Goal: Task Accomplishment & Management: Complete application form

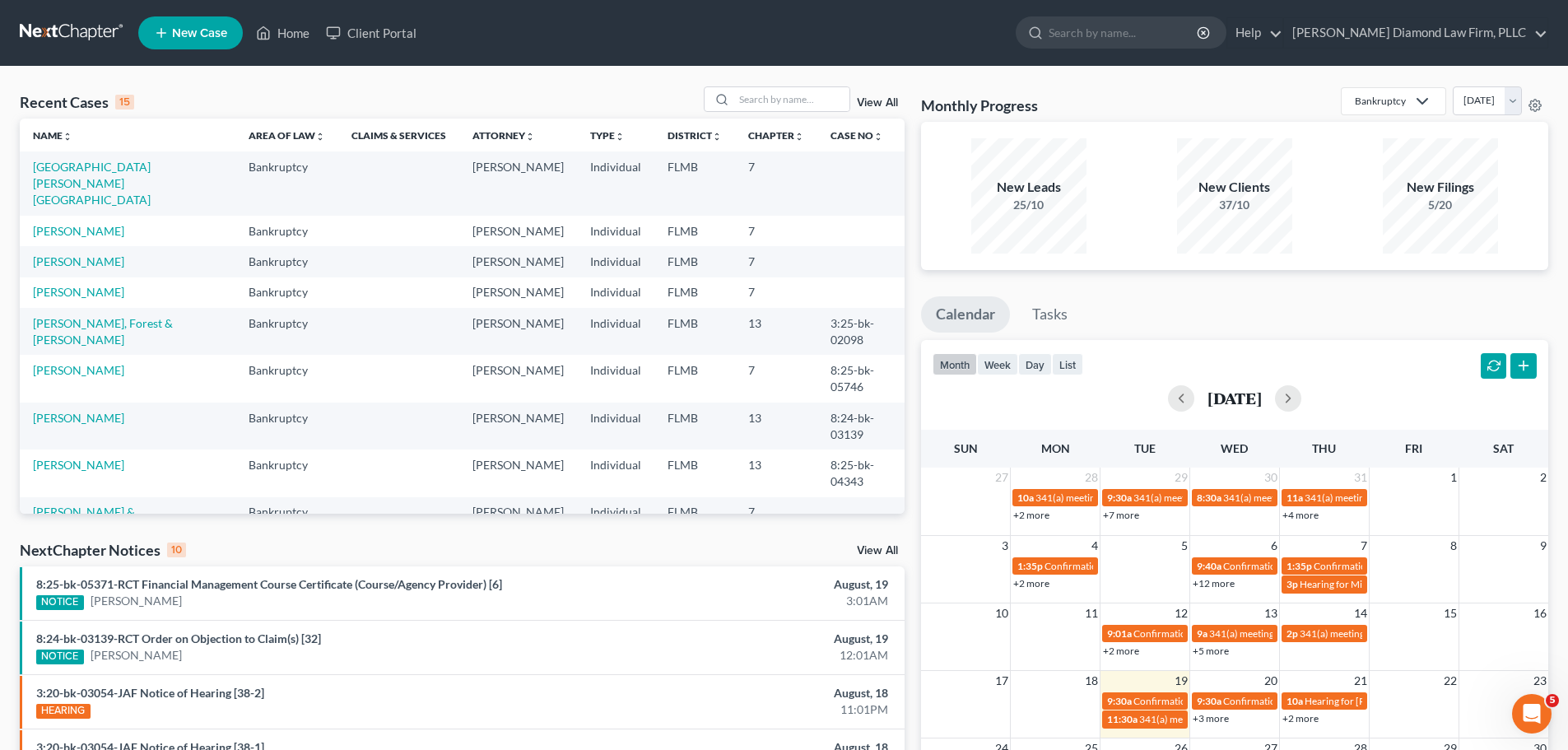
drag, startPoint x: 771, startPoint y: 85, endPoint x: 620, endPoint y: 45, distance: 156.2
click at [620, 45] on ul "New Case Home Client Portal - No Result - See all results Or Press Enter... Hel…" at bounding box center [843, 33] width 1410 height 43
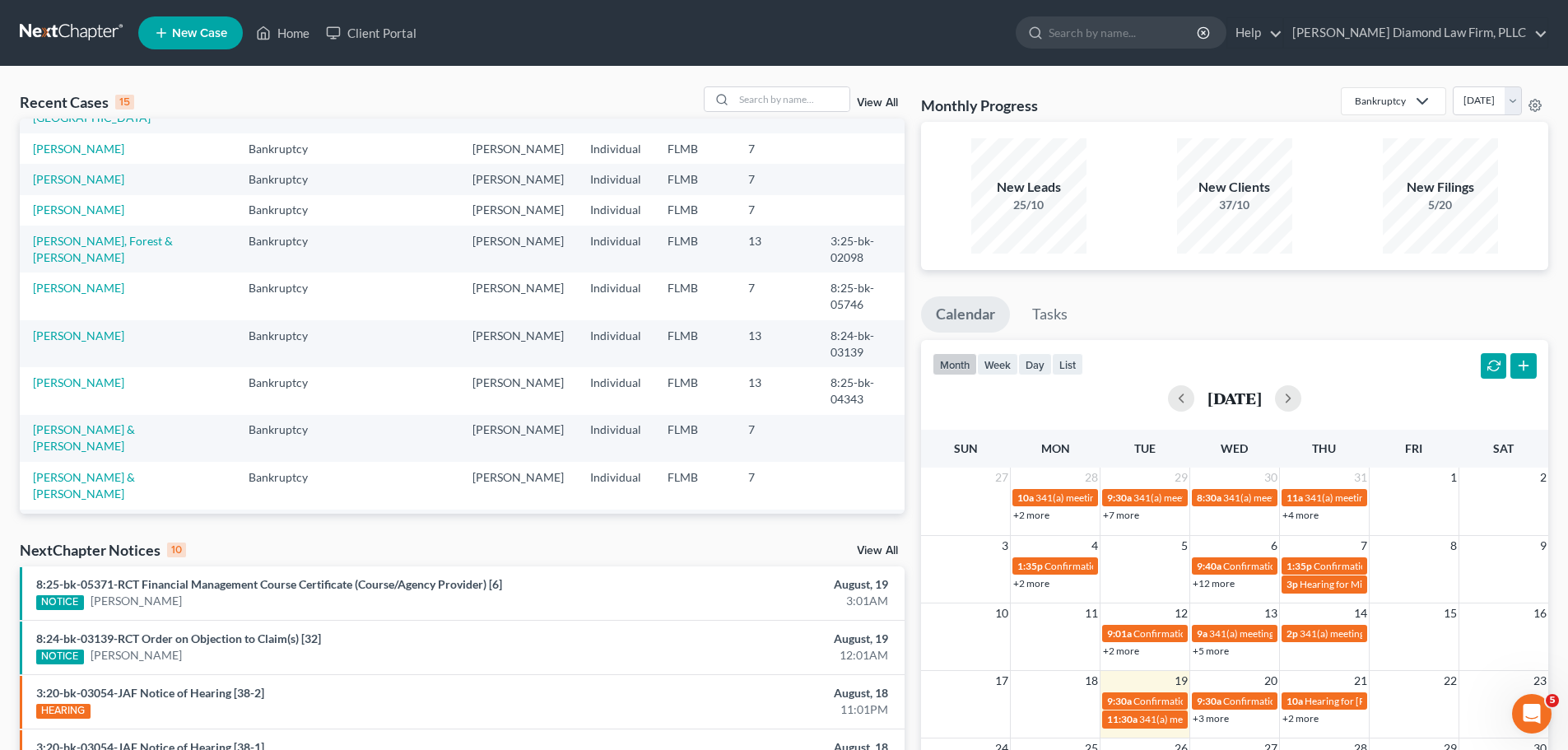
scroll to position [112, 0]
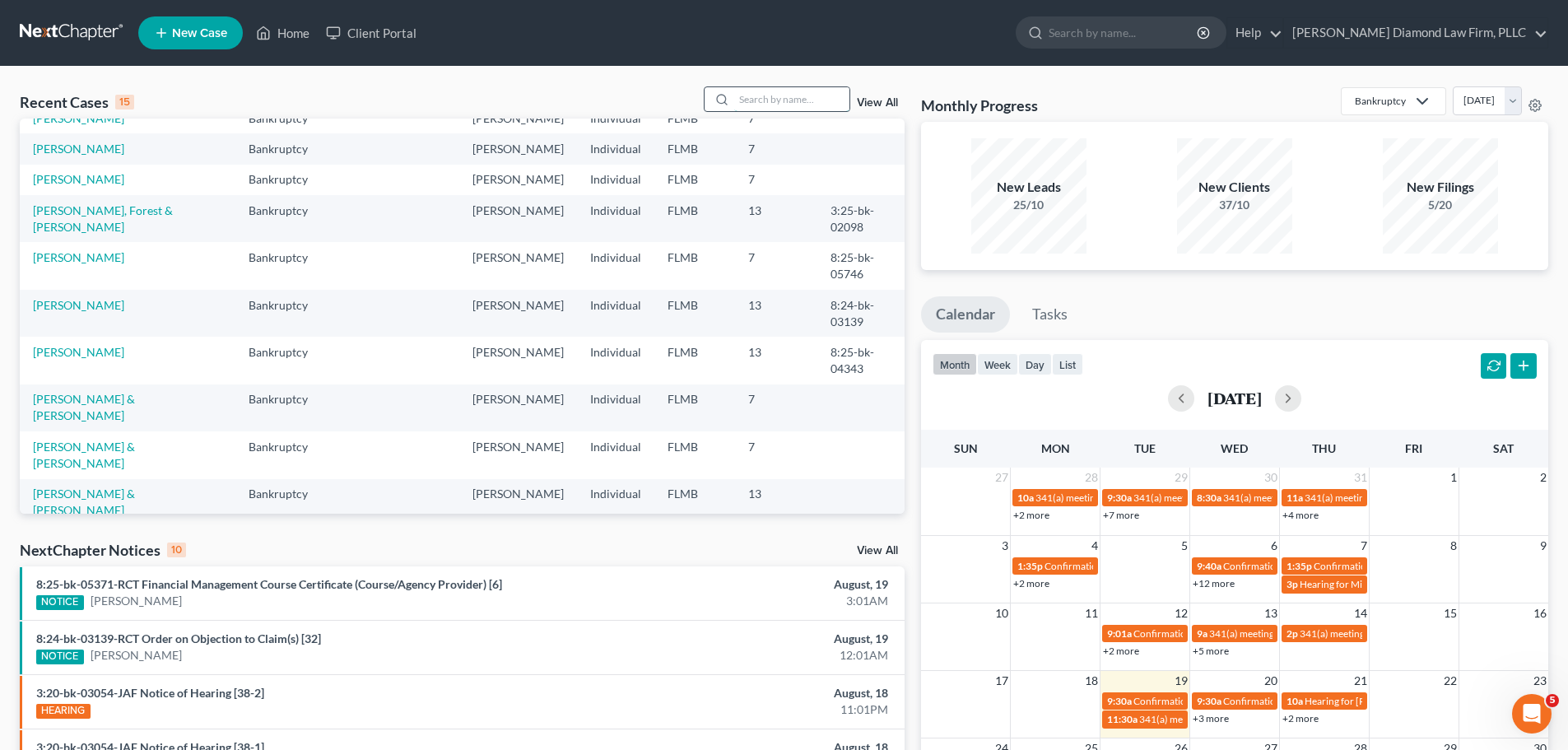
click at [822, 105] on input "search" at bounding box center [792, 100] width 115 height 24
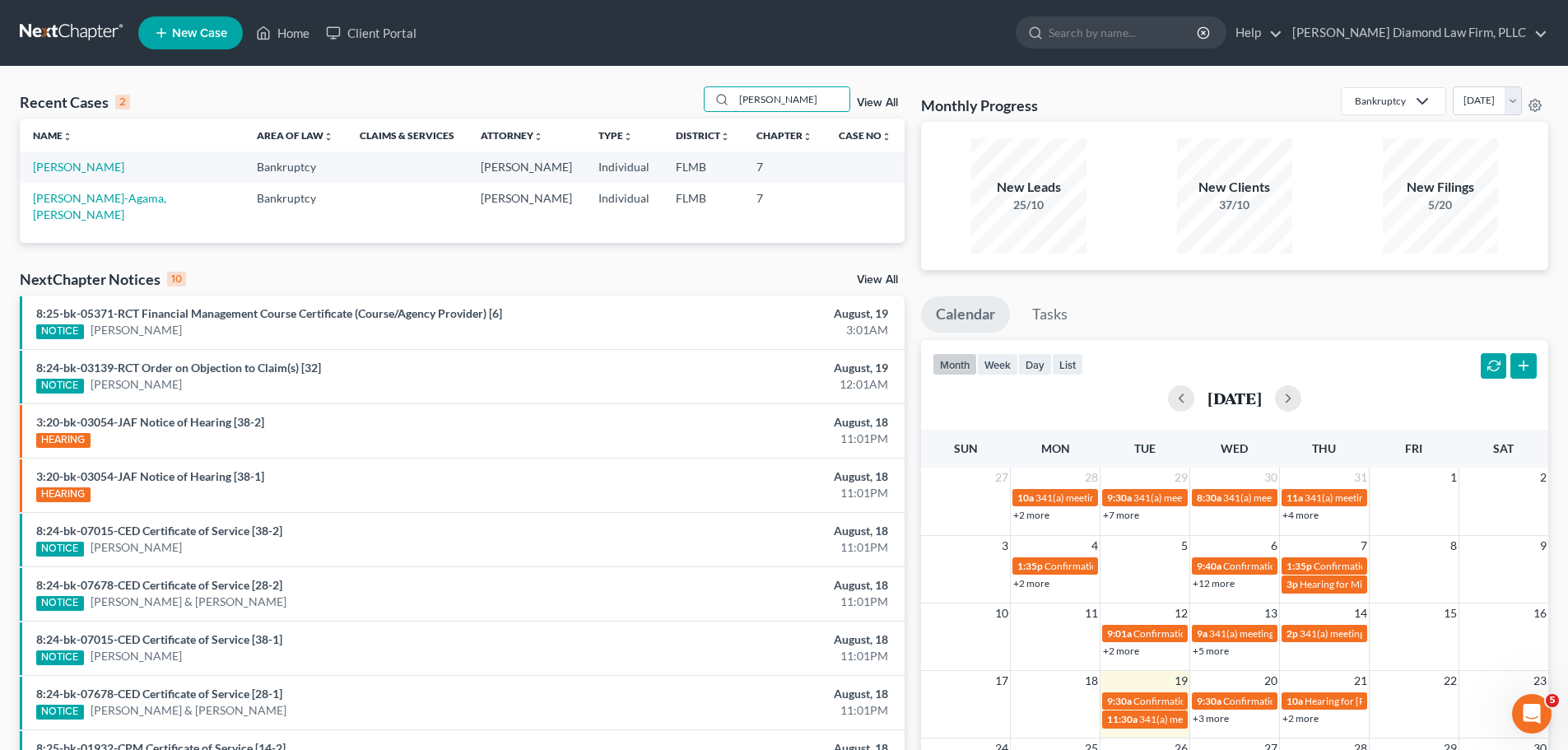
scroll to position [0, 0]
type input "ojeda"
click at [58, 174] on link "[PERSON_NAME]" at bounding box center [79, 166] width 91 height 14
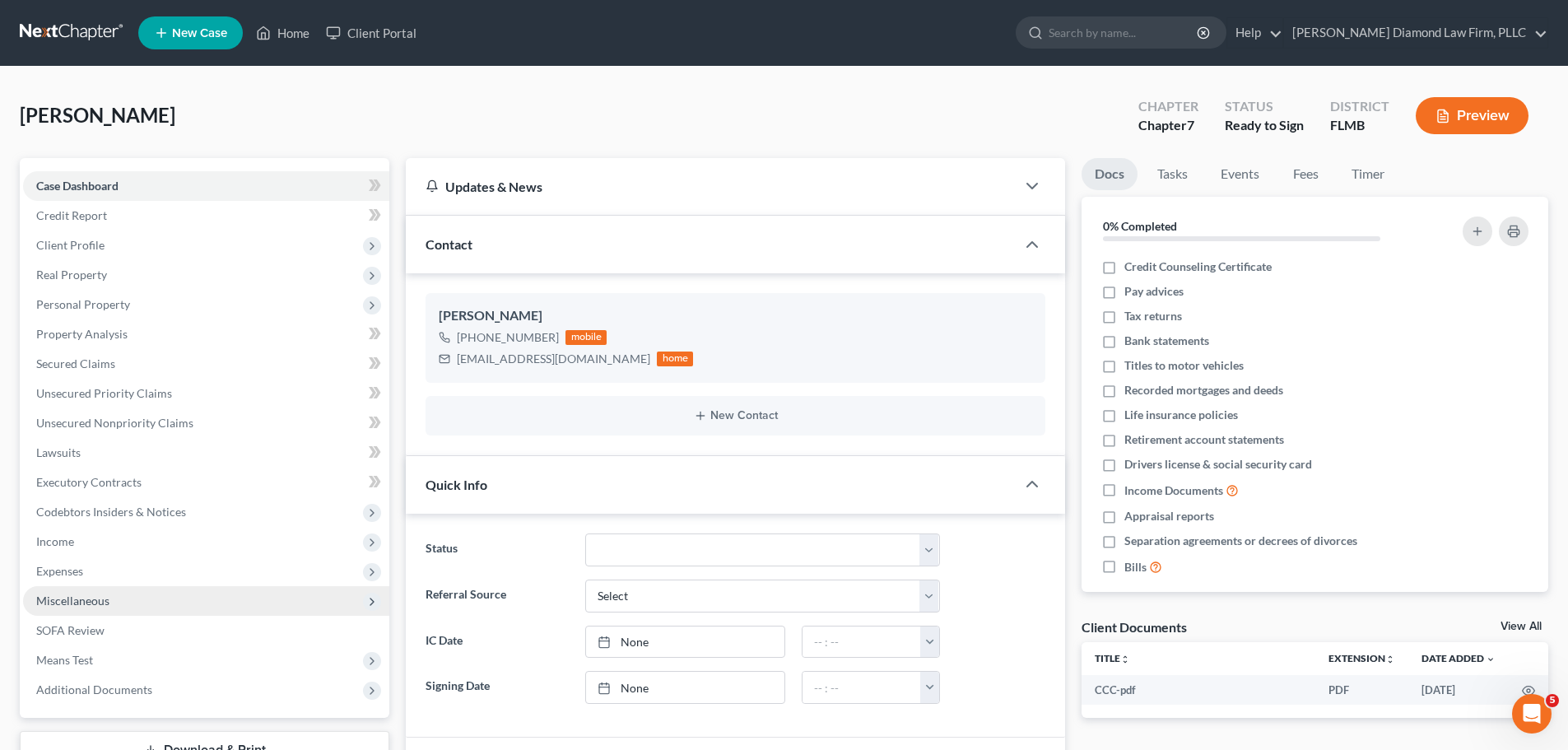
click at [89, 601] on span "Miscellaneous" at bounding box center [73, 600] width 73 height 14
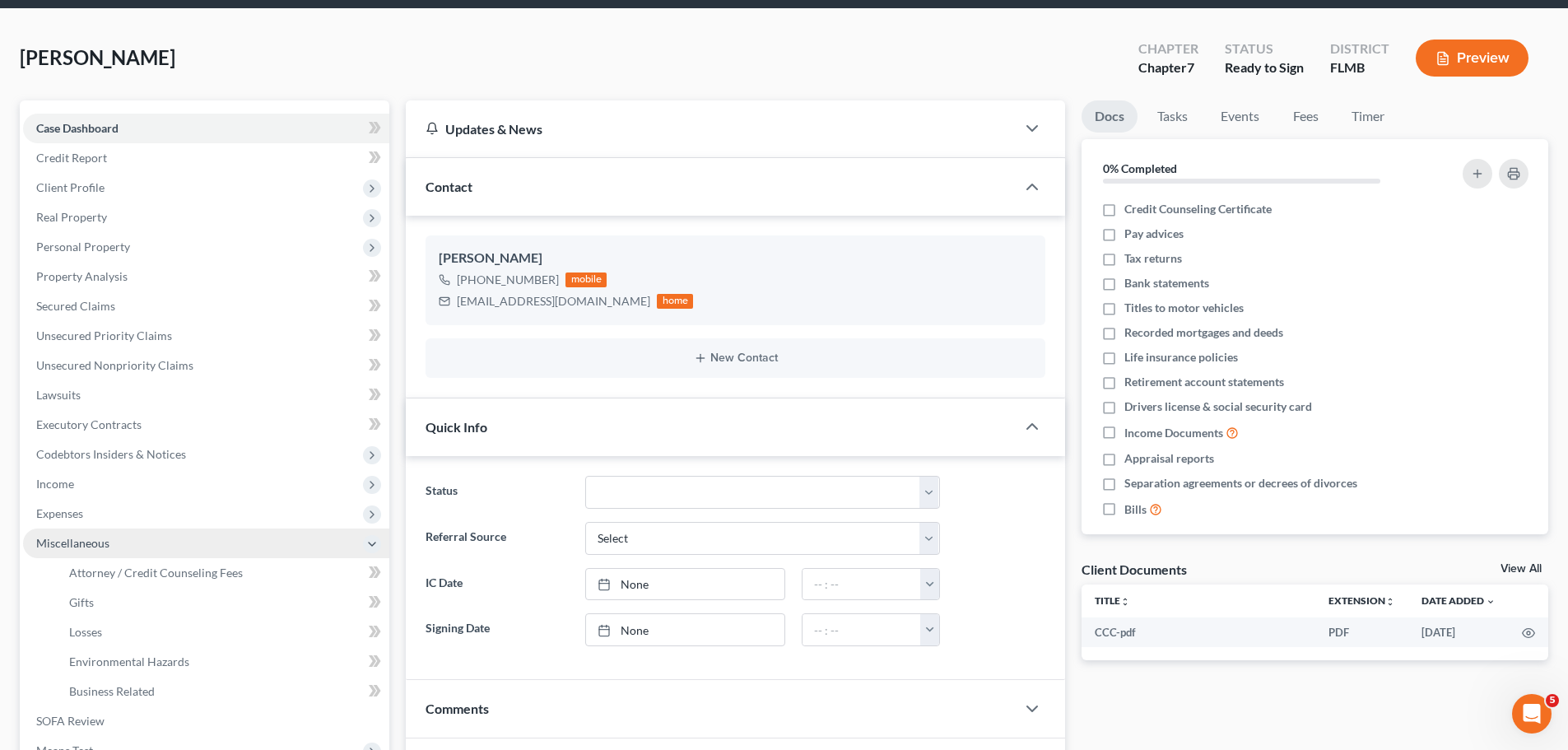
scroll to position [164, 0]
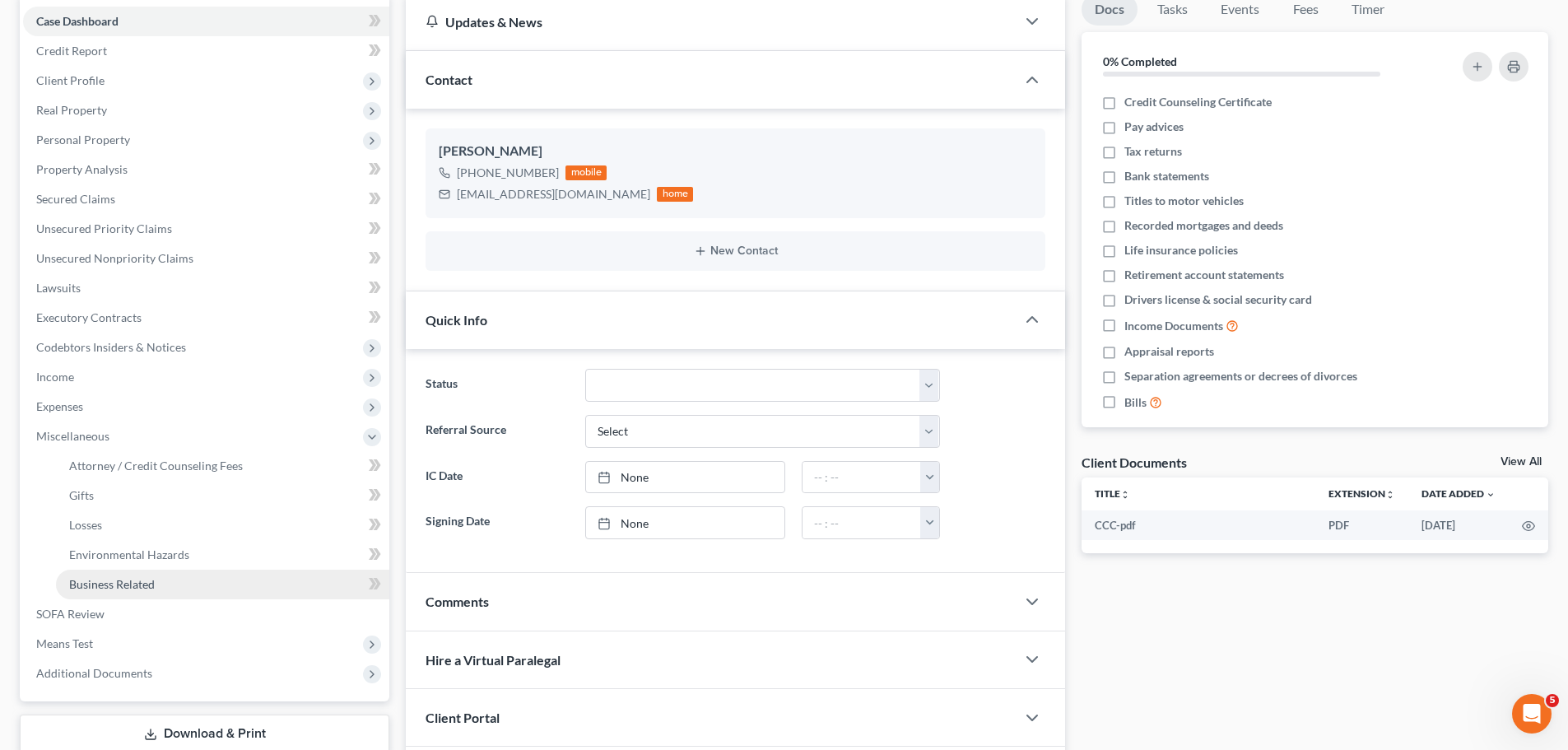
click at [90, 590] on span "Business Related" at bounding box center [112, 584] width 86 height 14
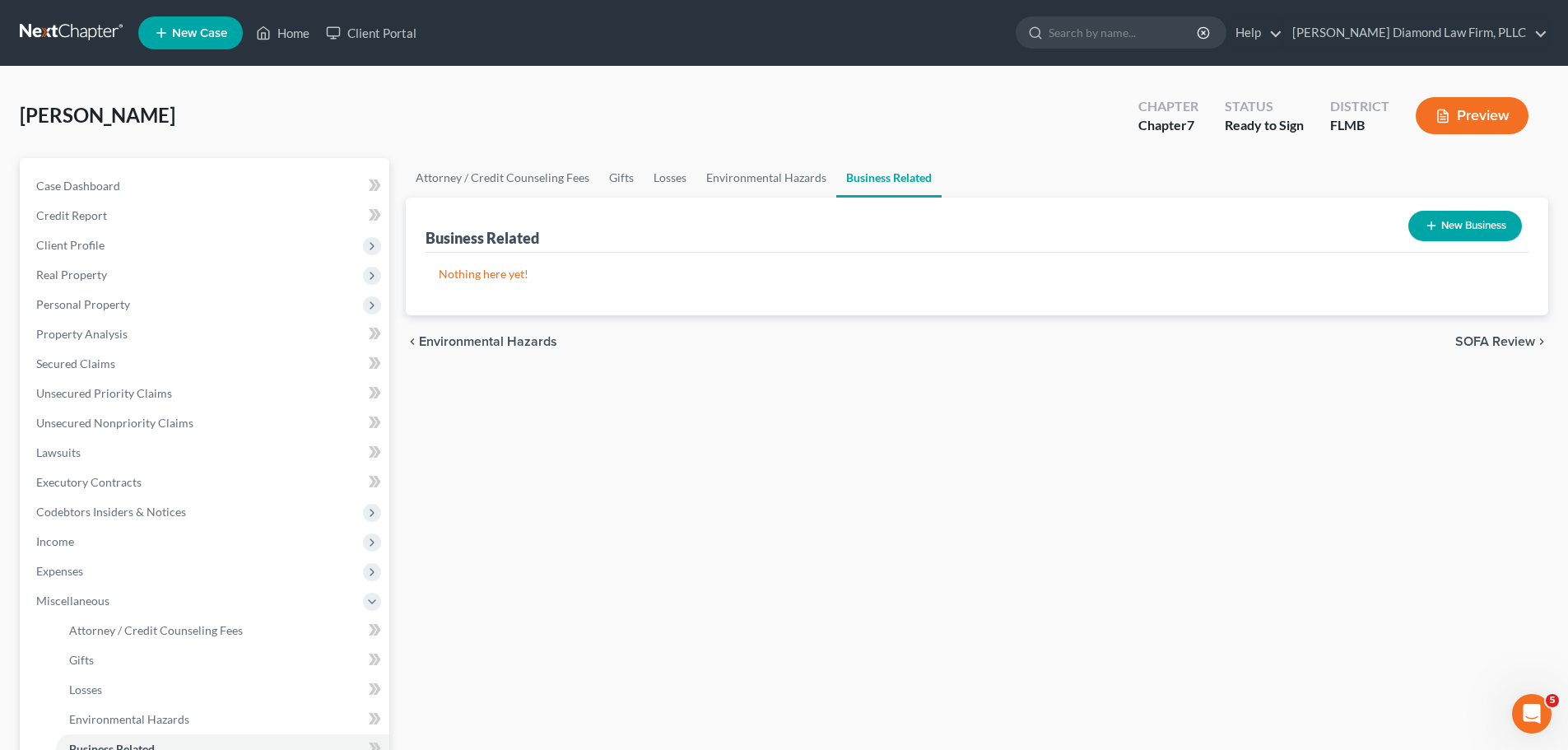
click at [1482, 219] on button "New Business" at bounding box center [1465, 226] width 113 height 30
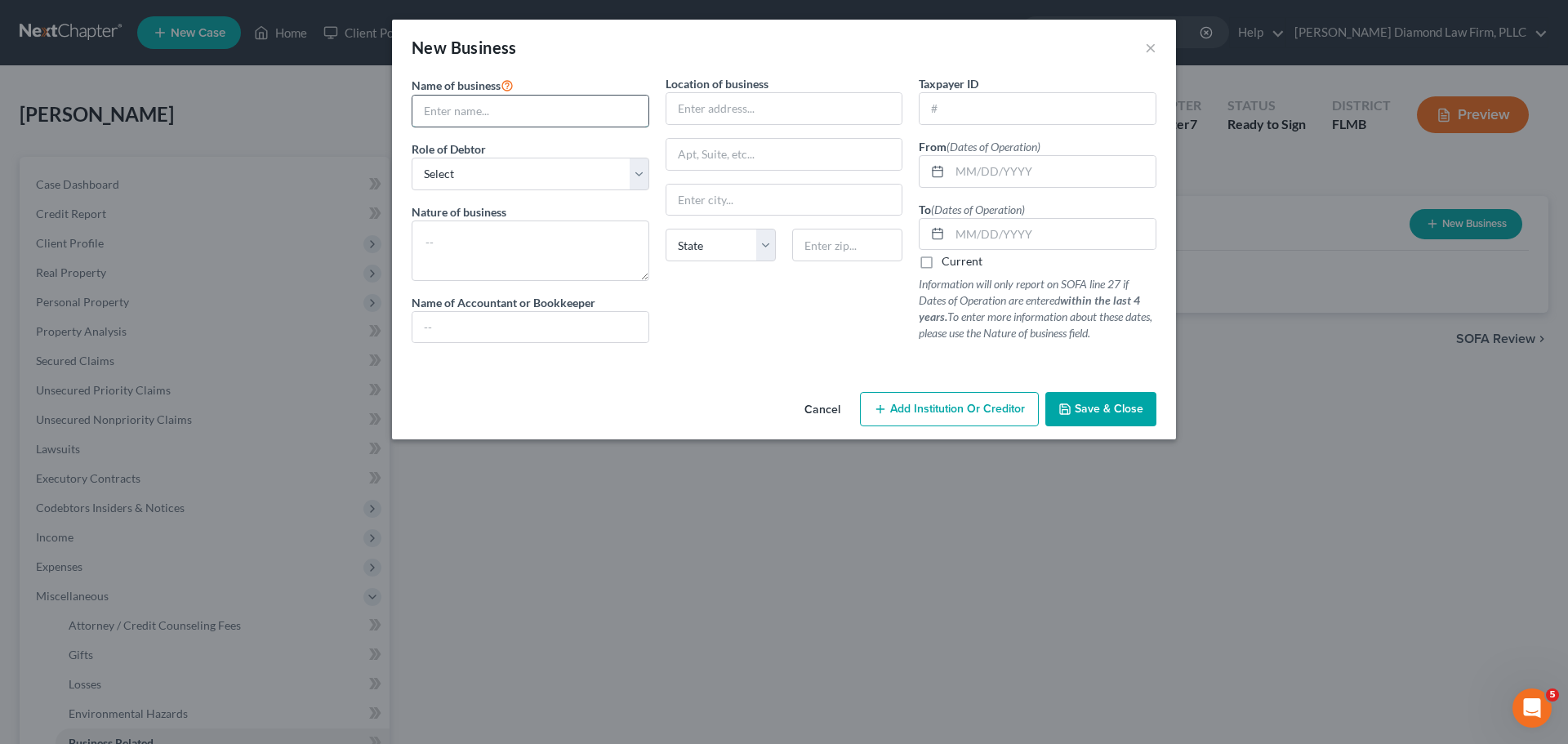
click at [509, 116] on input "text" at bounding box center [530, 111] width 236 height 31
click at [470, 117] on input "text" at bounding box center [530, 111] width 236 height 31
paste input "SORPRESASSS GIFT"
type input "SORPRESASSS GIFT"
click at [493, 171] on select "Select A member of a limited liability company (LLC) or limited liability partn…" at bounding box center [530, 174] width 237 height 33
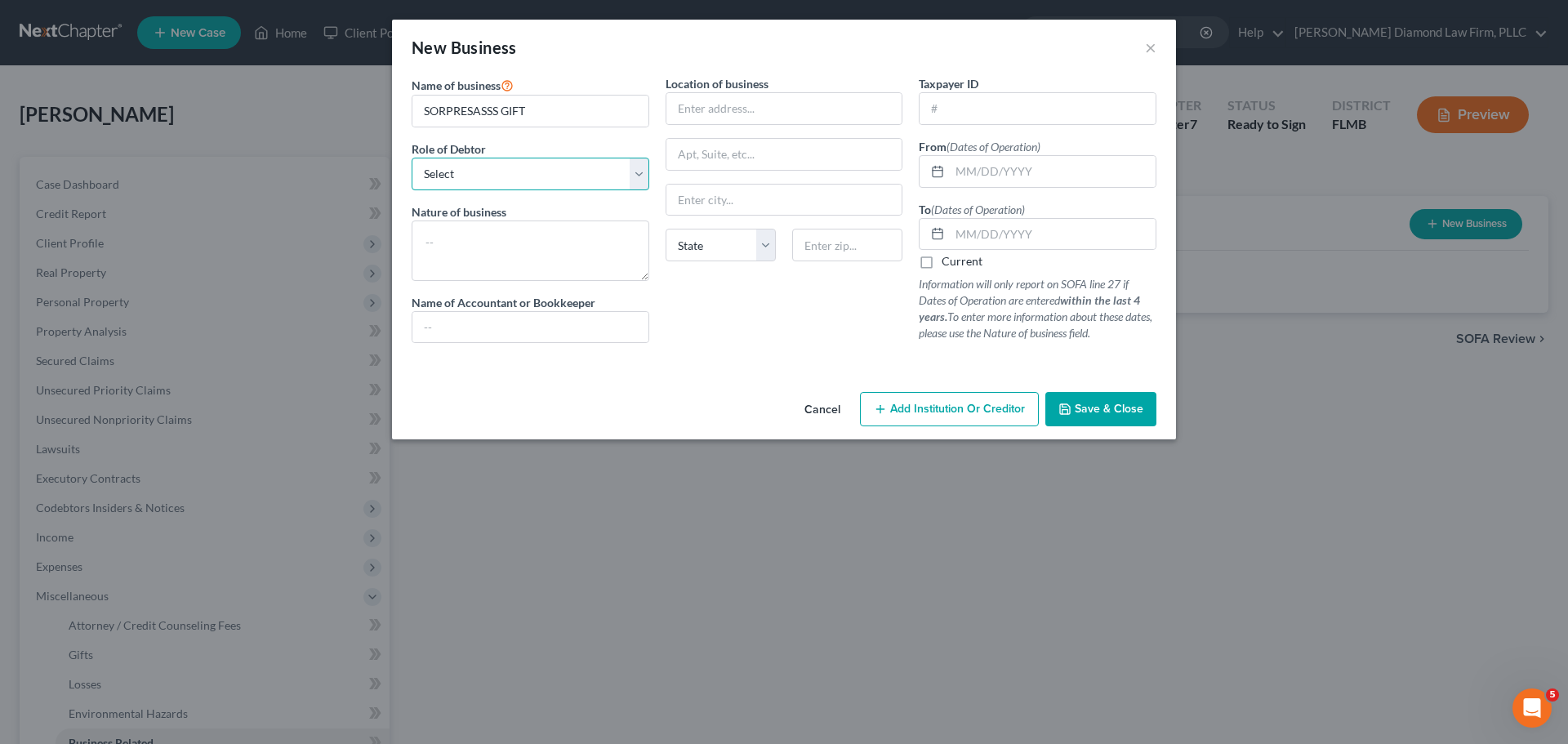
select select "sole_proprietor"
click at [411, 158] on select "Select A member of a limited liability company (LLC) or limited liability partn…" at bounding box center [530, 174] width 237 height 33
drag, startPoint x: 712, startPoint y: 110, endPoint x: 715, endPoint y: 118, distance: 8.5
click at [713, 109] on input "text" at bounding box center [784, 109] width 236 height 31
paste input "2019 E 5TH Ave"
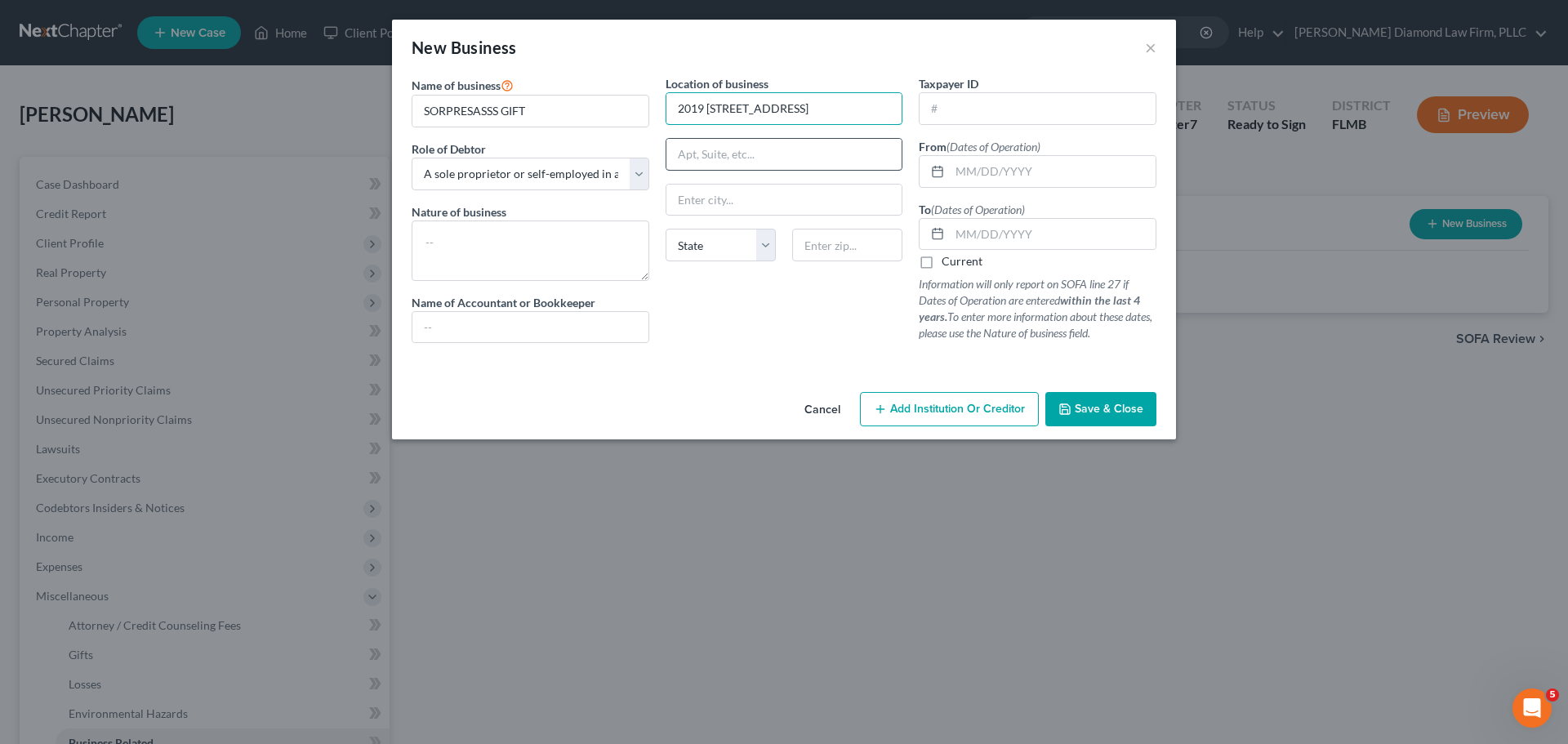
type input "2019 E 5TH Ave"
click at [719, 155] on input "text" at bounding box center [784, 154] width 236 height 31
type input "t"
type input "Tampa"
select select "9"
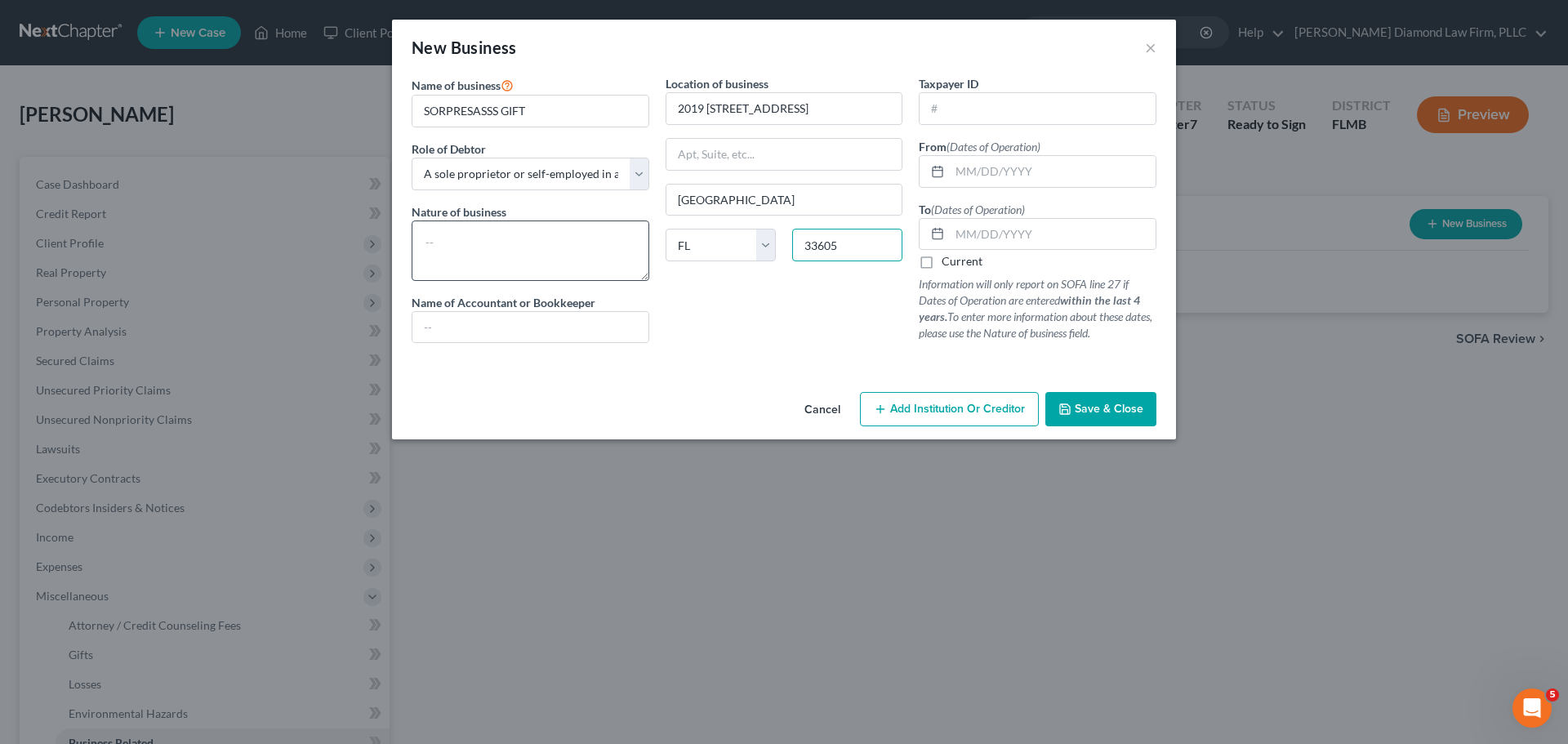
type input "33605"
click at [572, 250] on textarea at bounding box center [530, 250] width 237 height 61
type textarea "Retail"
click at [996, 171] on input "text" at bounding box center [1052, 171] width 206 height 31
type input "01/01/2020"
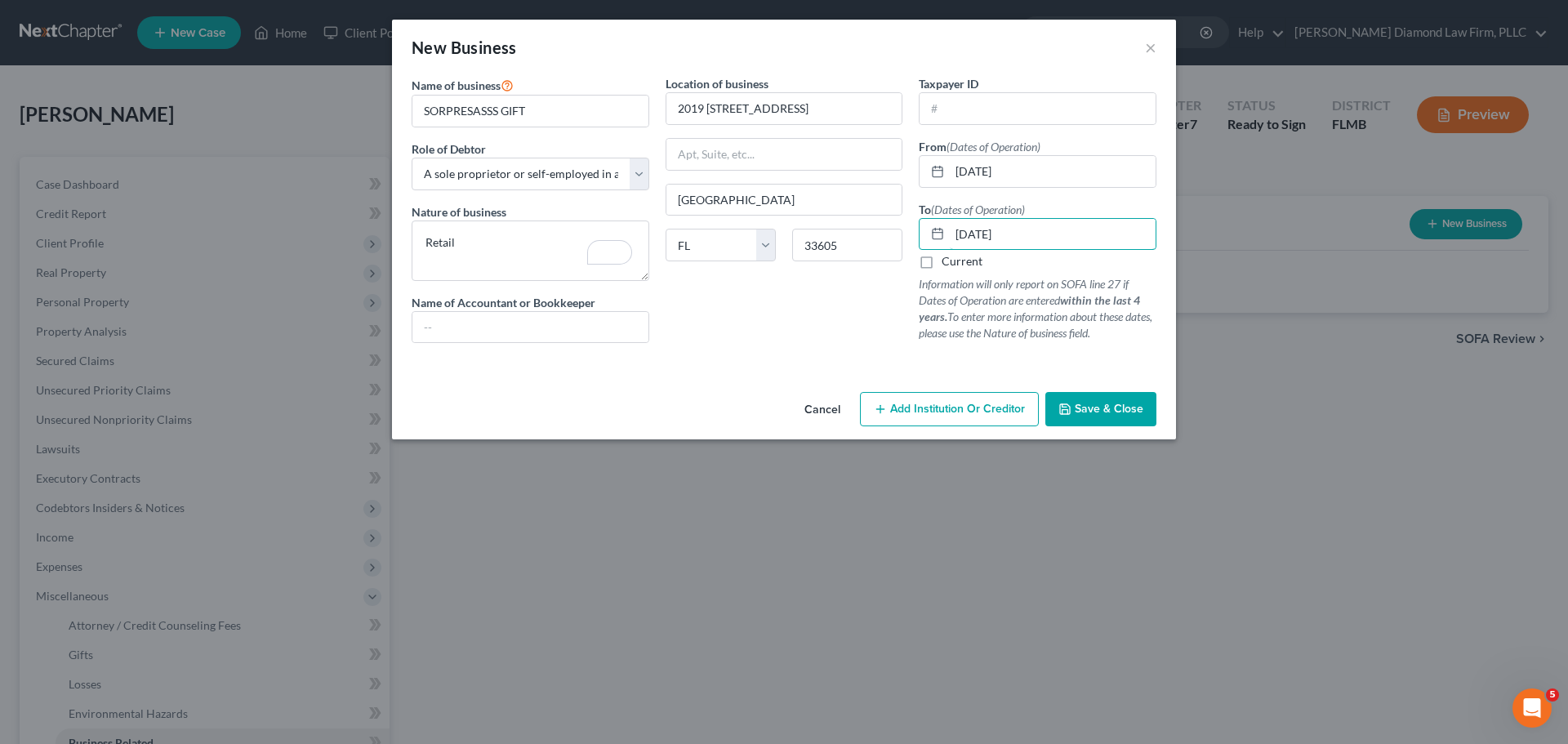
type input "03/17/2020"
click at [1093, 394] on button "Save & Close" at bounding box center [1101, 410] width 111 height 34
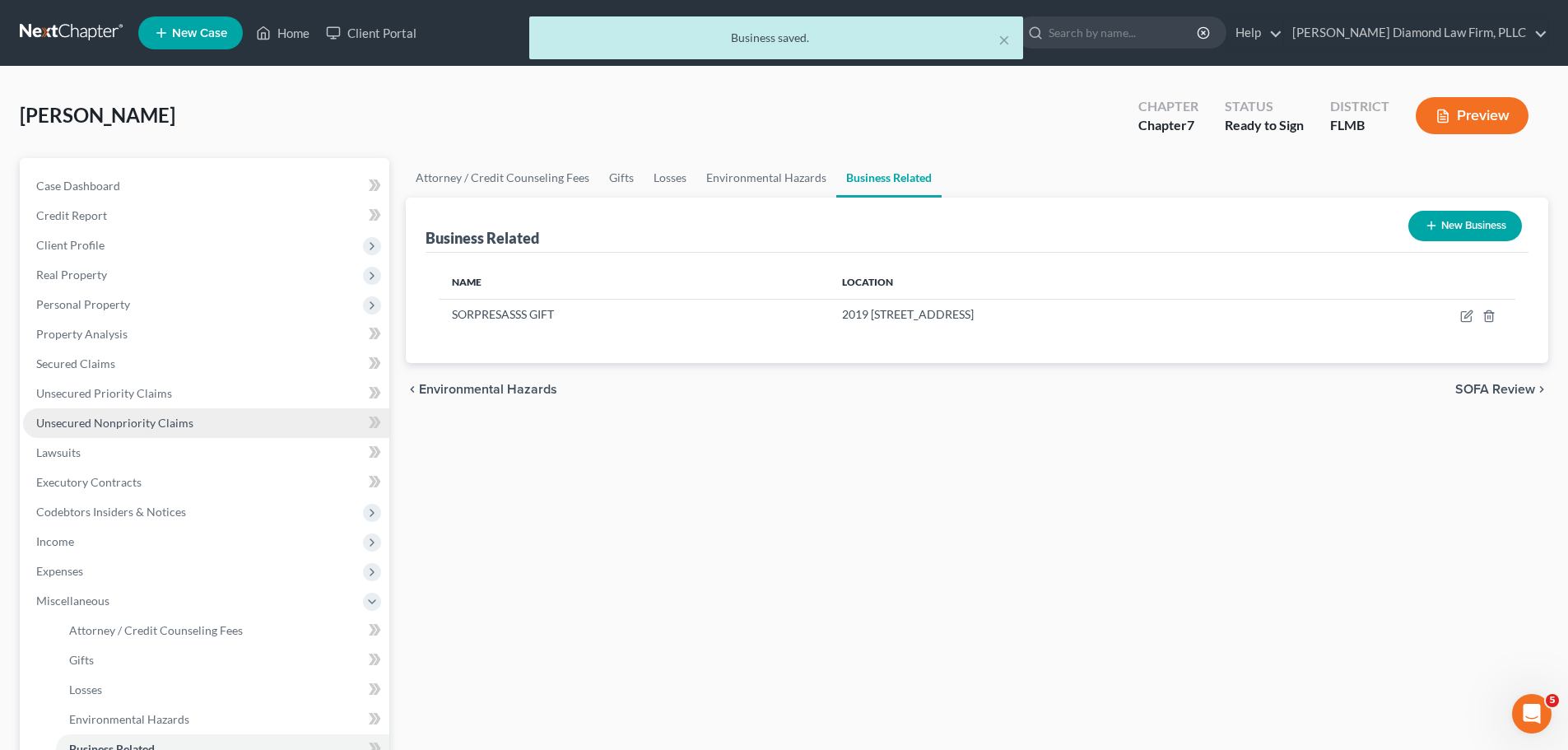
click at [100, 419] on span "Unsecured Nonpriority Claims" at bounding box center [115, 422] width 157 height 14
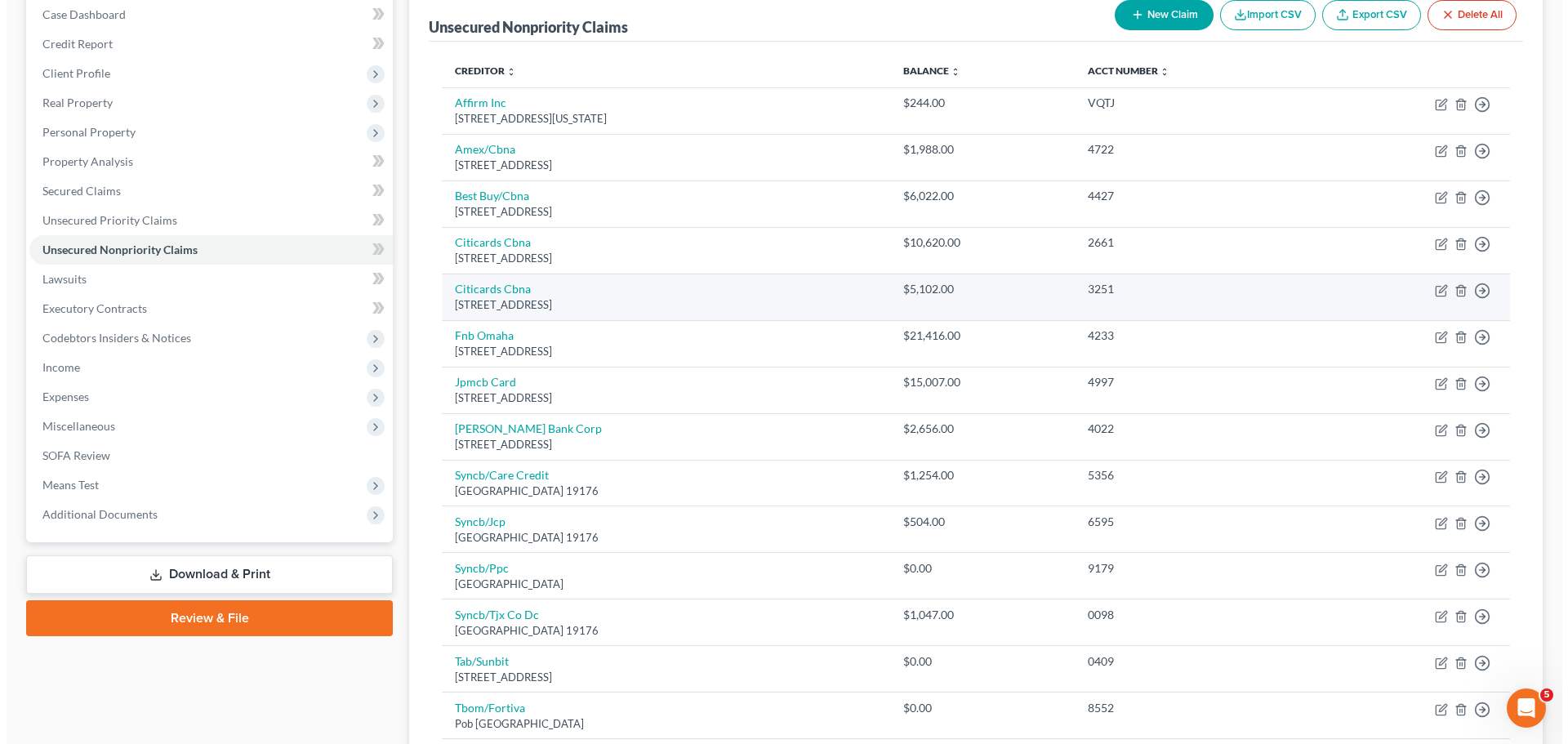
scroll to position [388, 0]
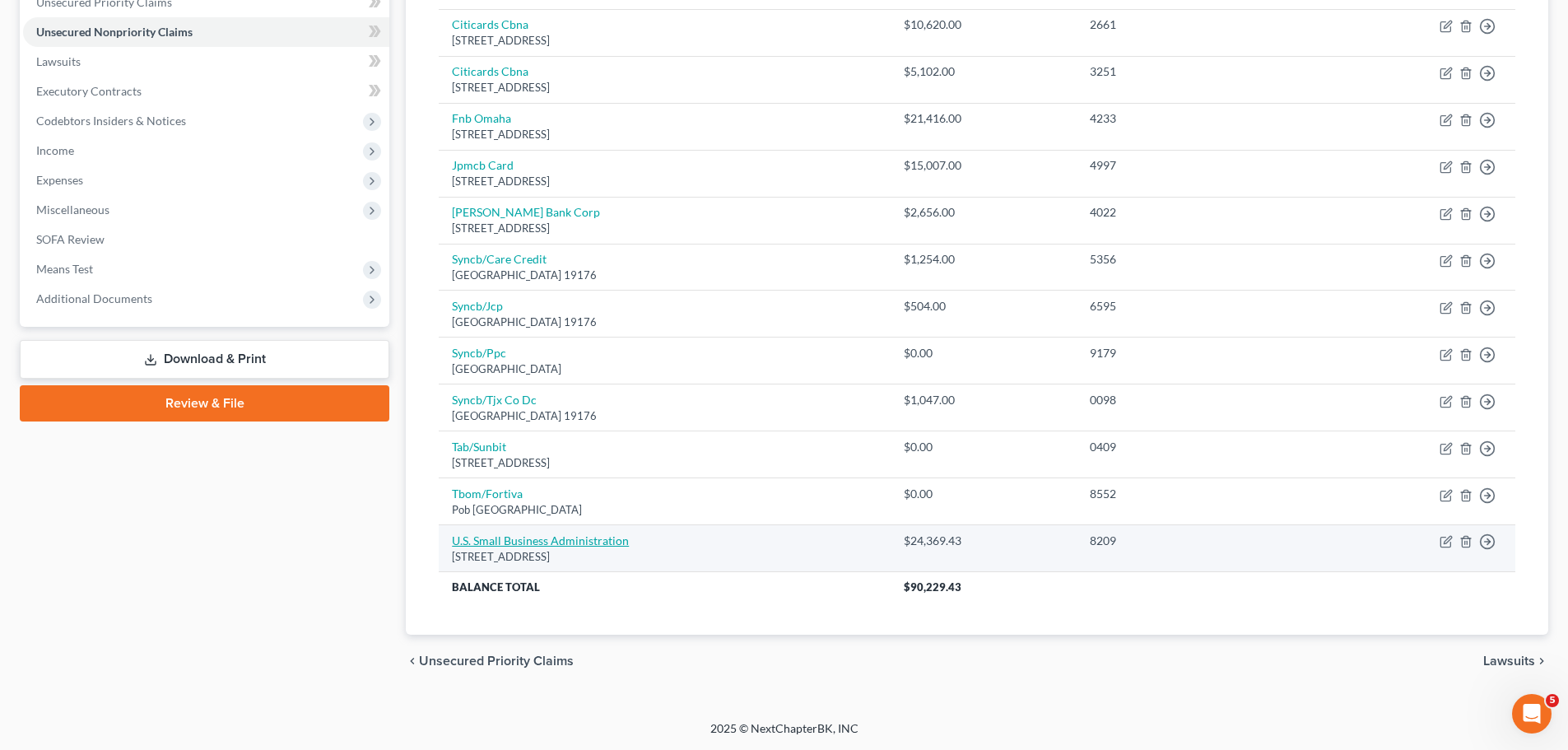
click at [557, 535] on link "U.S. Small Business Administration" at bounding box center [541, 540] width 177 height 14
select select "9"
select select "0"
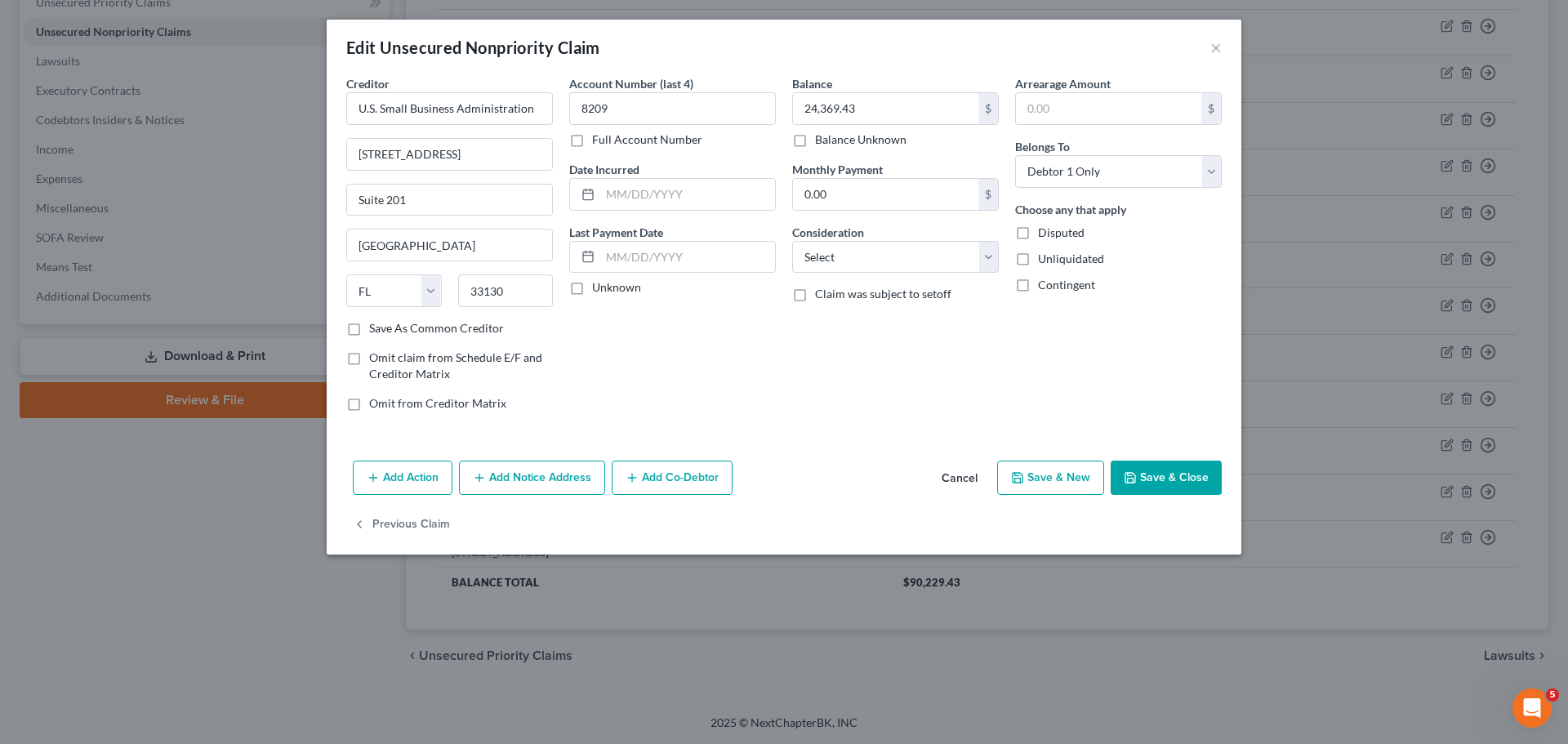
click at [665, 478] on button "Add Co-Debtor" at bounding box center [671, 478] width 120 height 34
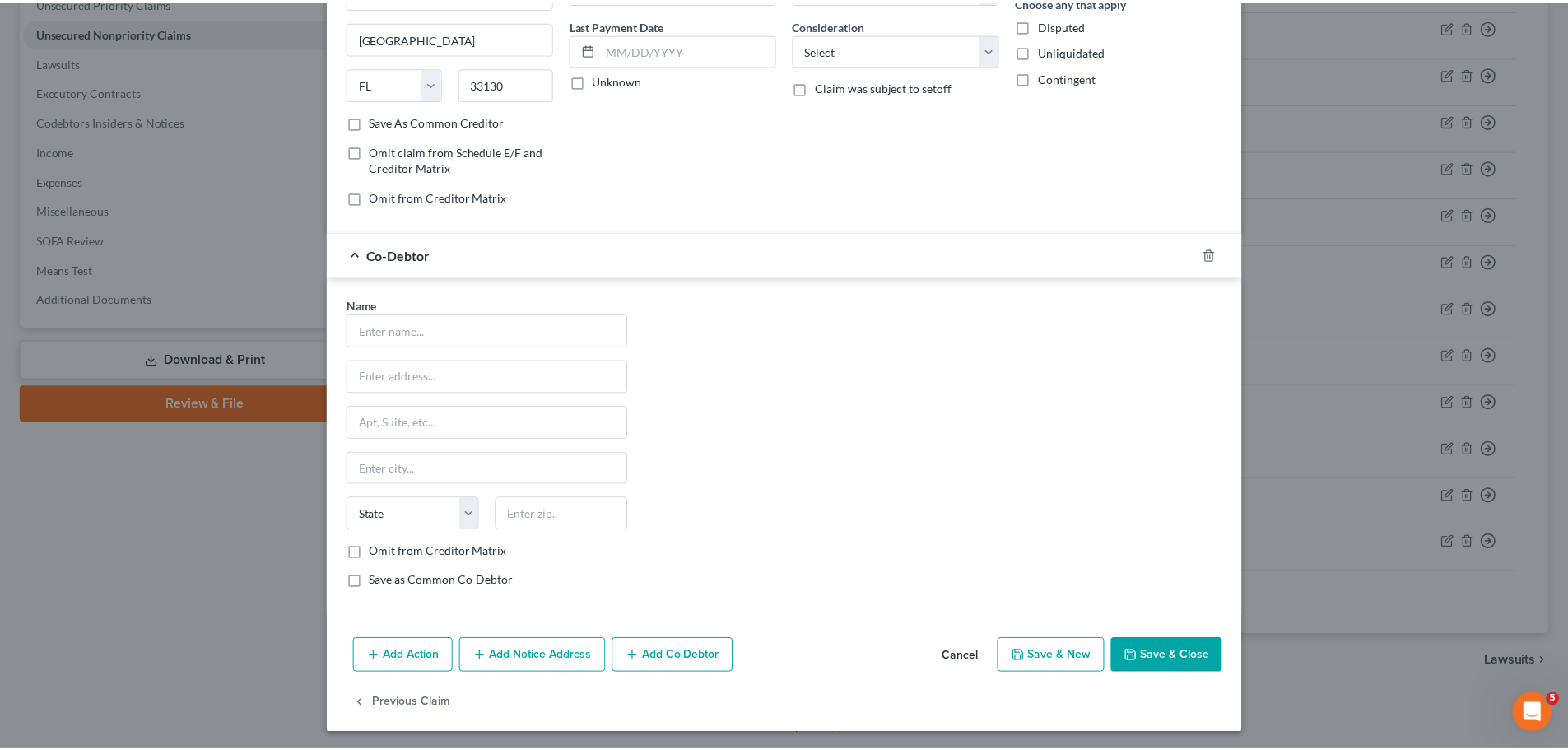
scroll to position [213, 0]
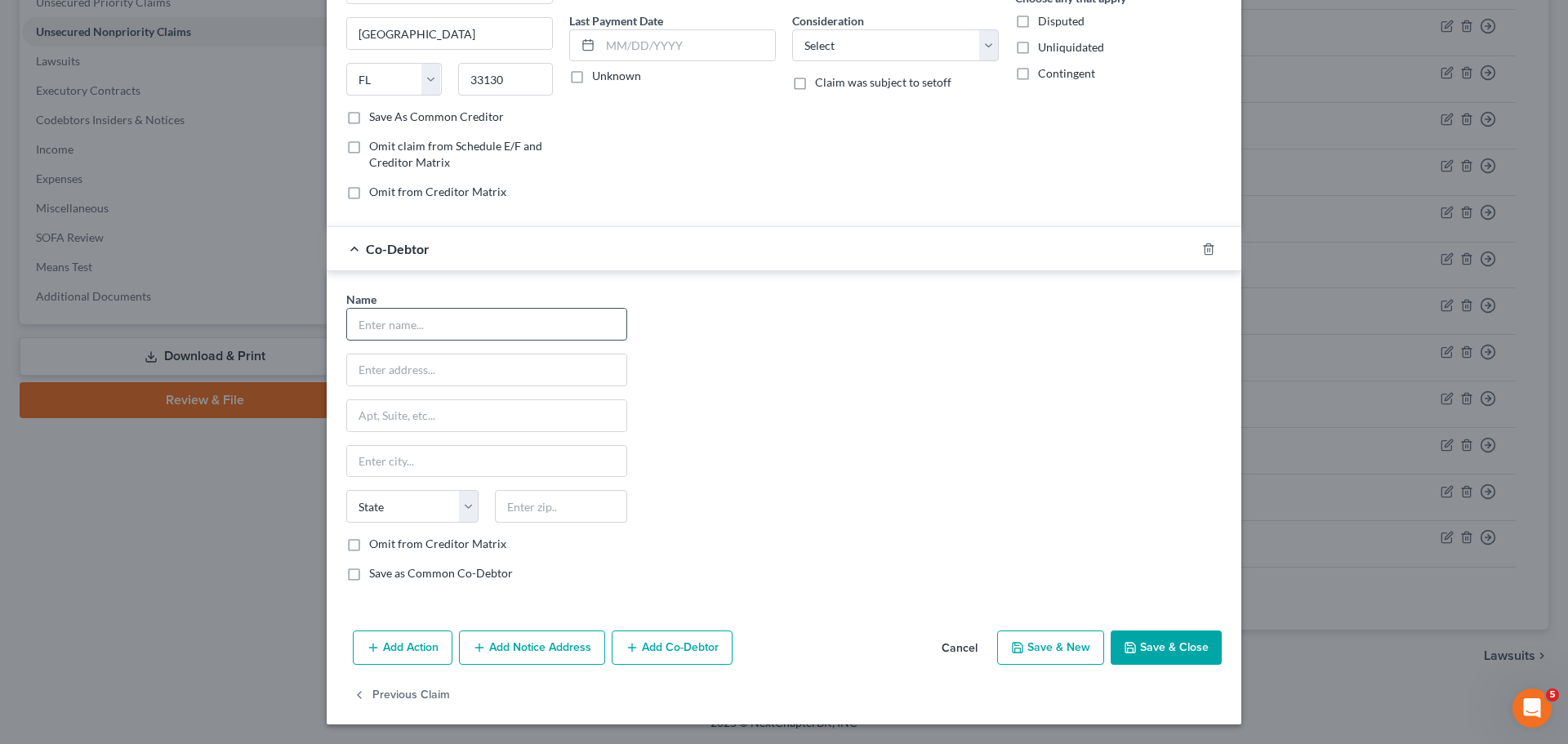
click at [377, 332] on input "text" at bounding box center [486, 324] width 279 height 31
click at [403, 327] on input "text" at bounding box center [486, 324] width 279 height 31
paste input "SORPRESASSS GIFT"
type input "SORPRESASSS GIFT"
click at [487, 377] on input "text" at bounding box center [486, 370] width 279 height 31
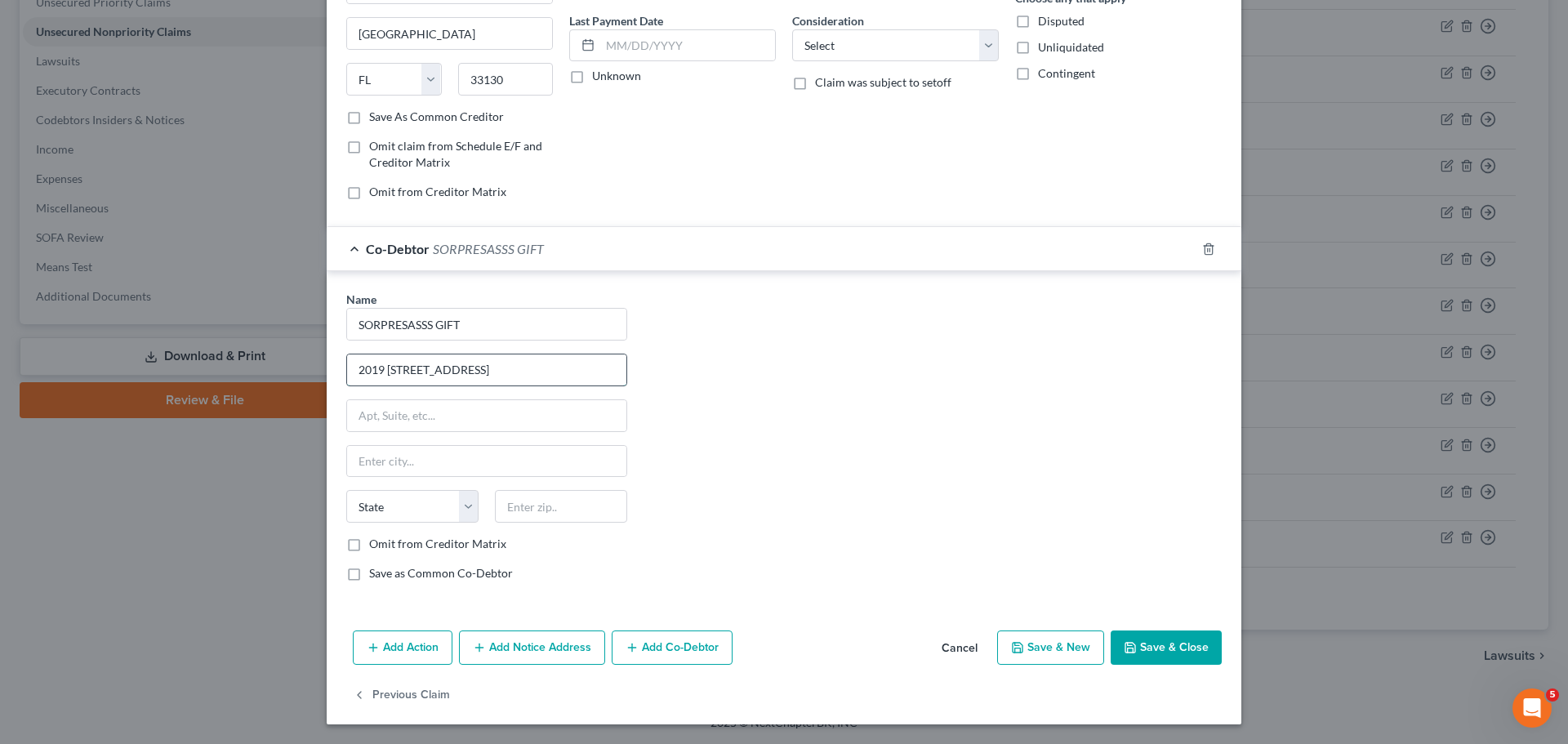
type input "2019 E 5th Ave"
type input "Tampa"
select select "9"
type input "33605"
click at [1141, 650] on button "Save & Close" at bounding box center [1166, 648] width 111 height 34
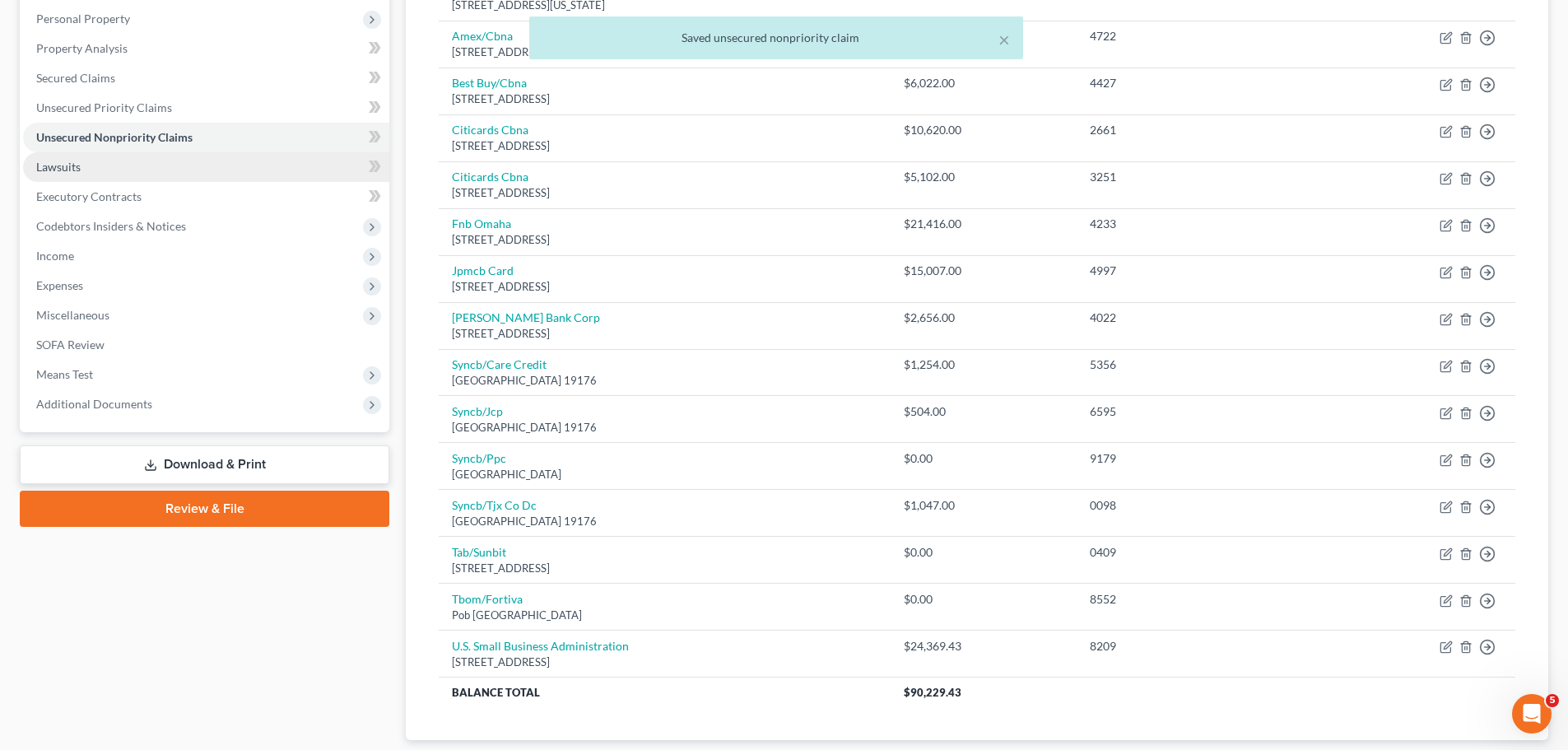
scroll to position [330, 0]
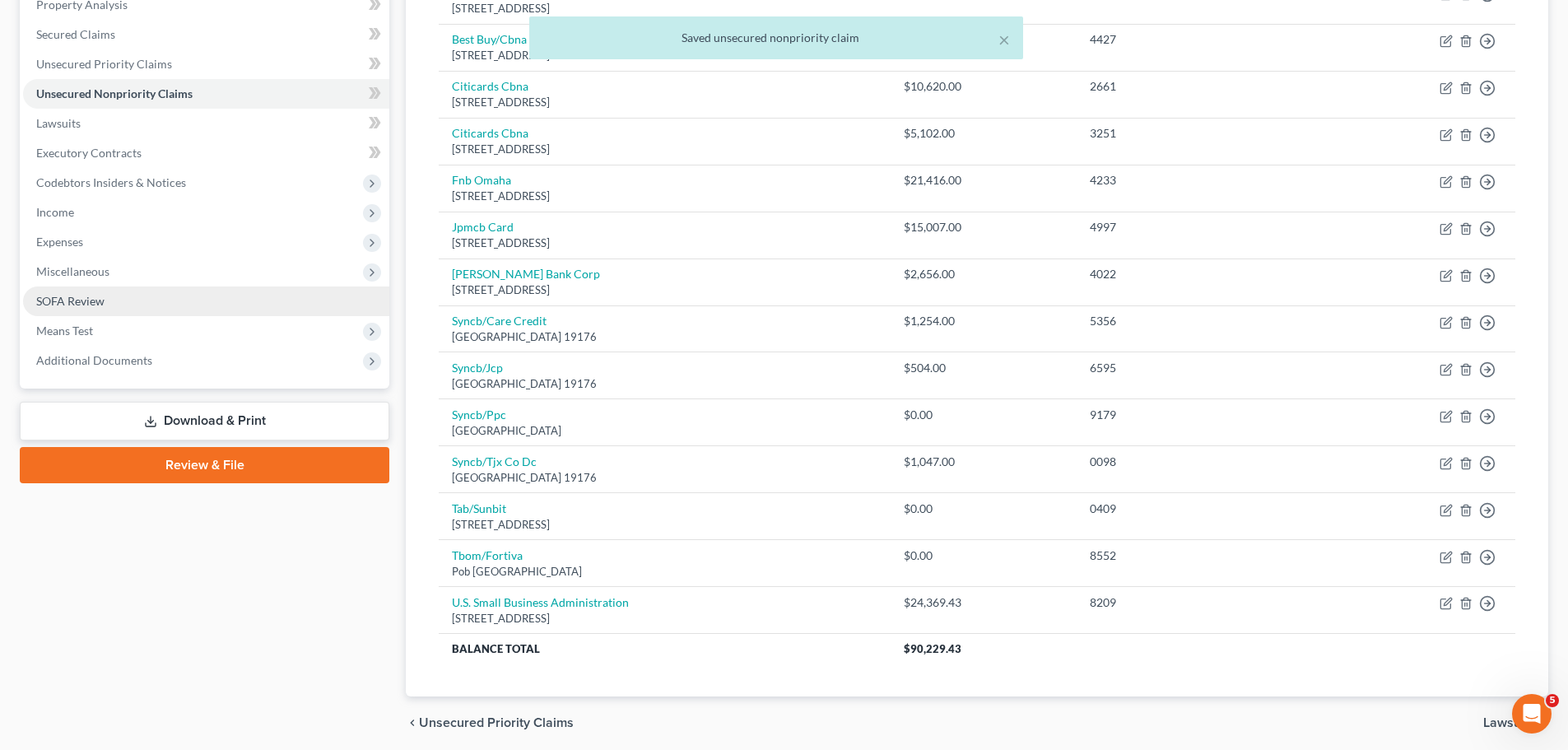
click at [81, 296] on span "SOFA Review" at bounding box center [70, 301] width 68 height 14
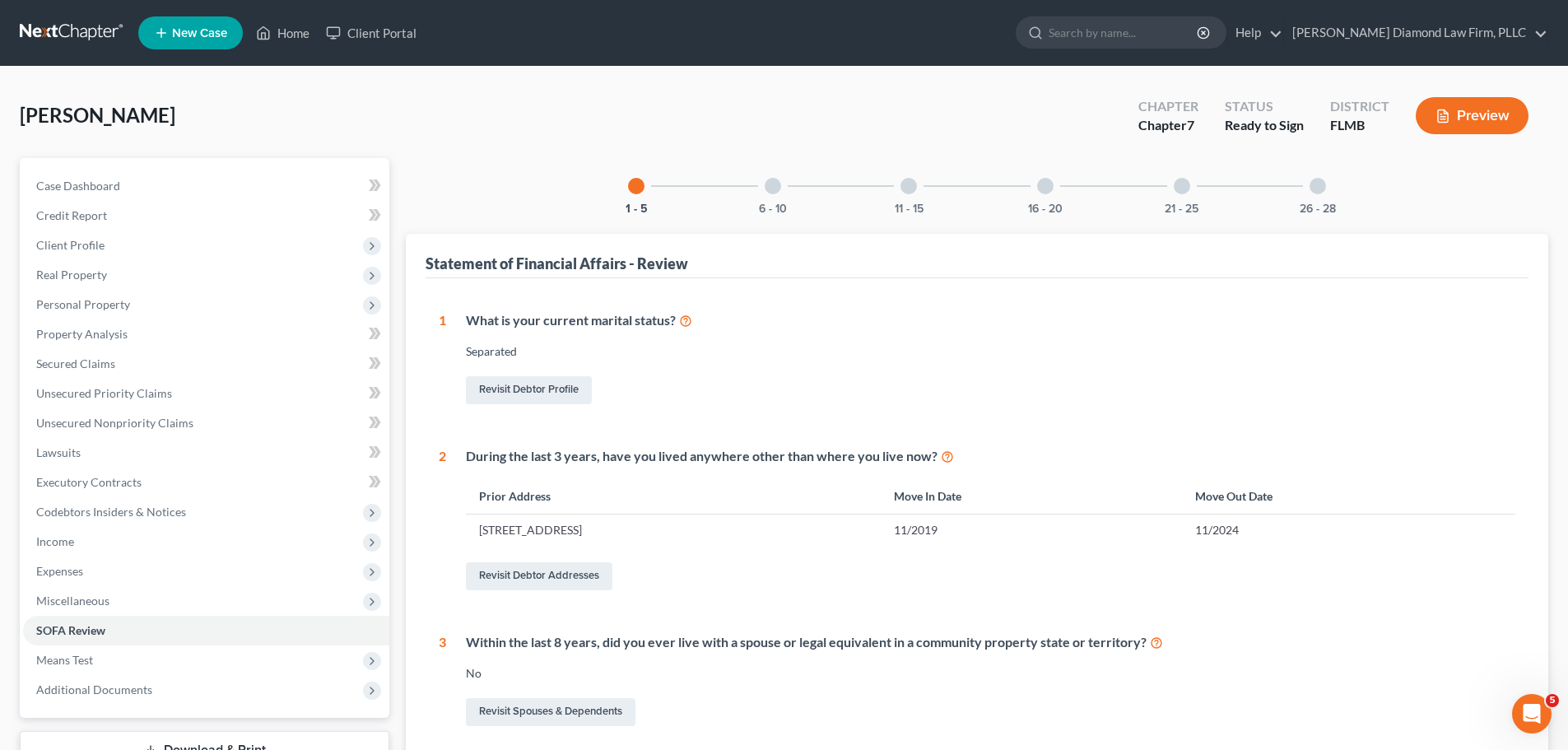
click at [1330, 180] on div "26 - 28" at bounding box center [1317, 185] width 56 height 56
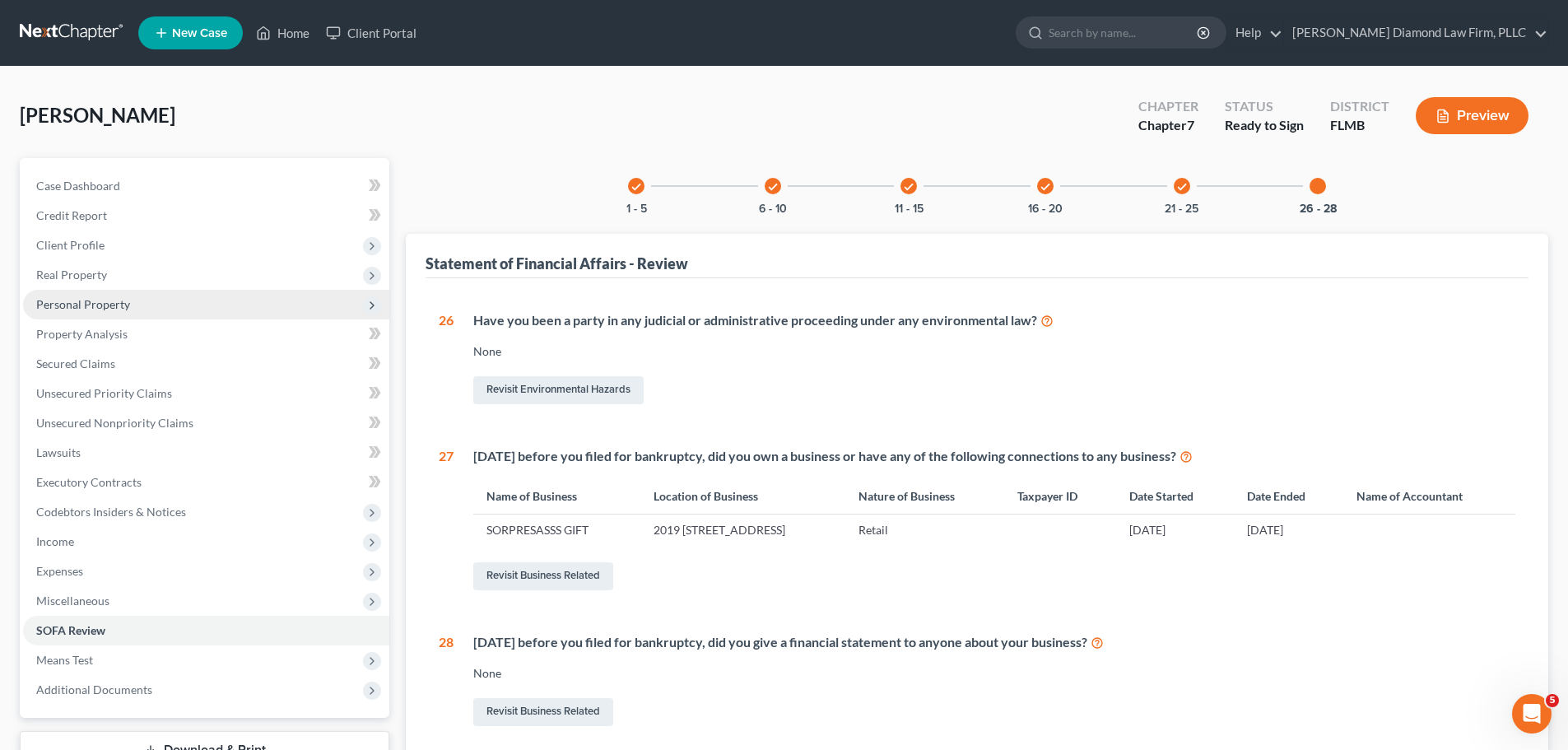
click at [153, 304] on span "Personal Property" at bounding box center [205, 304] width 366 height 29
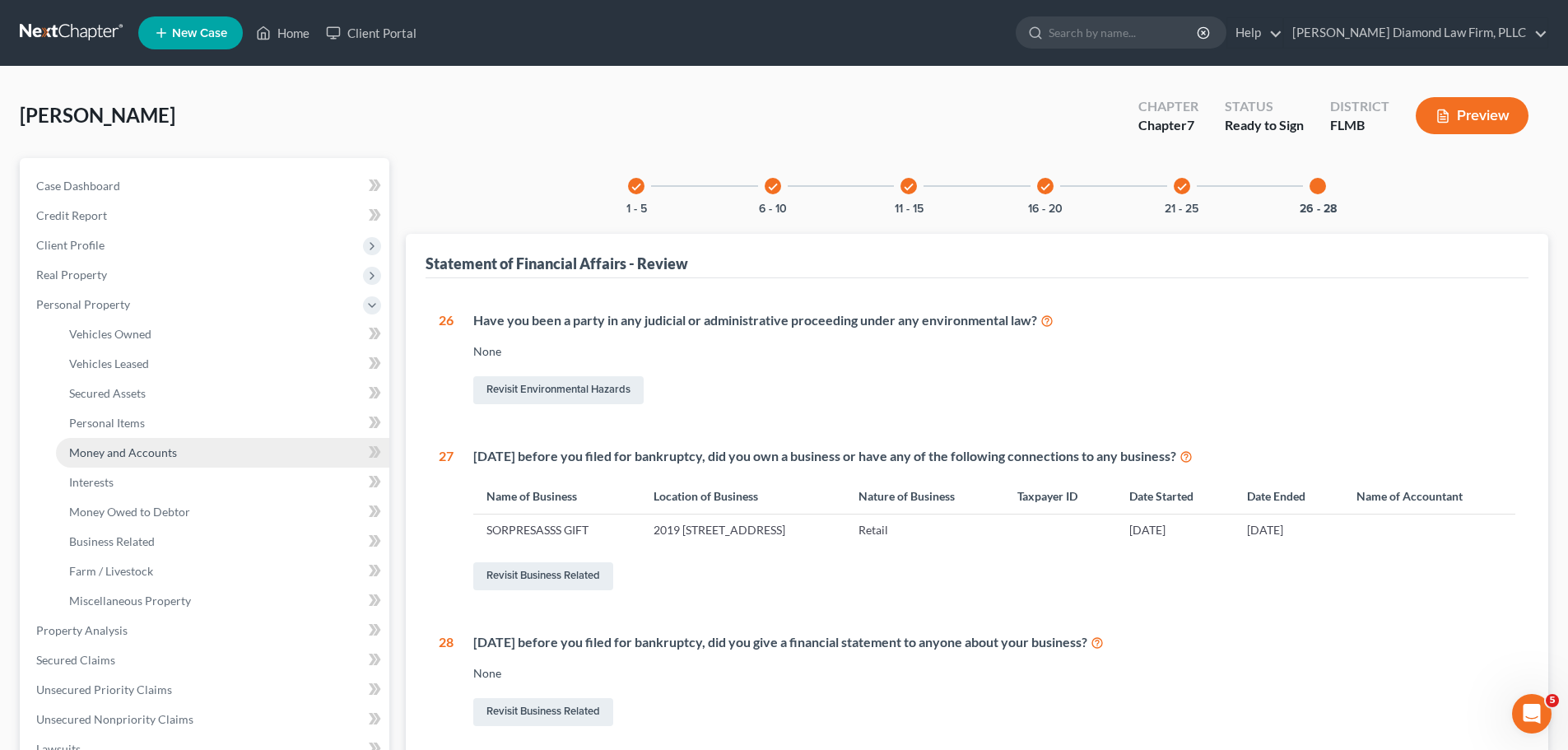
click at [179, 438] on link "Money and Accounts" at bounding box center [222, 453] width 333 height 29
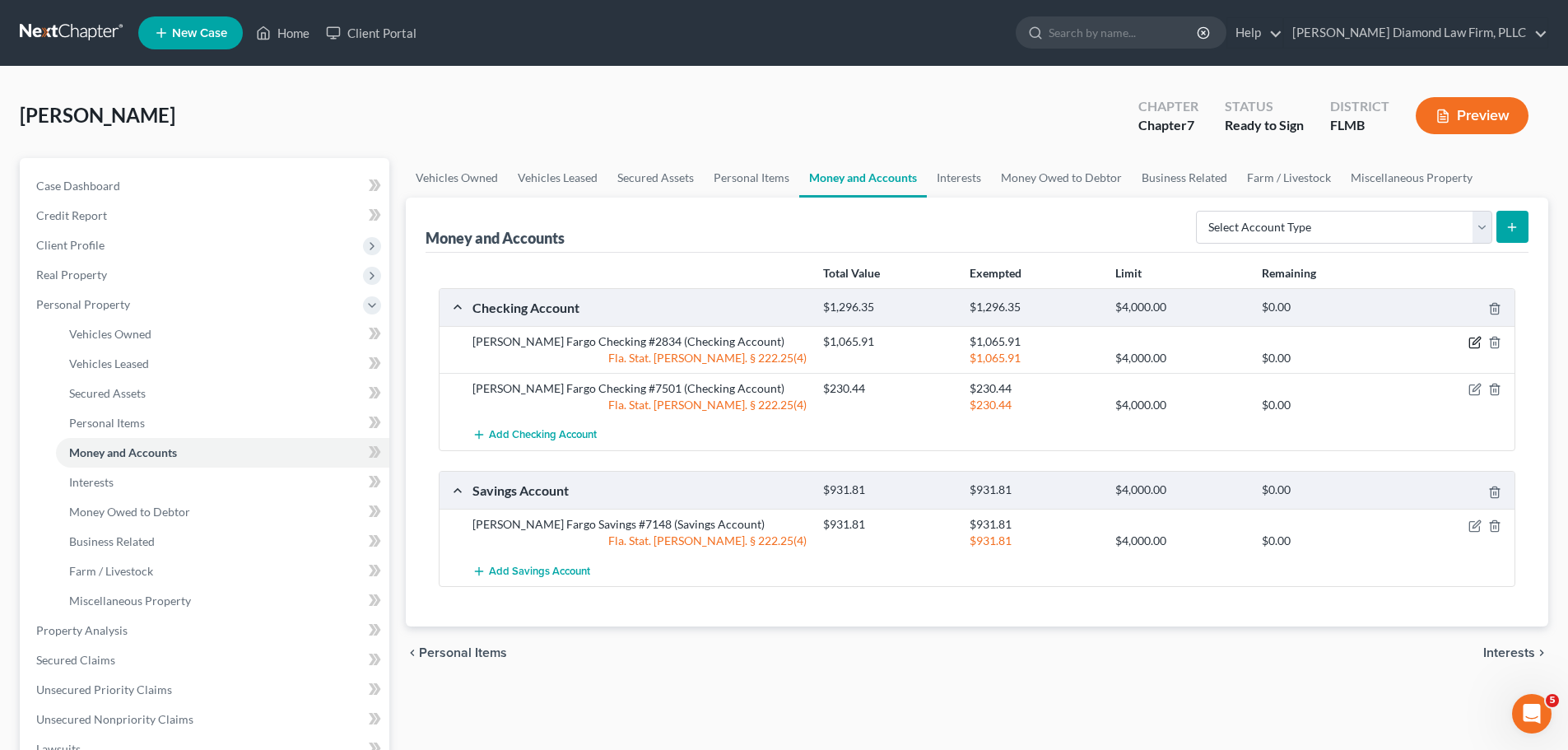
click at [1470, 340] on icon "button" at bounding box center [1475, 343] width 13 height 13
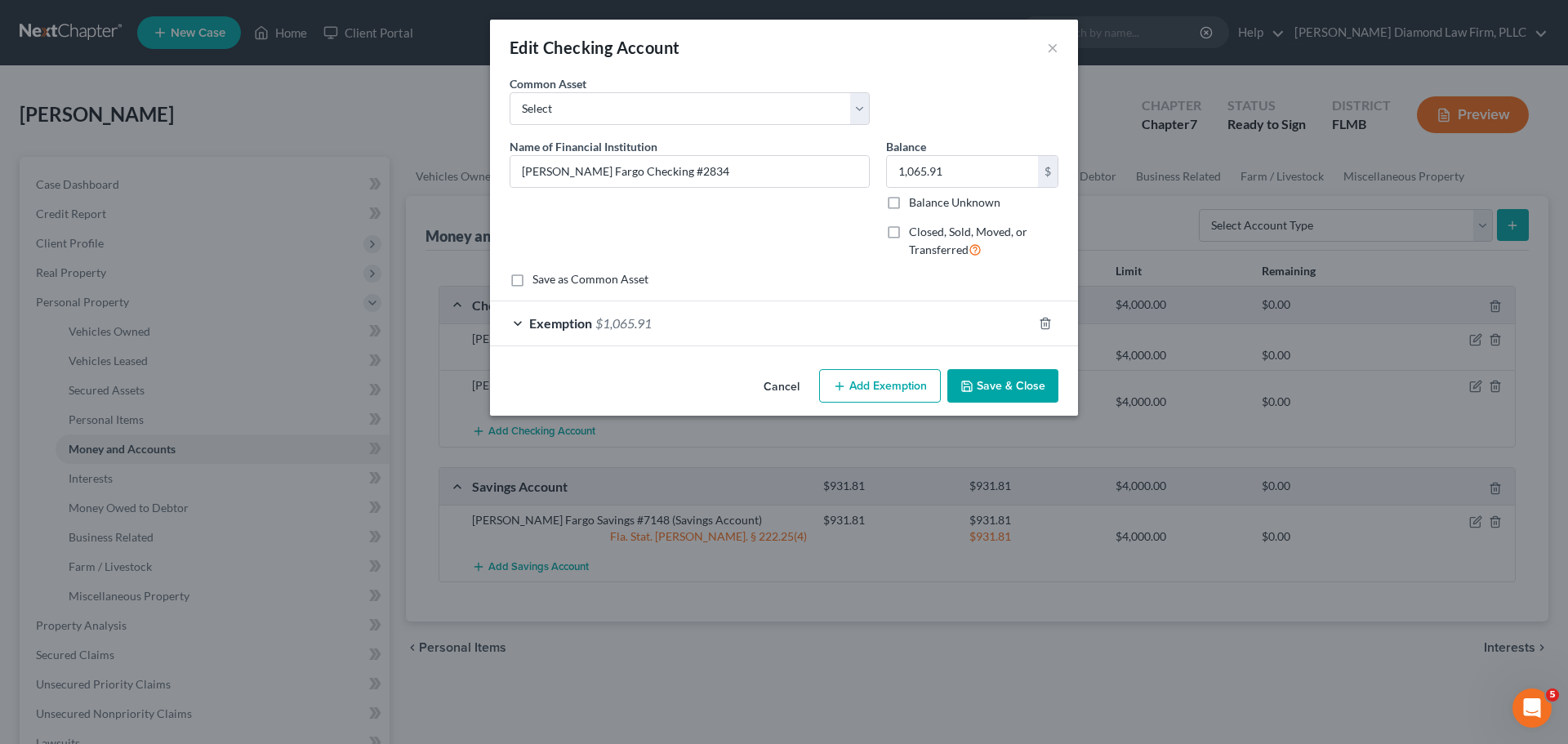
click at [850, 385] on button "Add Exemption" at bounding box center [880, 386] width 121 height 34
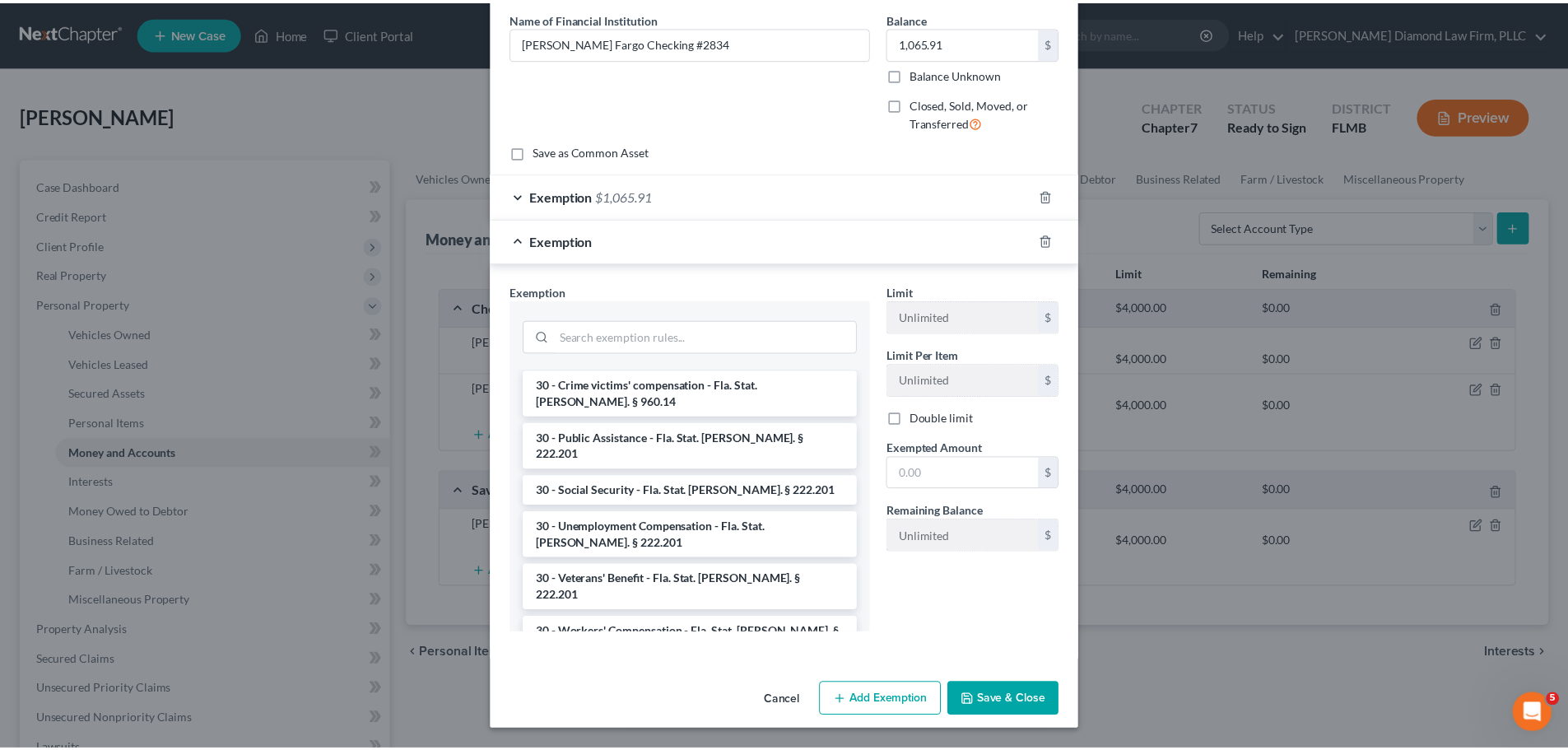
scroll to position [1225, 0]
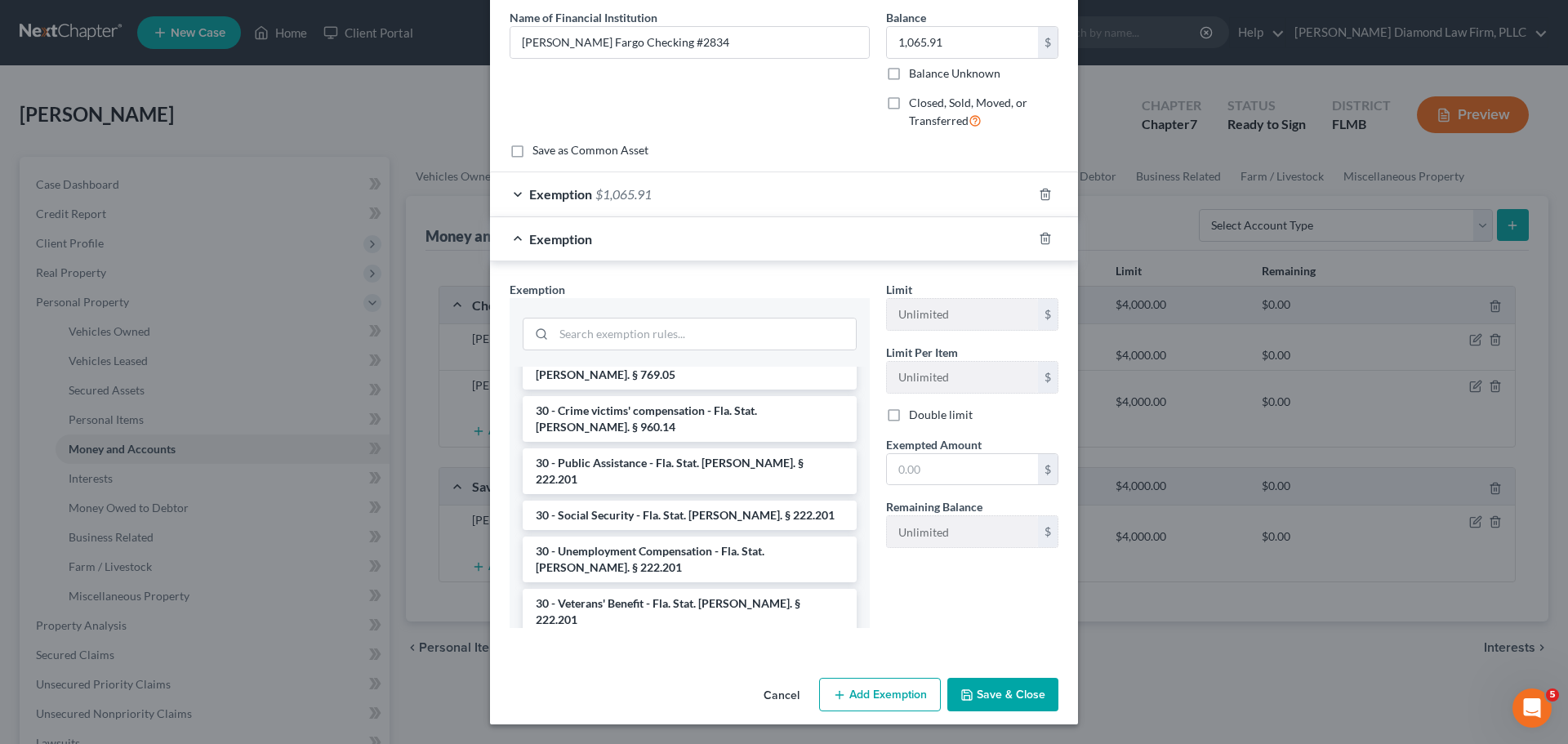
click at [760, 695] on button "Cancel" at bounding box center [781, 696] width 63 height 33
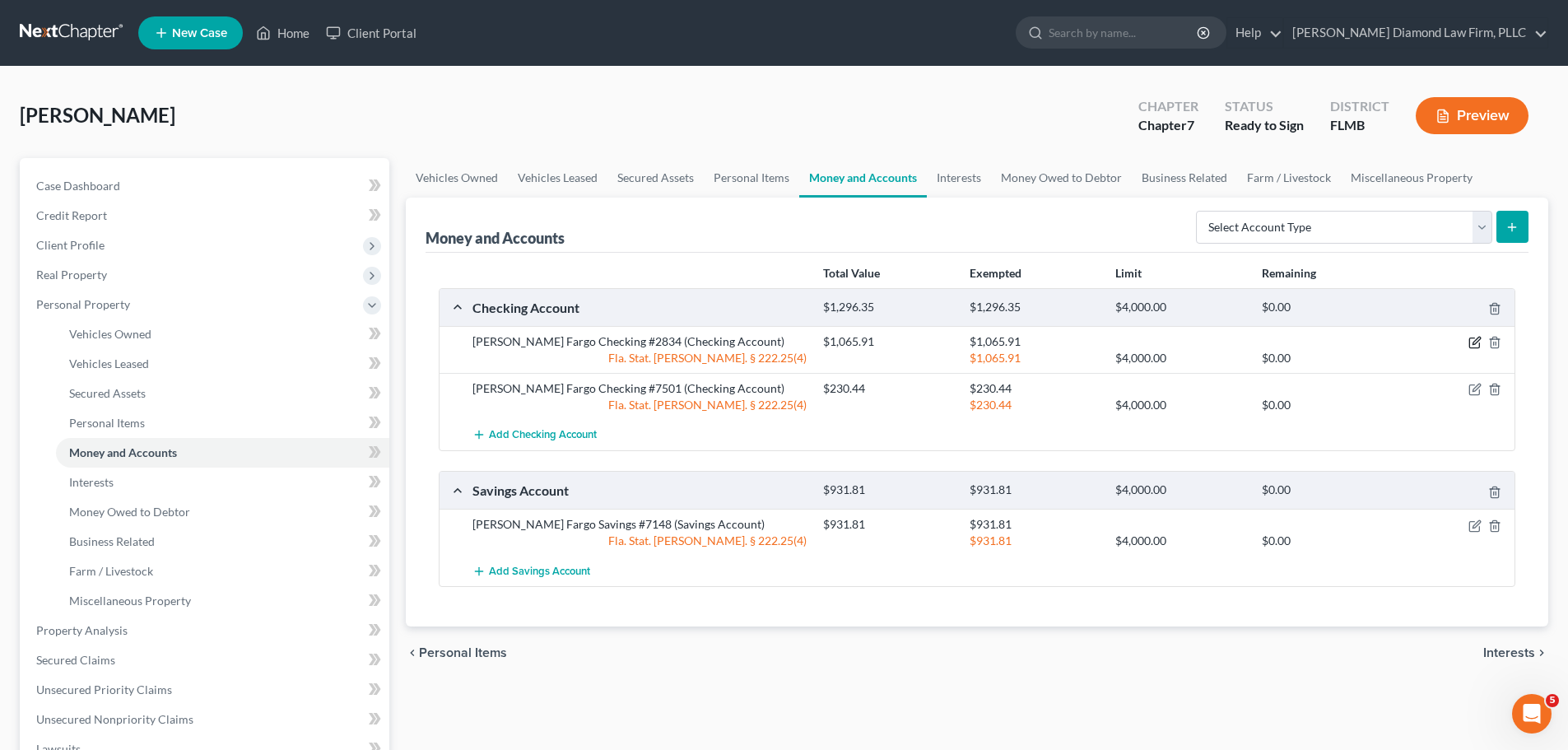
click at [1472, 344] on icon "button" at bounding box center [1476, 342] width 7 height 7
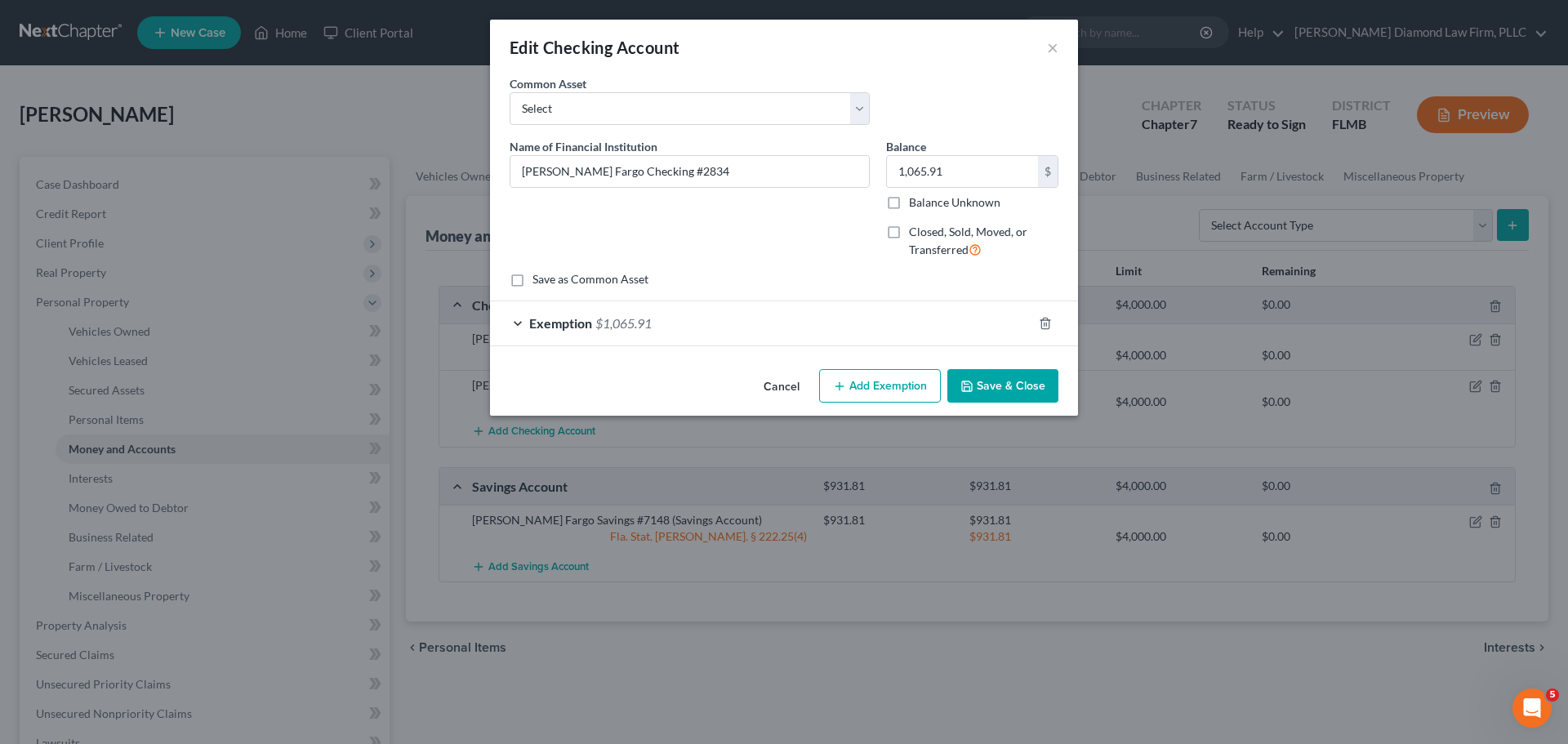
click at [638, 324] on span "$1,065.91" at bounding box center [623, 323] width 56 height 15
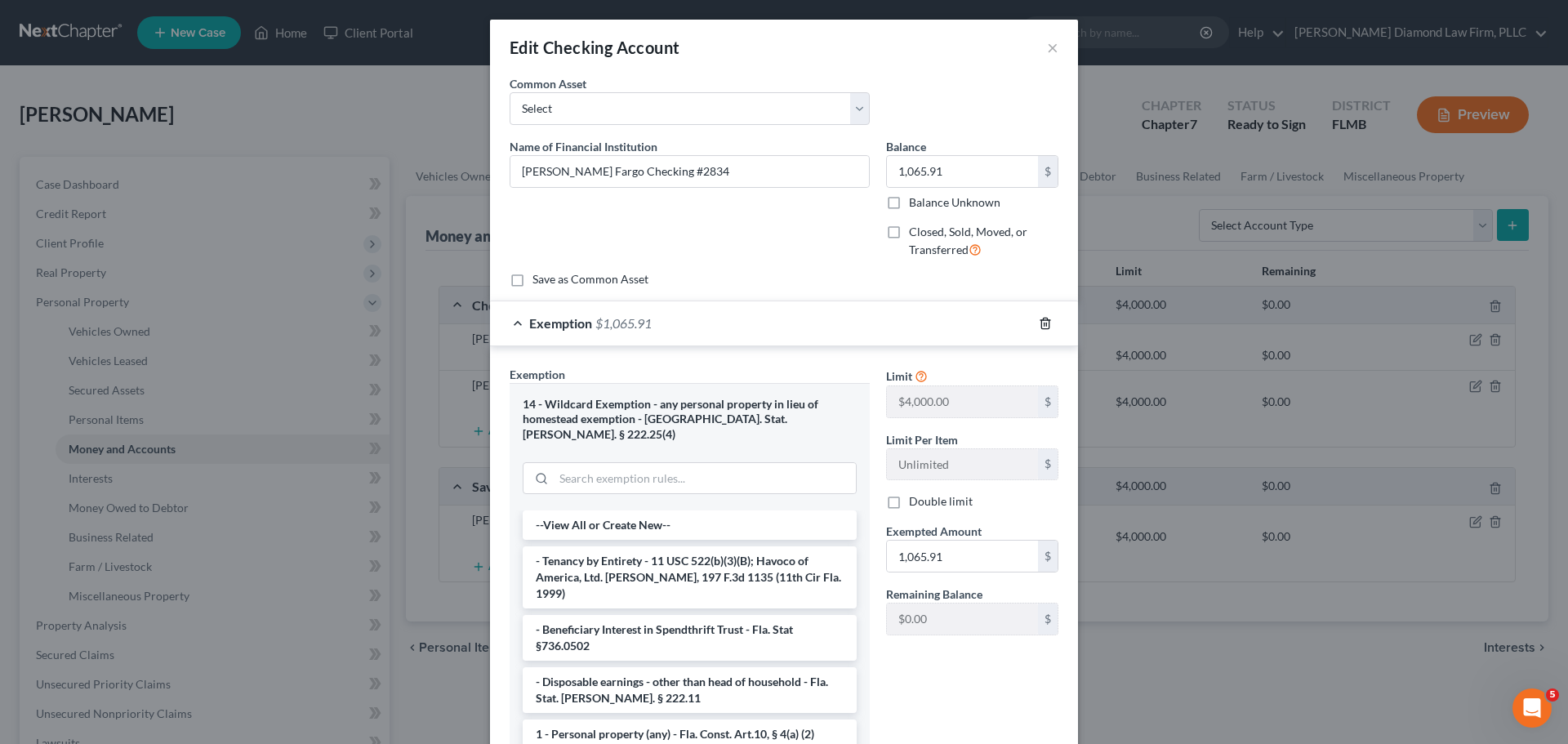
click at [1041, 326] on icon "button" at bounding box center [1044, 324] width 13 height 13
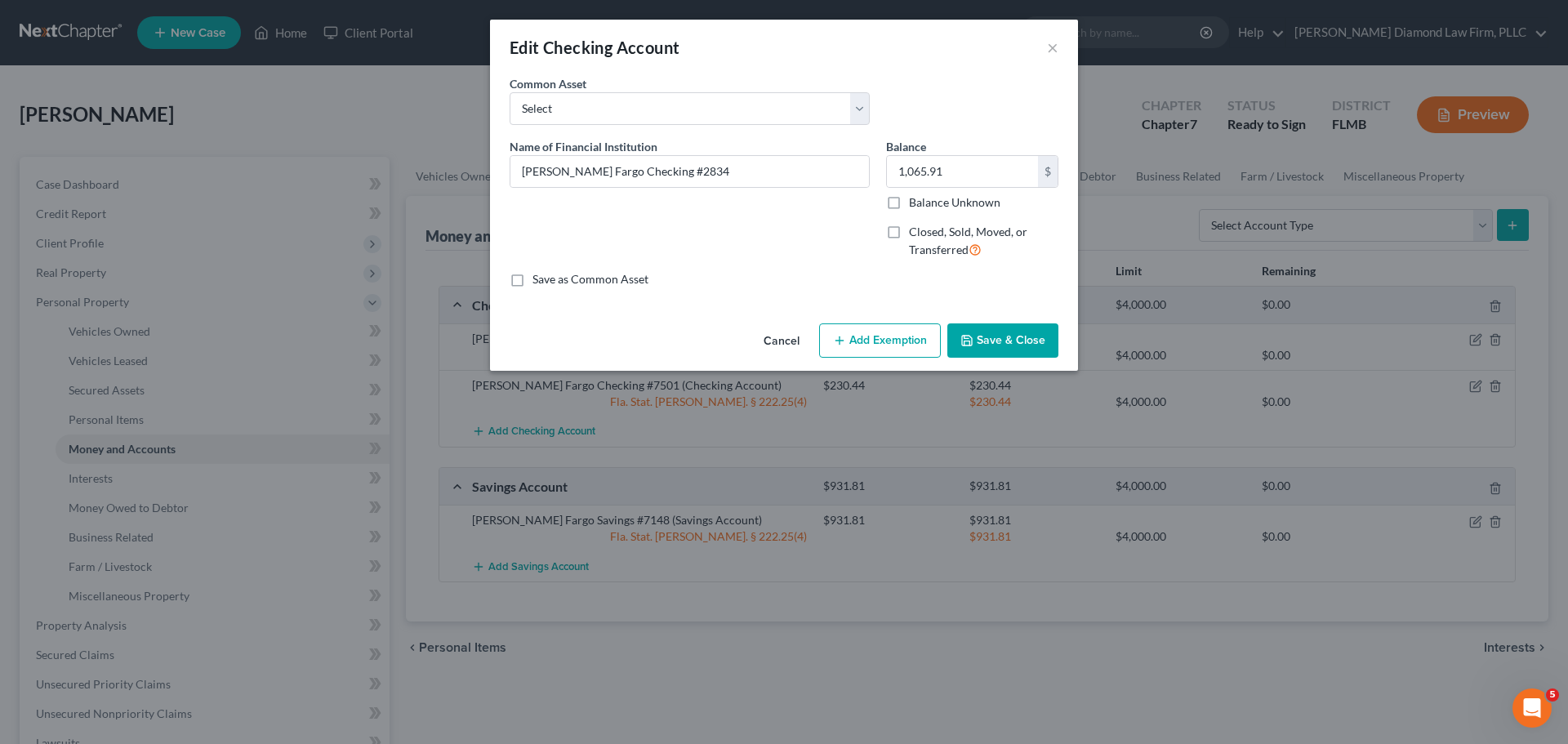
click at [1003, 334] on button "Save & Close" at bounding box center [1003, 341] width 111 height 34
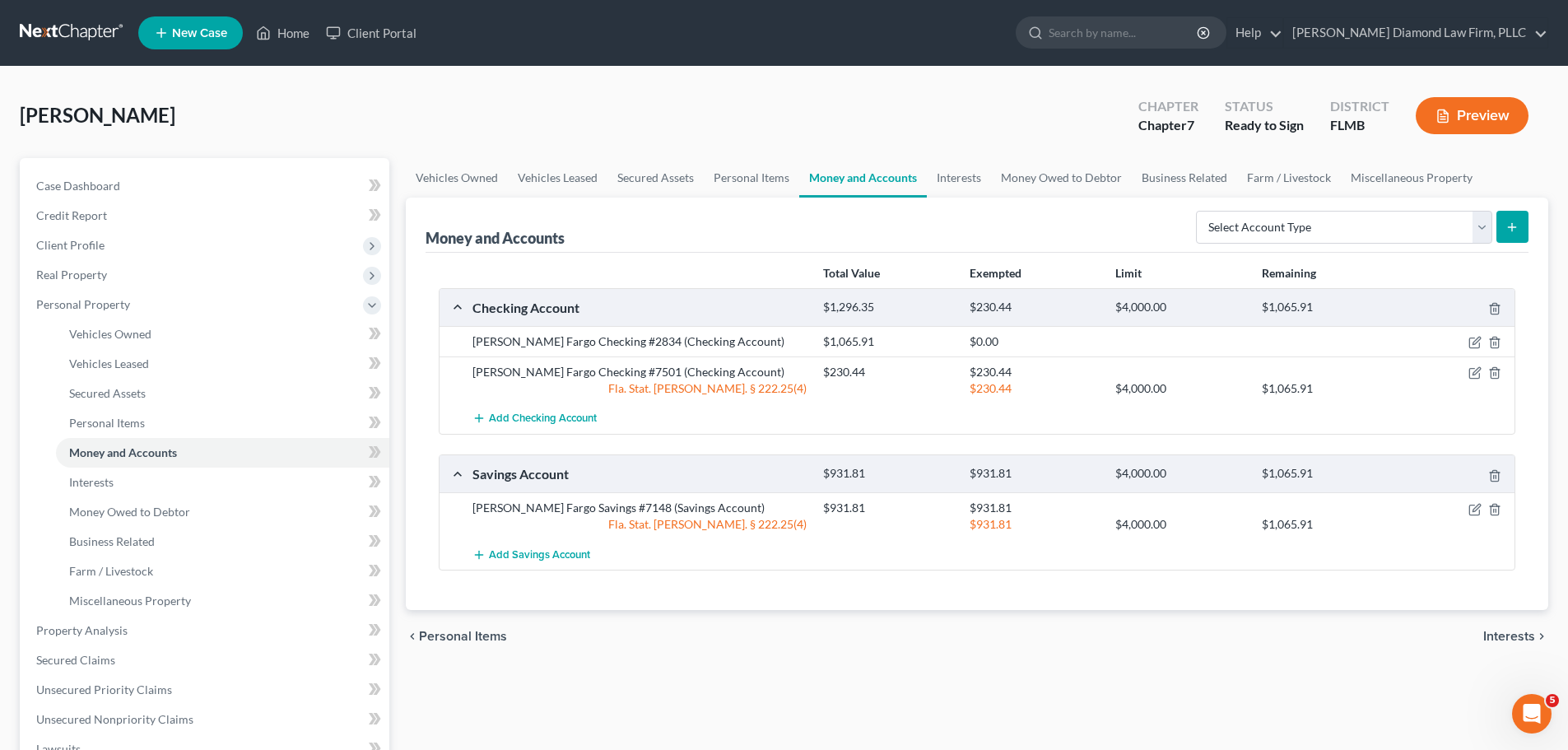
click at [1471, 365] on div at bounding box center [1458, 372] width 117 height 16
click at [1479, 375] on icon "button" at bounding box center [1474, 374] width 10 height 10
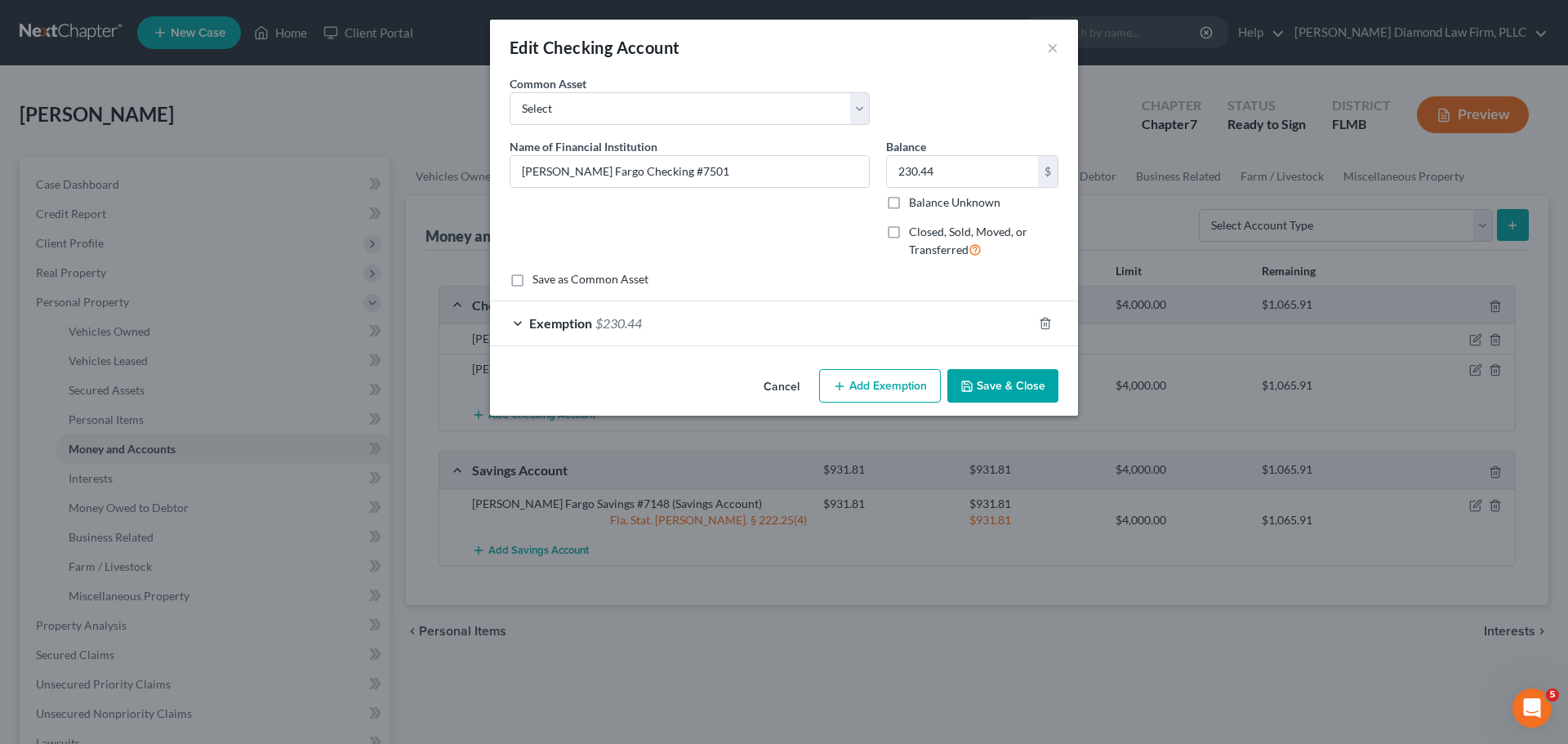
click at [880, 329] on div "Exemption $230.44" at bounding box center [761, 324] width 542 height 43
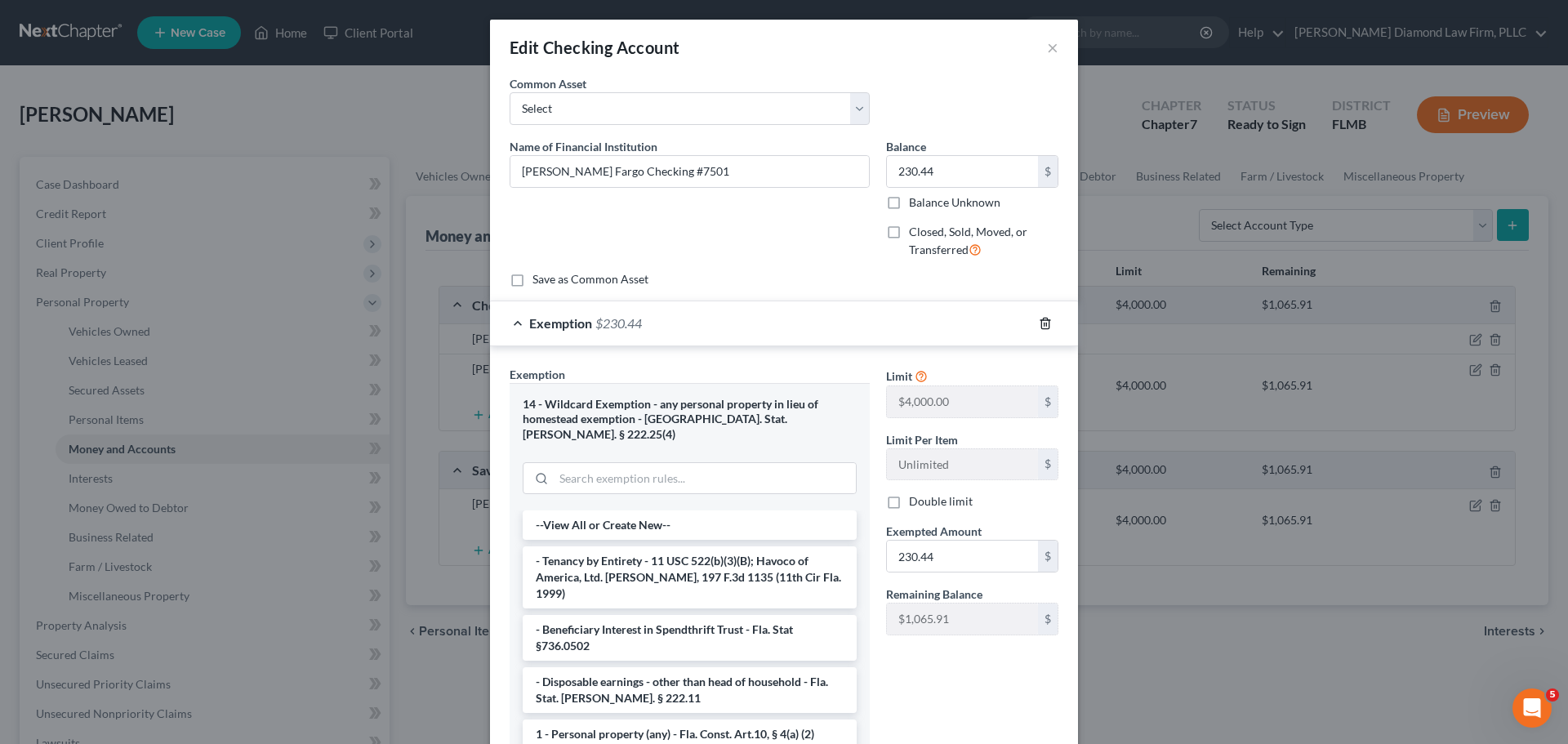
click at [1038, 322] on icon "button" at bounding box center [1044, 324] width 13 height 13
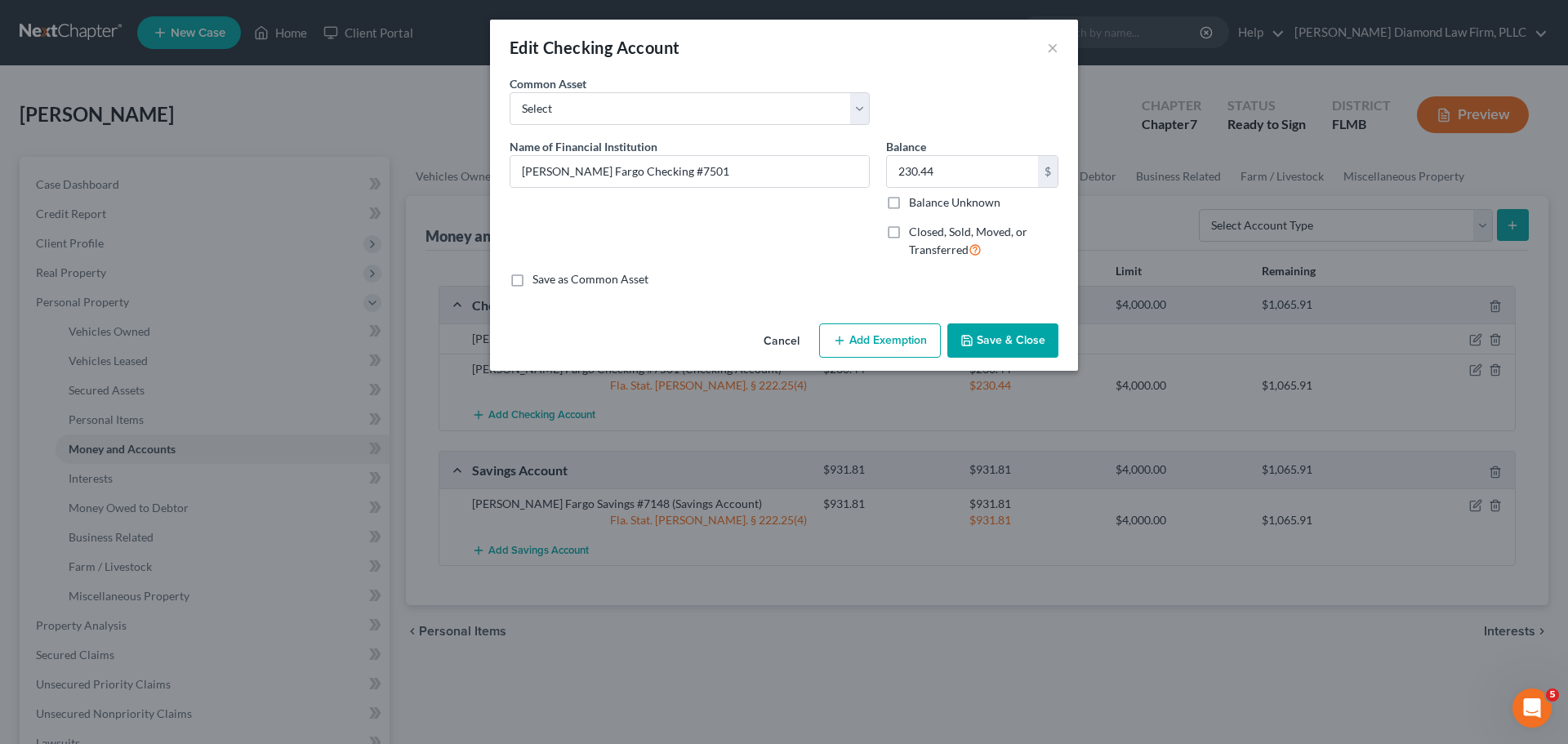
click at [977, 339] on button "Save & Close" at bounding box center [1003, 341] width 111 height 34
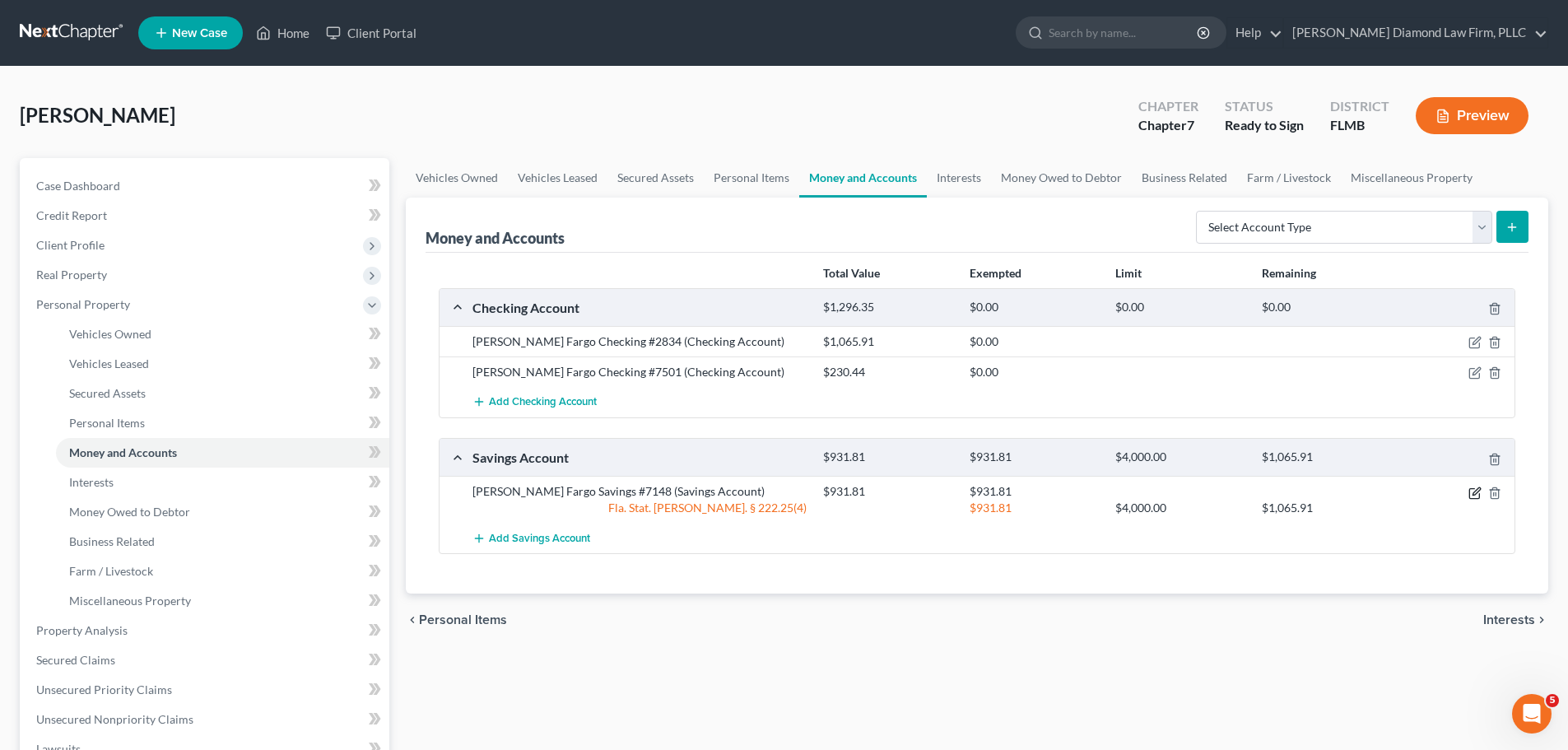
click at [1470, 489] on icon "button" at bounding box center [1474, 492] width 10 height 10
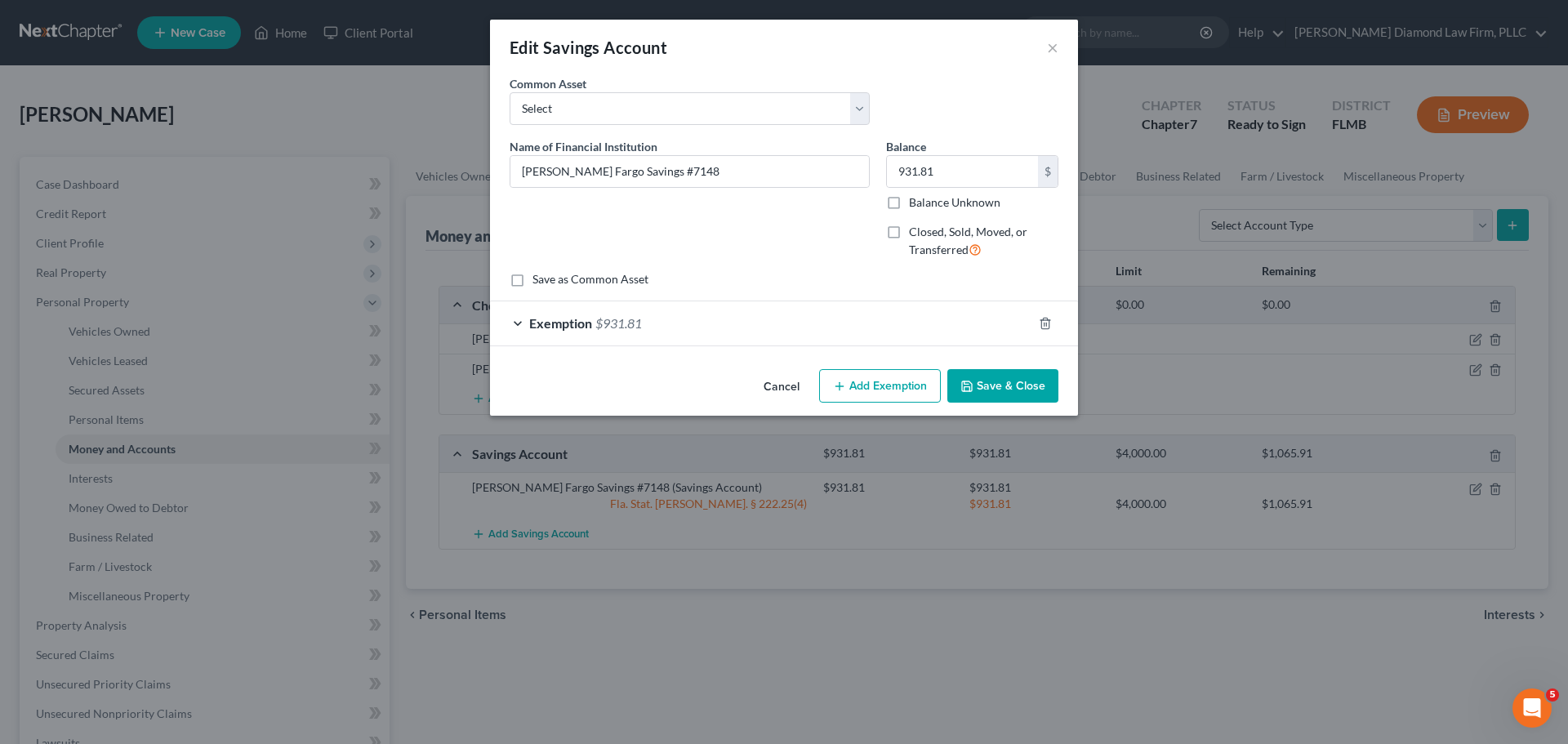
click at [809, 312] on div "Exemption $931.81" at bounding box center [761, 324] width 542 height 43
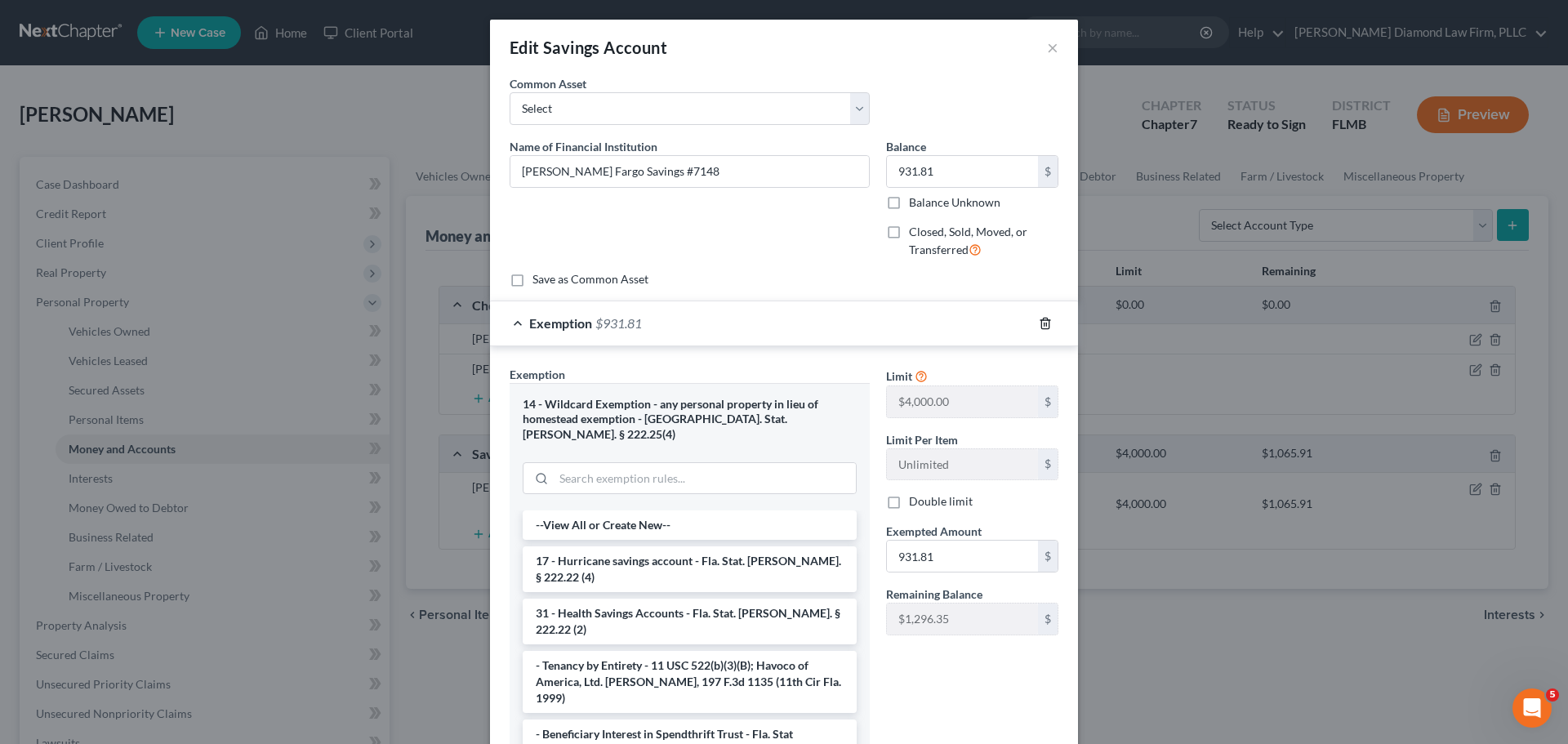
click at [1042, 328] on icon "button" at bounding box center [1044, 324] width 7 height 11
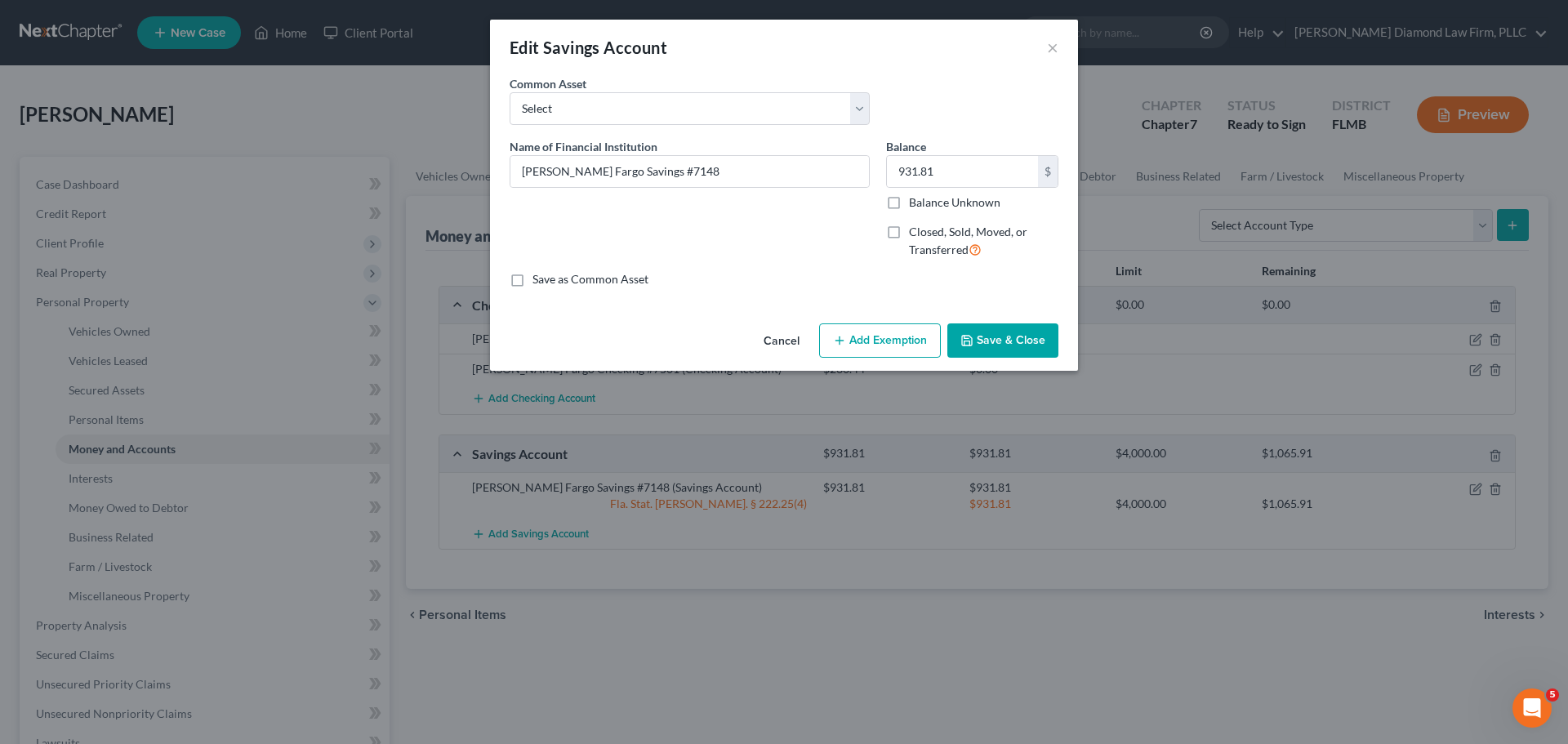
click at [1022, 358] on div "Cancel Add Exemption Save & Close" at bounding box center [784, 343] width 588 height 53
click at [1018, 343] on button "Save & Close" at bounding box center [1003, 341] width 111 height 34
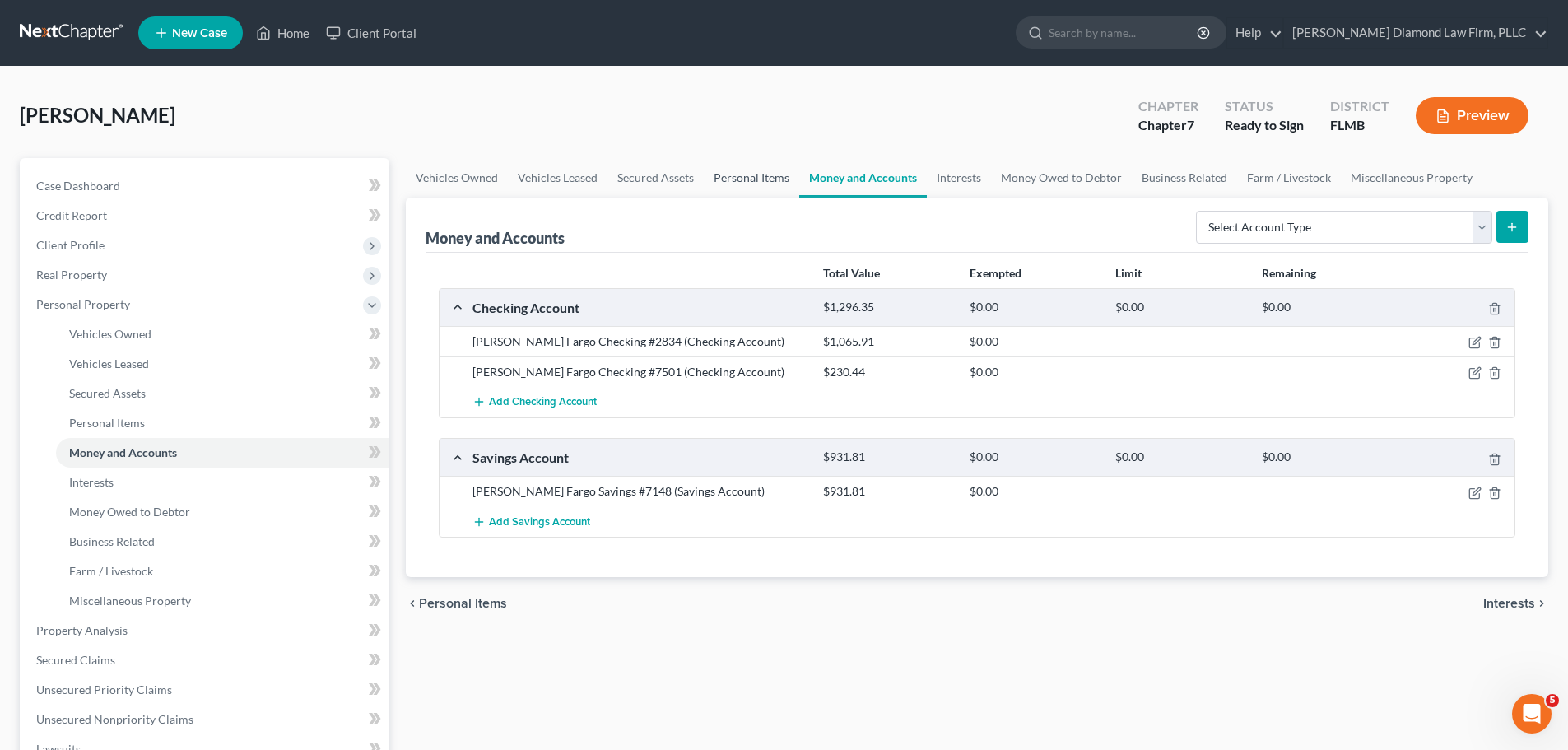
click at [720, 179] on link "Personal Items" at bounding box center [752, 177] width 96 height 39
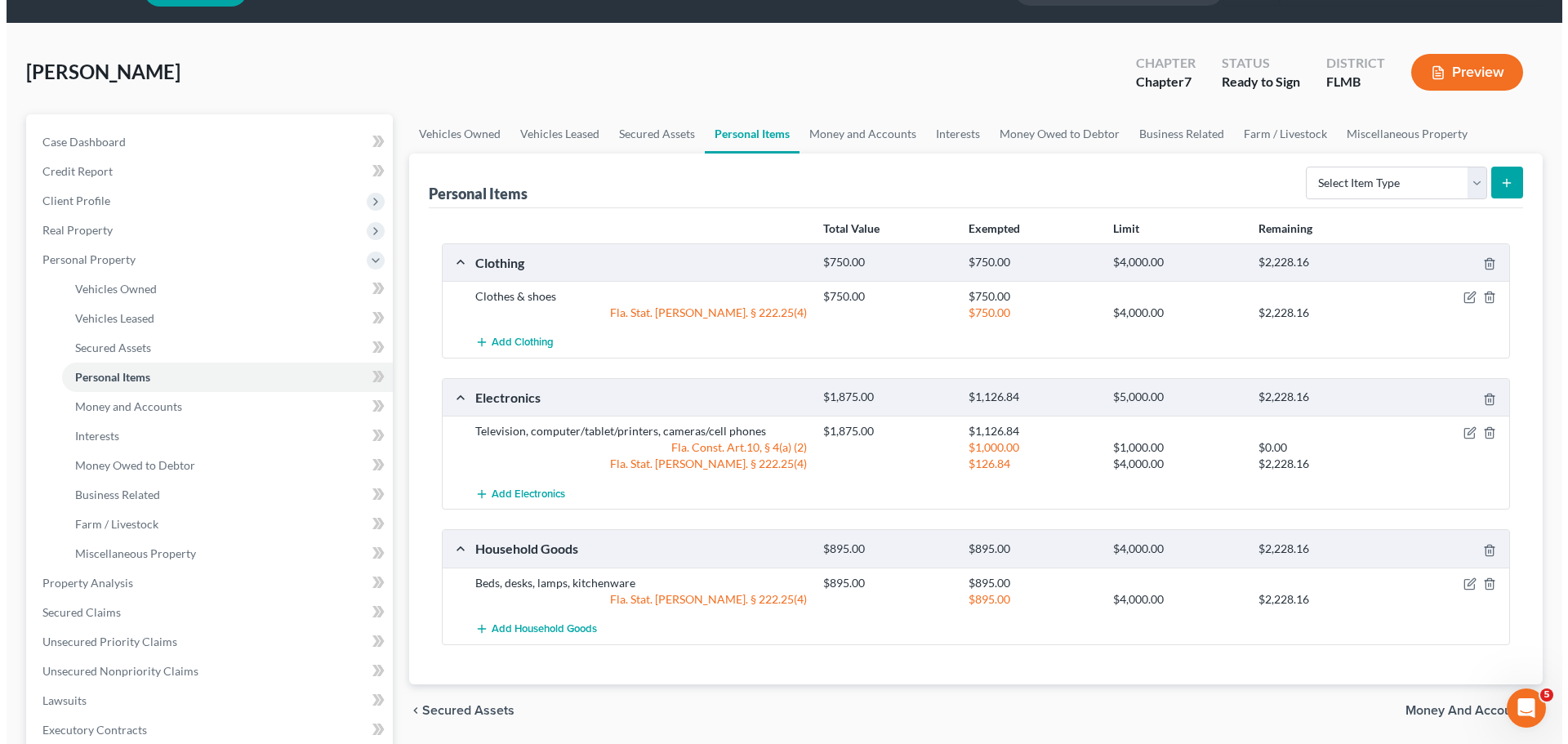
scroll to position [82, 0]
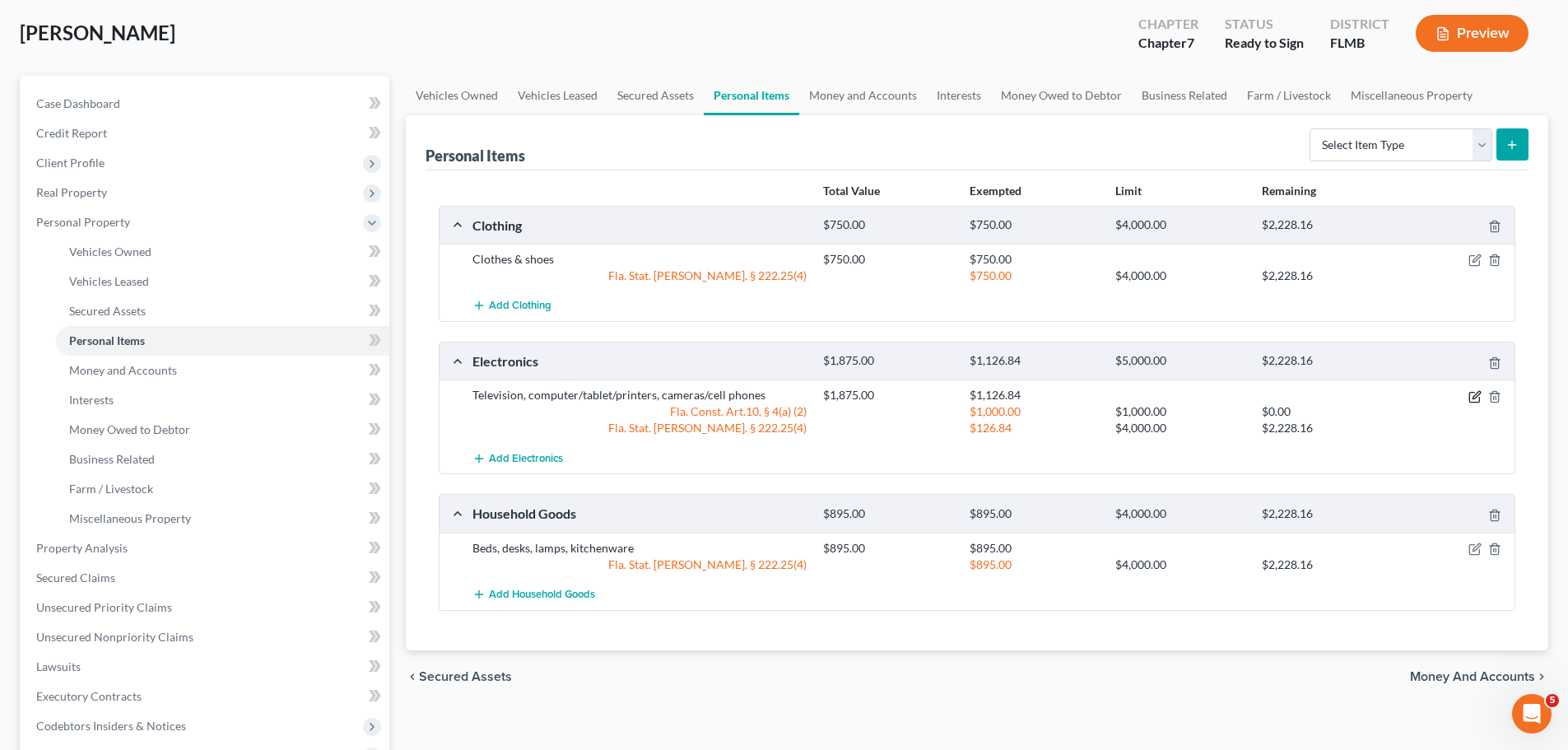
click at [1469, 396] on icon "button" at bounding box center [1474, 396] width 10 height 10
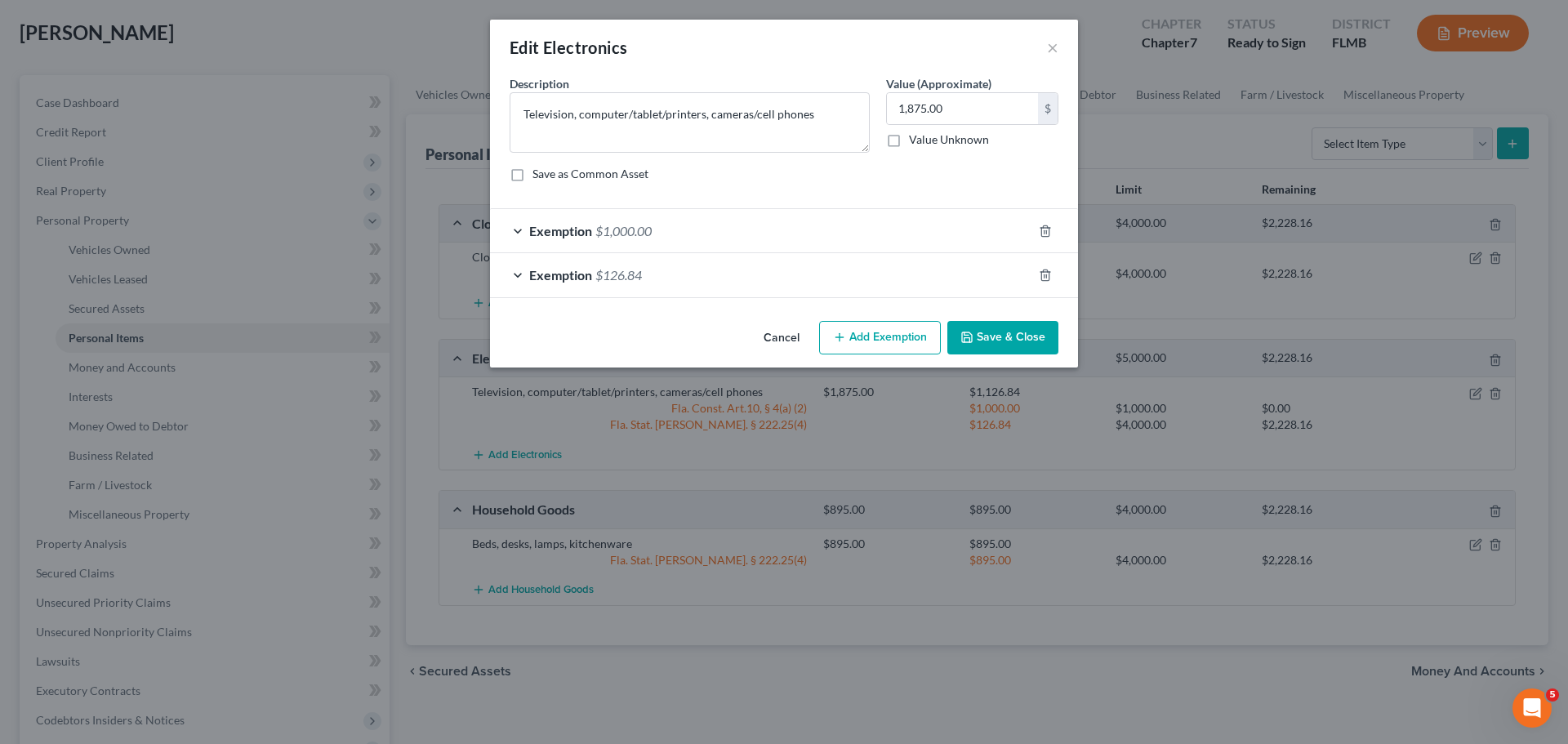
click at [616, 268] on span "$126.84" at bounding box center [618, 275] width 46 height 15
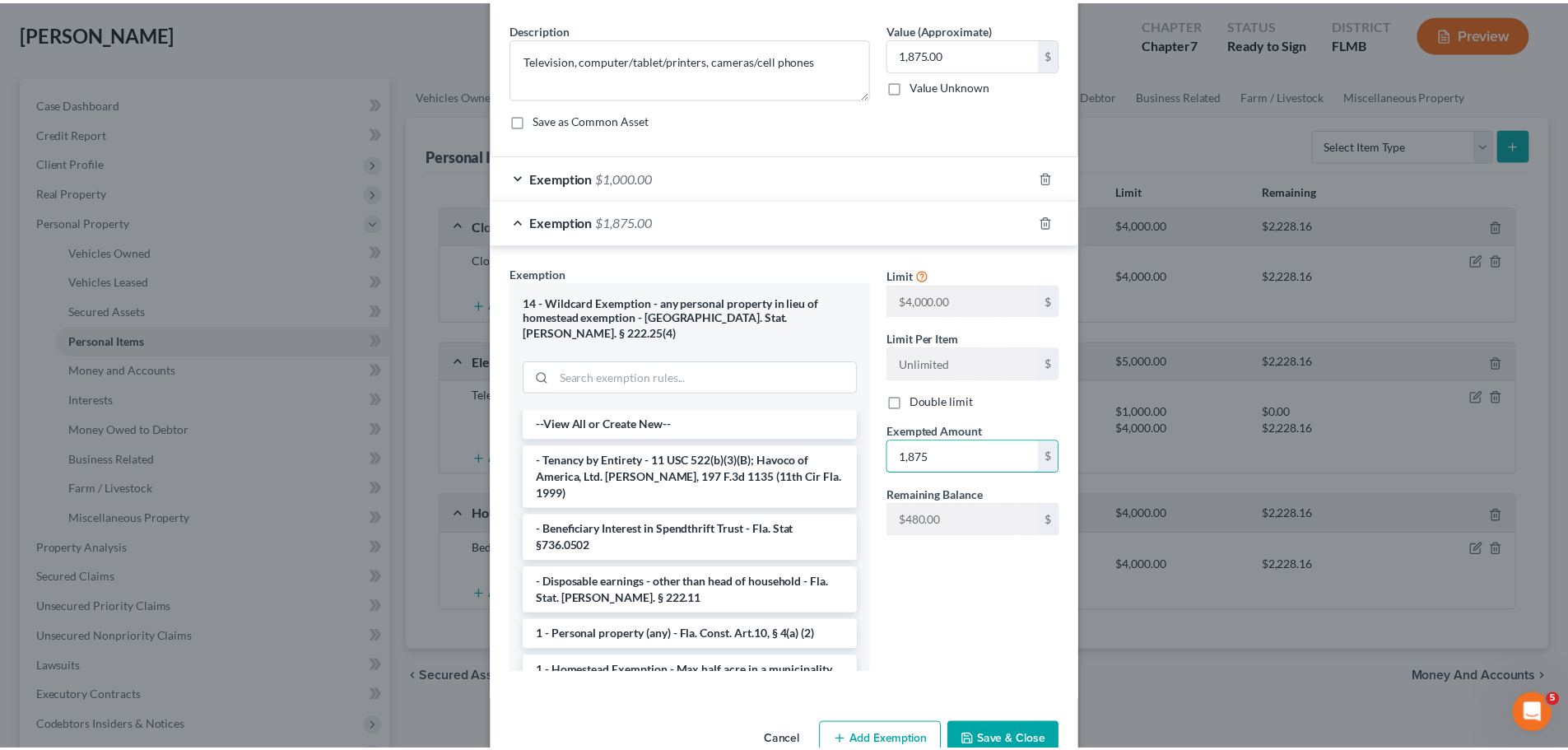
scroll to position [80, 0]
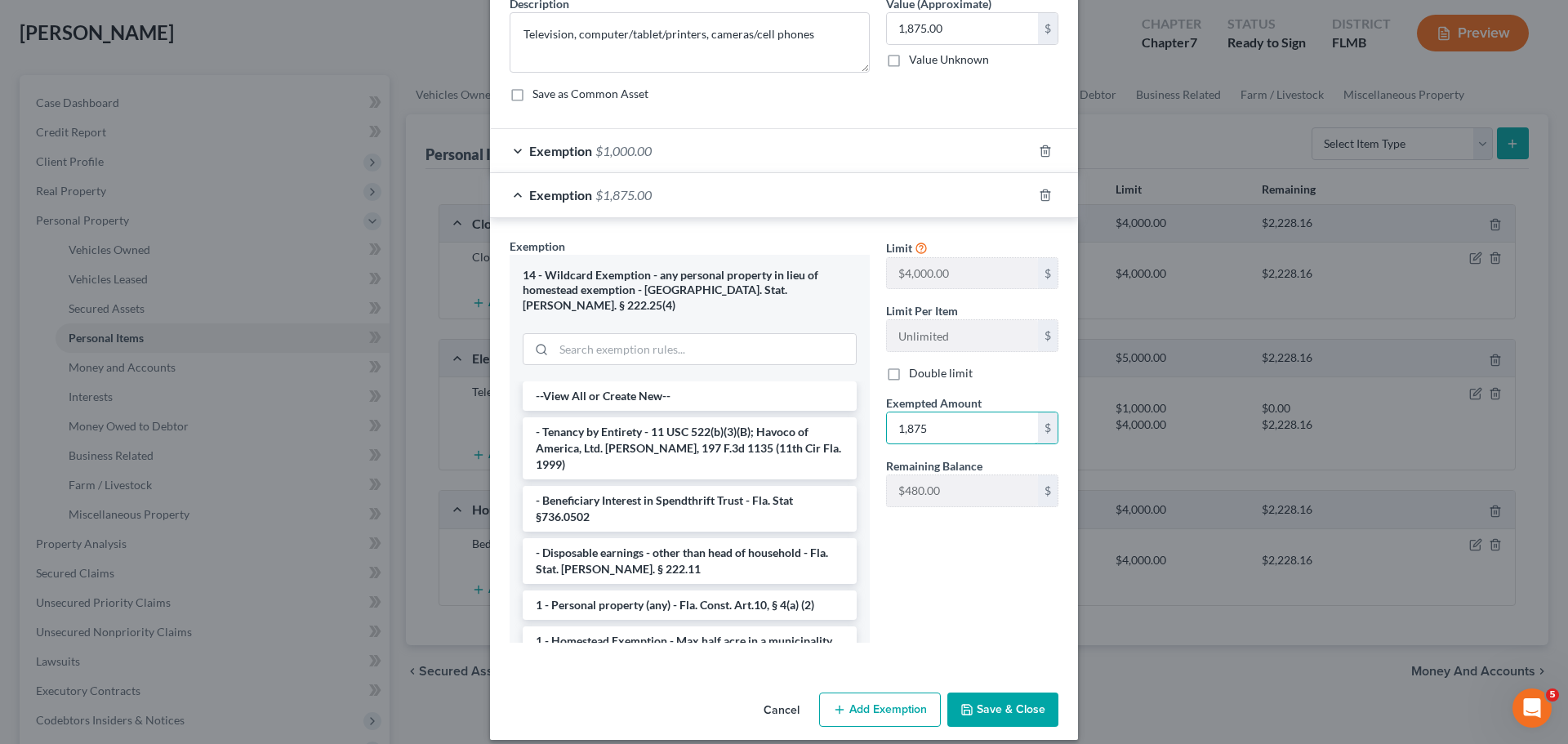
type input "1,875"
click at [1005, 700] on button "Save & Close" at bounding box center [1003, 710] width 111 height 34
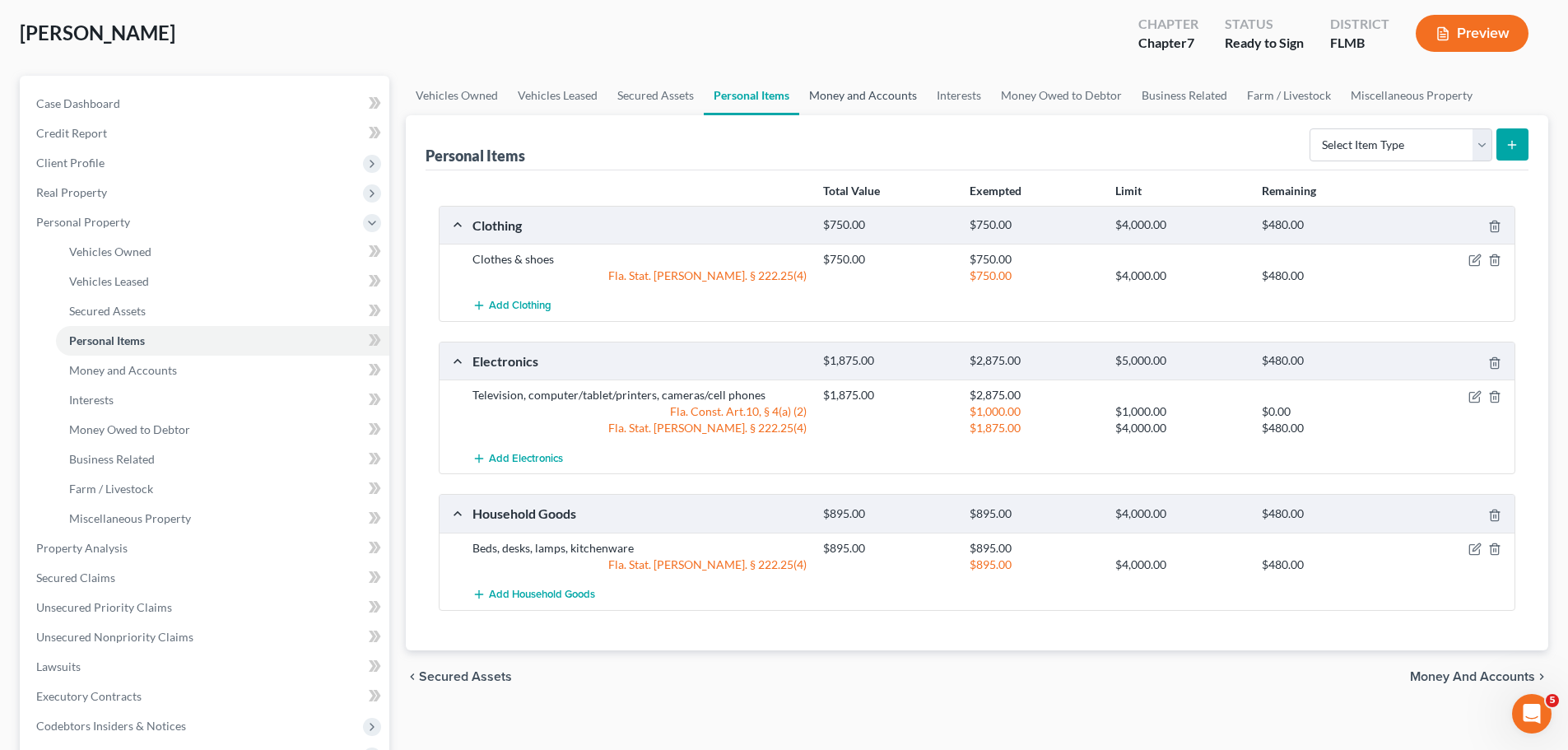
click at [852, 88] on link "Money and Accounts" at bounding box center [863, 95] width 128 height 39
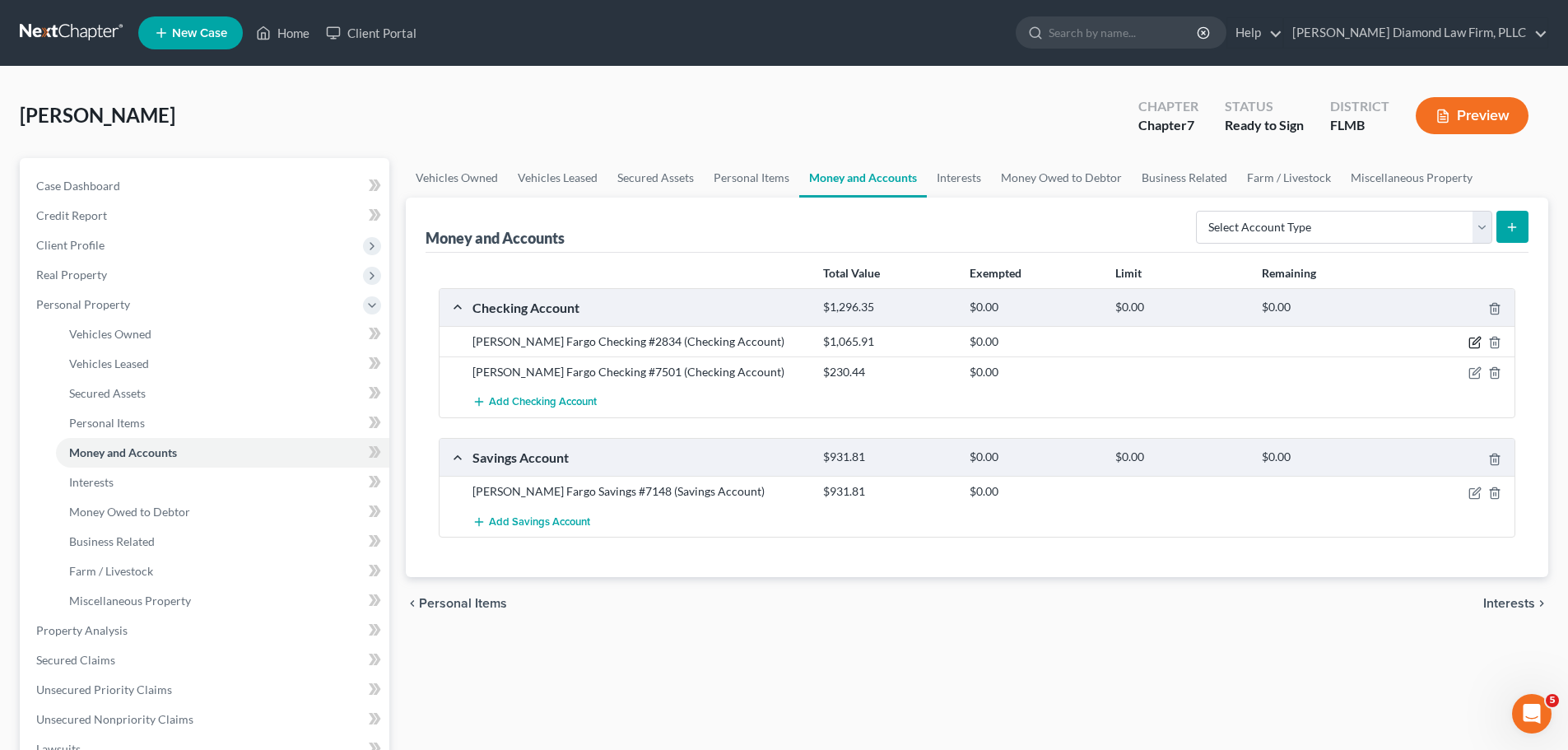
click at [1479, 341] on icon "button" at bounding box center [1476, 342] width 7 height 7
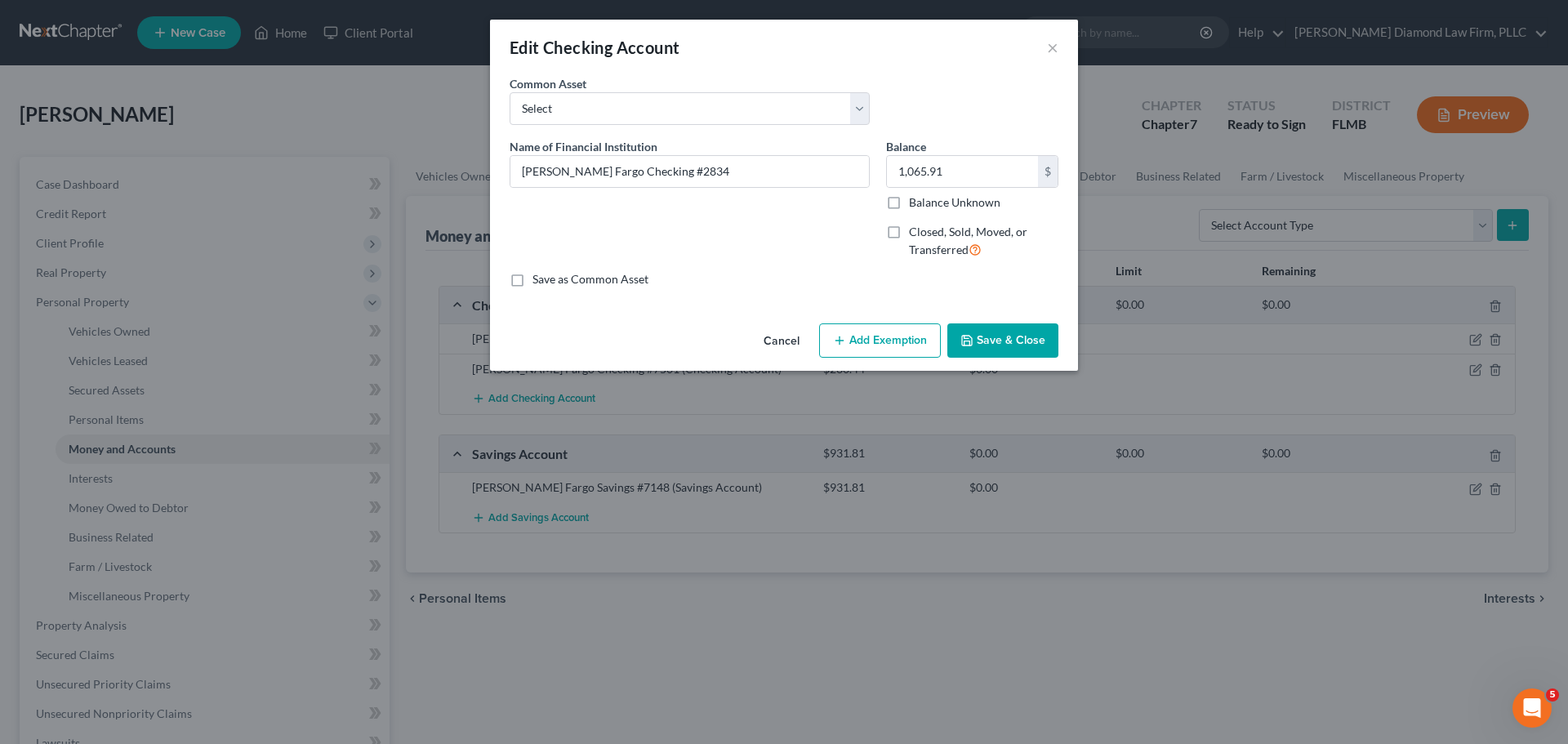
click at [860, 341] on button "Add Exemption" at bounding box center [880, 341] width 121 height 34
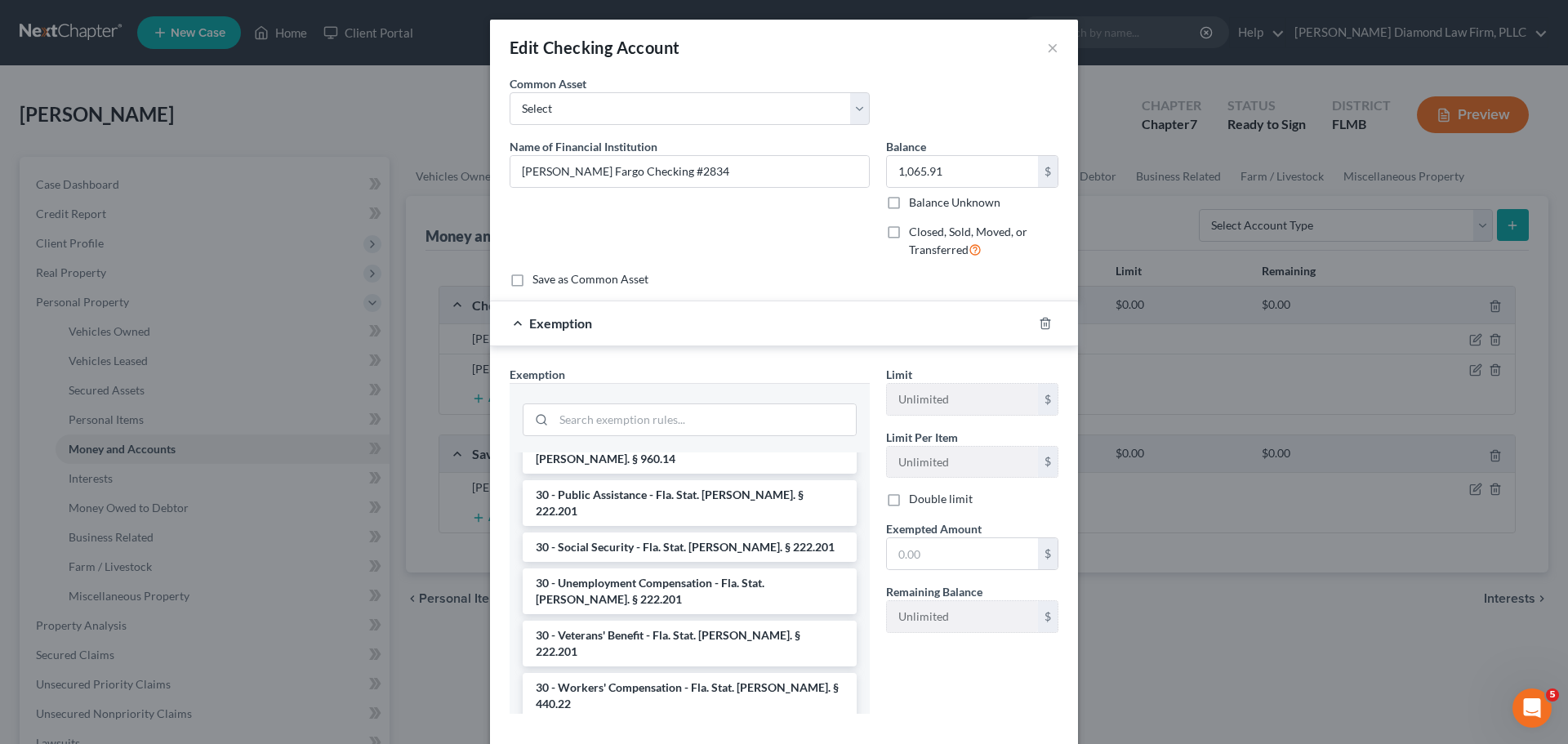
scroll to position [1307, 0]
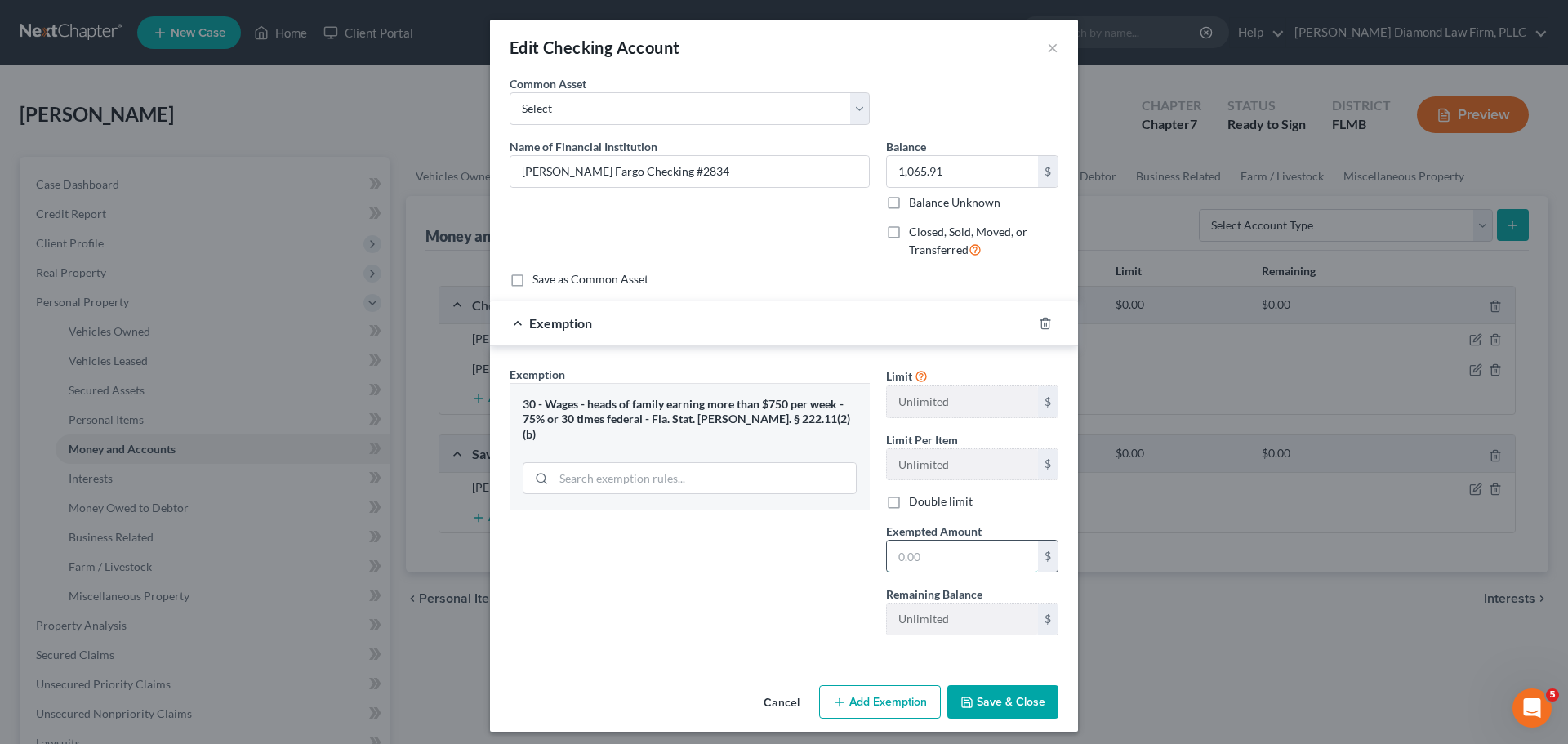
click at [970, 553] on input "text" at bounding box center [962, 556] width 151 height 31
type input "1,065.91"
click at [1006, 712] on button "Save & Close" at bounding box center [1003, 702] width 111 height 34
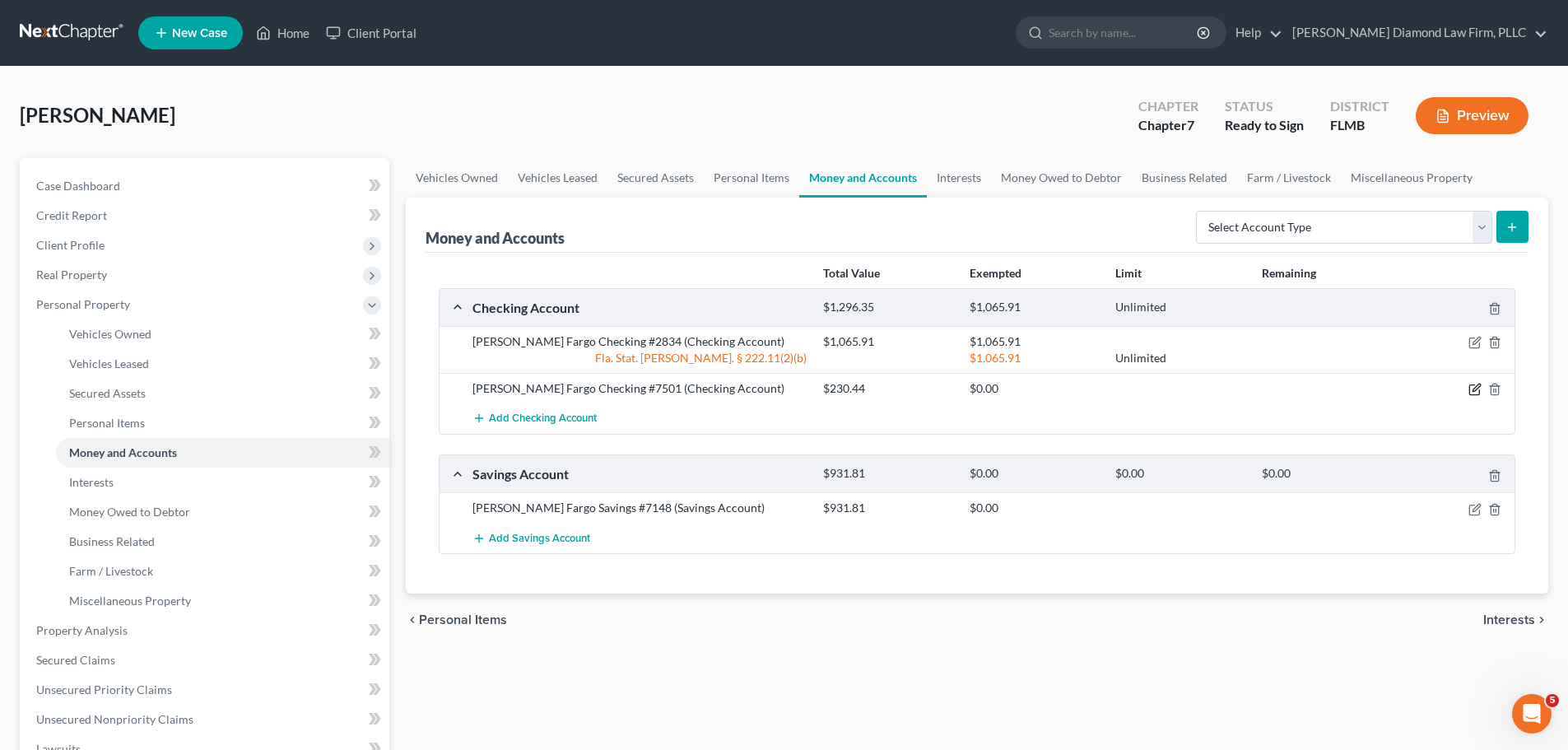
click at [1474, 389] on icon "button" at bounding box center [1476, 388] width 7 height 7
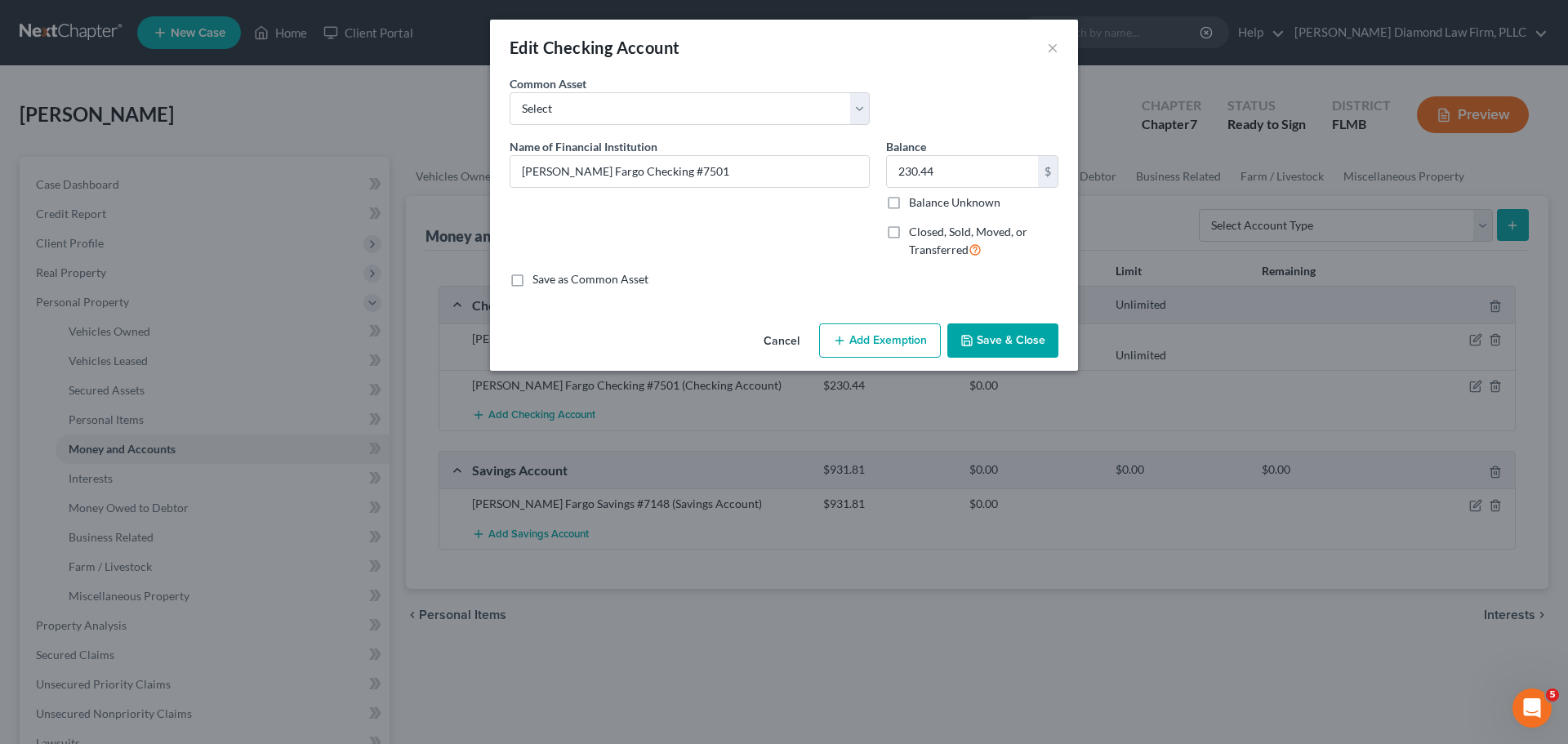
click at [846, 334] on icon "button" at bounding box center [839, 341] width 13 height 13
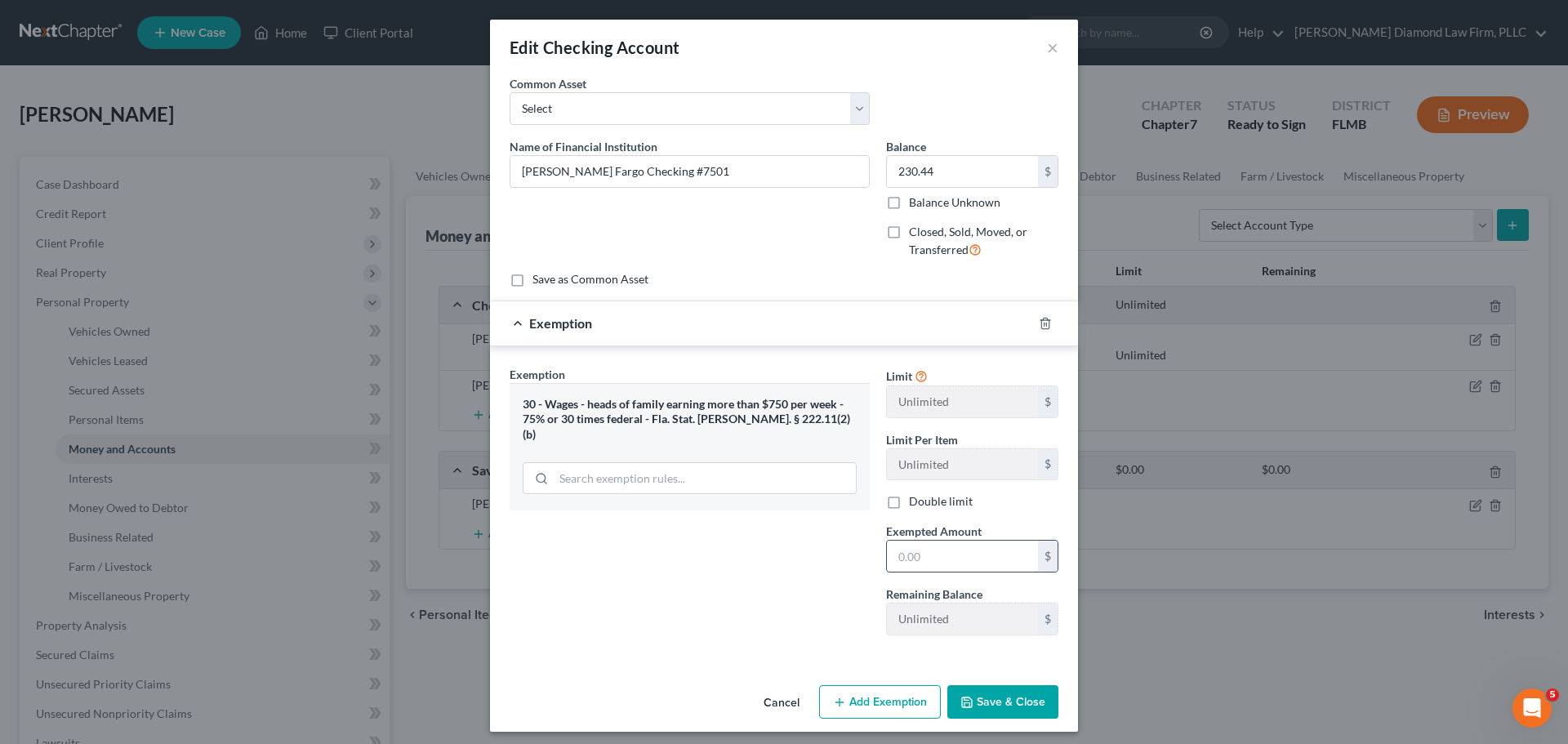
click at [961, 550] on input "text" at bounding box center [962, 556] width 151 height 31
type input "230.44"
click at [1018, 702] on button "Save & Close" at bounding box center [1003, 702] width 111 height 34
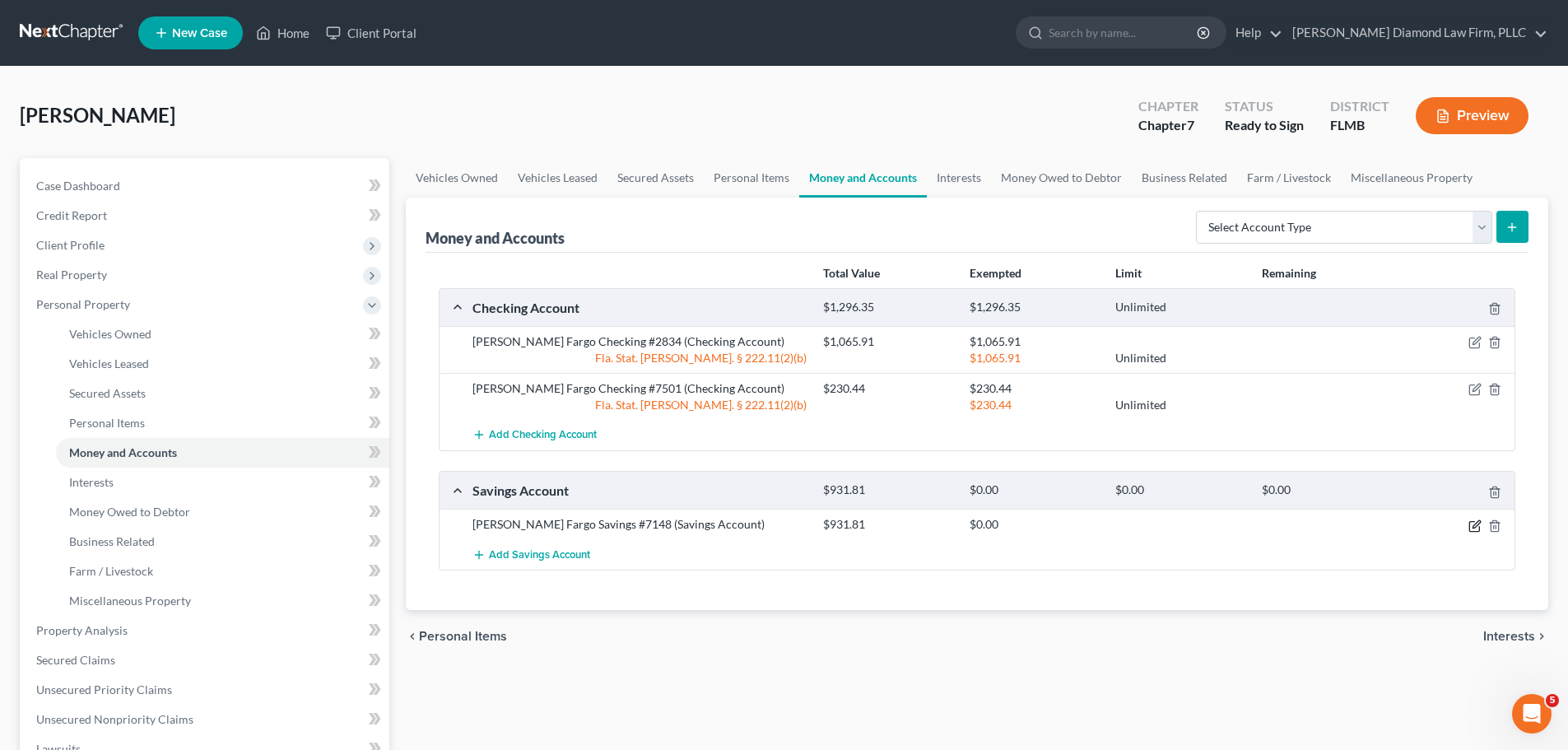
click at [1474, 527] on icon "button" at bounding box center [1475, 526] width 13 height 13
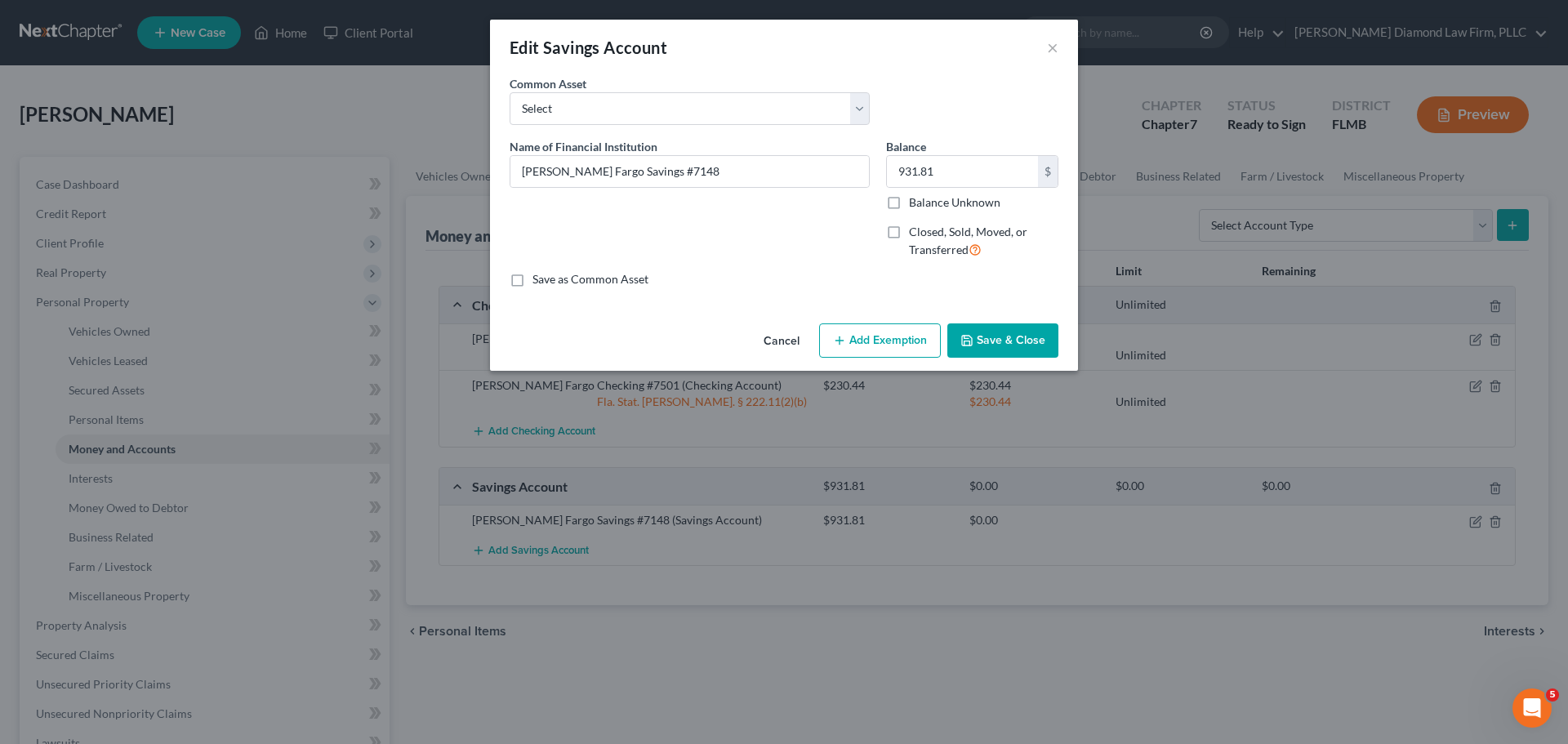
click at [900, 349] on button "Add Exemption" at bounding box center [880, 341] width 121 height 34
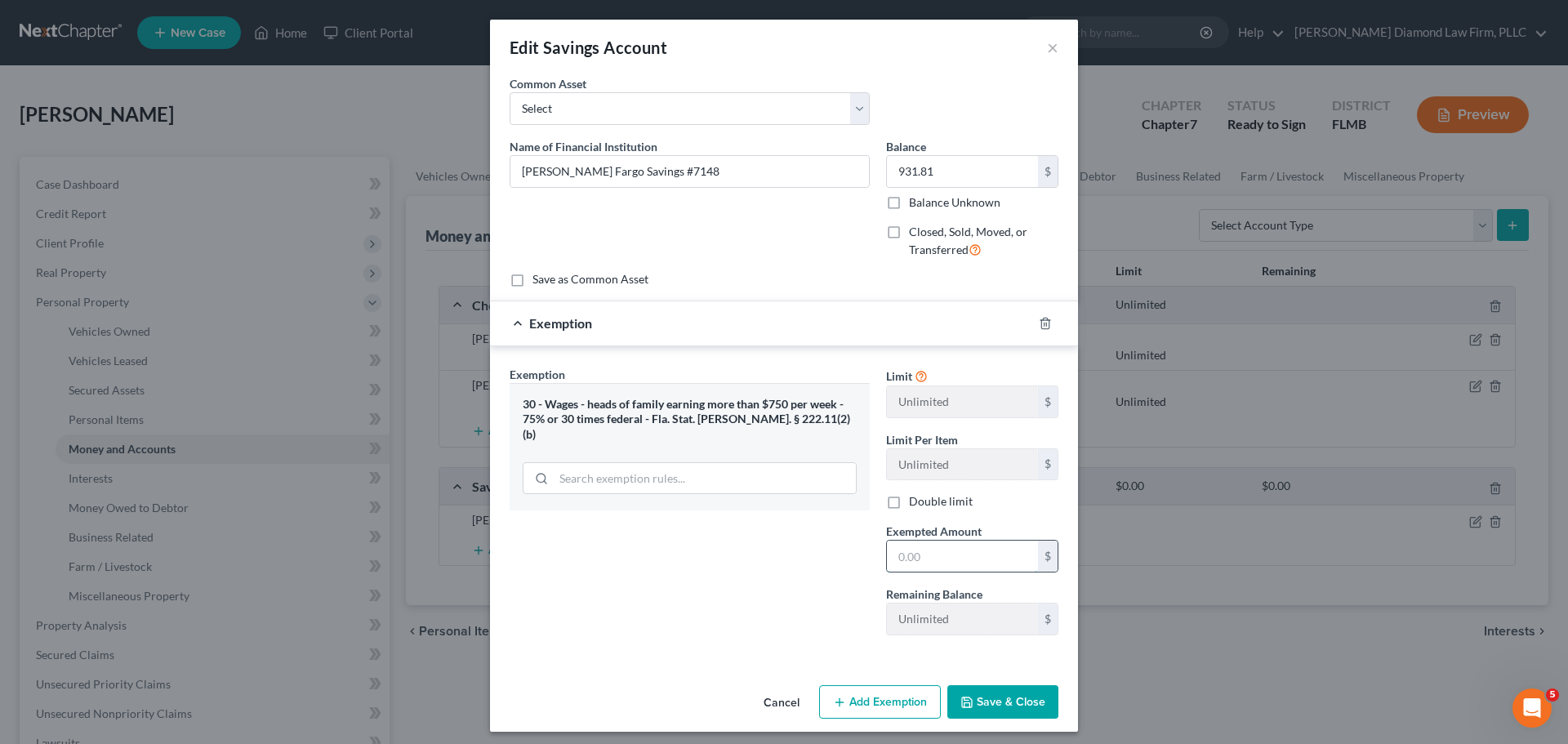
click at [933, 560] on input "text" at bounding box center [962, 556] width 151 height 31
type input "931.81"
click at [1015, 703] on button "Save & Close" at bounding box center [1003, 702] width 111 height 34
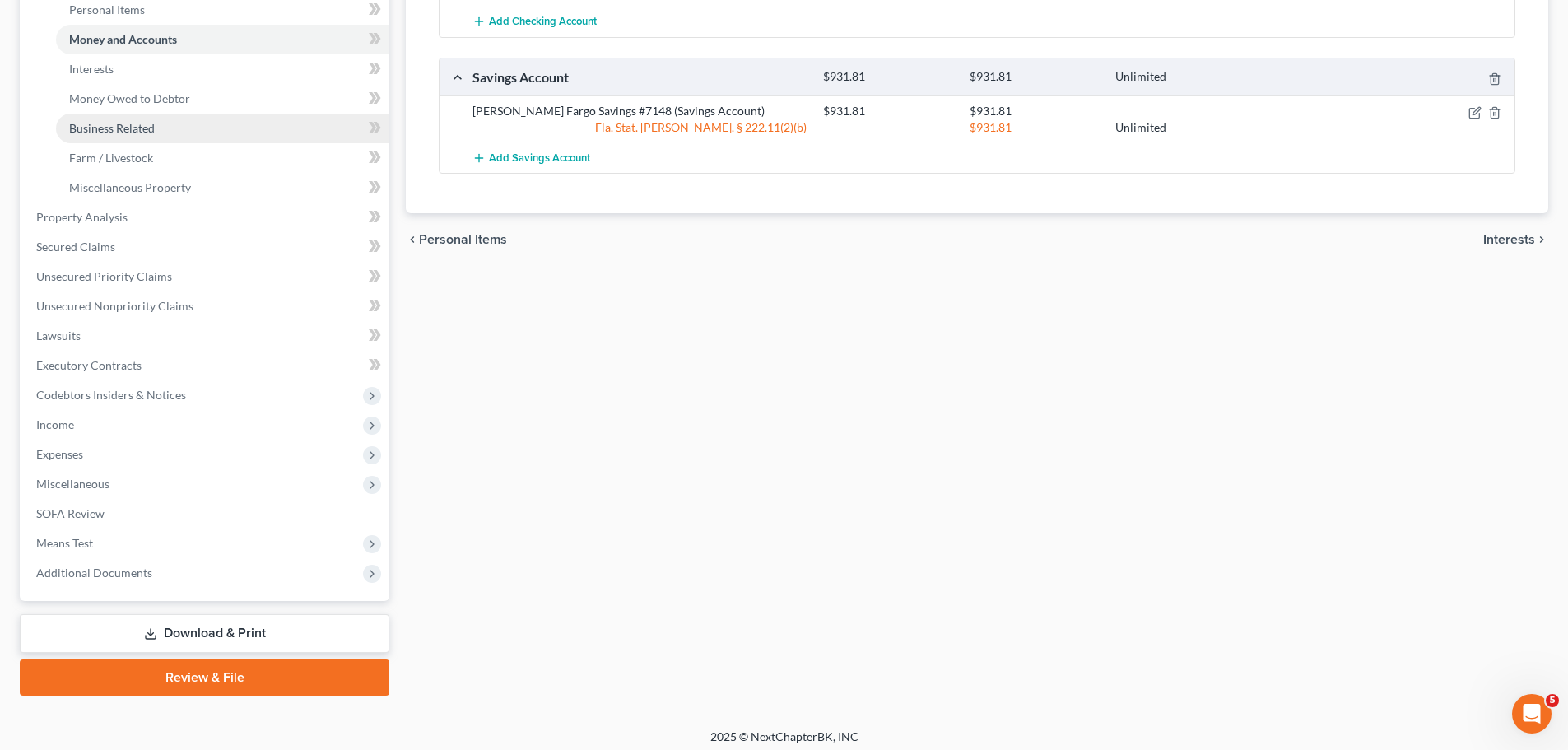
scroll to position [421, 0]
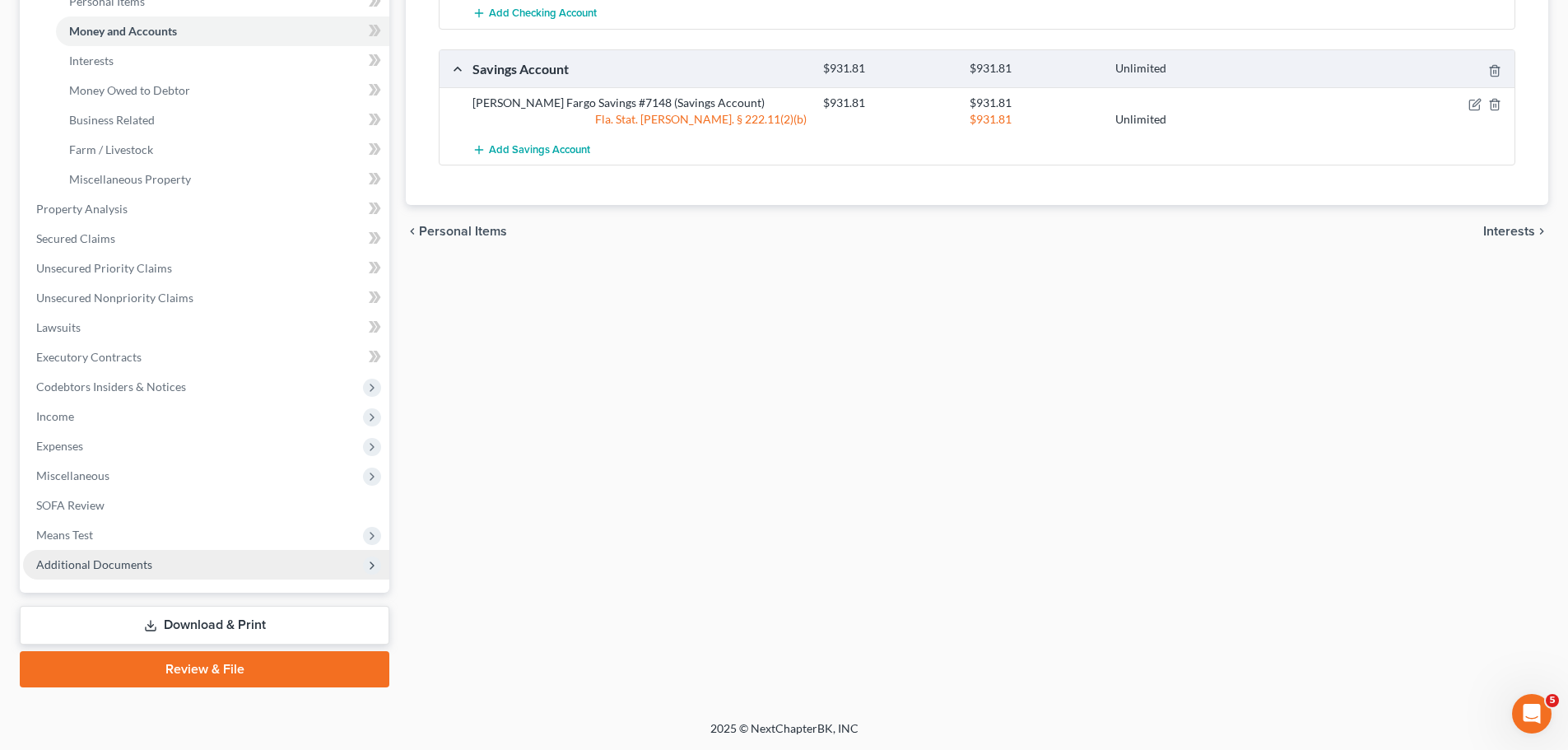
click at [131, 576] on span "Additional Documents" at bounding box center [205, 565] width 366 height 29
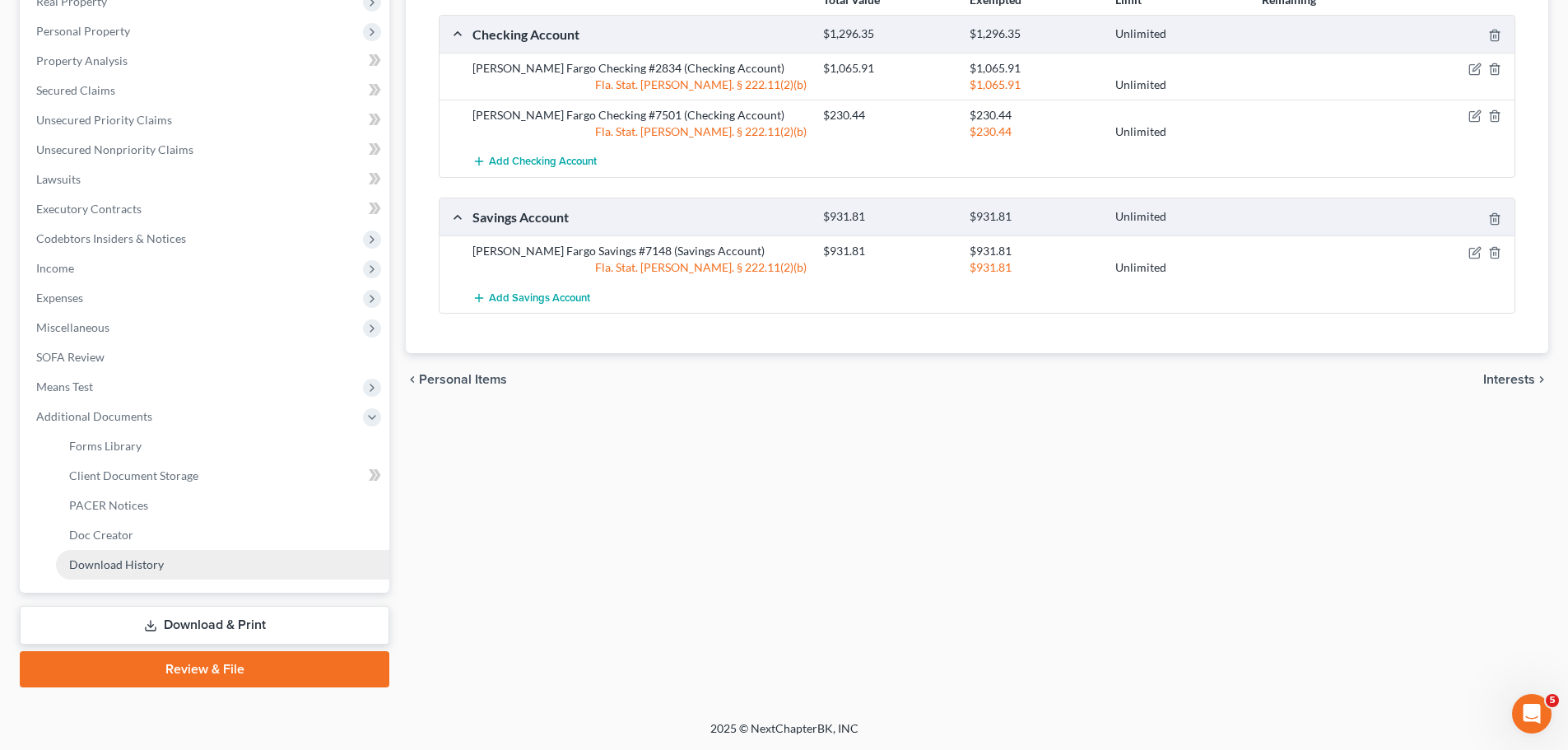
scroll to position [0, 0]
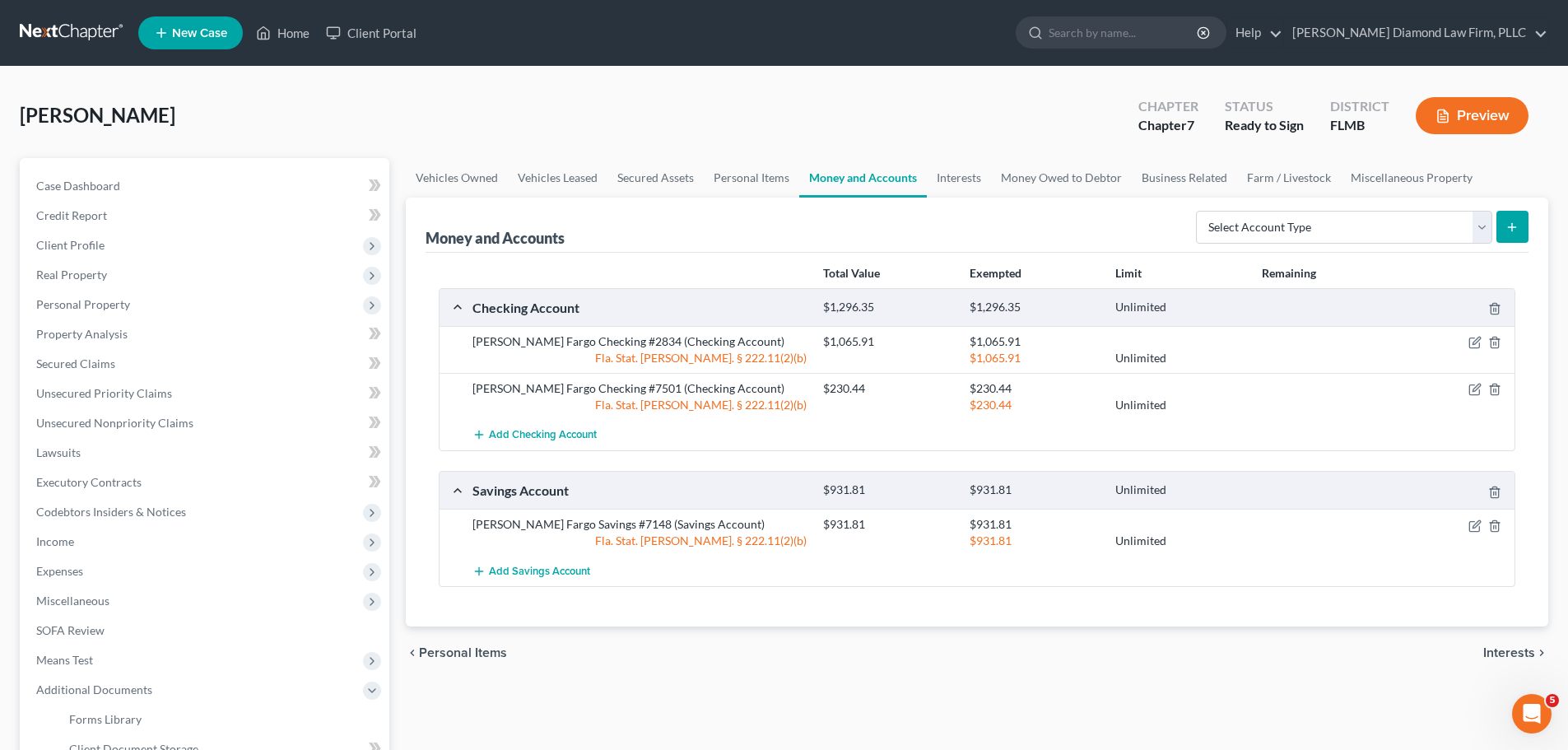
click at [49, 33] on link at bounding box center [72, 33] width 105 height 29
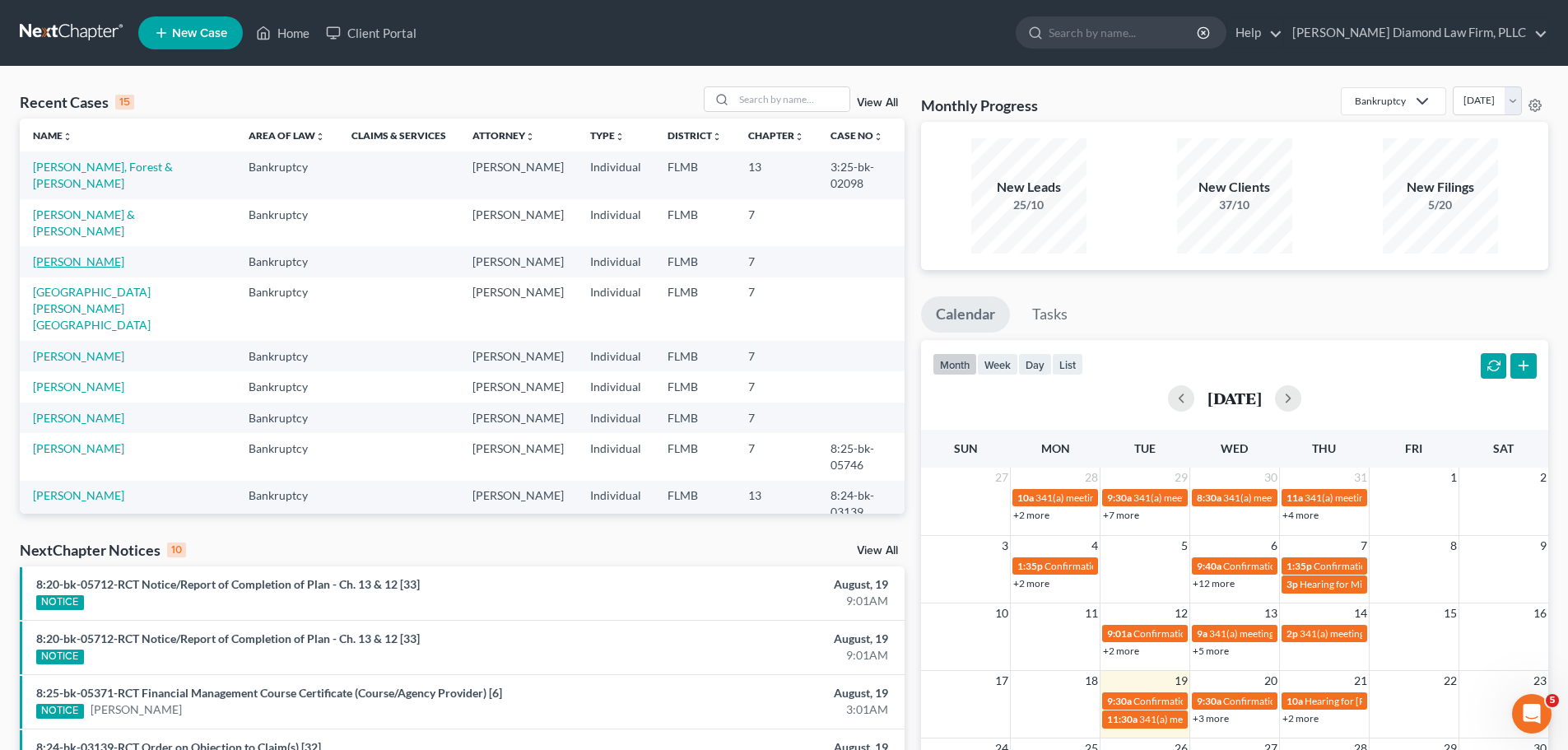
click at [66, 255] on link "[PERSON_NAME]" at bounding box center [79, 261] width 91 height 14
select select "16"
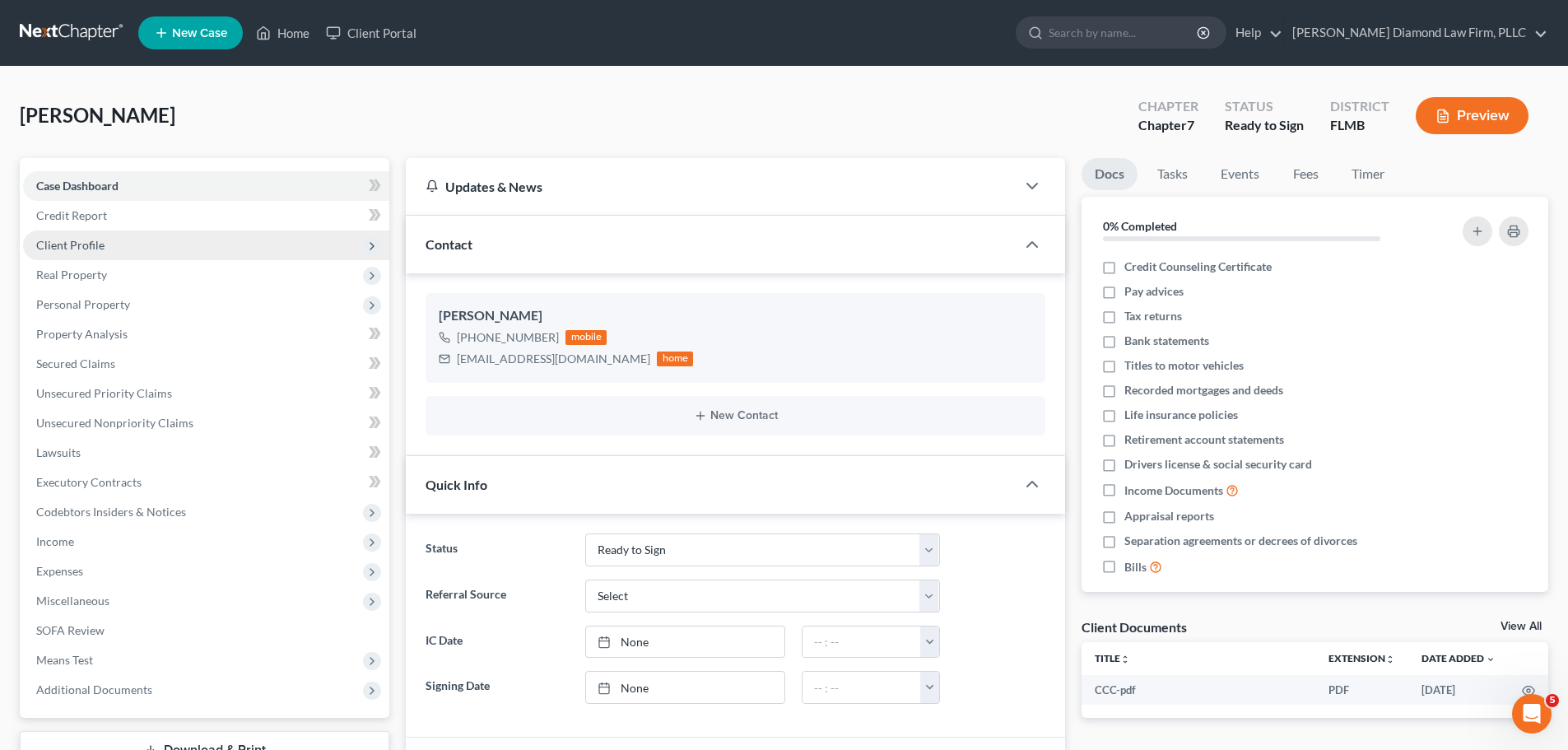
click at [163, 237] on span "Client Profile" at bounding box center [205, 245] width 366 height 29
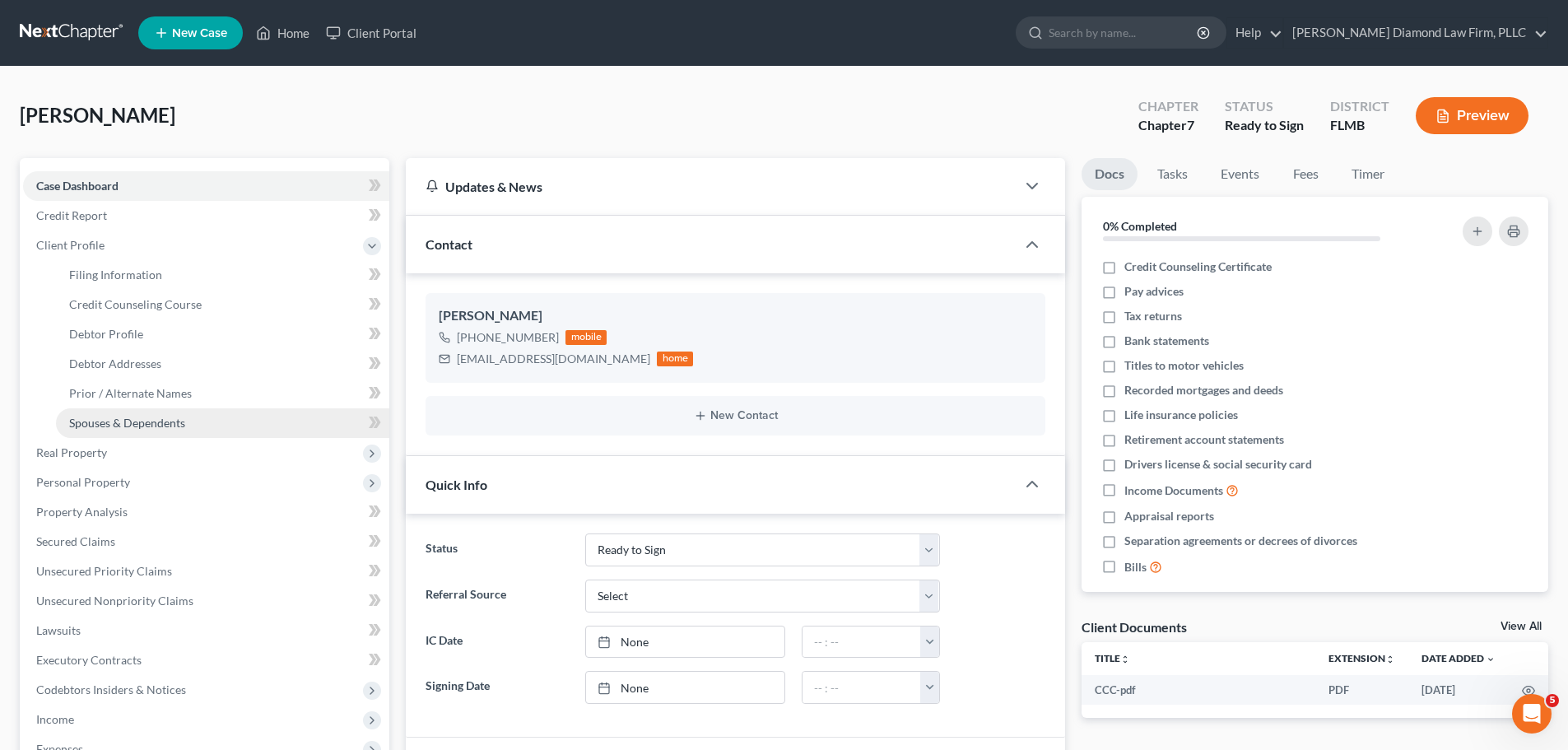
click at [157, 416] on span "Spouses & Dependents" at bounding box center [127, 422] width 116 height 14
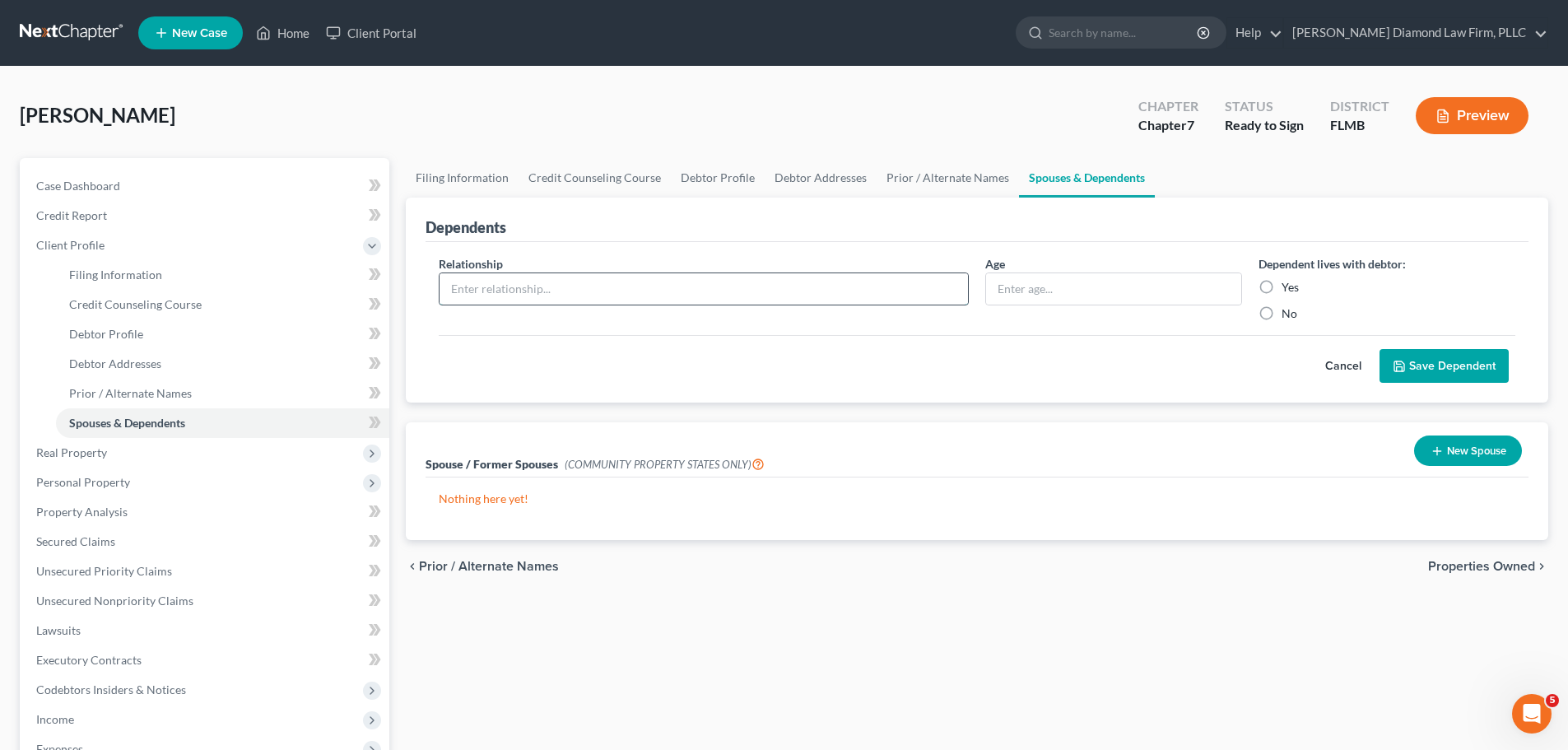
click at [627, 288] on input "text" at bounding box center [703, 289] width 529 height 31
type input "Son"
type input "18"
click at [1286, 296] on div "Dependent lives with debtor: Yes No" at bounding box center [1386, 288] width 273 height 67
click at [1289, 288] on label "Yes" at bounding box center [1289, 288] width 17 height 16
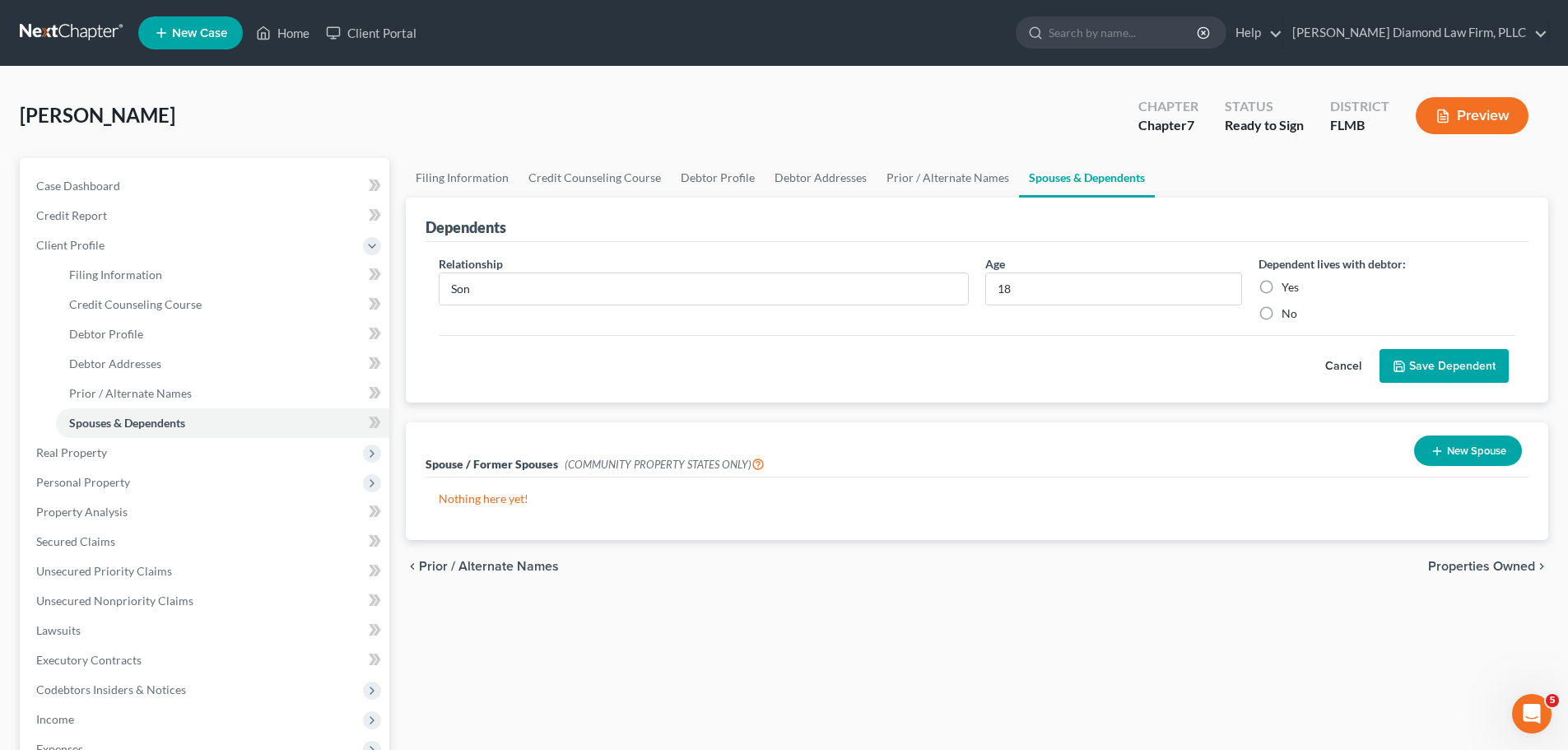
click at [1289, 288] on input "Yes" at bounding box center [1294, 285] width 11 height 11
radio input "true"
click at [1441, 370] on button "Save Dependent" at bounding box center [1445, 366] width 130 height 35
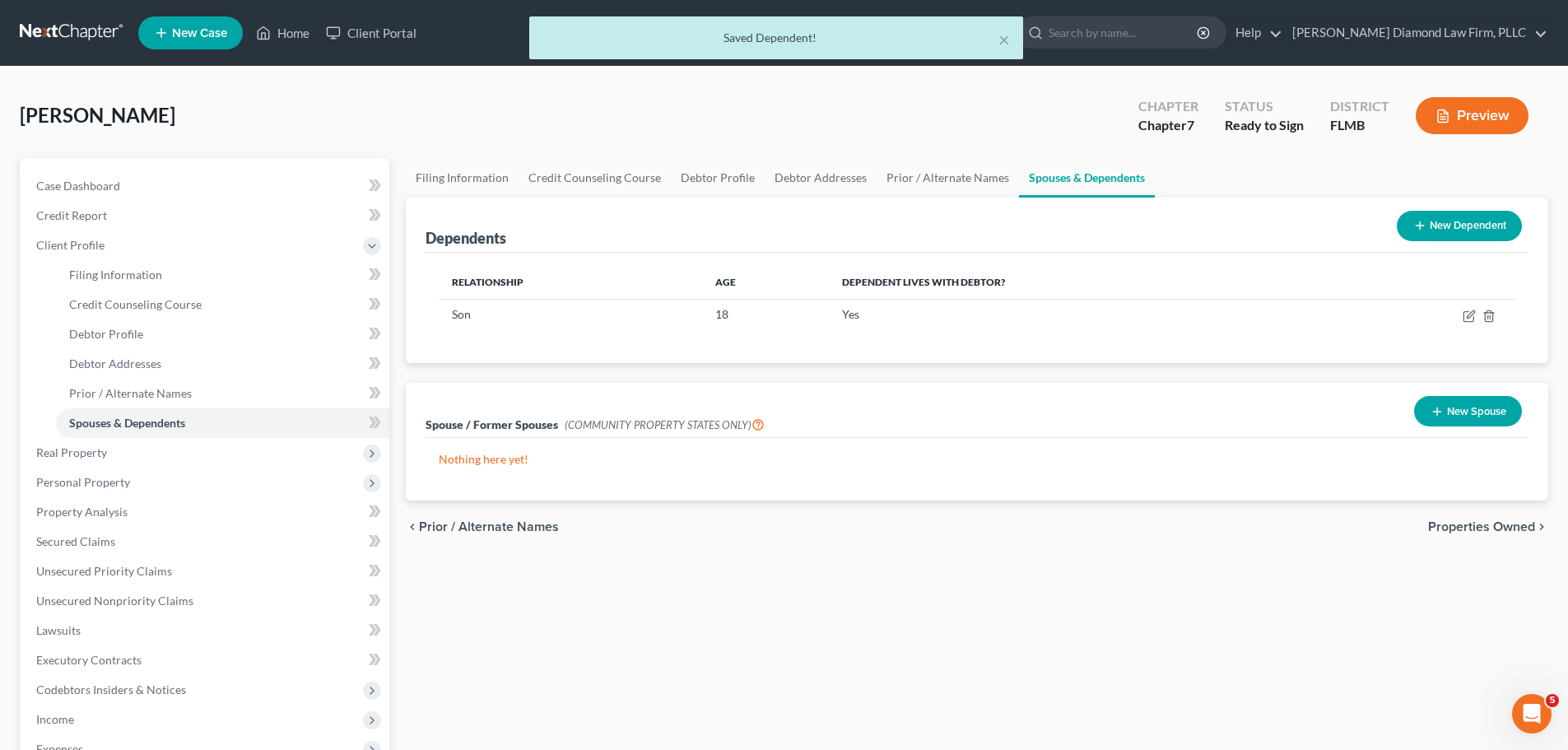
click at [72, 37] on div "× Saved Dependent!" at bounding box center [775, 42] width 1568 height 51
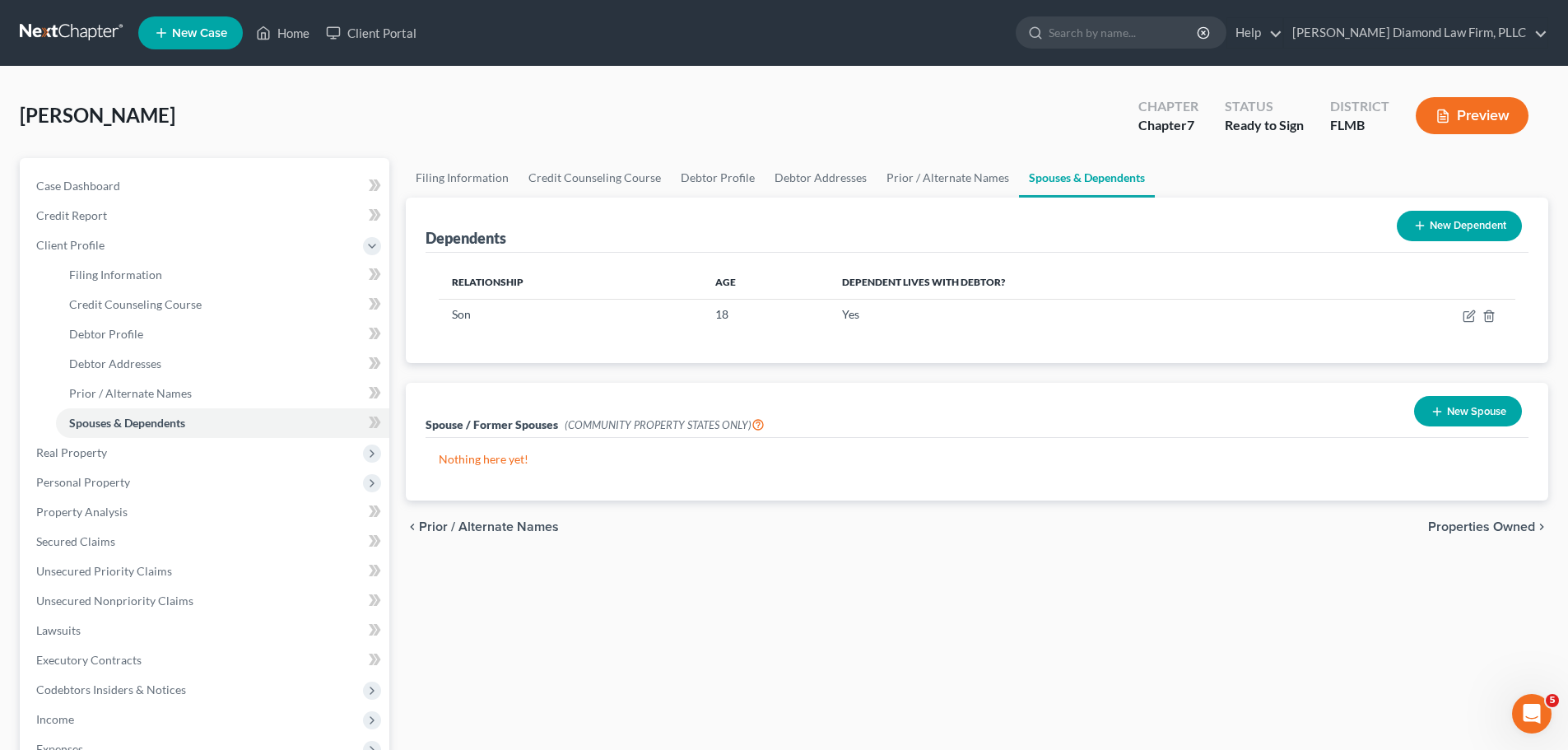
click at [71, 37] on link at bounding box center [72, 33] width 105 height 29
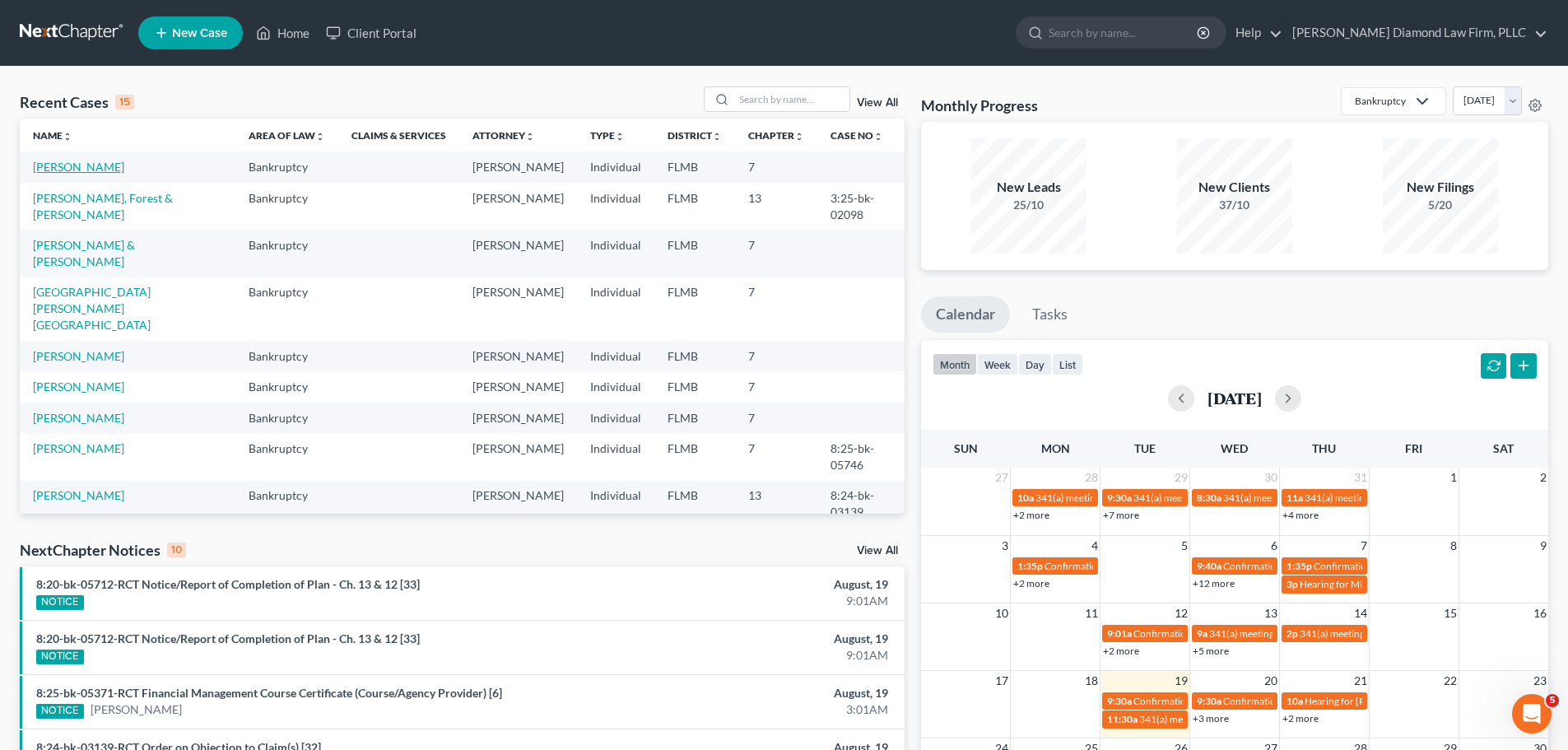
click at [66, 166] on link "[PERSON_NAME]" at bounding box center [79, 166] width 91 height 14
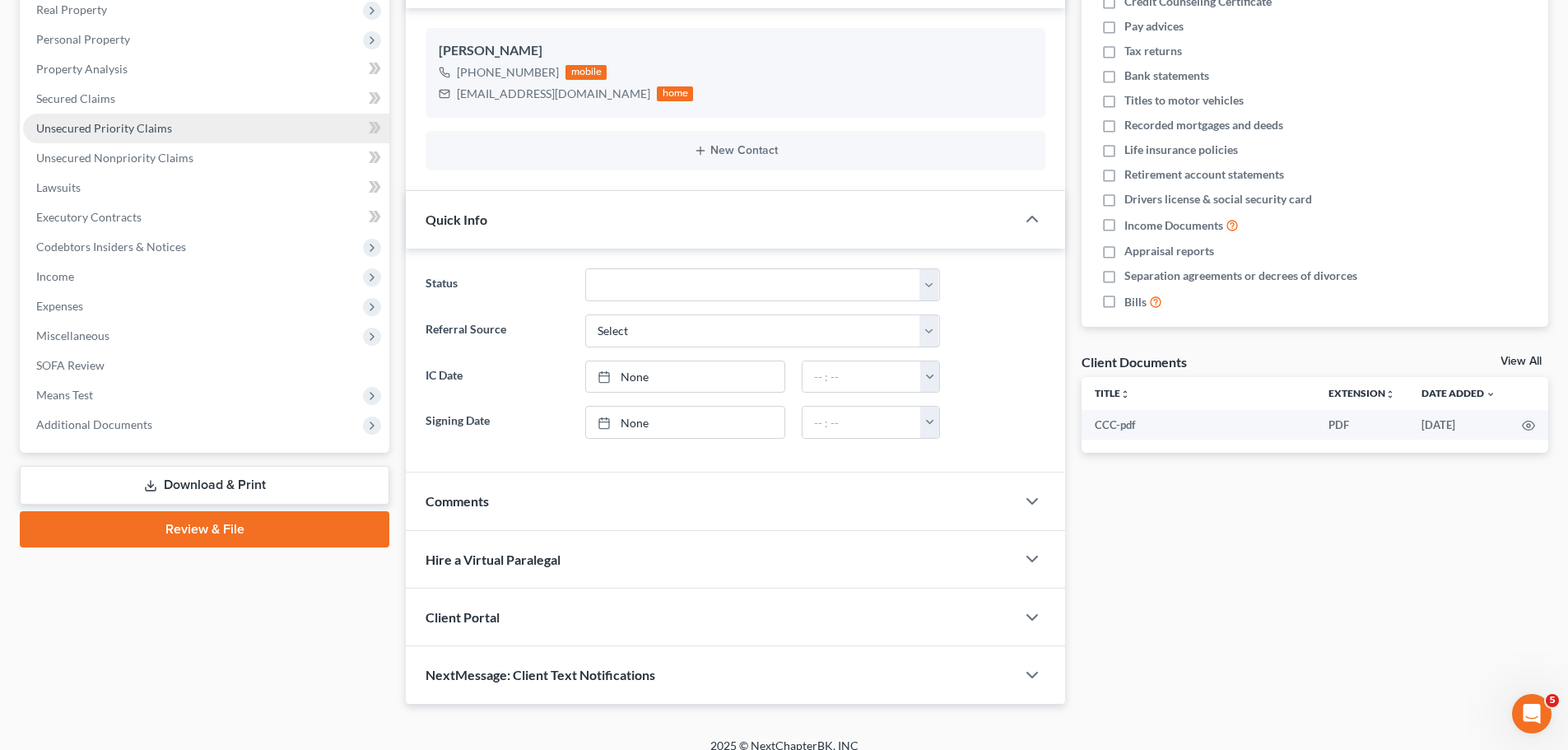
scroll to position [282, 0]
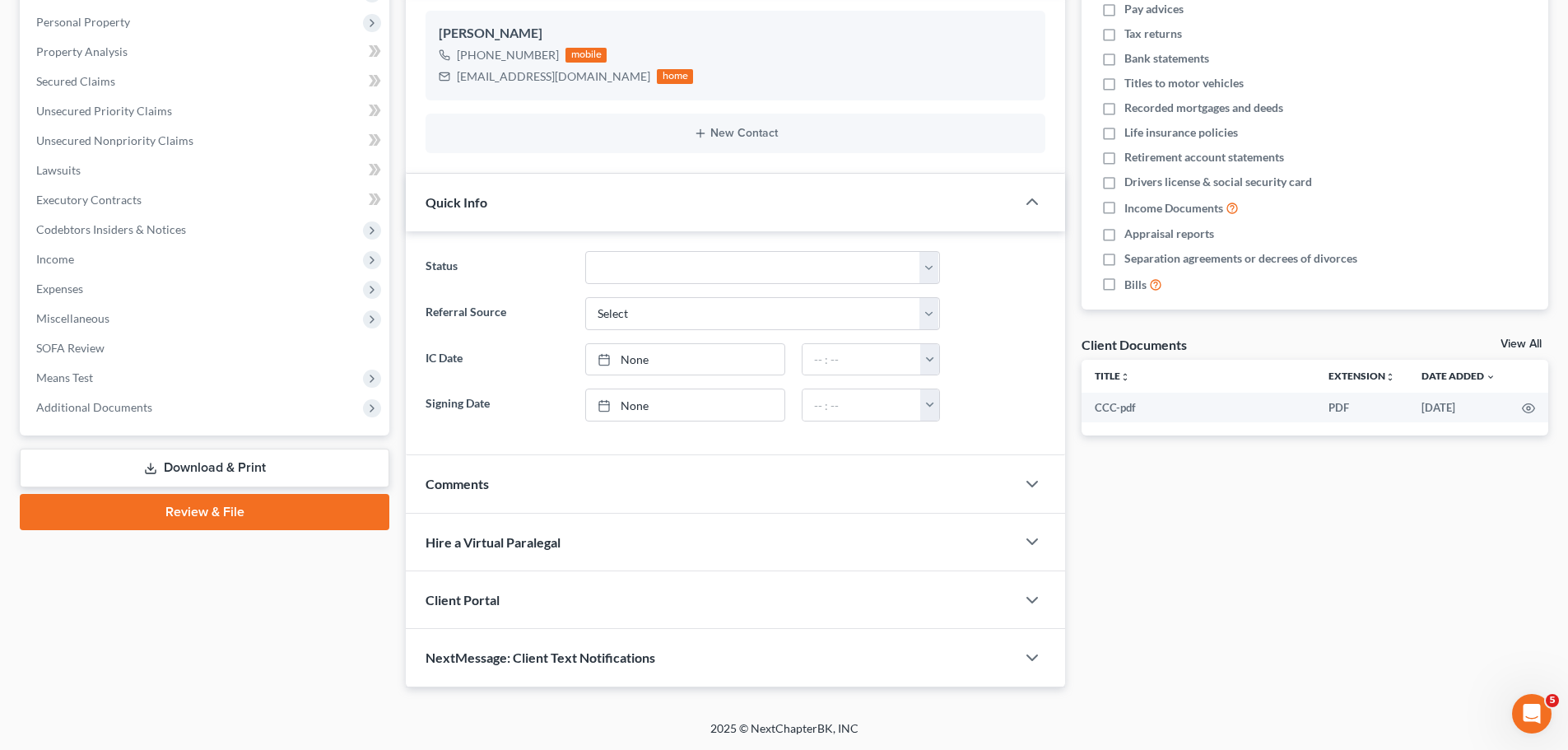
click at [186, 469] on link "Download & Print" at bounding box center [205, 468] width 370 height 38
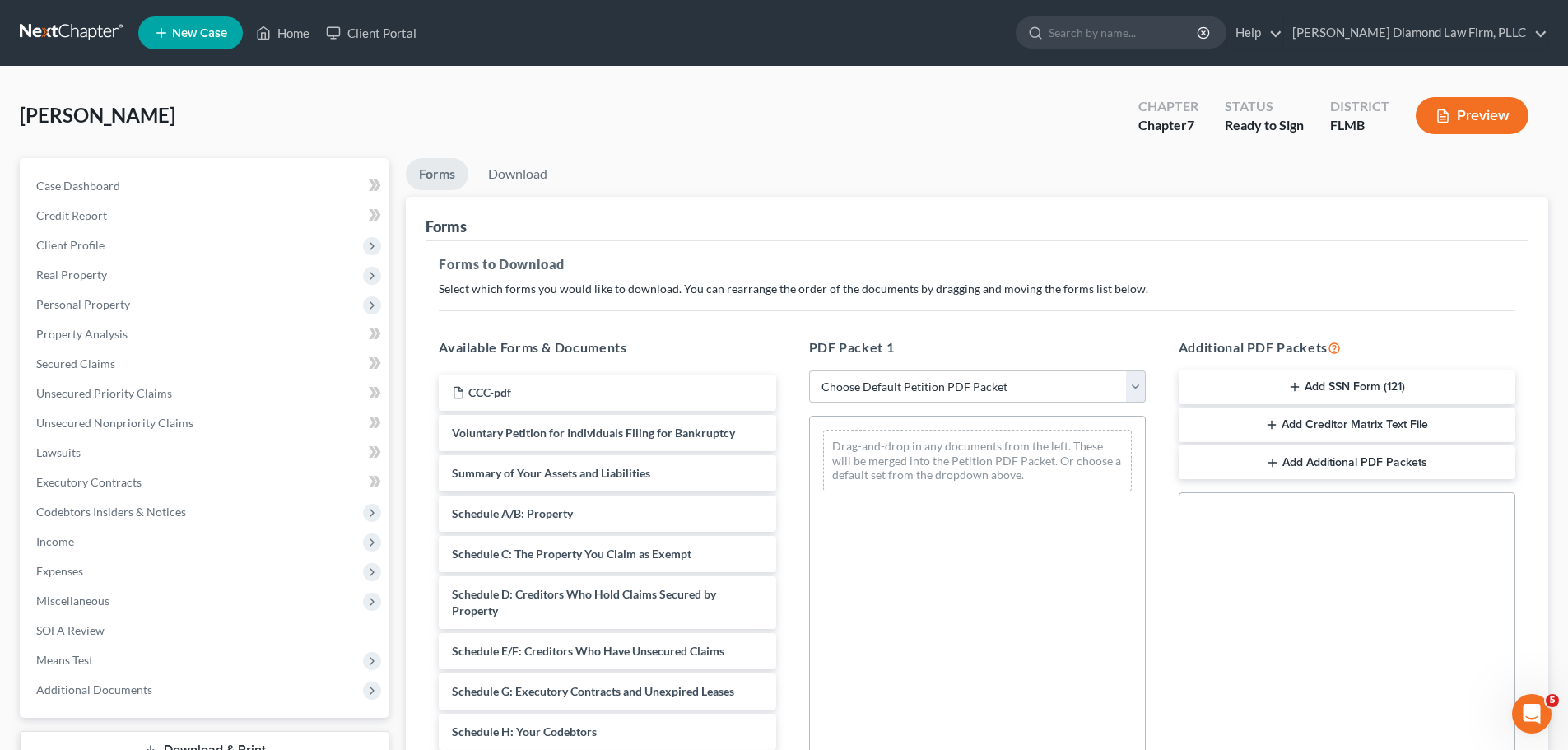
click at [1298, 386] on icon "button" at bounding box center [1295, 386] width 13 height 13
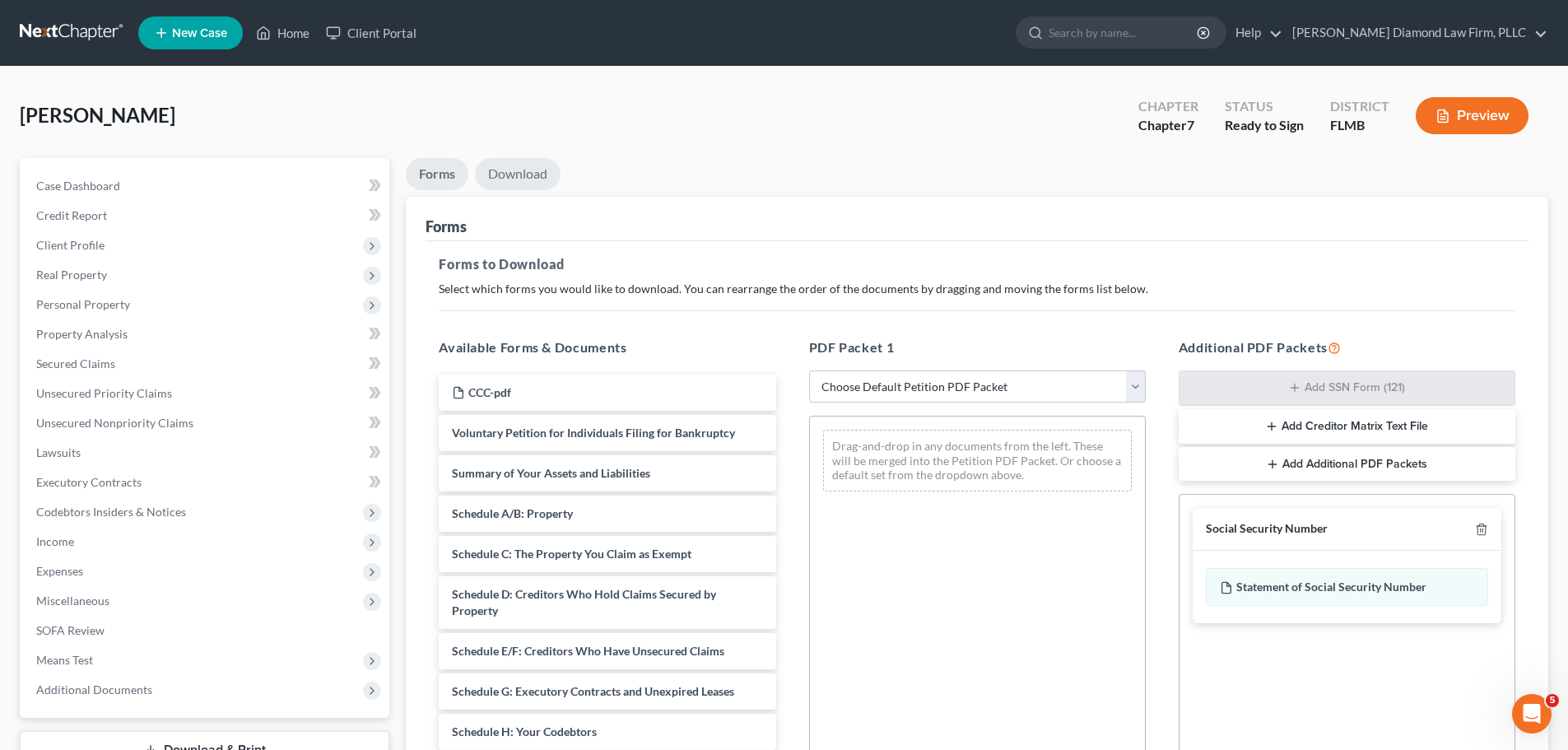
click at [542, 163] on link "Download" at bounding box center [518, 174] width 86 height 32
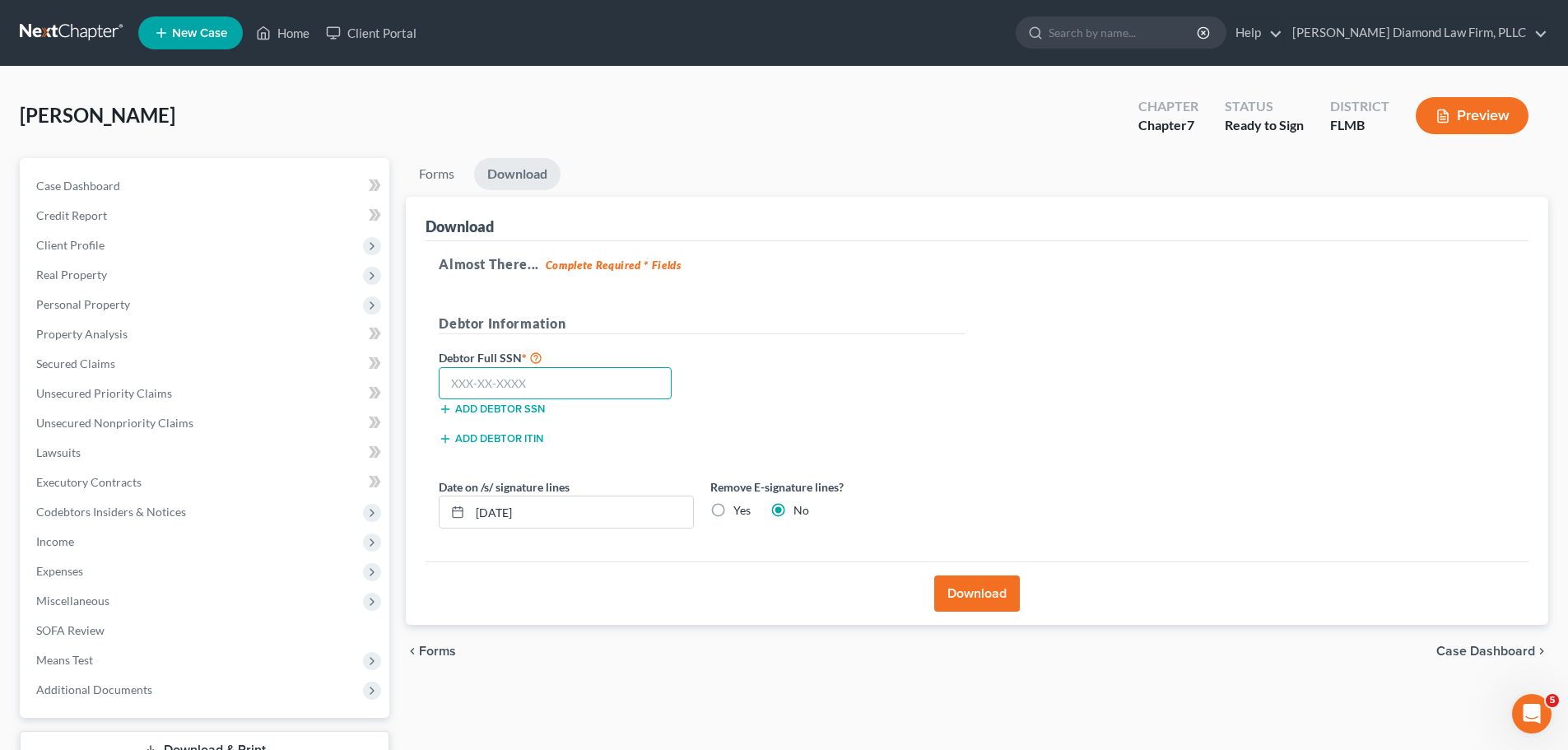
click at [504, 389] on input "text" at bounding box center [554, 384] width 233 height 33
type input "590-15-6389"
click at [967, 597] on button "Download" at bounding box center [977, 594] width 86 height 37
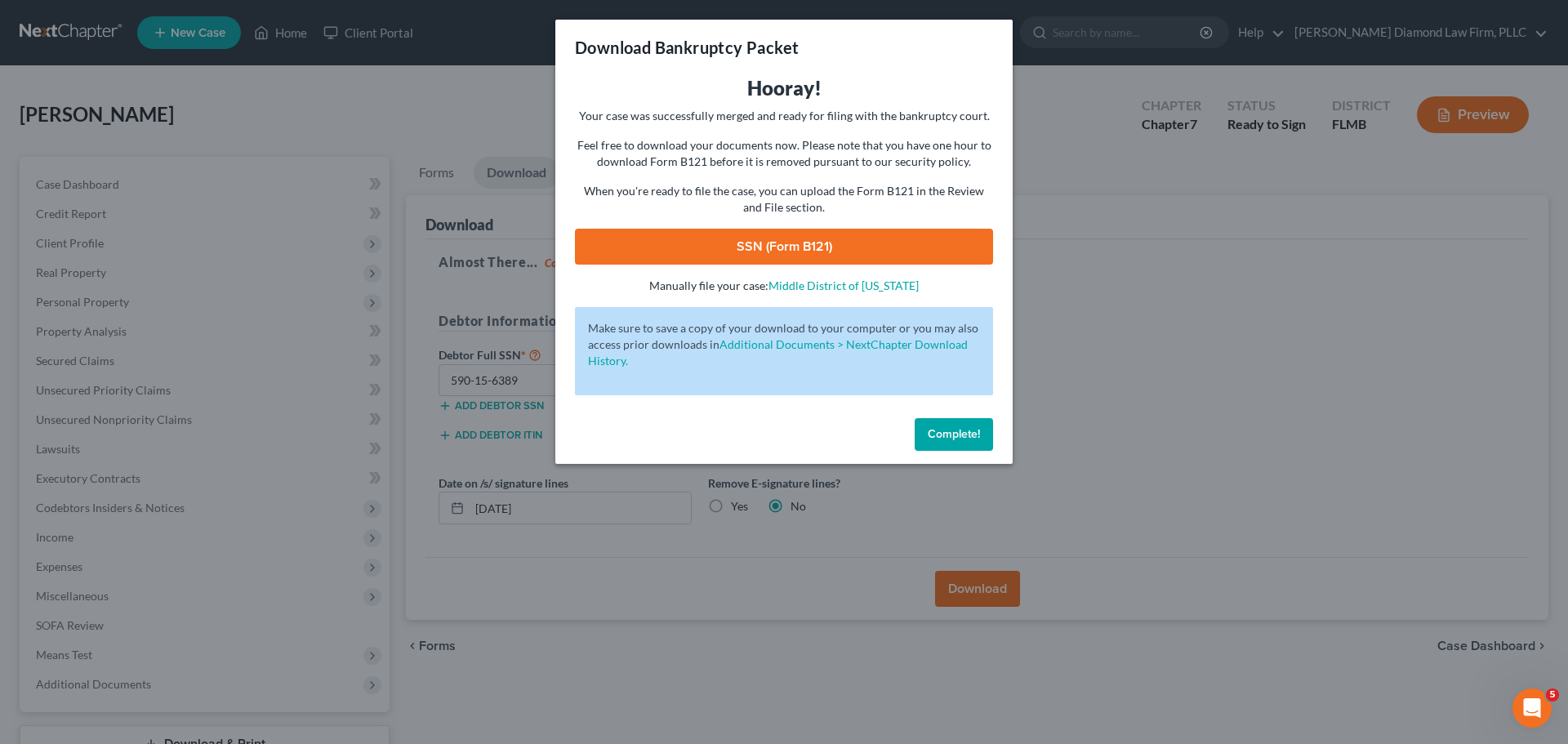
click at [786, 242] on link "SSN (Form B121)" at bounding box center [784, 246] width 418 height 36
click at [986, 438] on button "Complete!" at bounding box center [953, 434] width 79 height 33
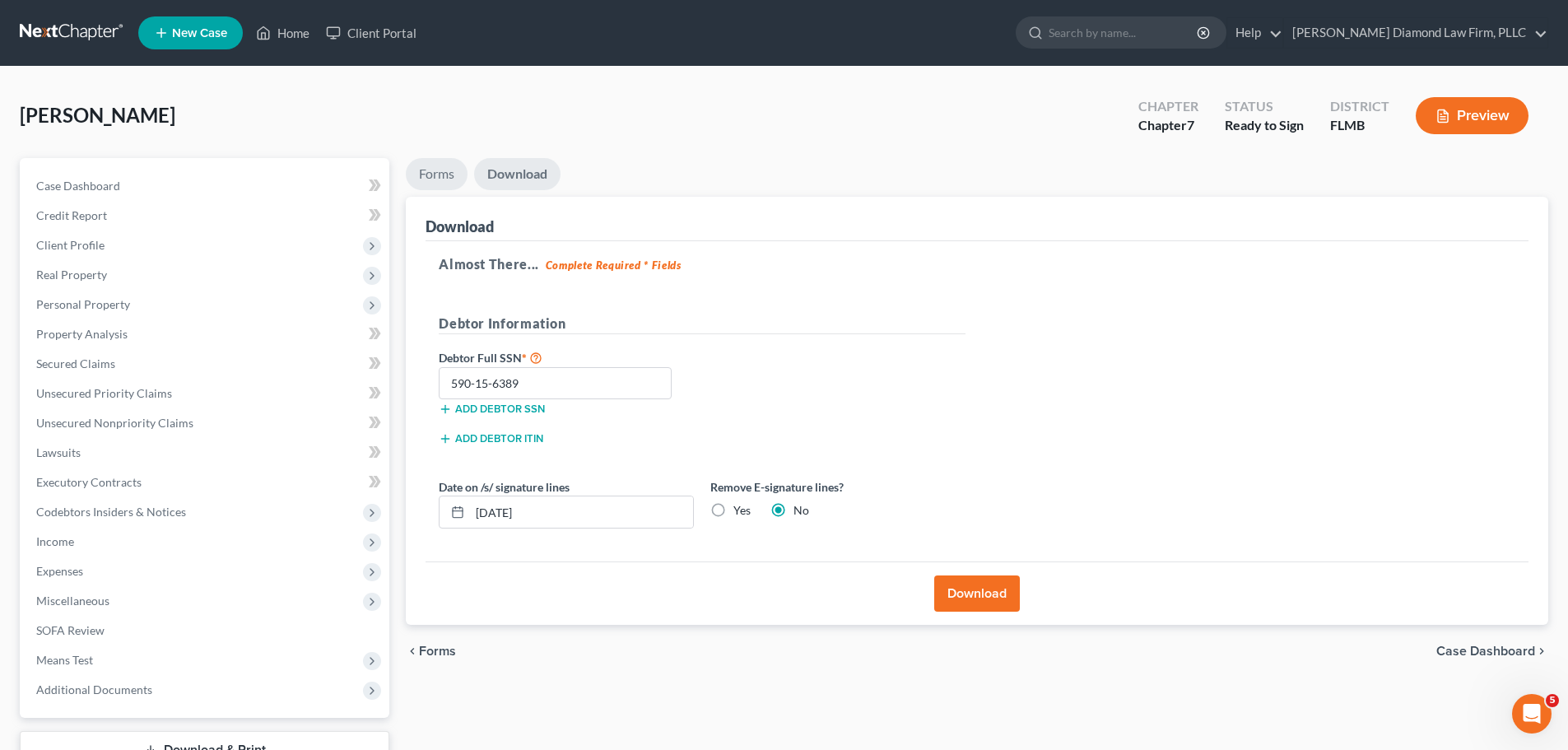
click at [422, 163] on link "Forms" at bounding box center [437, 174] width 62 height 32
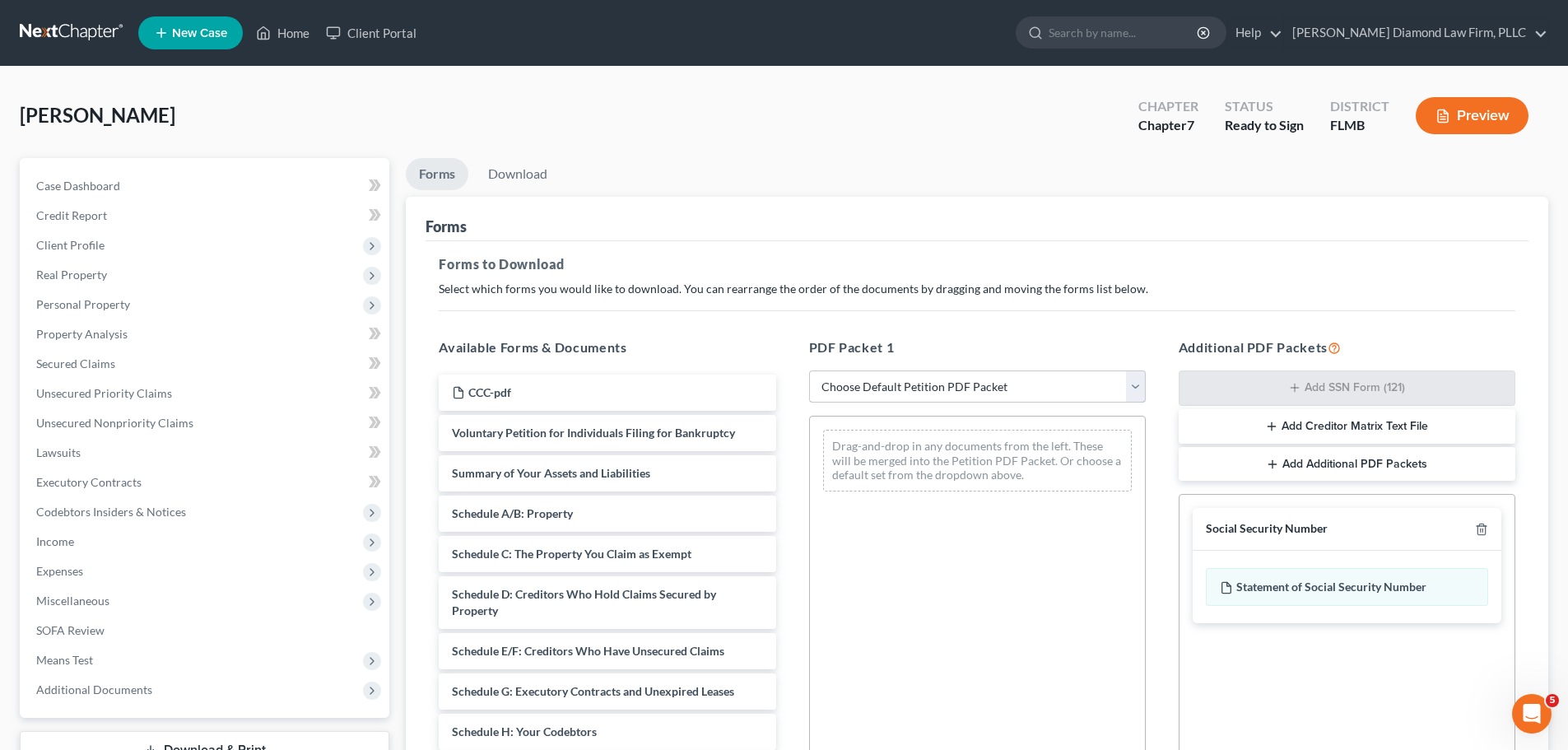
click at [926, 389] on select "Choose Default Petition PDF Packet Complete Bankruptcy Petition (all forms and …" at bounding box center [977, 387] width 337 height 33
select select "0"
click at [809, 371] on select "Choose Default Petition PDF Packet Complete Bankruptcy Petition (all forms and …" at bounding box center [977, 387] width 337 height 33
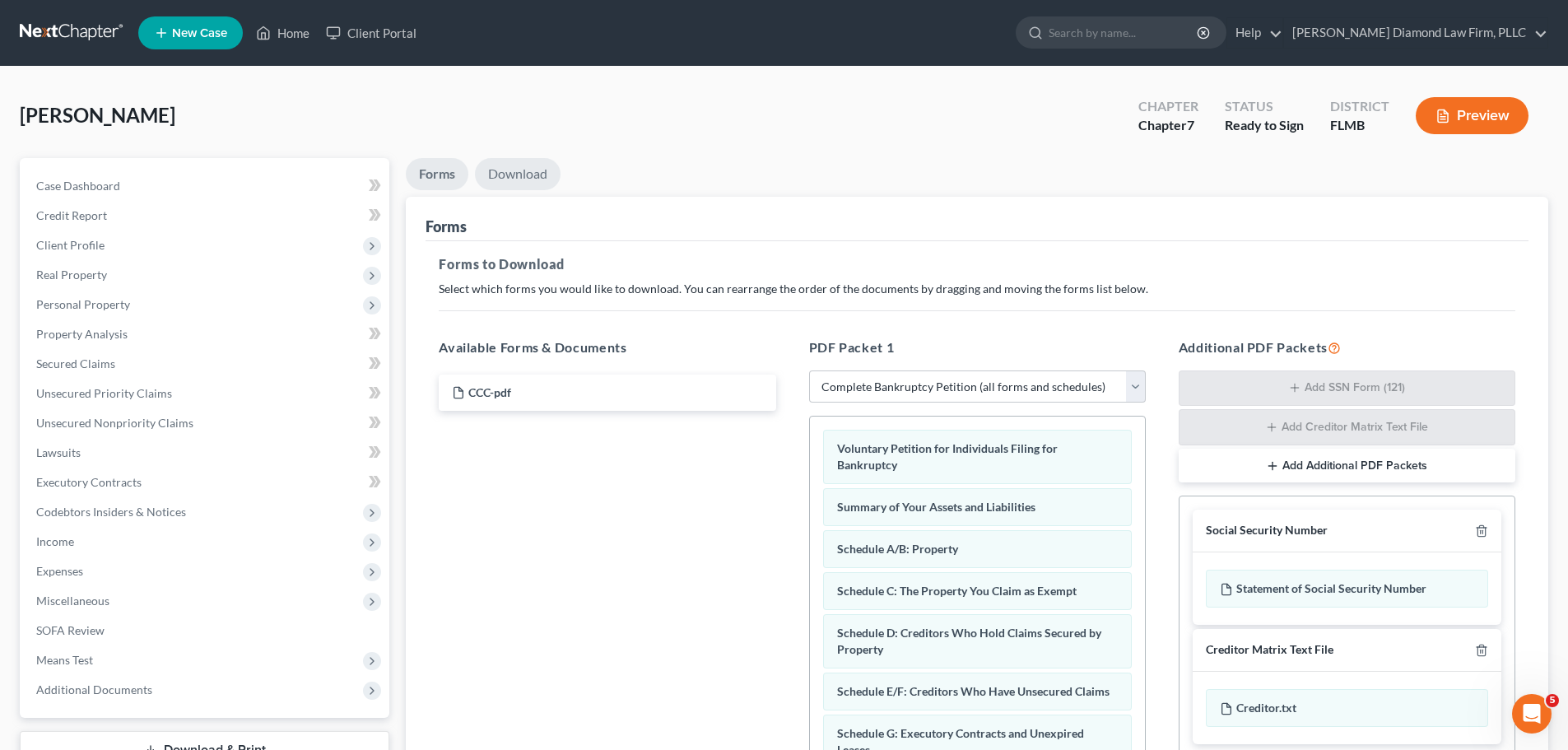
click at [537, 173] on link "Download" at bounding box center [518, 174] width 86 height 32
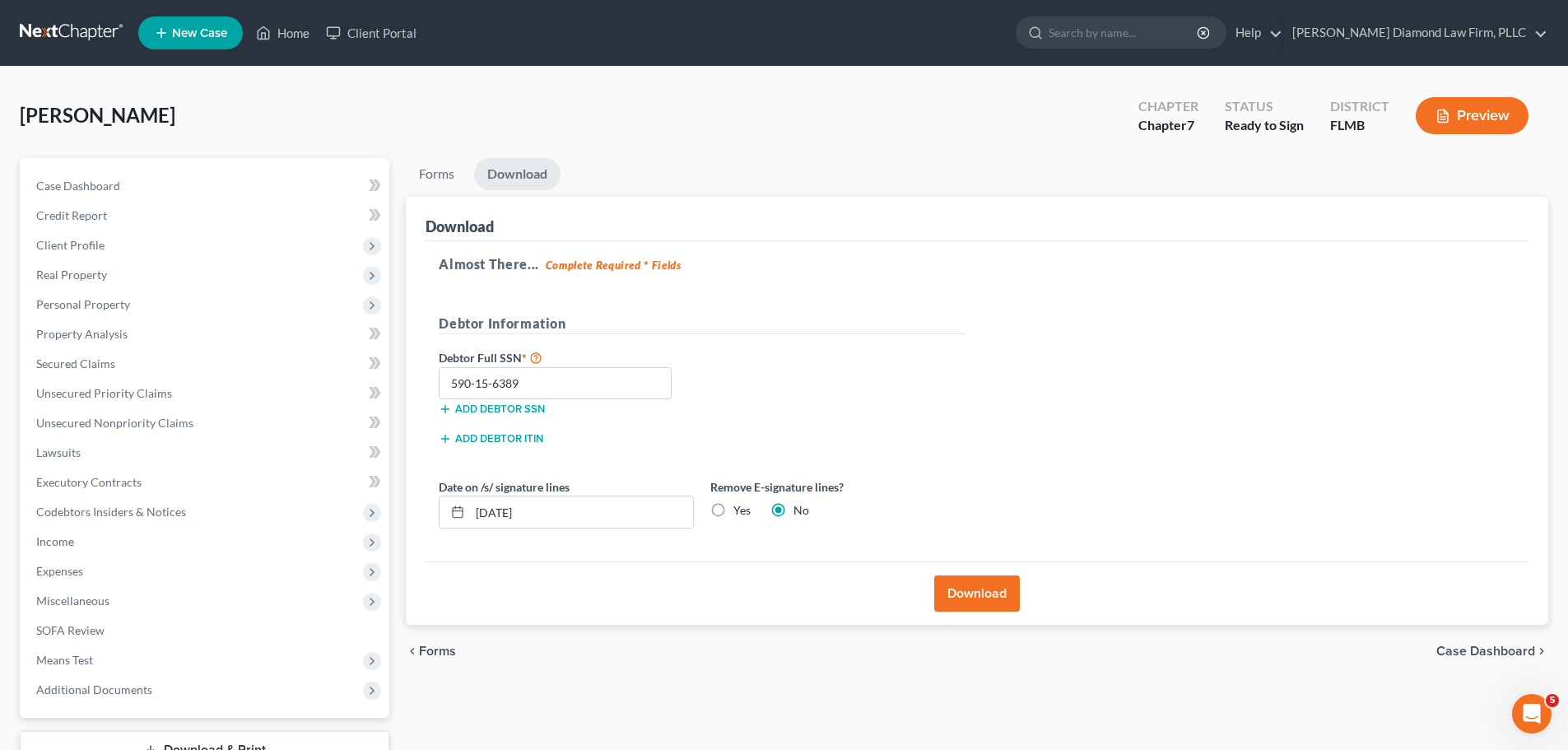
click at [970, 589] on button "Download" at bounding box center [977, 594] width 86 height 37
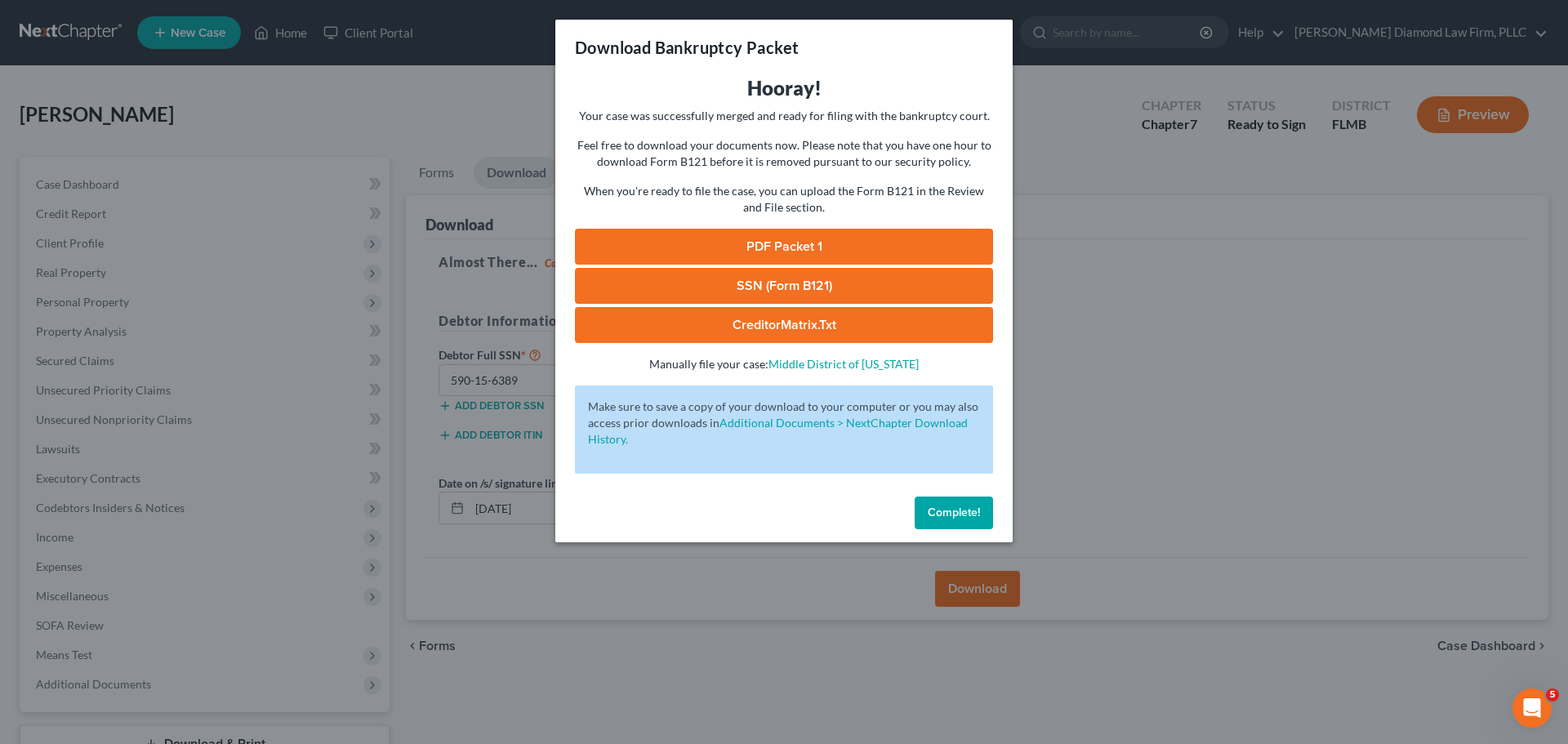
click at [794, 237] on link "PDF Packet 1" at bounding box center [784, 246] width 418 height 36
click at [933, 509] on span "Complete!" at bounding box center [954, 512] width 53 height 14
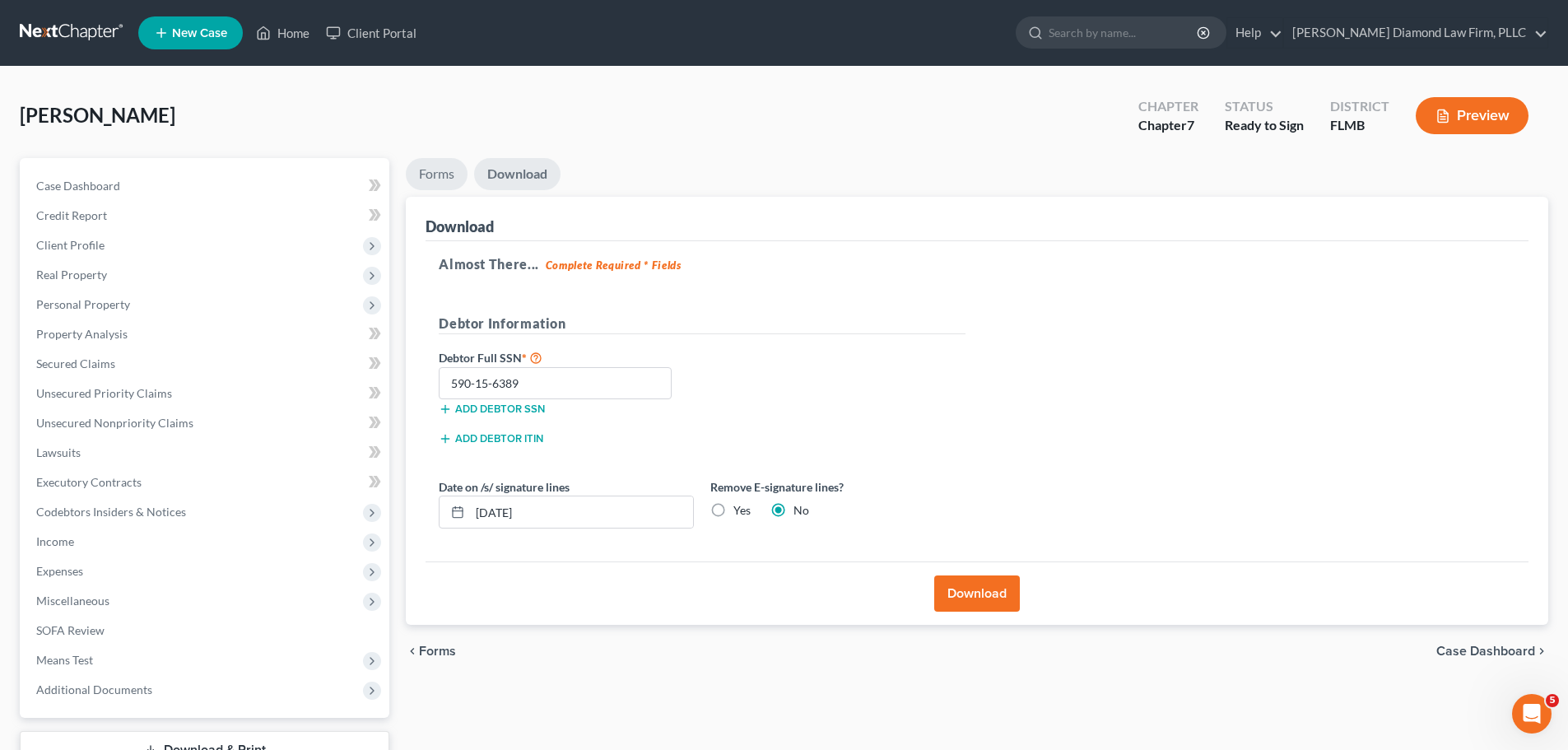
click at [430, 174] on link "Forms" at bounding box center [437, 174] width 62 height 32
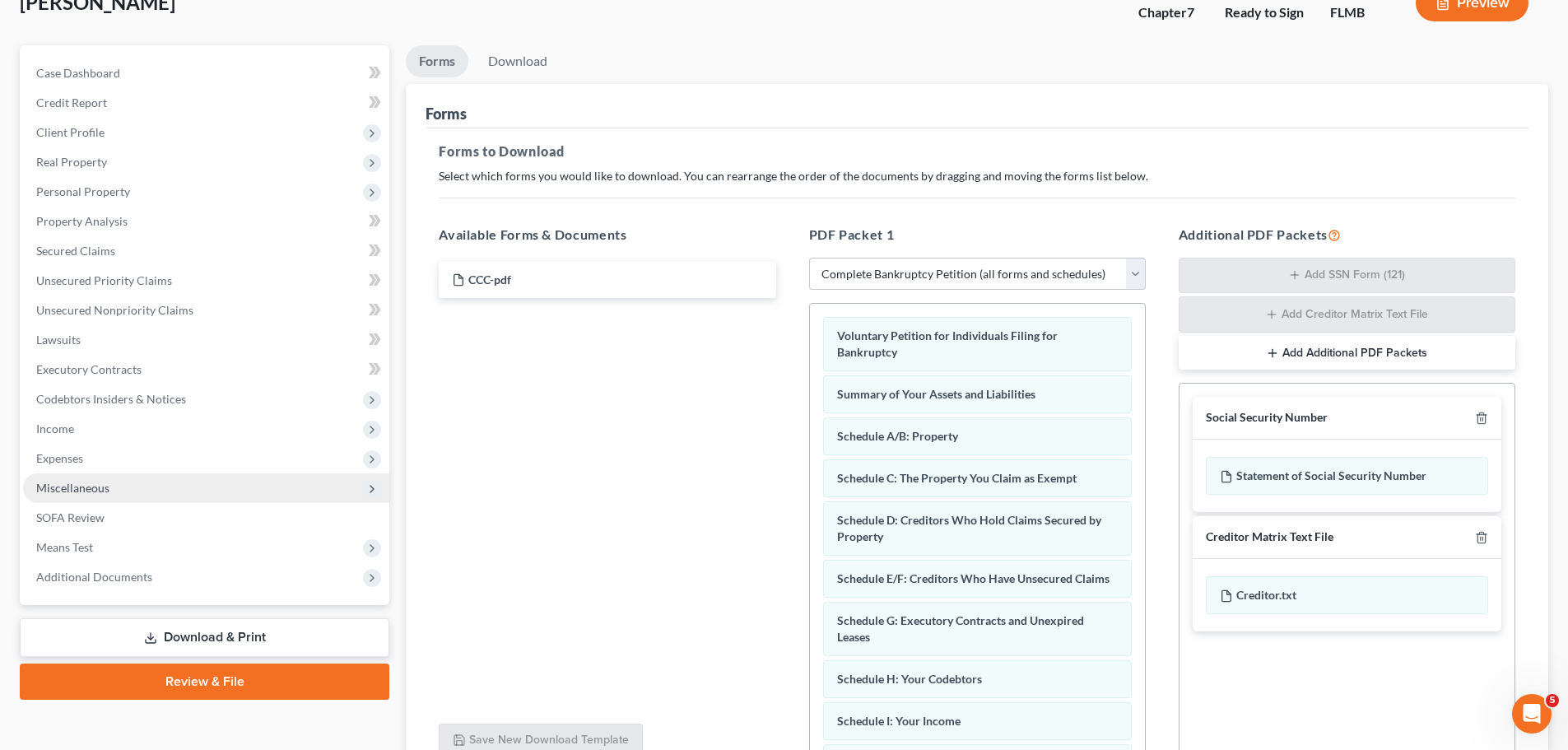
scroll to position [269, 0]
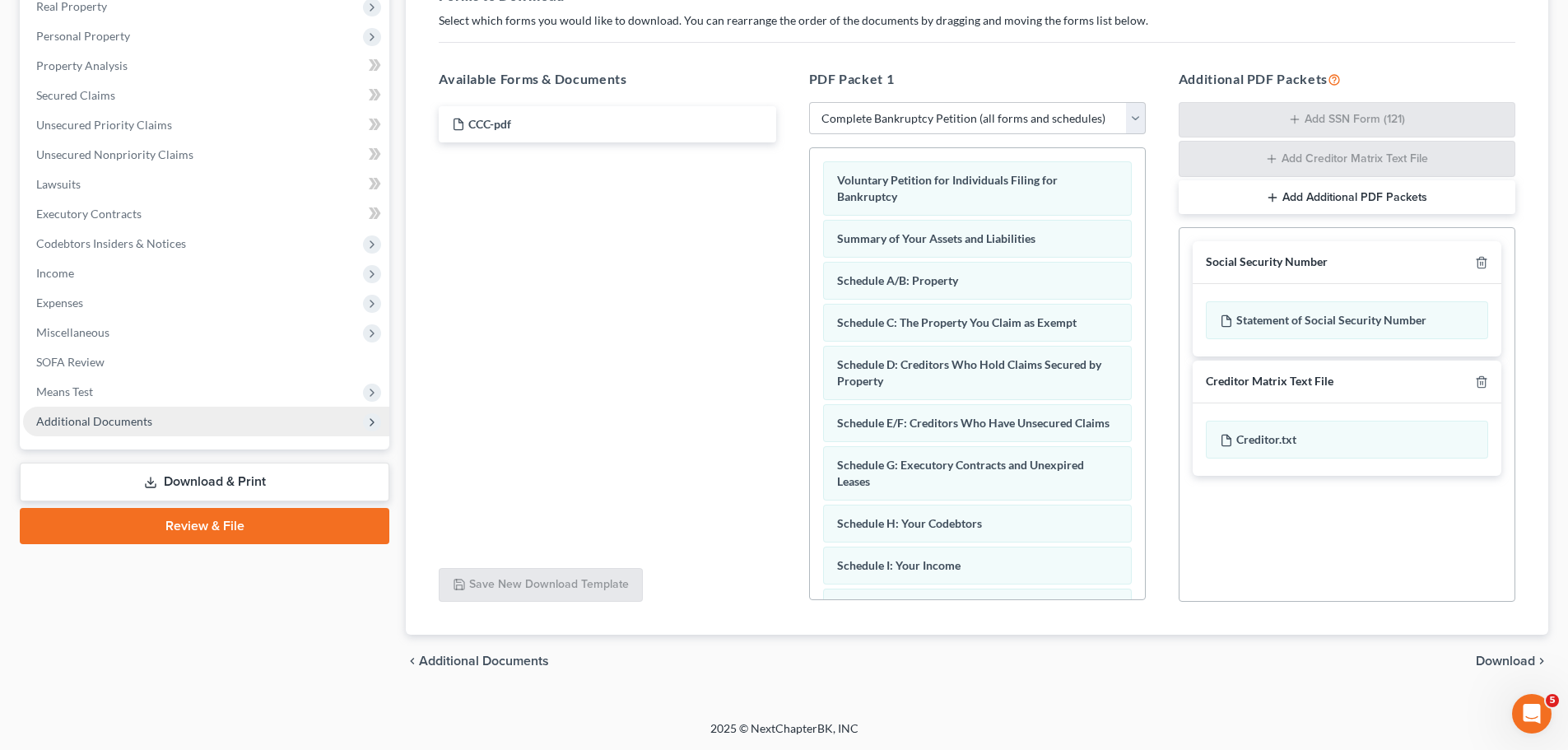
click at [132, 413] on span "Additional Documents" at bounding box center [205, 421] width 366 height 29
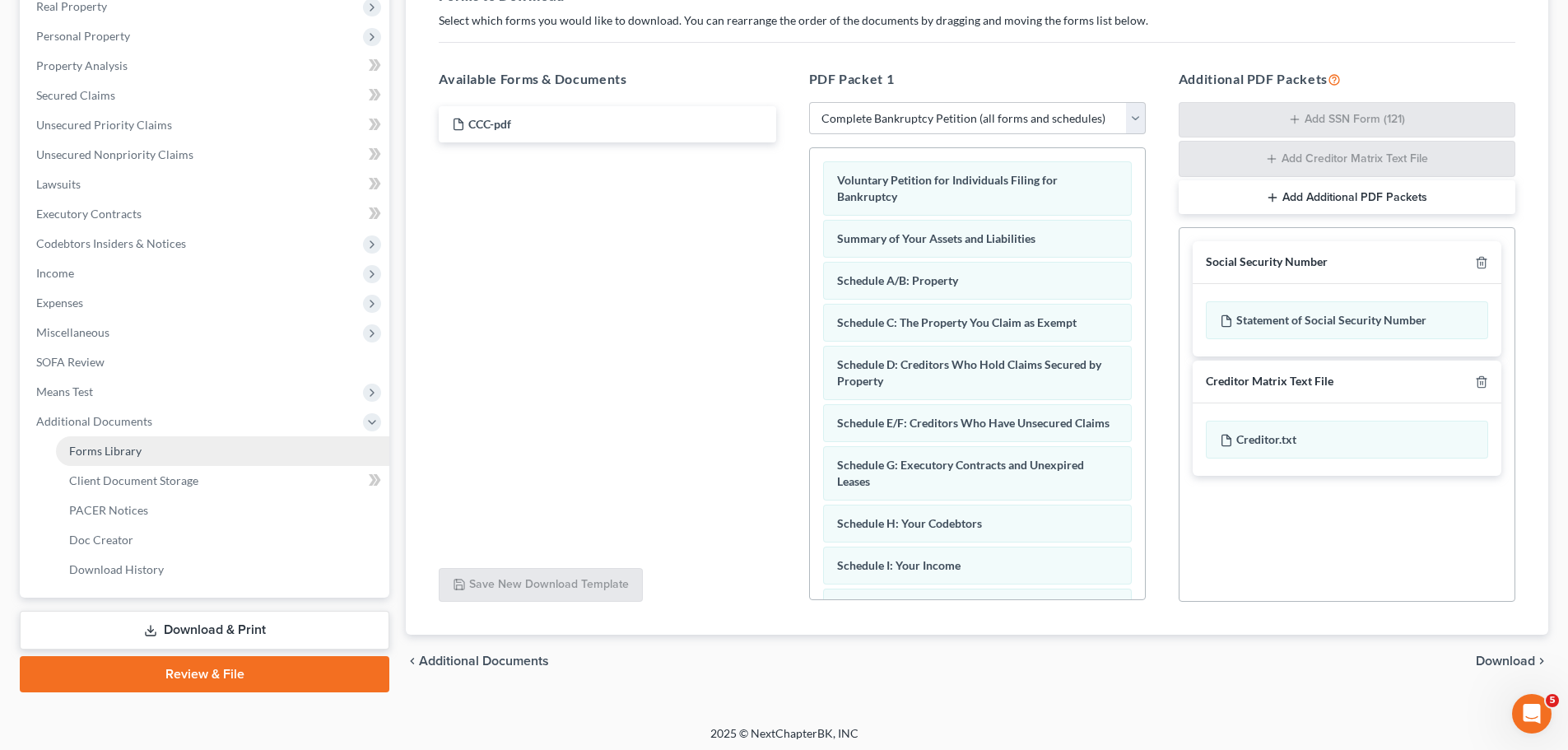
click at [129, 453] on span "Forms Library" at bounding box center [105, 450] width 72 height 14
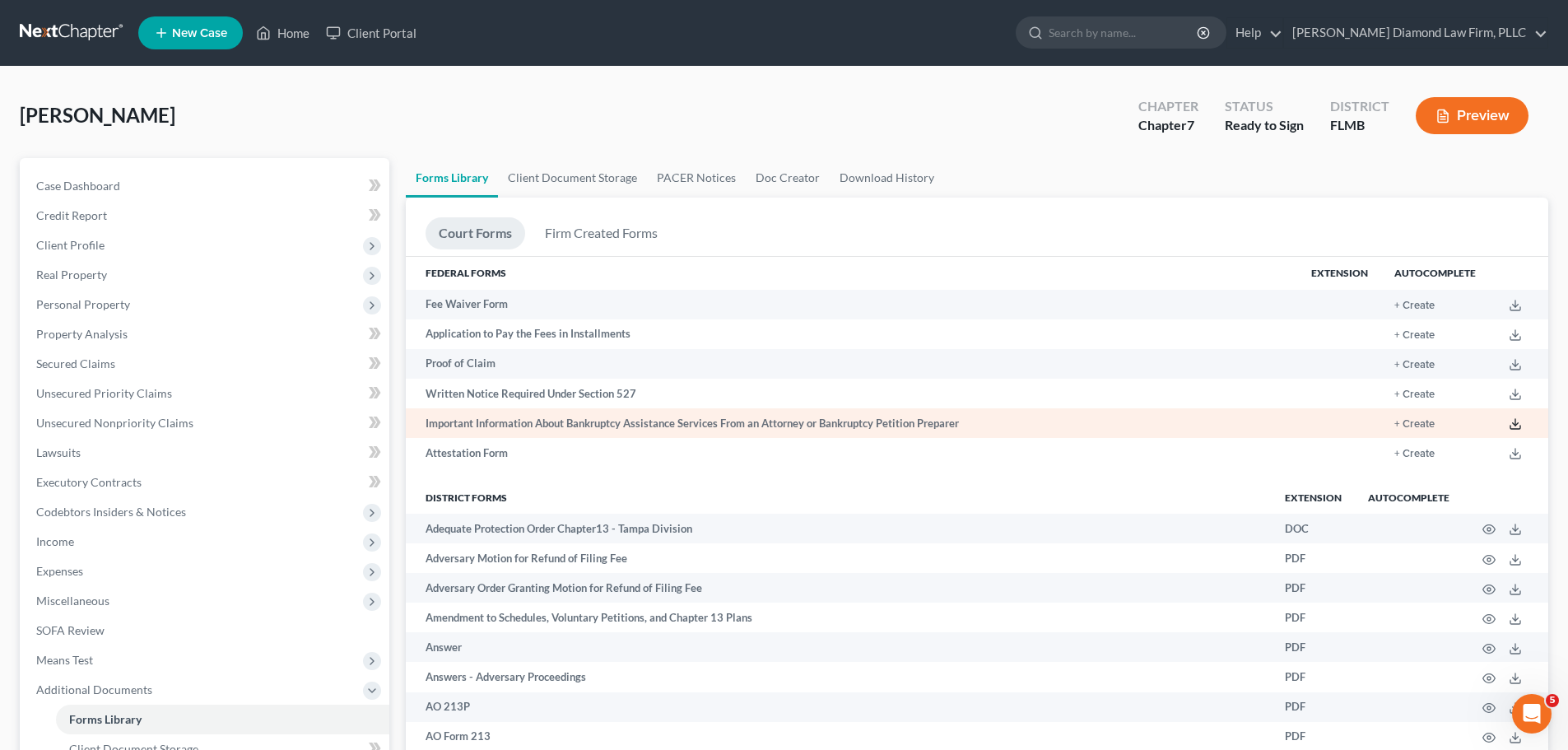
click at [1512, 420] on icon at bounding box center [1515, 424] width 13 height 13
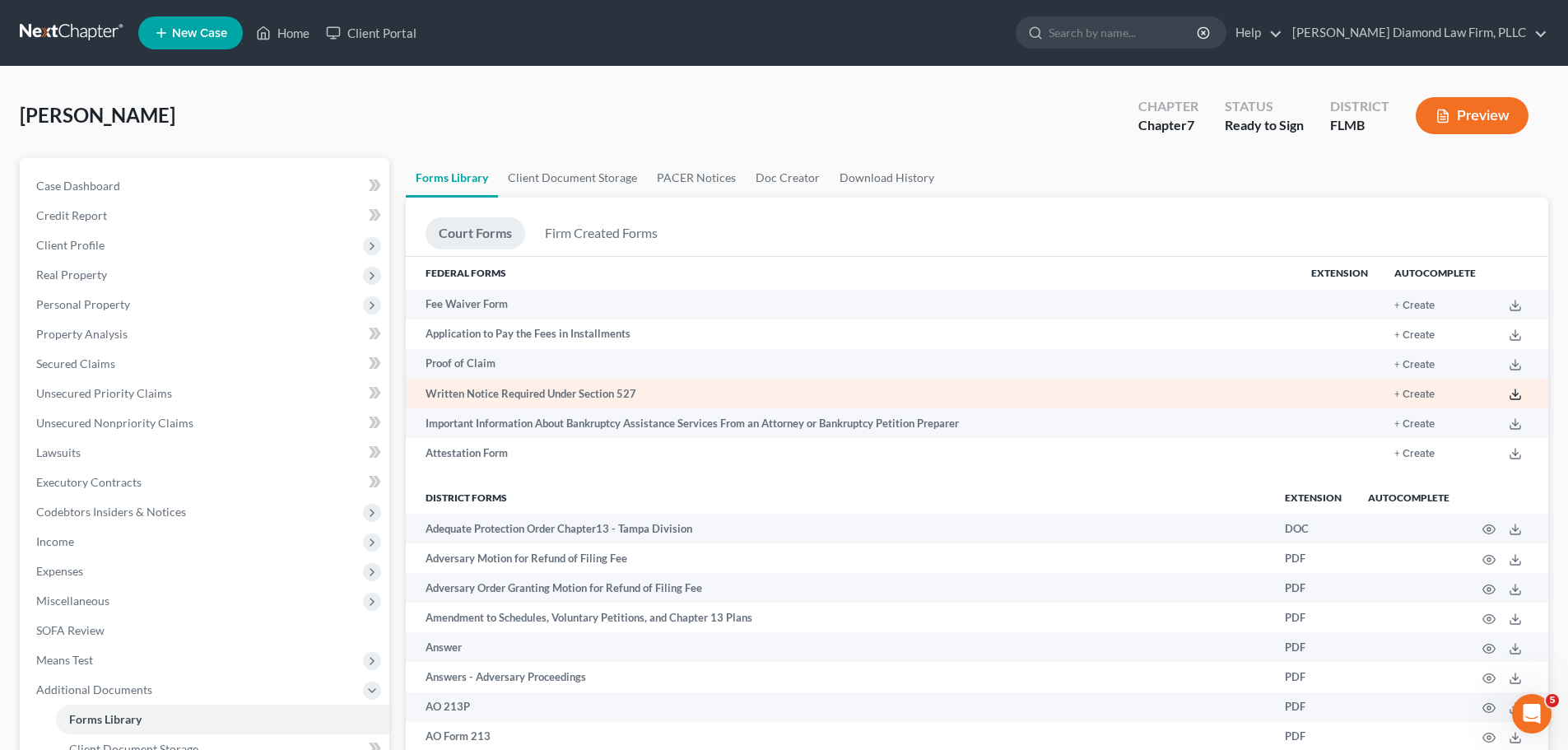
click at [1513, 392] on icon at bounding box center [1515, 395] width 13 height 13
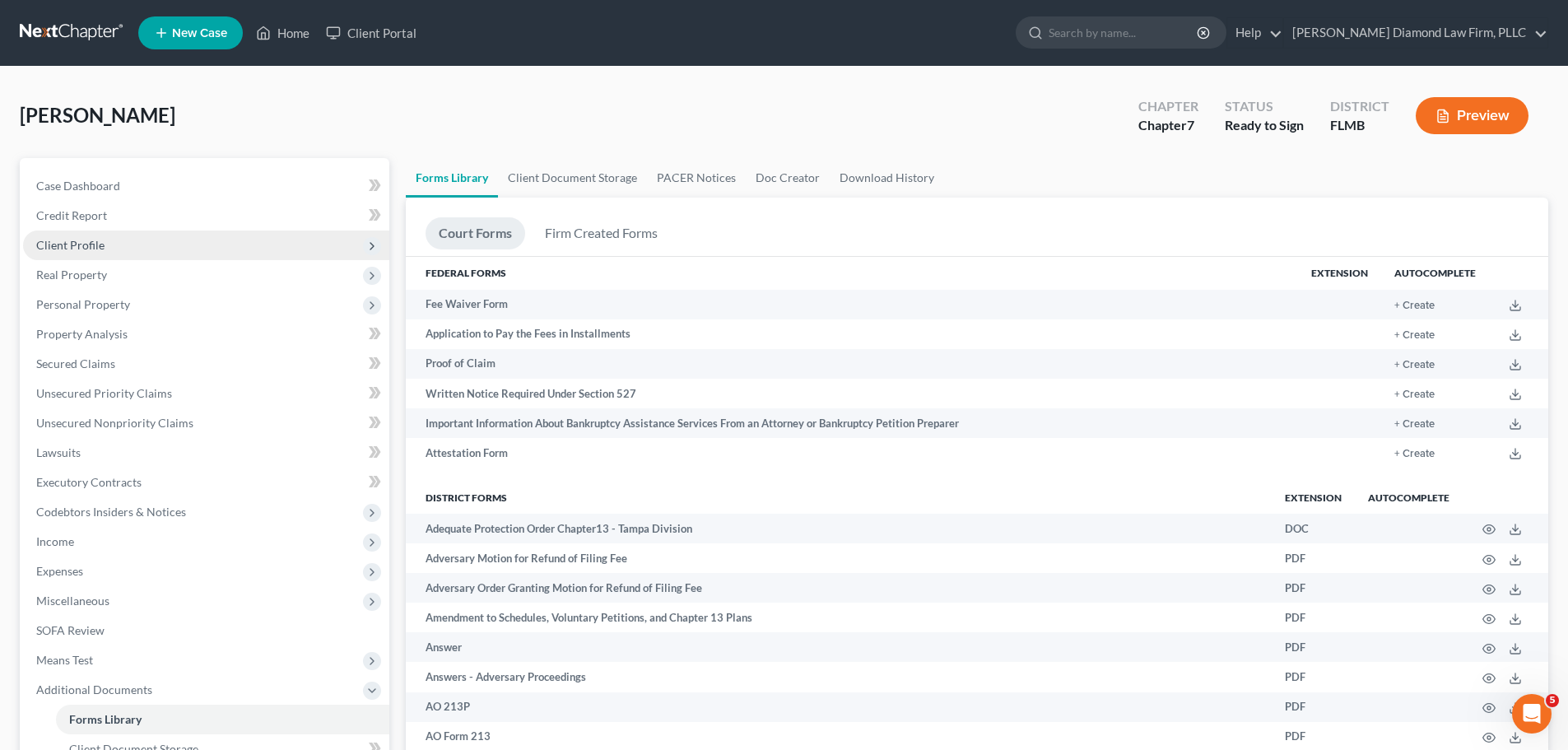
click at [237, 253] on span "Client Profile" at bounding box center [205, 245] width 366 height 29
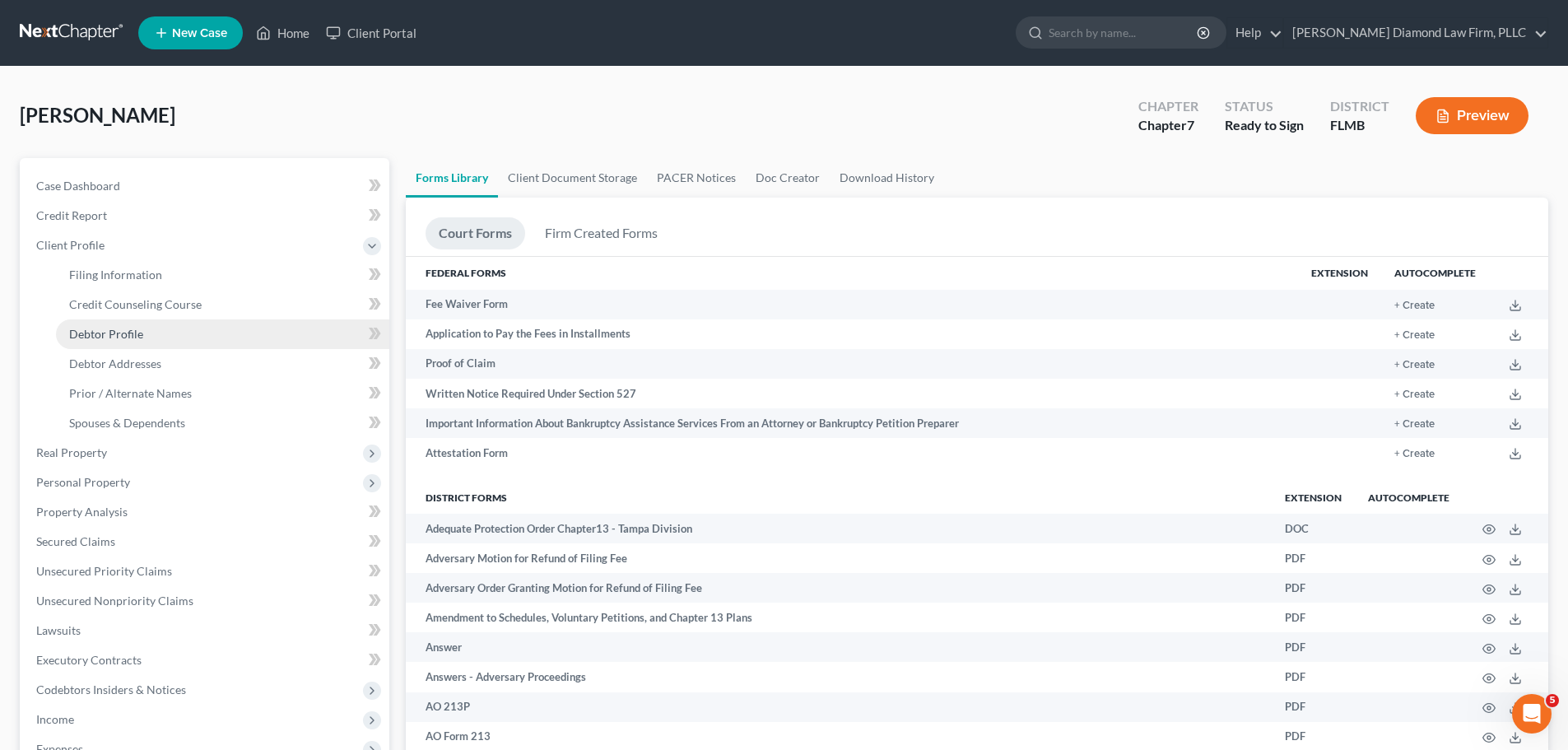
click at [189, 333] on link "Debtor Profile" at bounding box center [222, 334] width 333 height 29
select select "2"
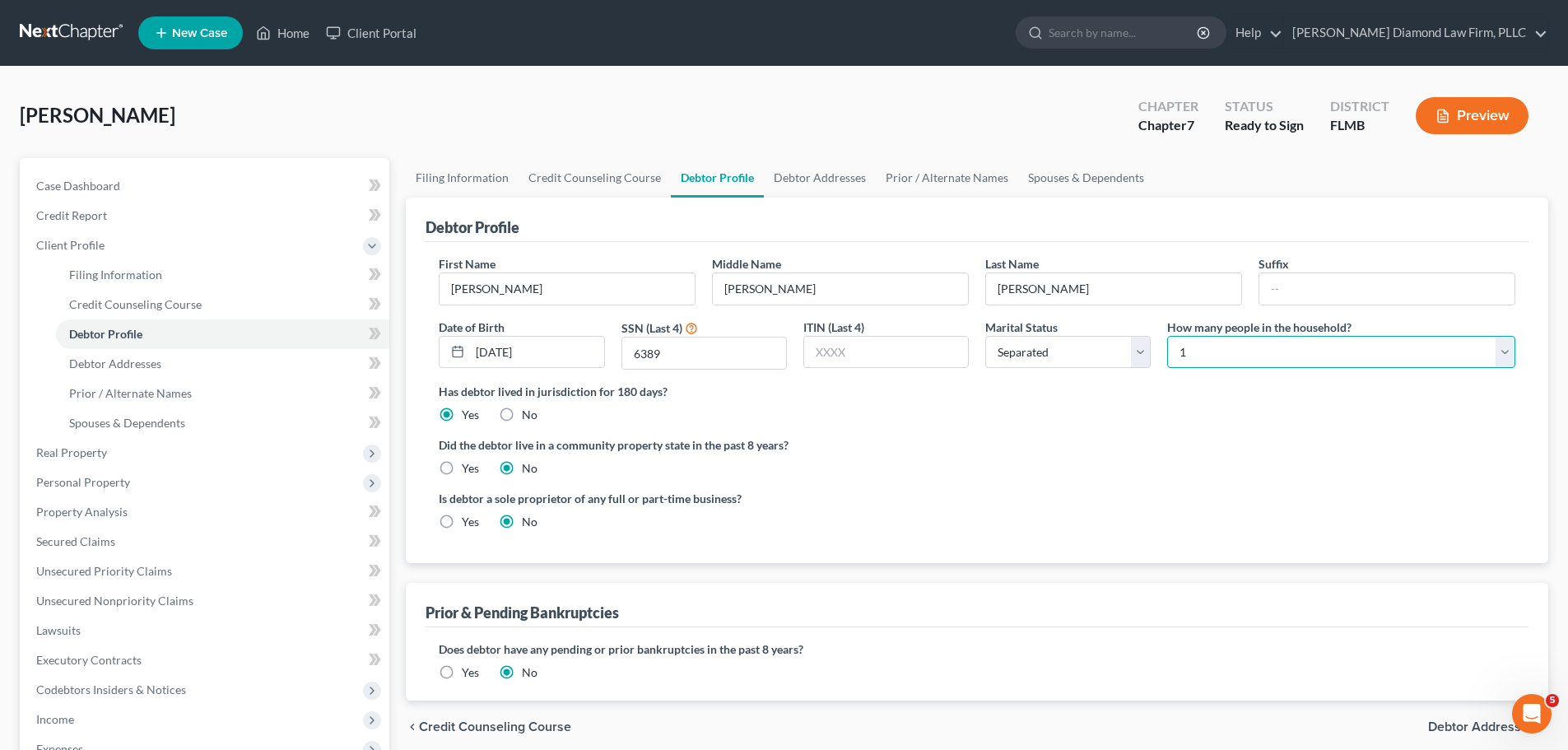
click at [1253, 350] on select "Select 1 2 3 4 5 6 7 8 9 10 11 12 13 14 15 16 17 18 19 20" at bounding box center [1341, 353] width 348 height 33
select select "1"
click at [1167, 336] on select "Select 1 2 3 4 5 6 7 8 9 10 11 12 13 14 15 16 17 18 19 20" at bounding box center [1341, 353] width 348 height 33
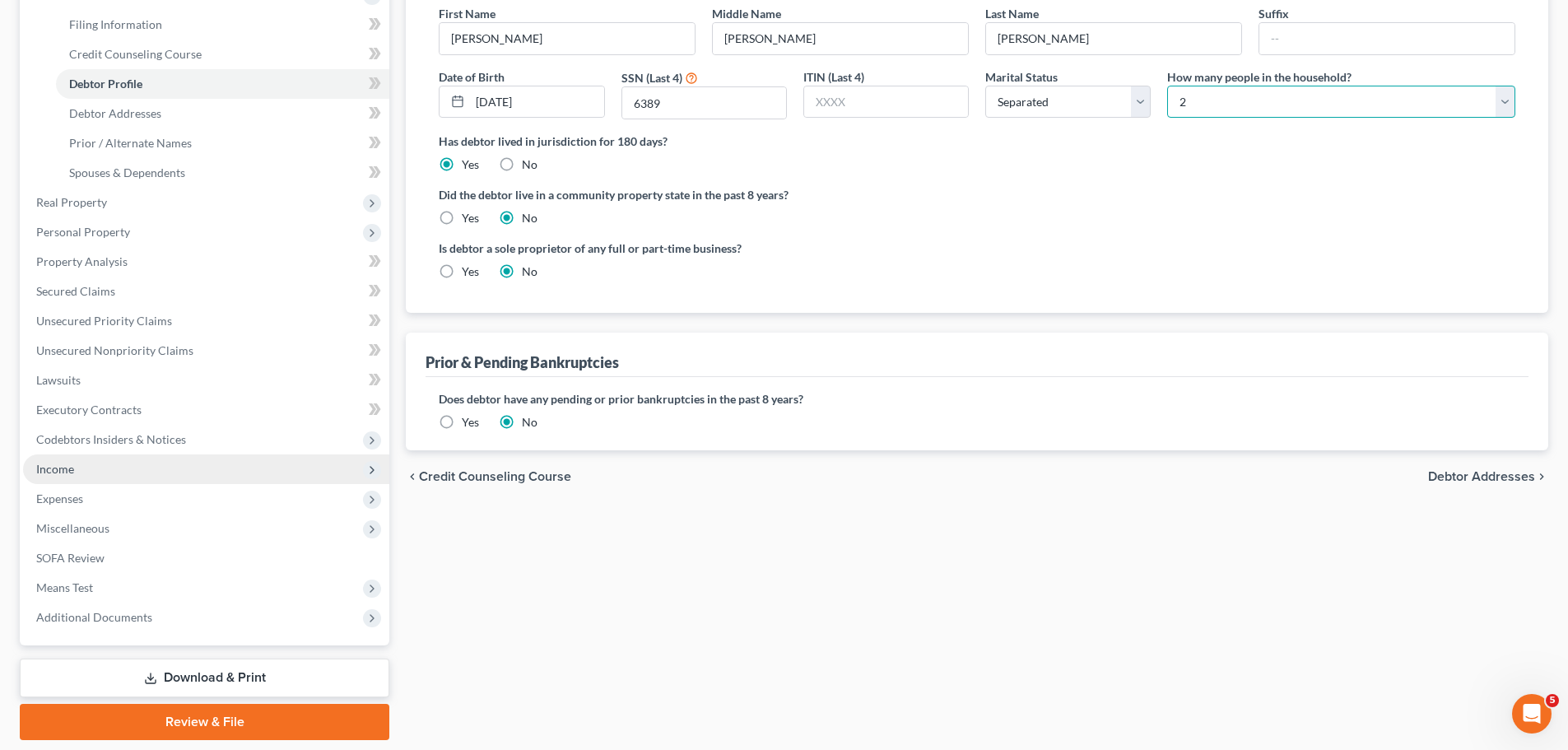
scroll to position [303, 0]
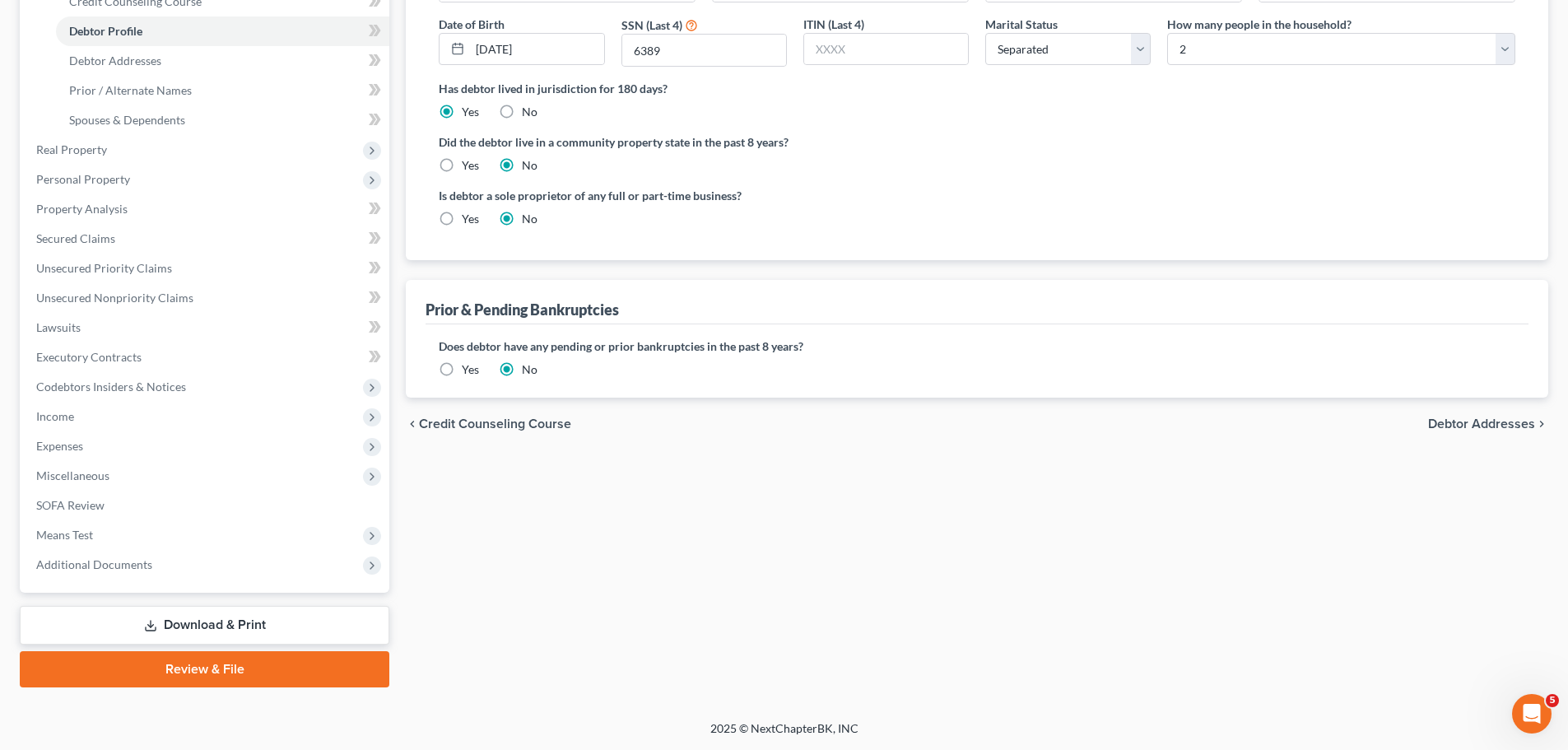
click at [131, 625] on link "Download & Print" at bounding box center [205, 625] width 370 height 38
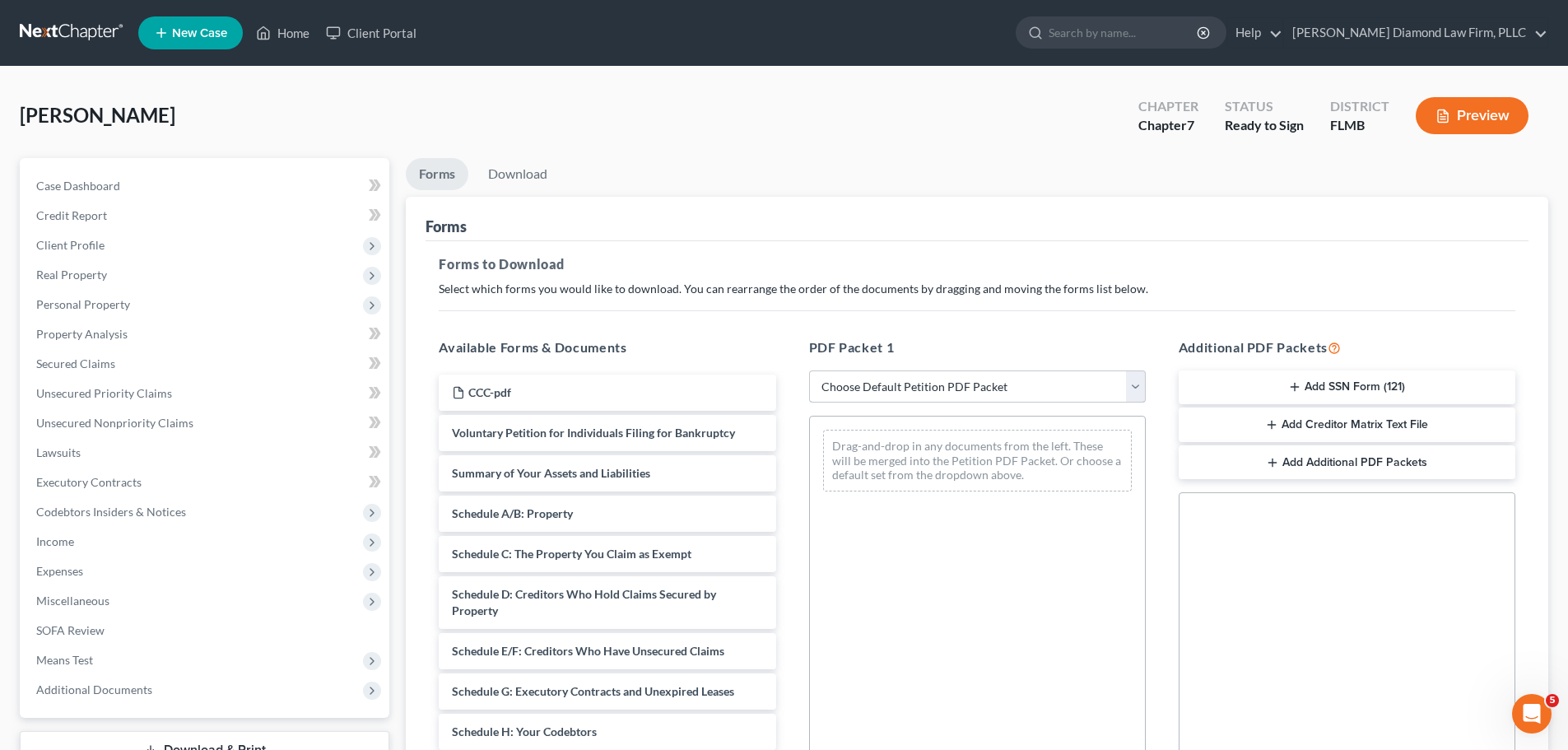
click at [1010, 398] on select "Choose Default Petition PDF Packet Complete Bankruptcy Petition (all forms and …" at bounding box center [977, 387] width 337 height 33
select select "0"
click at [809, 371] on select "Choose Default Petition PDF Packet Complete Bankruptcy Petition (all forms and …" at bounding box center [977, 387] width 337 height 33
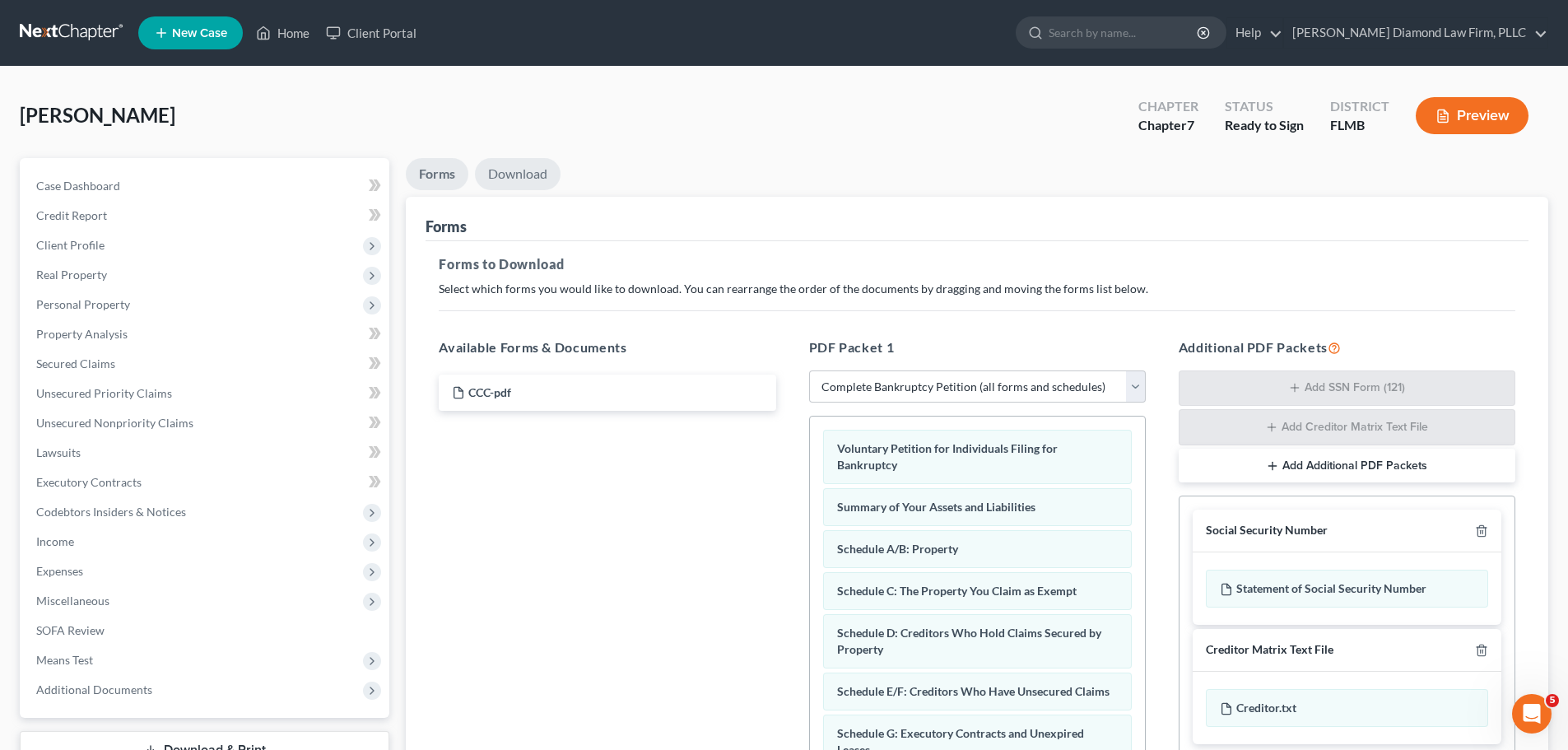
click at [515, 169] on link "Download" at bounding box center [518, 174] width 86 height 32
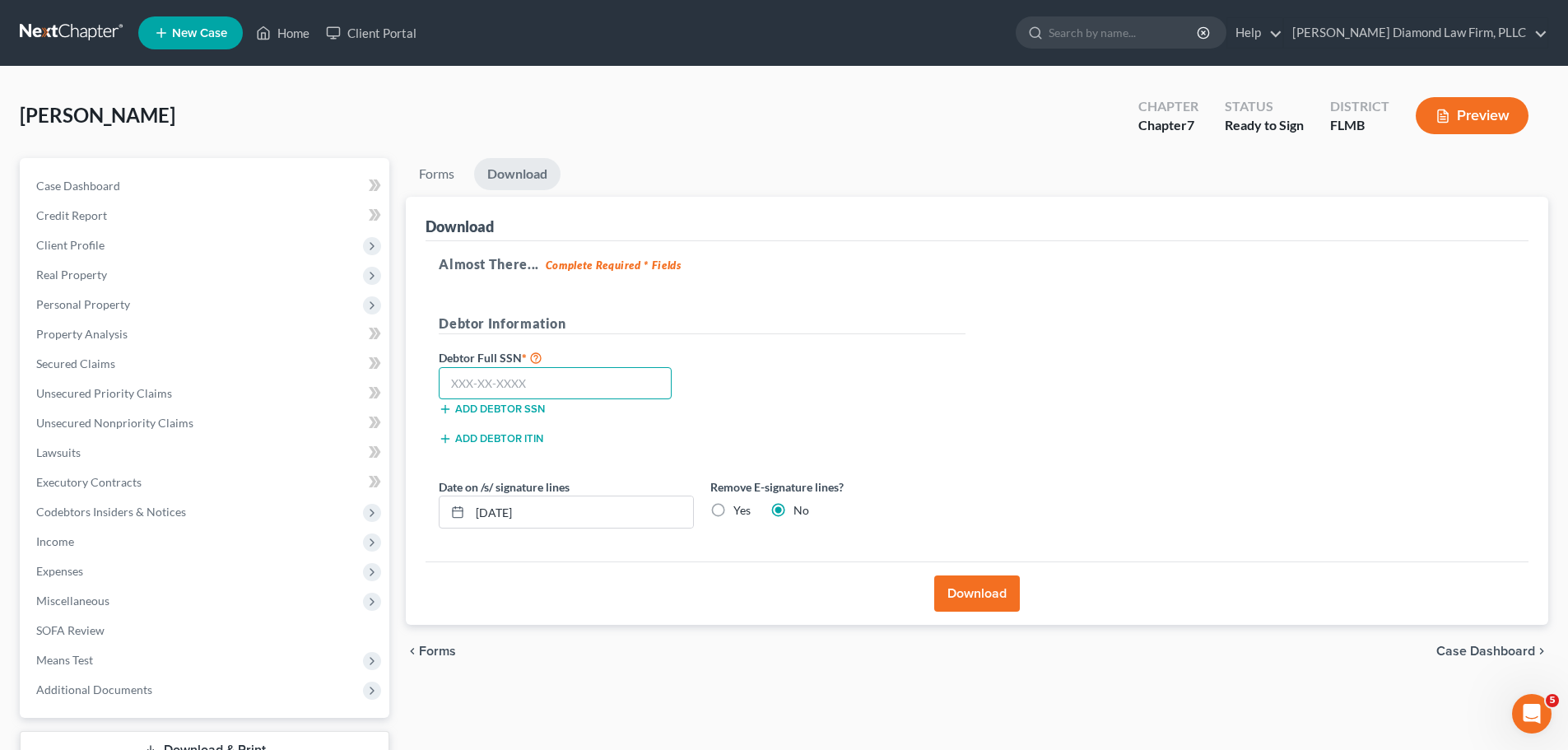
click at [603, 383] on input "text" at bounding box center [554, 384] width 233 height 33
type input "6"
type input "590-15-6389"
click at [957, 597] on button "Download" at bounding box center [977, 594] width 86 height 37
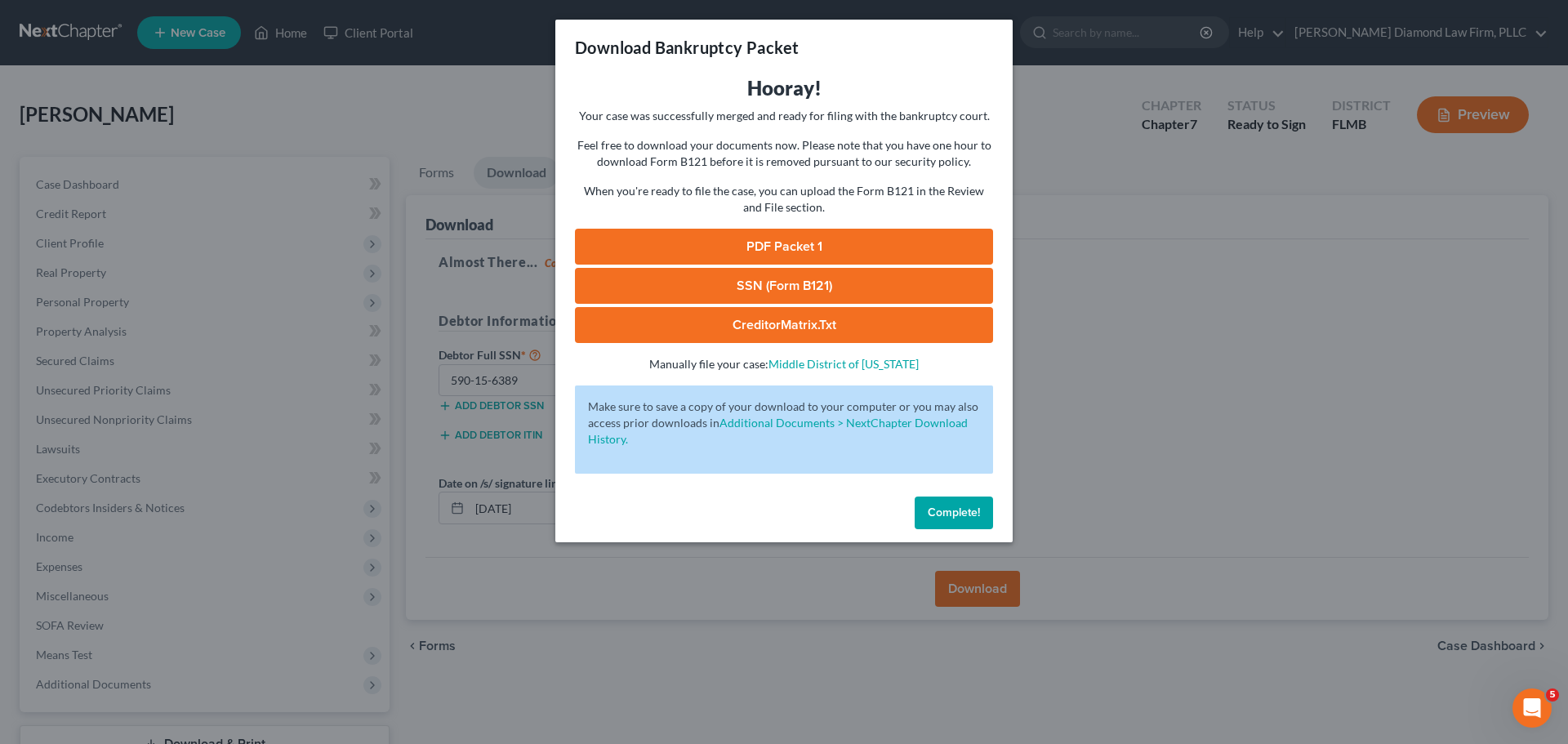
click at [742, 249] on link "PDF Packet 1" at bounding box center [784, 246] width 418 height 36
click at [967, 514] on span "Complete!" at bounding box center [954, 512] width 53 height 14
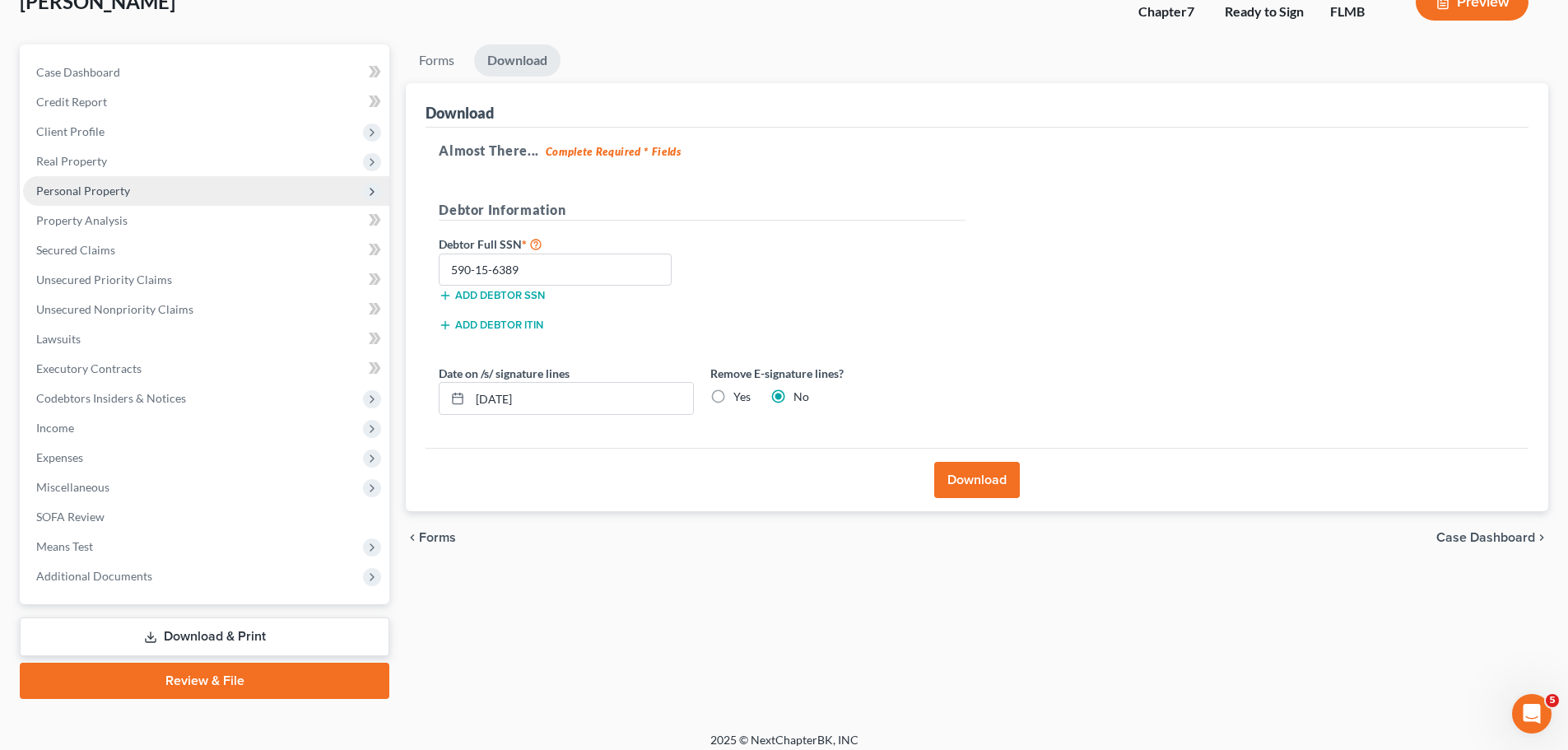
scroll to position [125, 0]
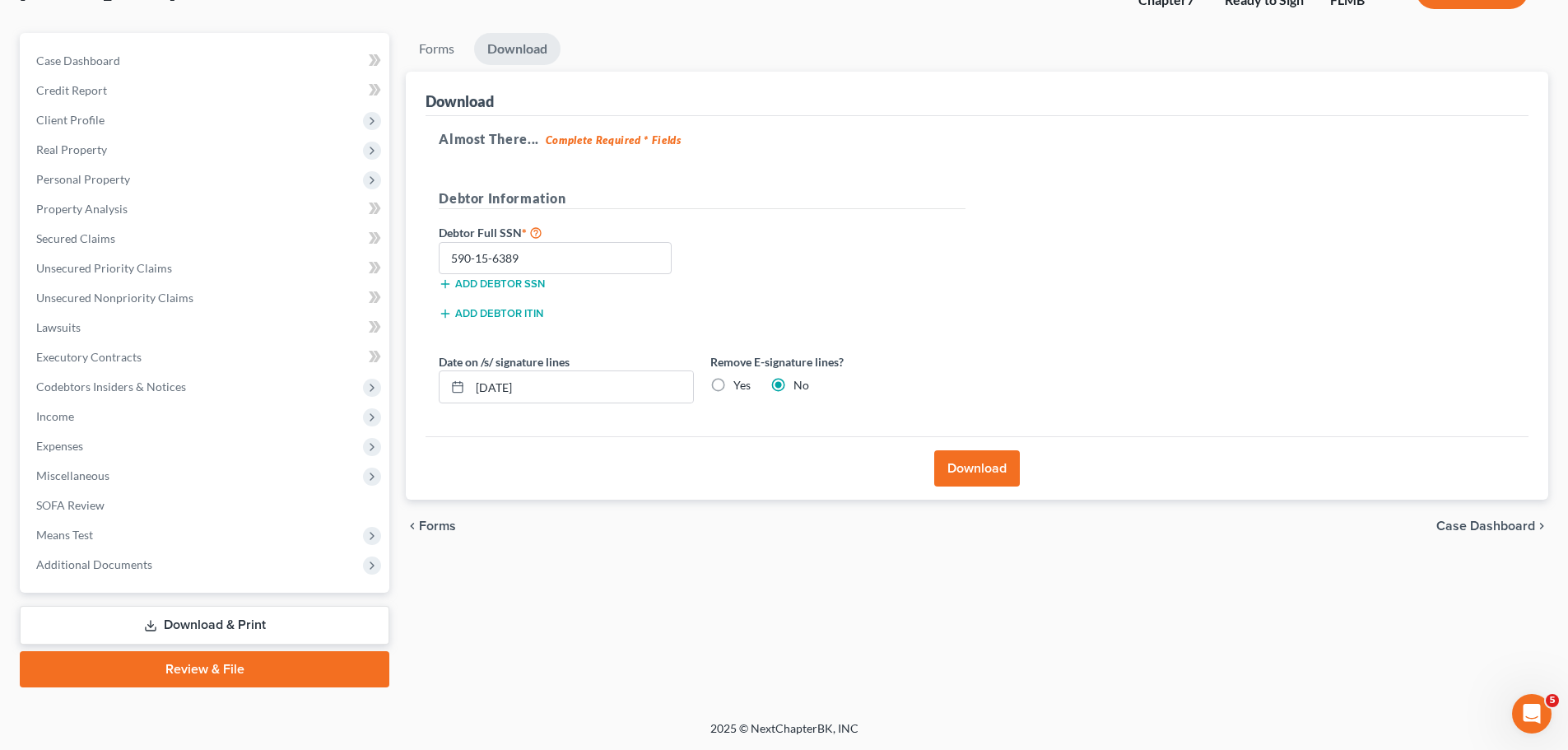
click at [793, 119] on div "Almost There... Complete Required * Fields Debtor Information Debtor Full SSN *…" at bounding box center [977, 277] width 1103 height 322
click at [429, 51] on link "Forms" at bounding box center [437, 48] width 62 height 32
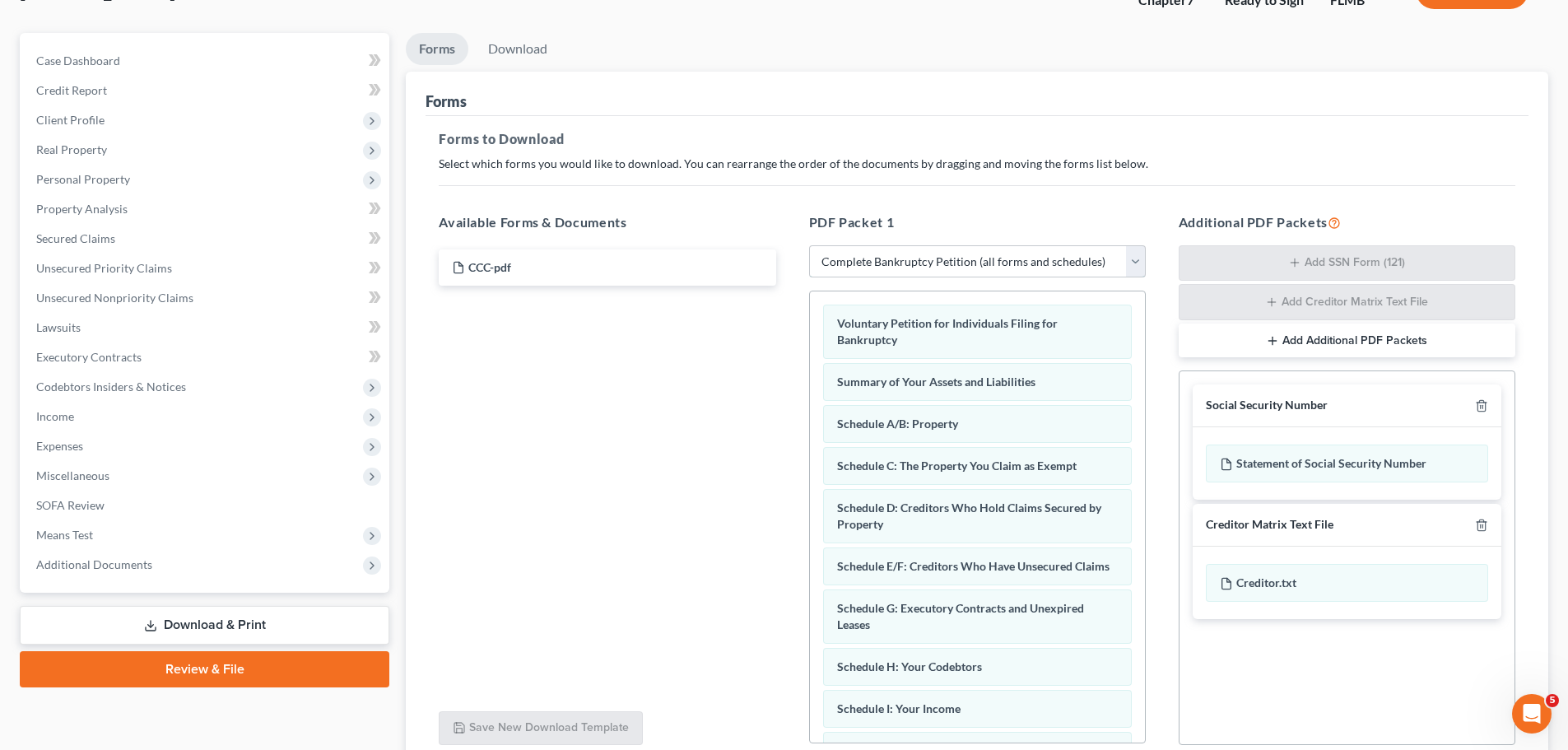
click at [1005, 273] on select "Choose Default Petition PDF Packet Complete Bankruptcy Petition (all forms and …" at bounding box center [977, 262] width 337 height 33
select select "3"
click at [809, 246] on select "Choose Default Petition PDF Packet Complete Bankruptcy Petition (all forms and …" at bounding box center [977, 262] width 337 height 33
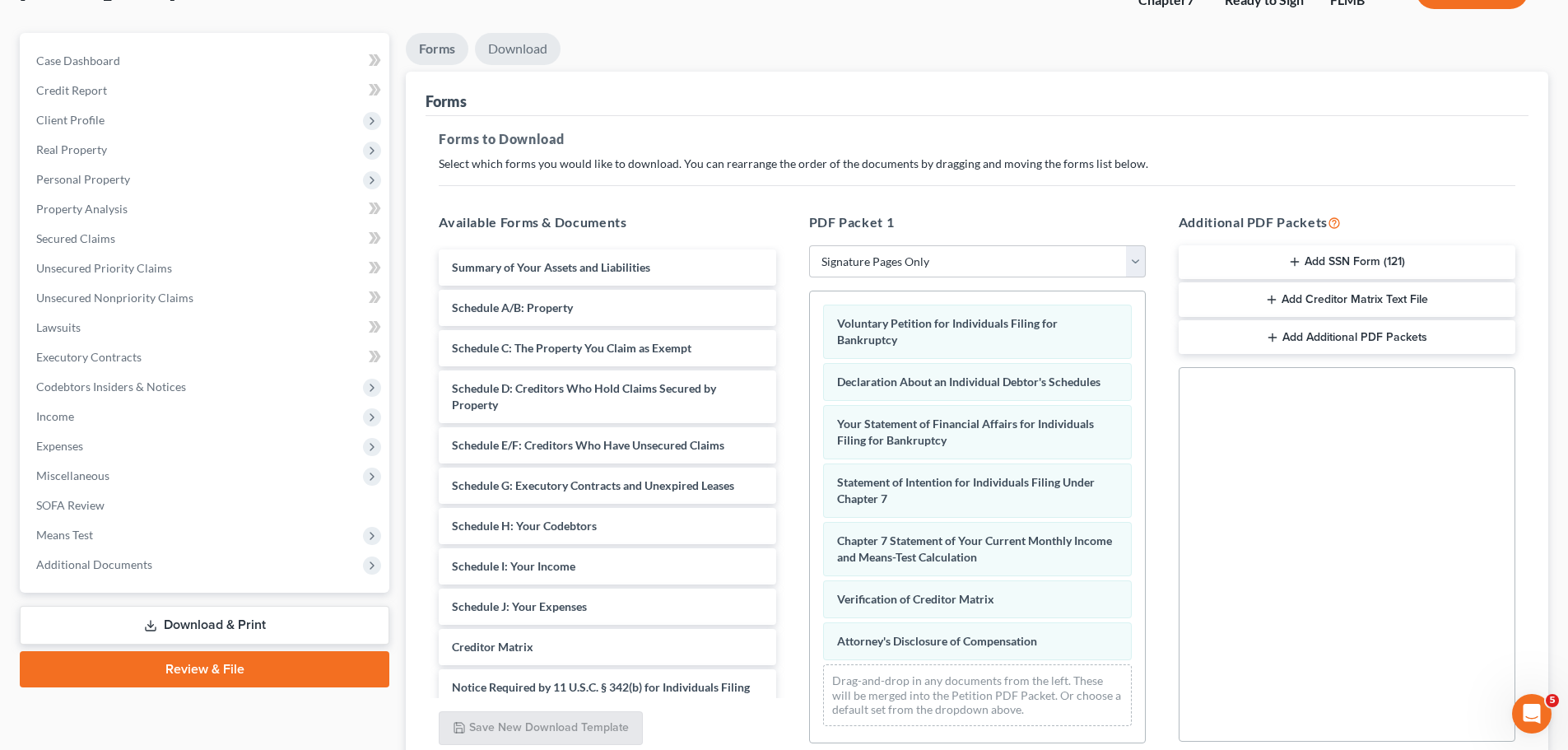
click at [519, 36] on link "Download" at bounding box center [518, 48] width 86 height 32
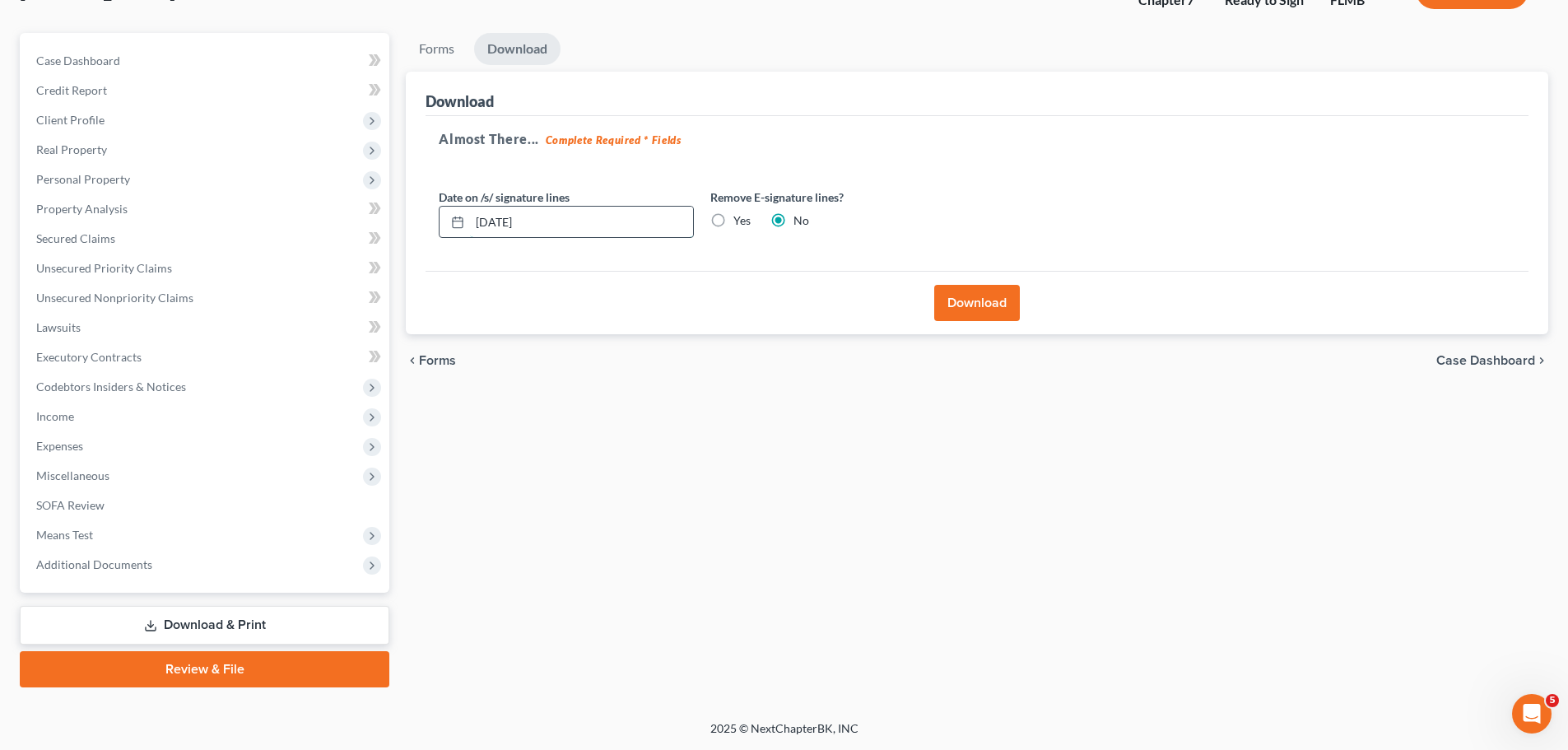
drag, startPoint x: 568, startPoint y: 213, endPoint x: 461, endPoint y: 222, distance: 107.4
click at [461, 222] on div "[DATE]" at bounding box center [565, 222] width 255 height 33
click at [733, 229] on label "Yes" at bounding box center [742, 221] width 17 height 16
click at [740, 223] on input "Yes" at bounding box center [745, 218] width 11 height 11
radio input "true"
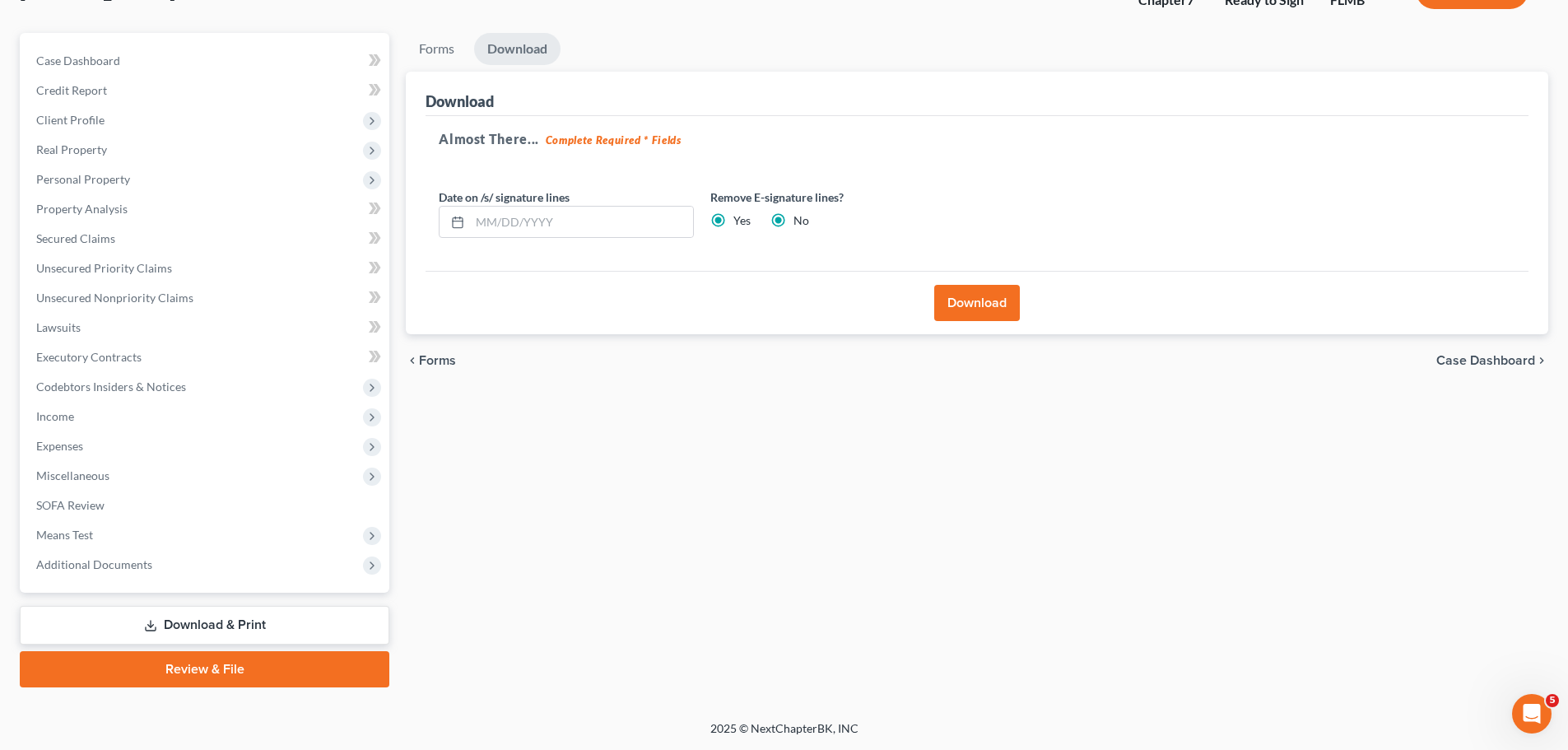
radio input "false"
click at [982, 315] on button "Download" at bounding box center [977, 303] width 86 height 37
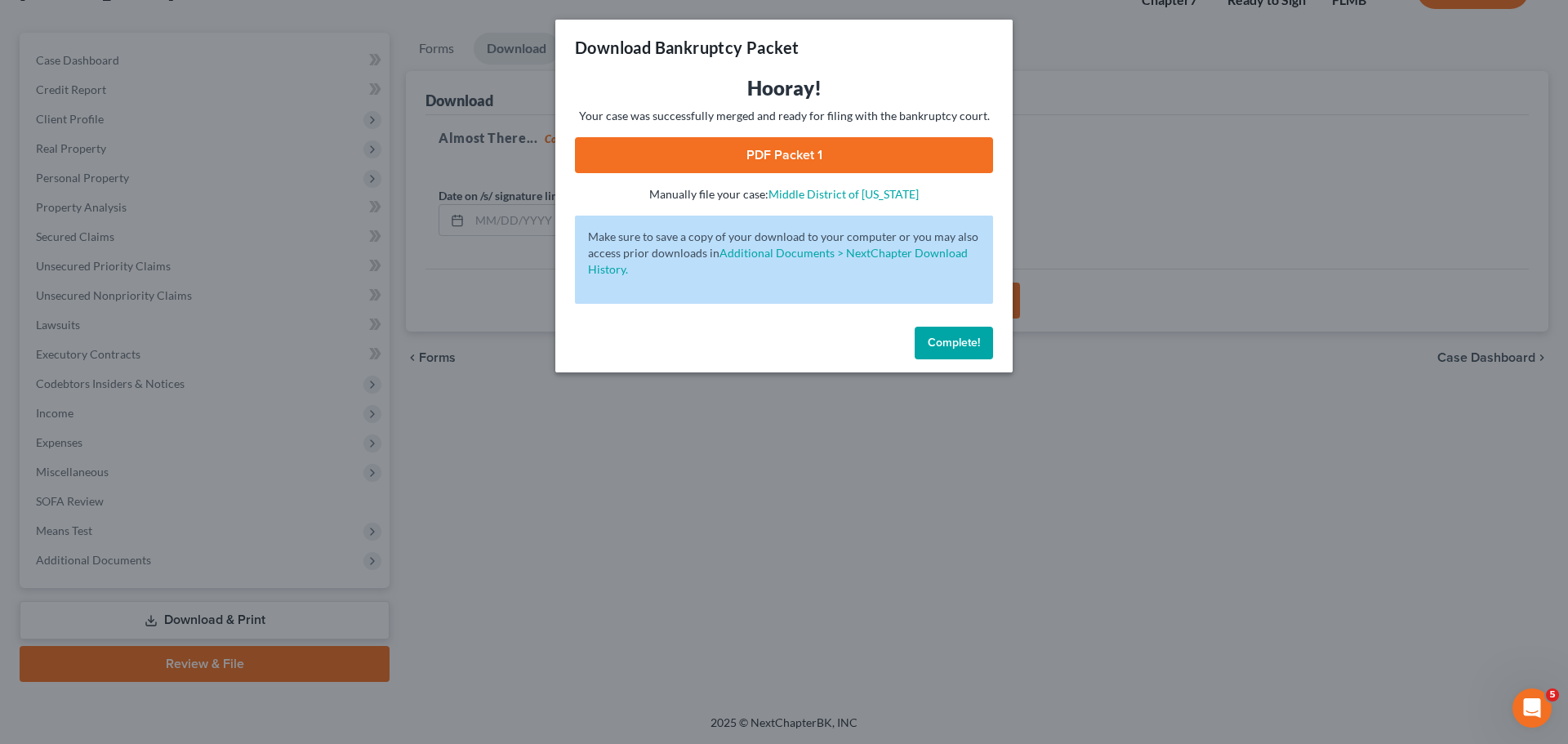
click at [843, 151] on link "PDF Packet 1" at bounding box center [784, 155] width 418 height 36
click at [954, 343] on span "Complete!" at bounding box center [954, 342] width 53 height 14
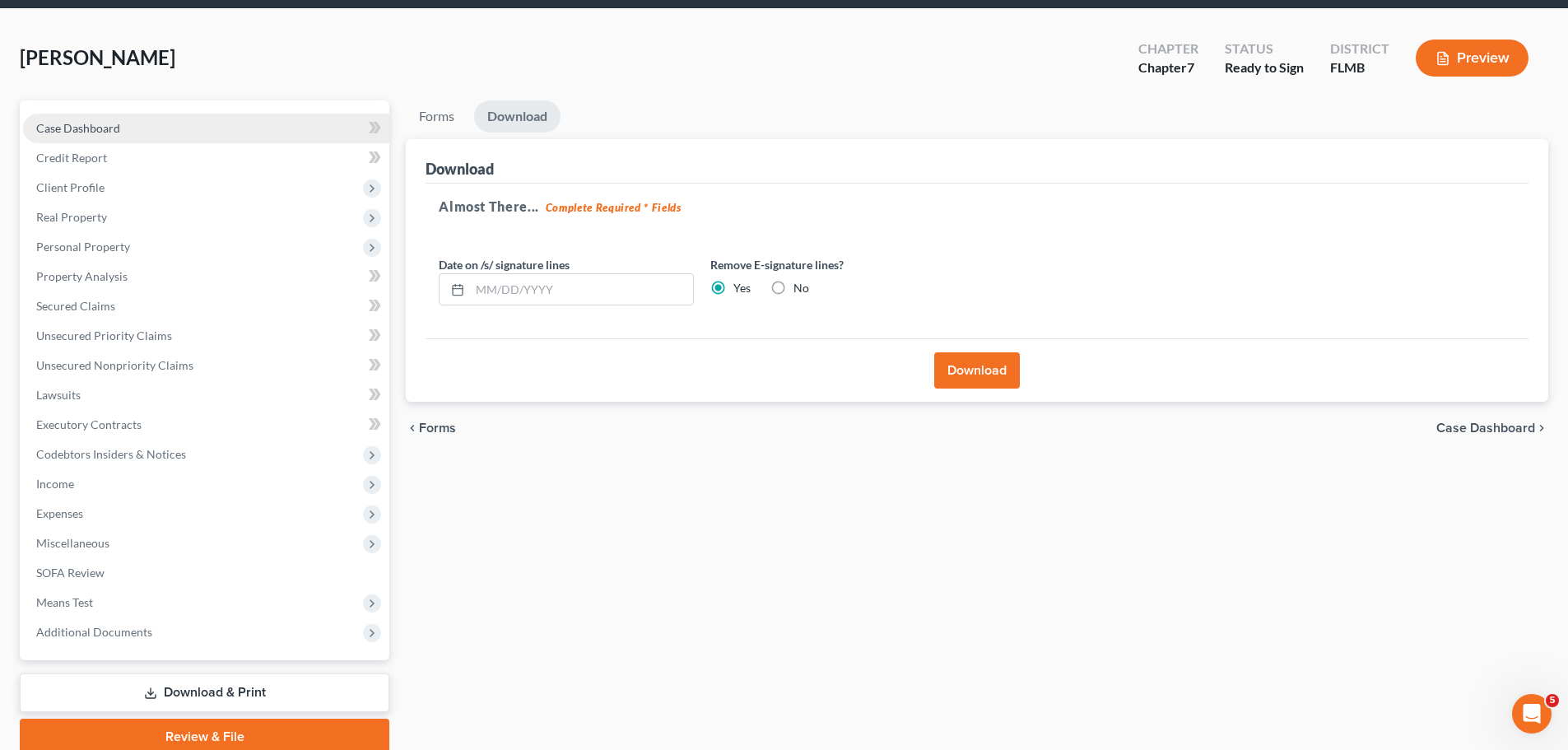
scroll to position [0, 0]
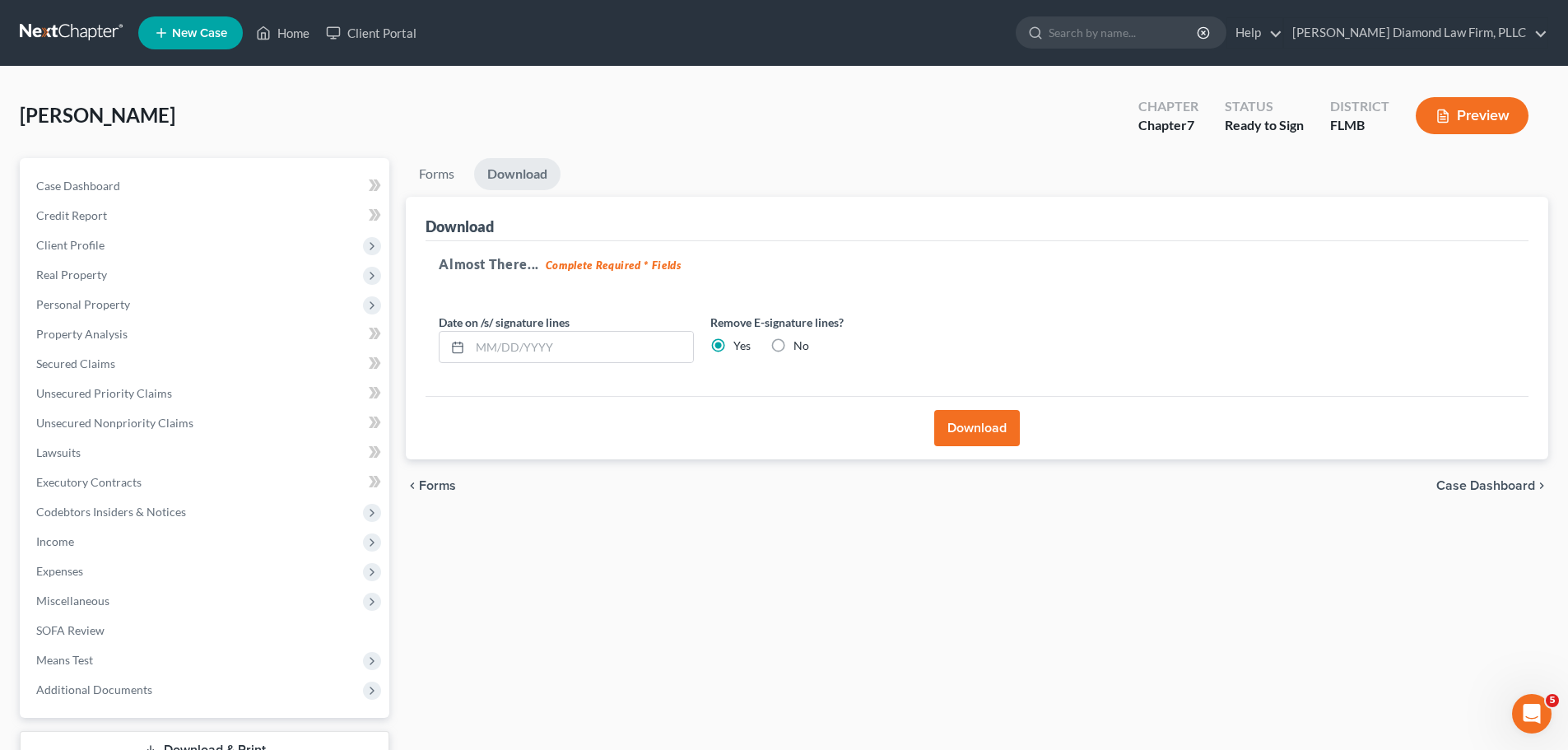
click at [40, 37] on link at bounding box center [72, 33] width 105 height 29
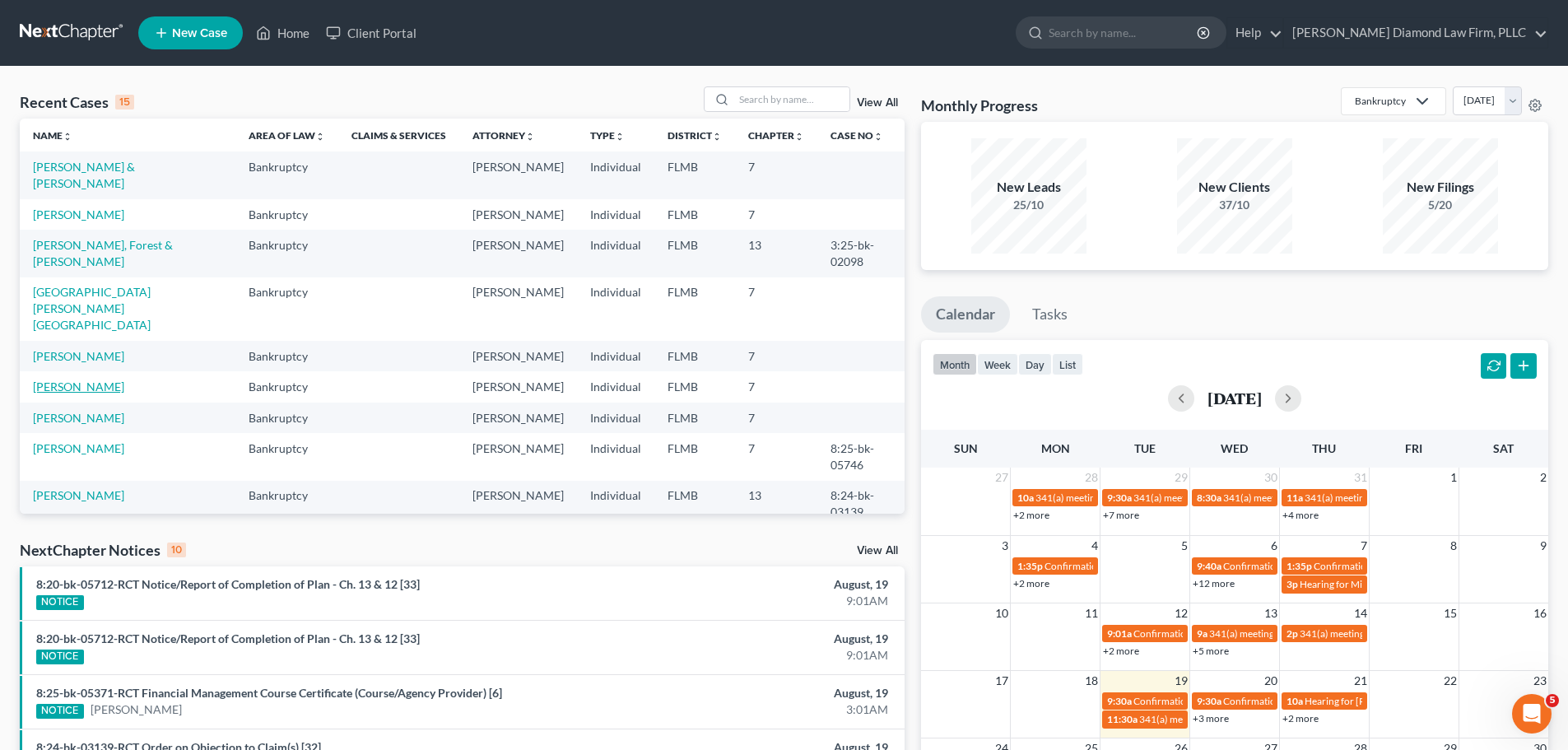
click at [94, 380] on link "[PERSON_NAME]" at bounding box center [79, 386] width 91 height 14
select select "16"
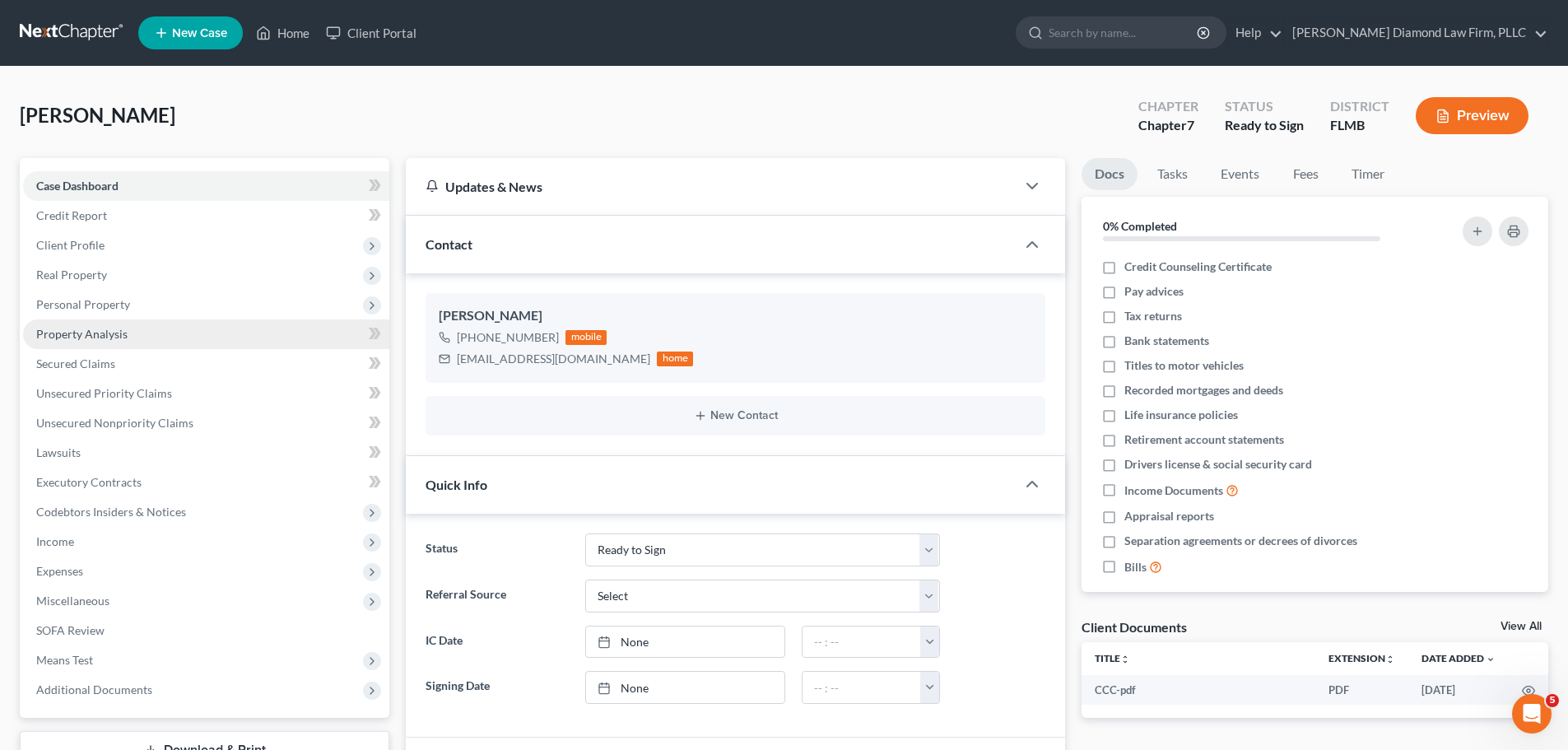
scroll to position [282, 0]
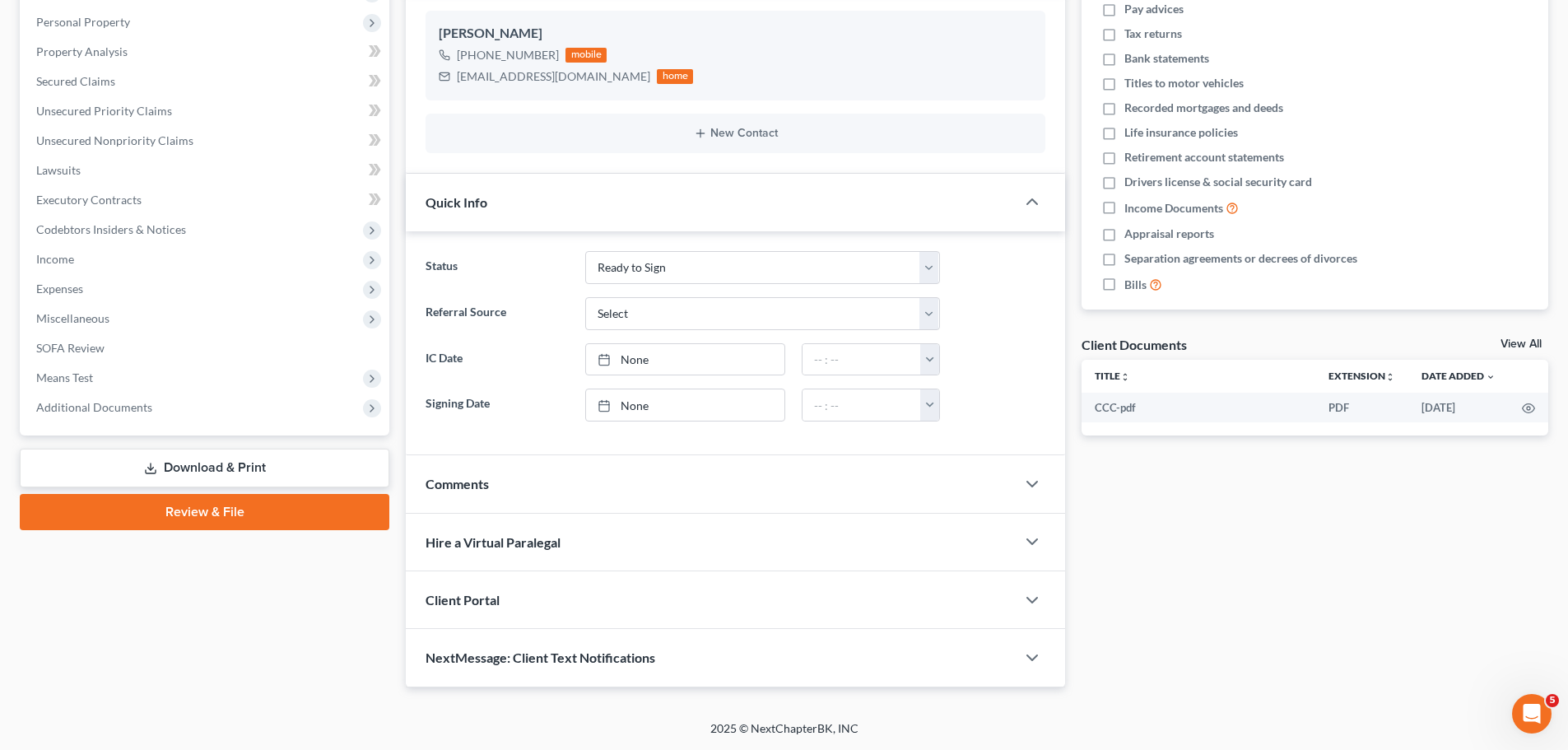
click at [162, 469] on link "Download & Print" at bounding box center [205, 468] width 370 height 38
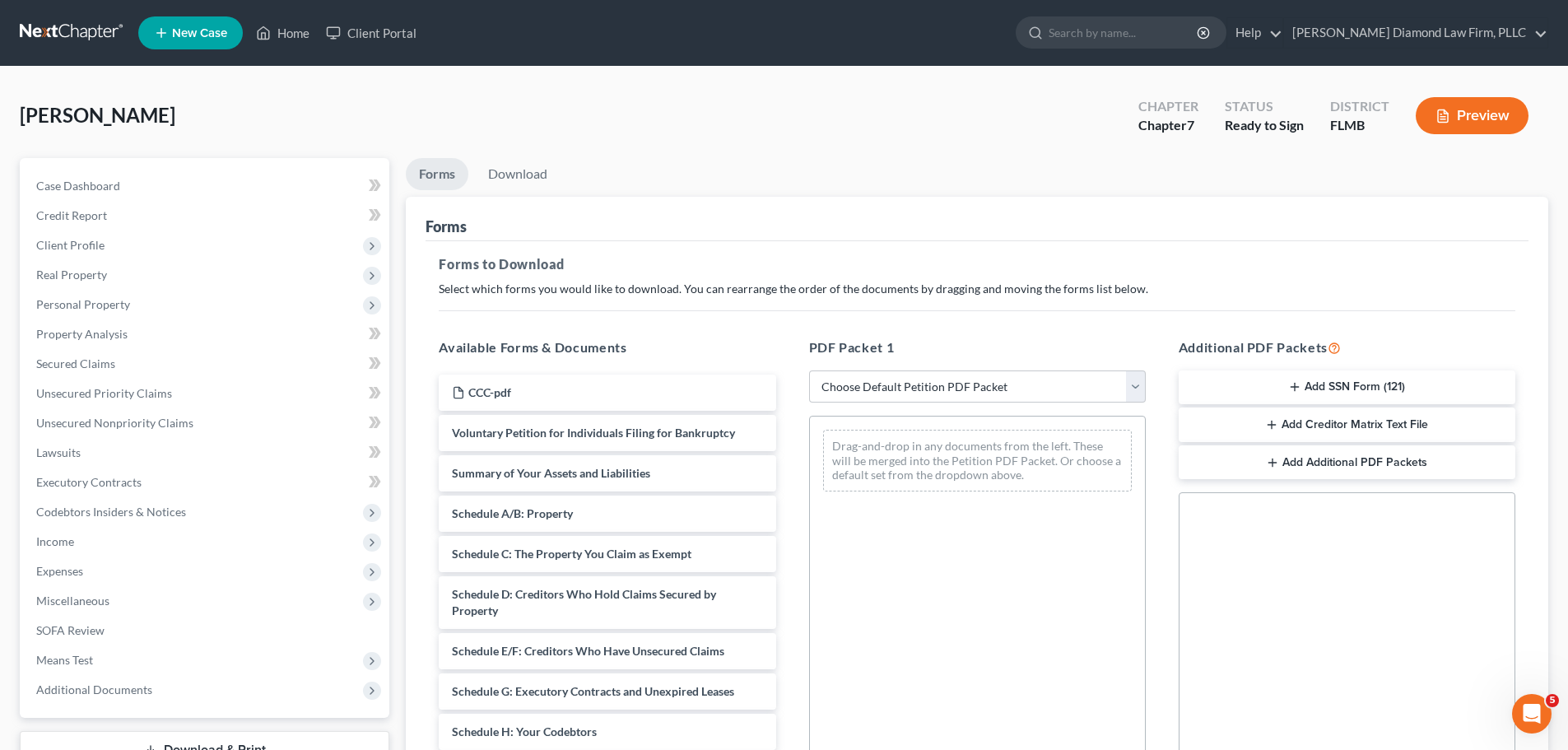
click at [1300, 389] on icon "button" at bounding box center [1295, 386] width 13 height 13
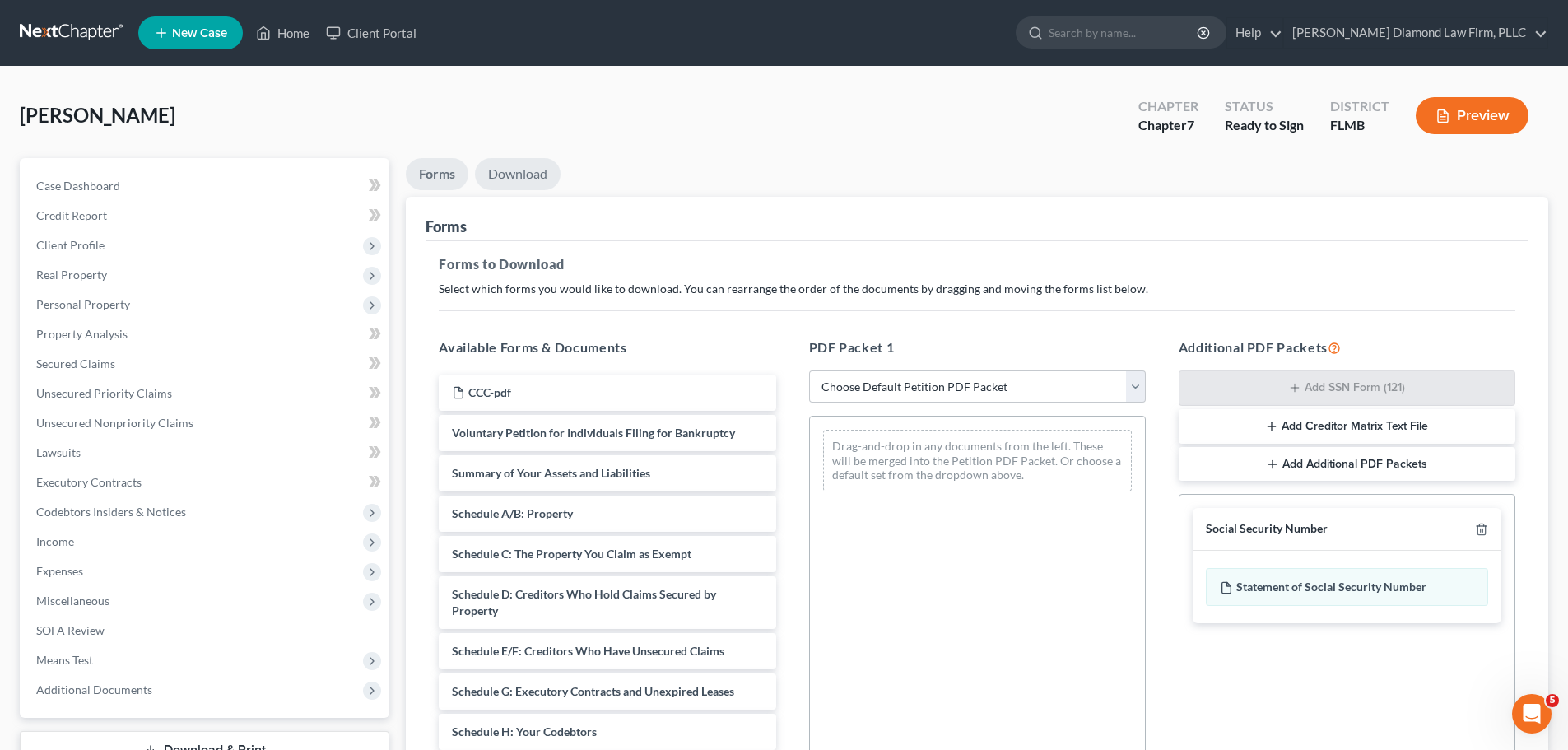
click at [526, 179] on link "Download" at bounding box center [518, 174] width 86 height 32
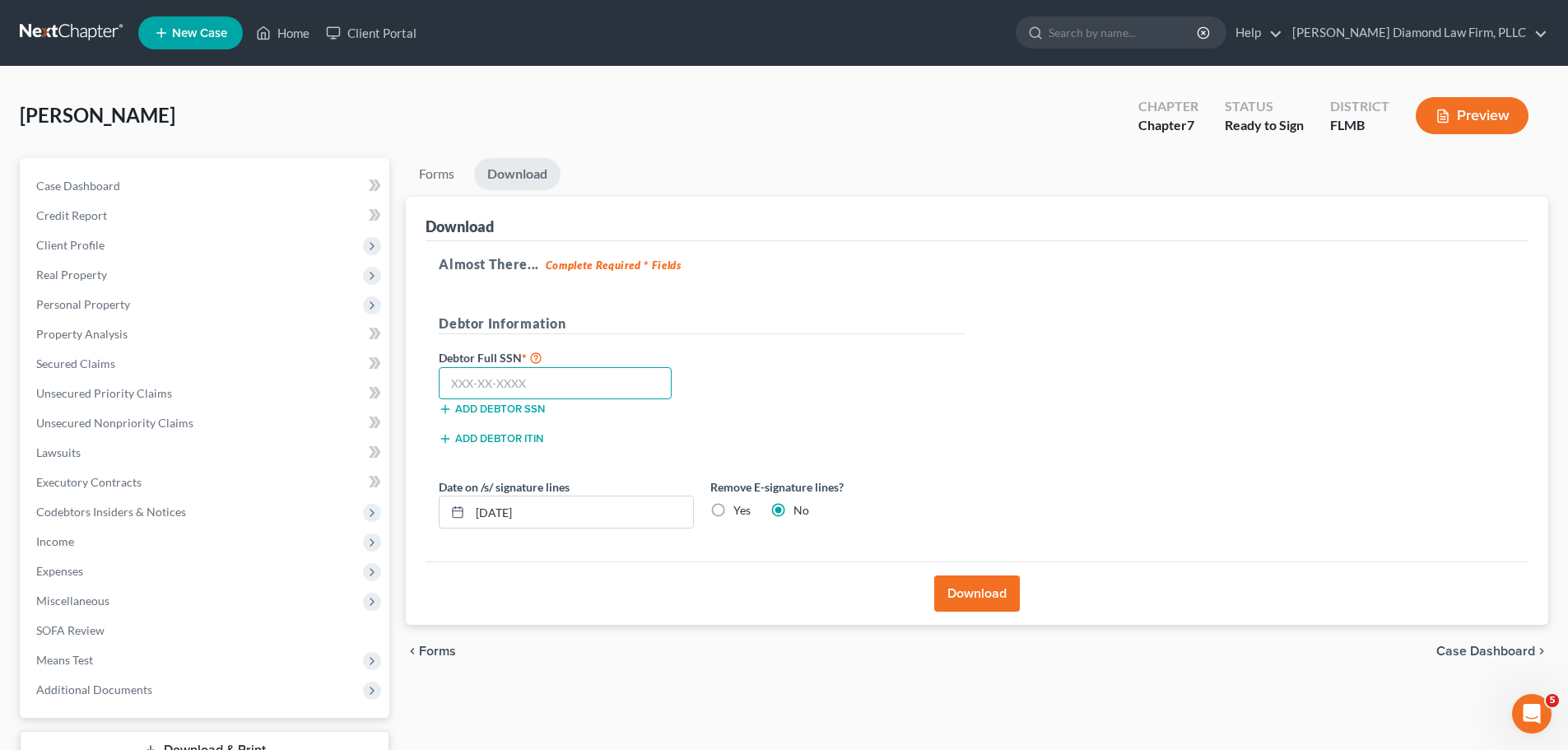
click at [538, 389] on input "text" at bounding box center [554, 384] width 233 height 33
type input "303-42-8740"
click at [973, 580] on button "Download" at bounding box center [977, 594] width 86 height 37
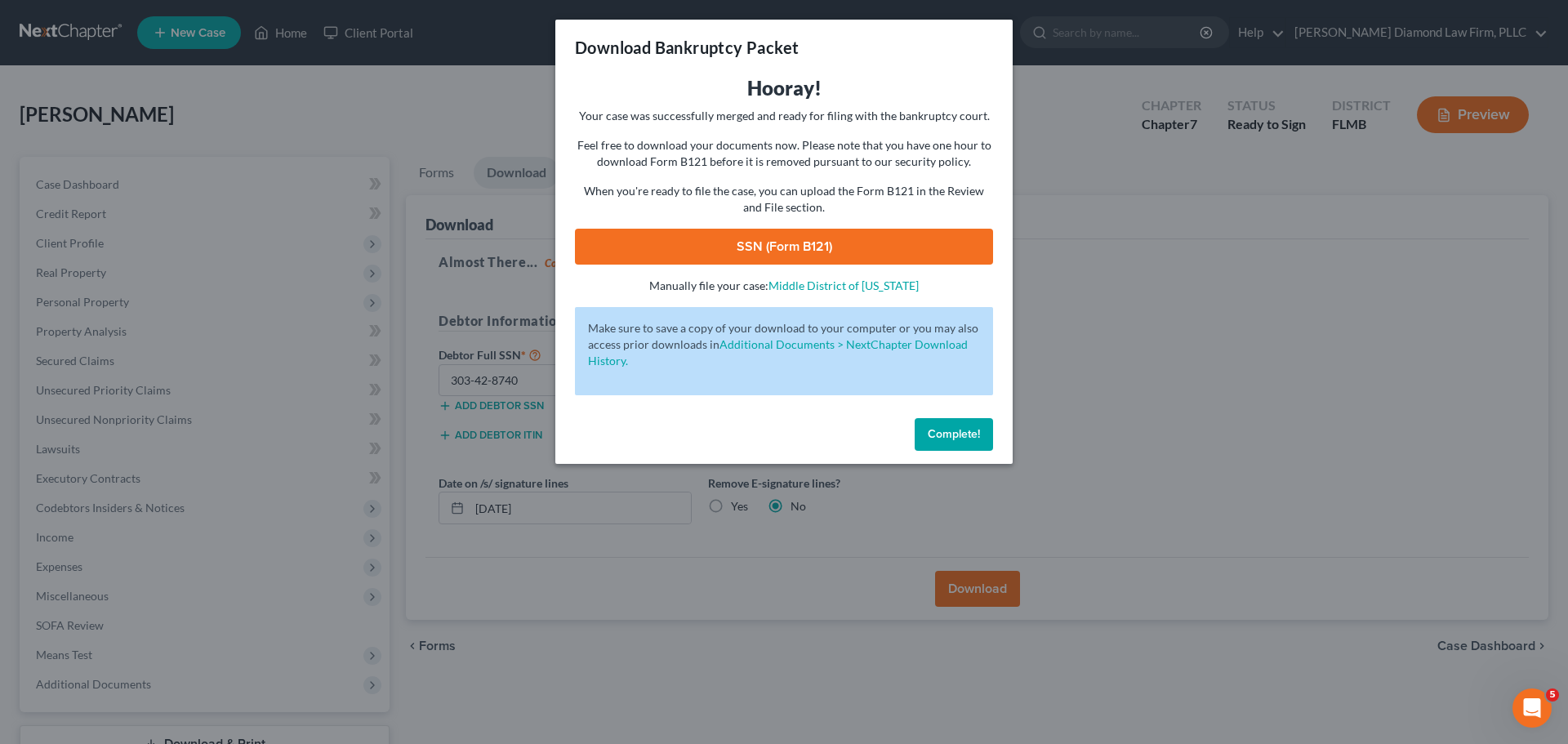
click at [815, 236] on link "SSN (Form B121)" at bounding box center [784, 246] width 418 height 36
click at [931, 435] on span "Complete!" at bounding box center [954, 433] width 53 height 14
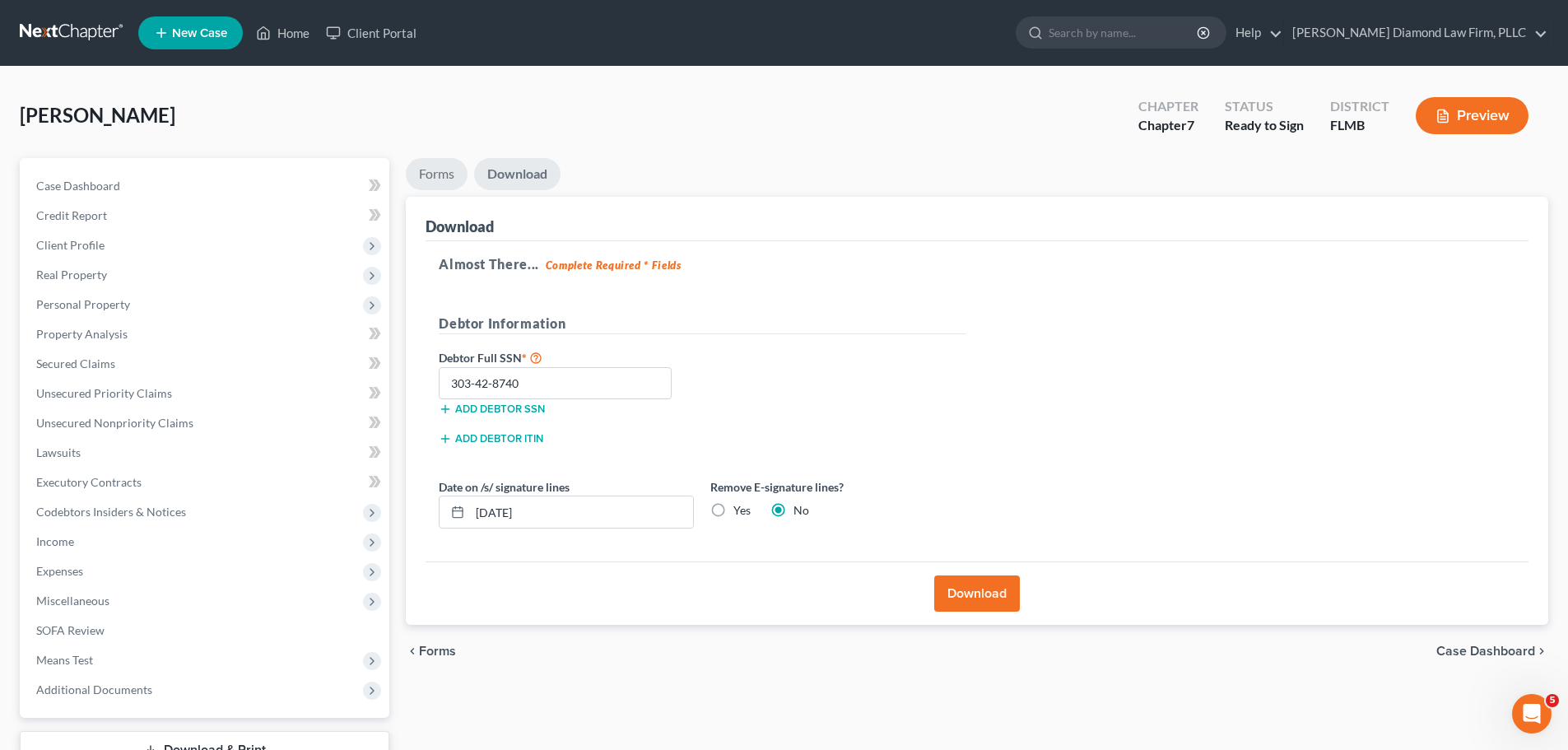
click at [458, 174] on link "Forms" at bounding box center [437, 174] width 62 height 32
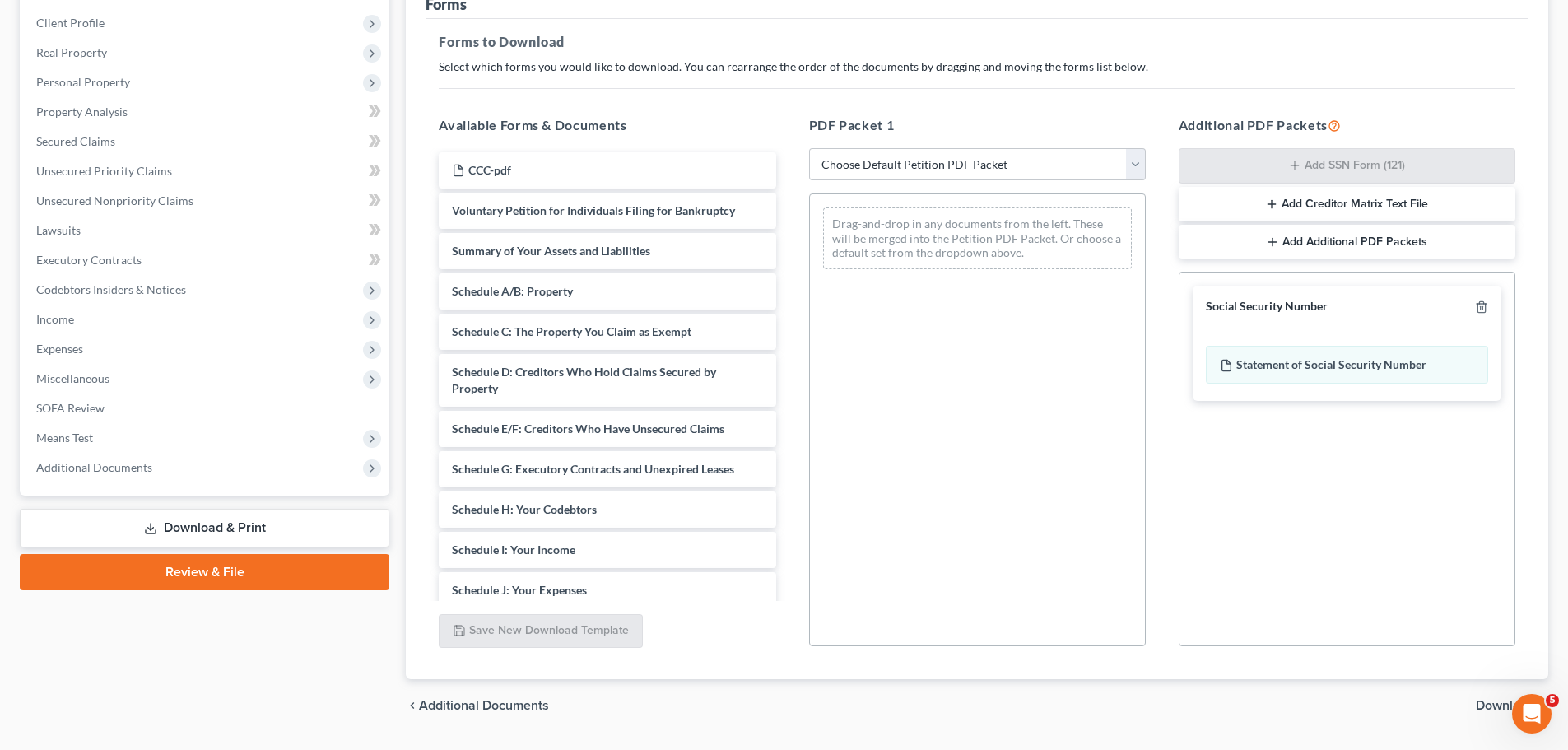
scroll to position [247, 0]
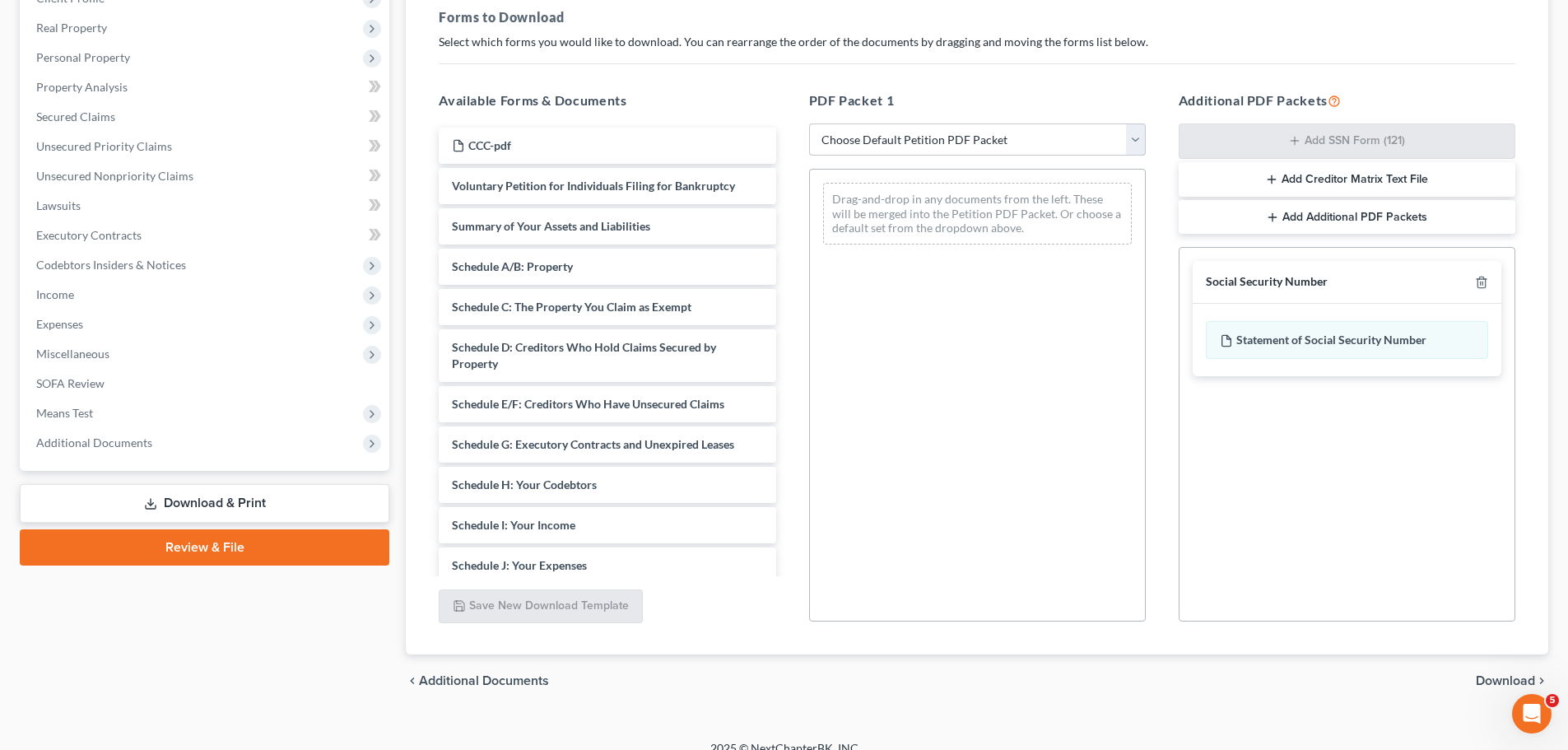
click at [940, 146] on select "Choose Default Petition PDF Packet Complete Bankruptcy Petition (all forms and …" at bounding box center [977, 140] width 337 height 33
select select "0"
click at [809, 123] on select "Choose Default Petition PDF Packet Complete Bankruptcy Petition (all forms and …" at bounding box center [977, 140] width 337 height 33
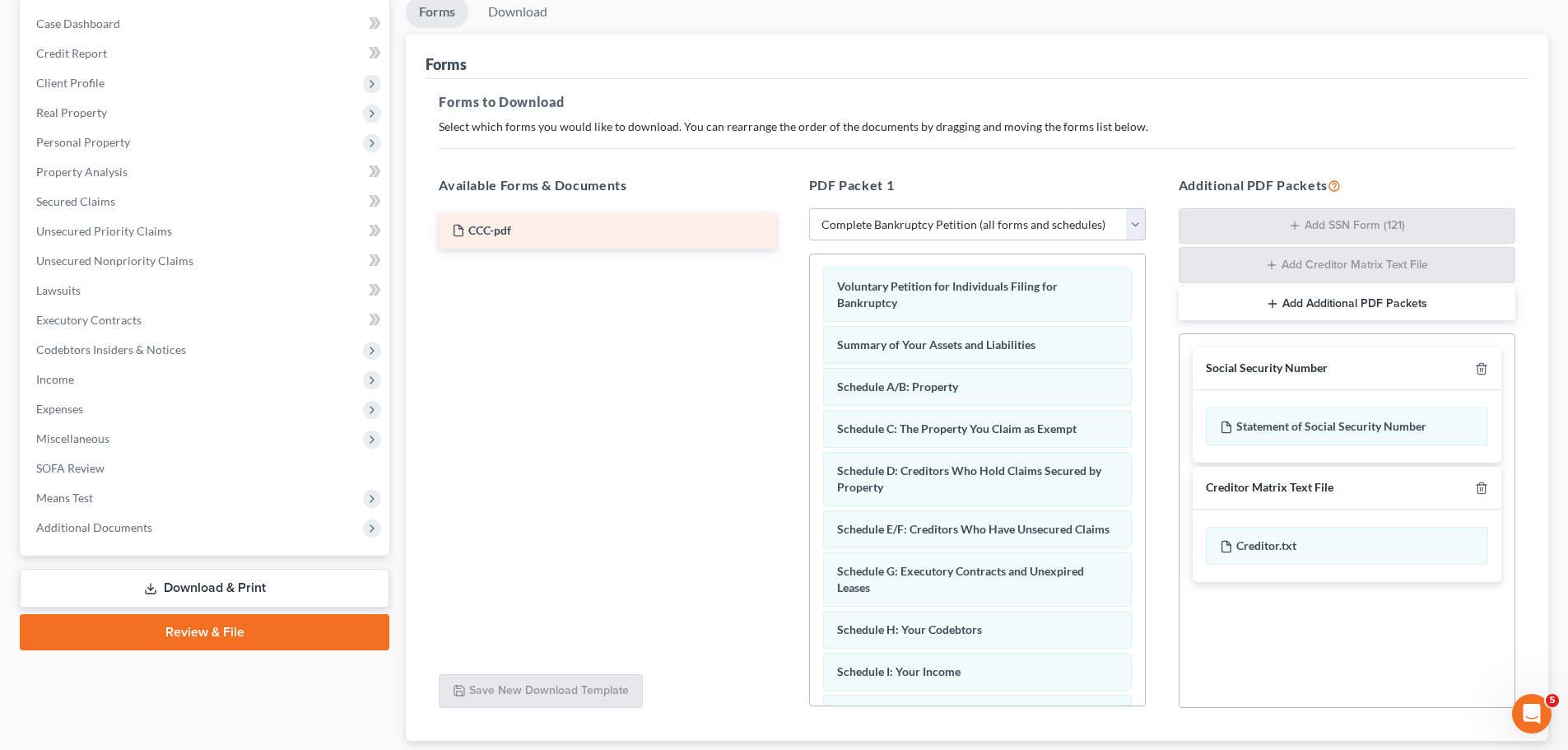
scroll to position [82, 0]
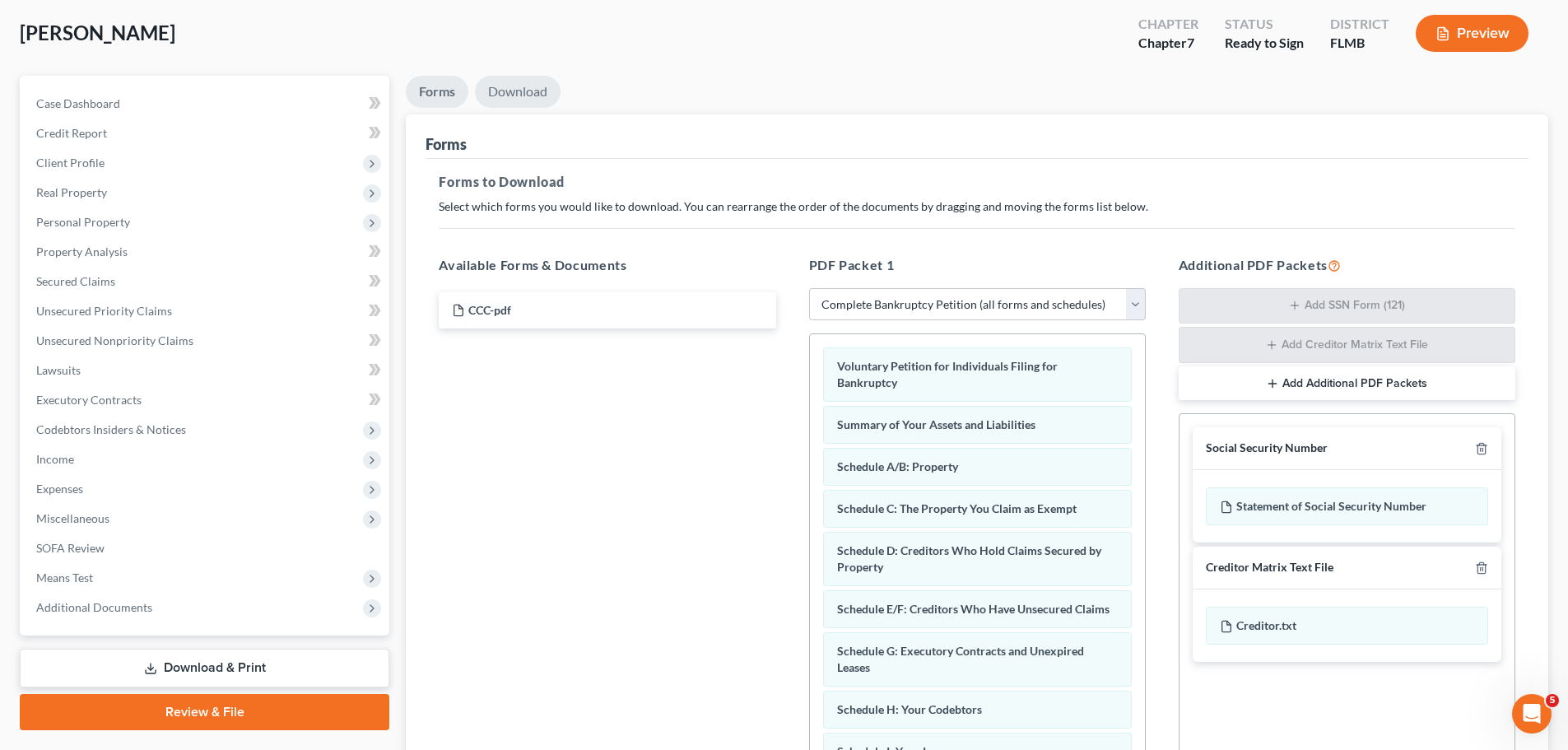
click at [532, 96] on link "Download" at bounding box center [518, 91] width 86 height 32
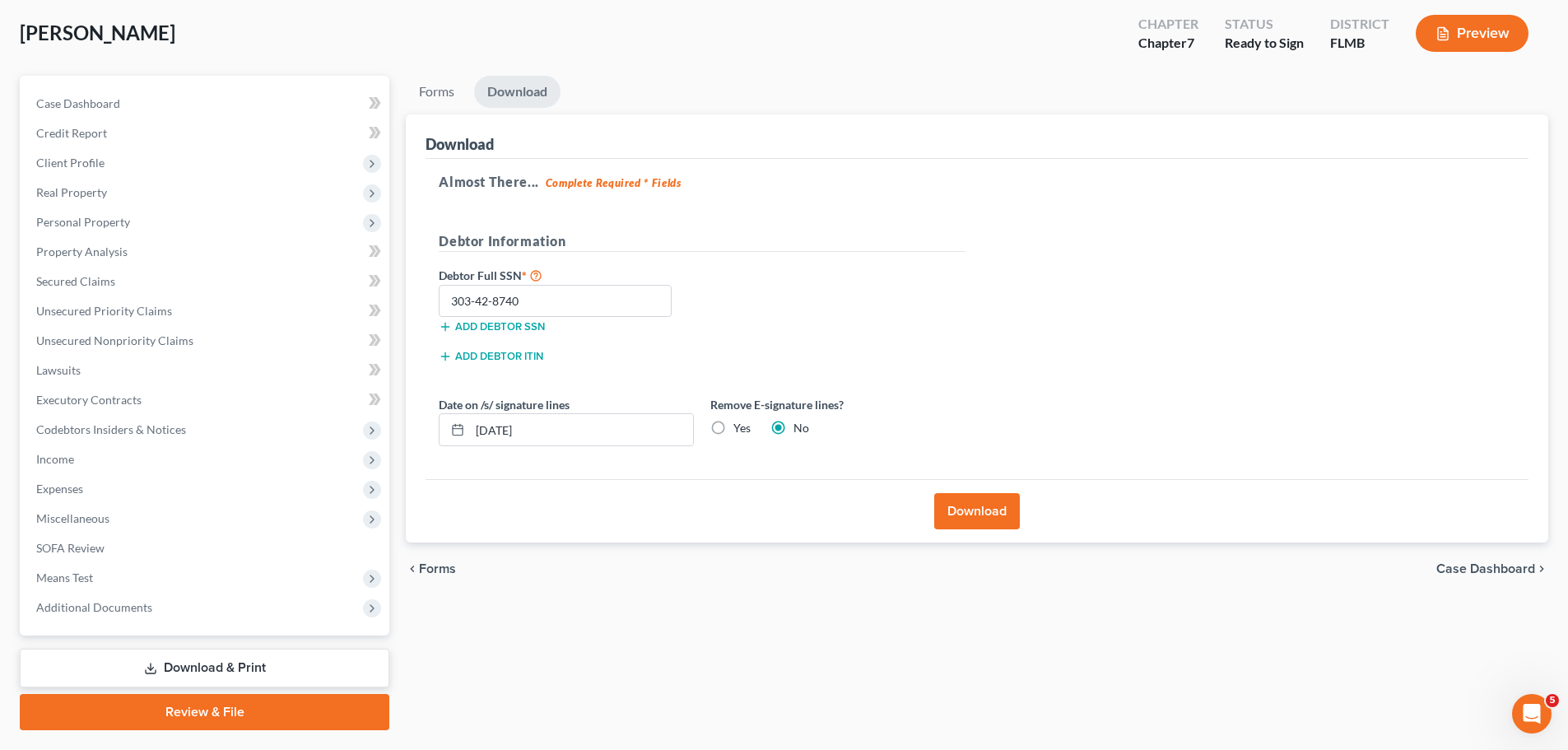
click at [988, 503] on button "Download" at bounding box center [977, 512] width 86 height 37
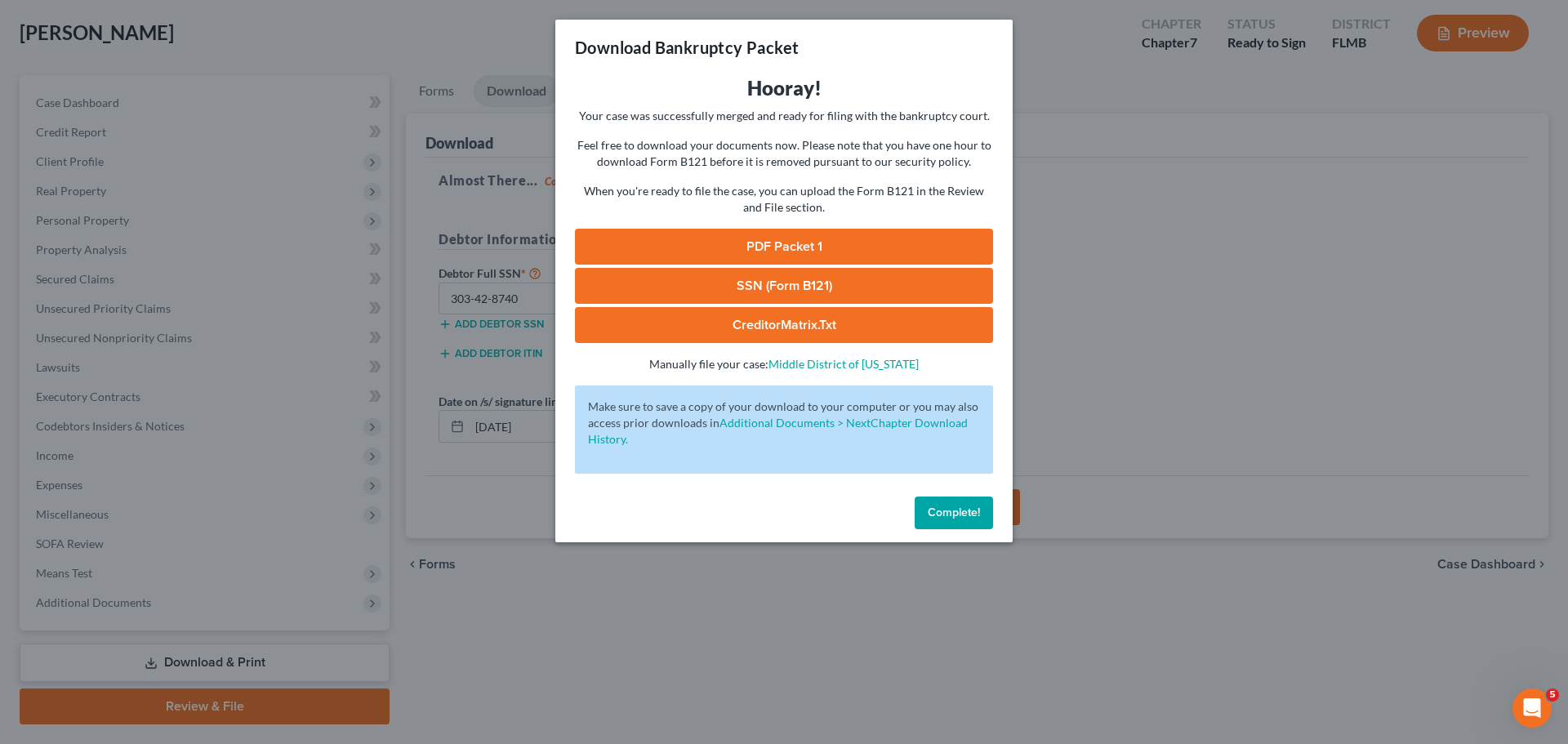
click at [755, 253] on link "PDF Packet 1" at bounding box center [784, 246] width 418 height 36
click at [974, 521] on button "Complete!" at bounding box center [953, 513] width 79 height 33
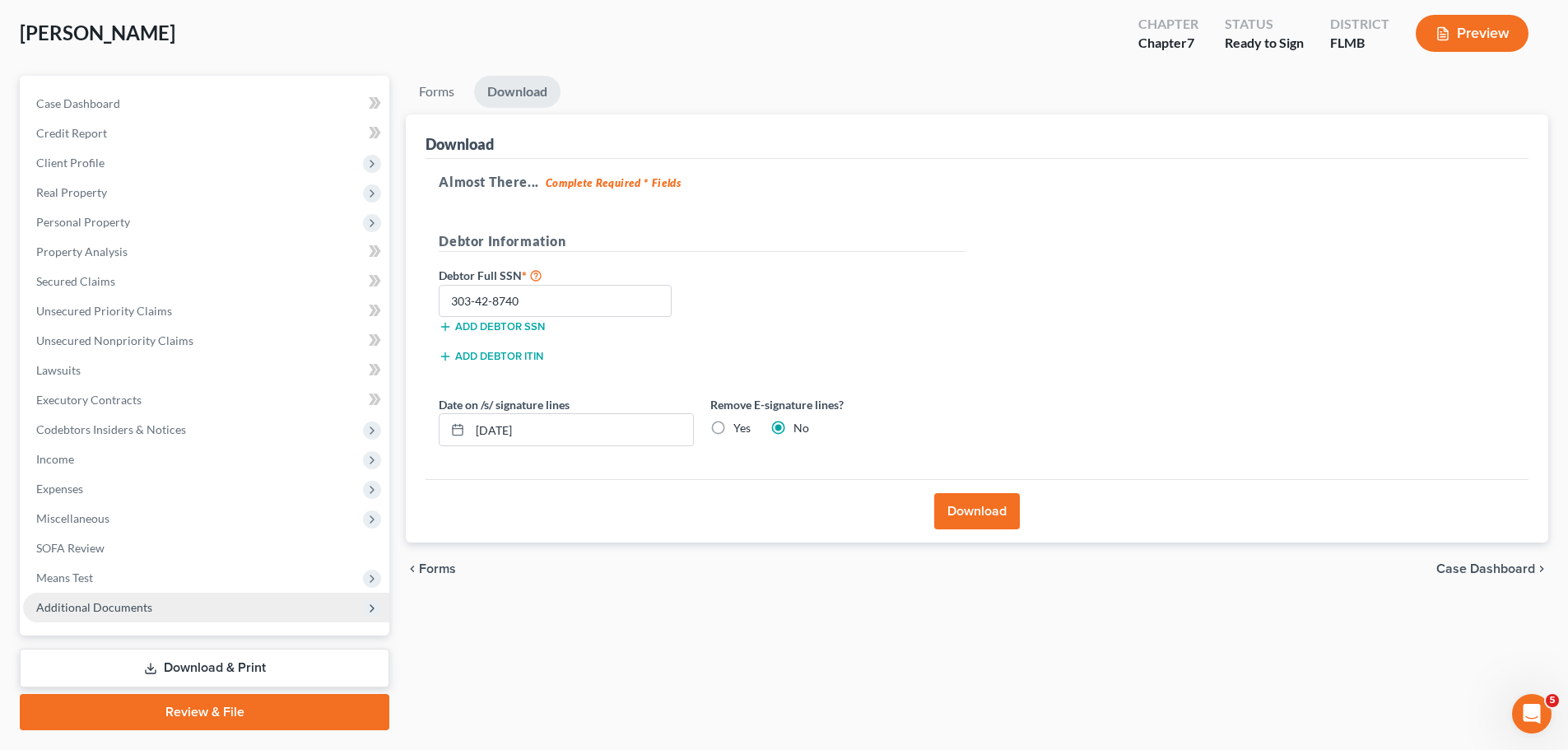
click at [111, 602] on span "Additional Documents" at bounding box center [94, 607] width 116 height 14
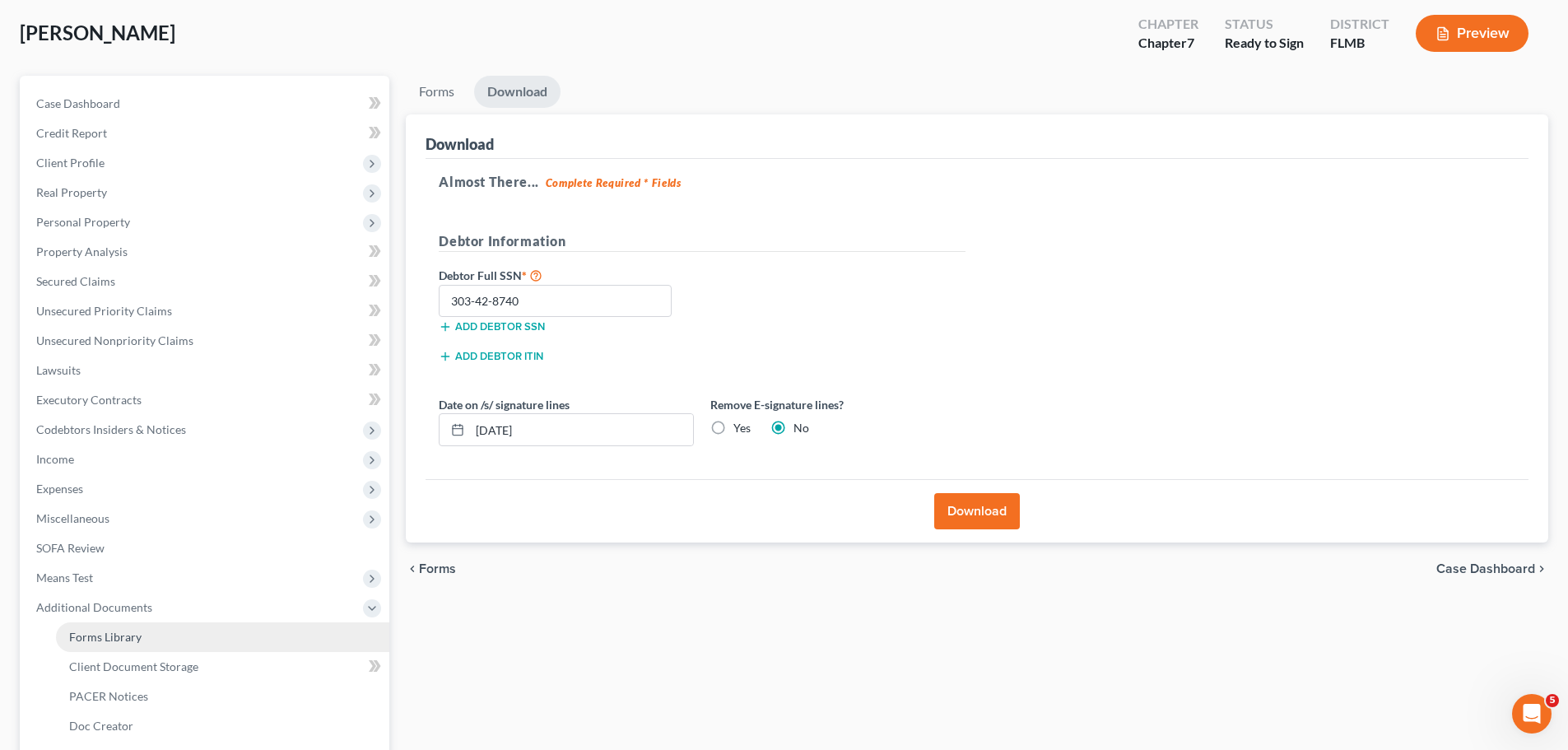
click at [121, 644] on link "Forms Library" at bounding box center [222, 637] width 333 height 29
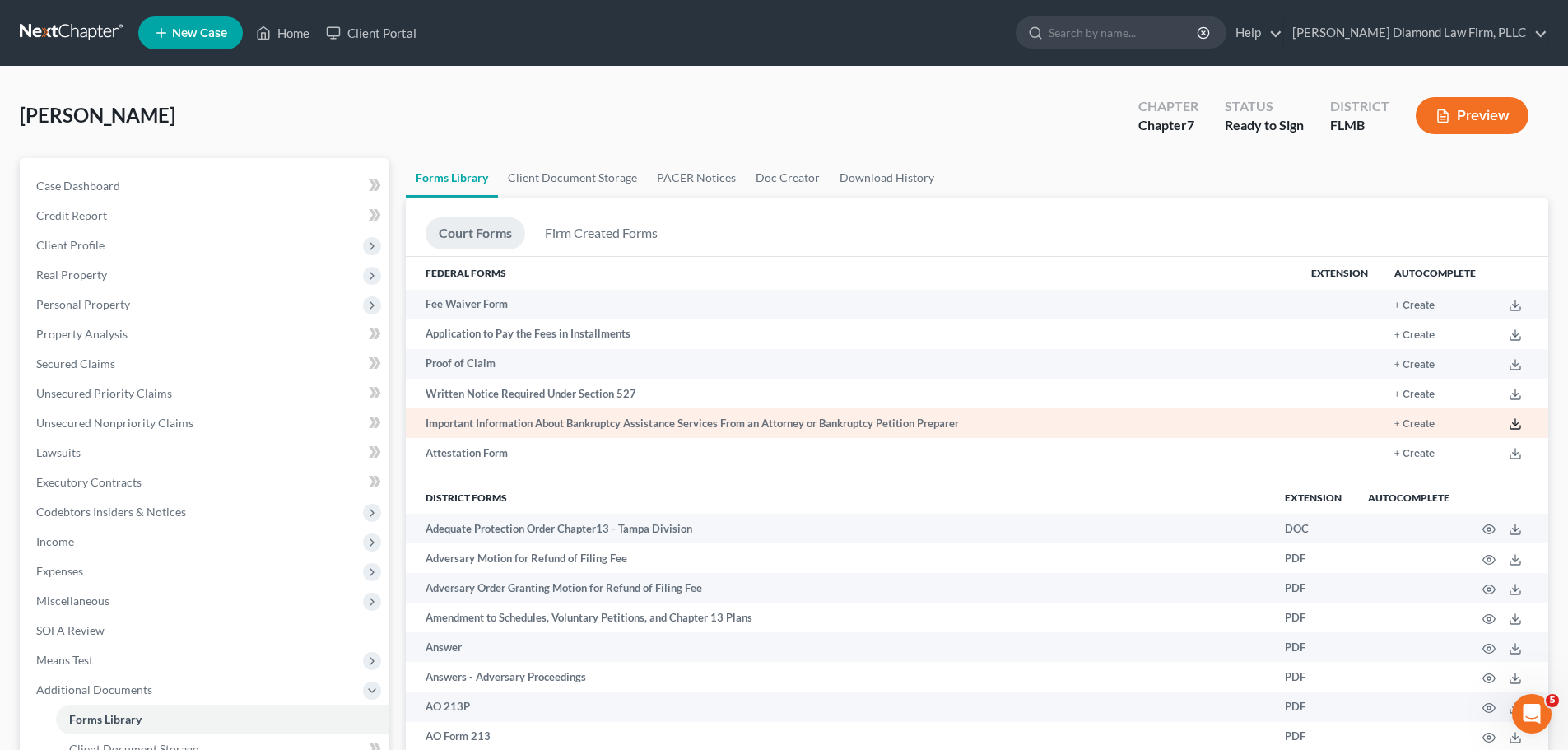
click at [1510, 422] on icon at bounding box center [1515, 424] width 13 height 13
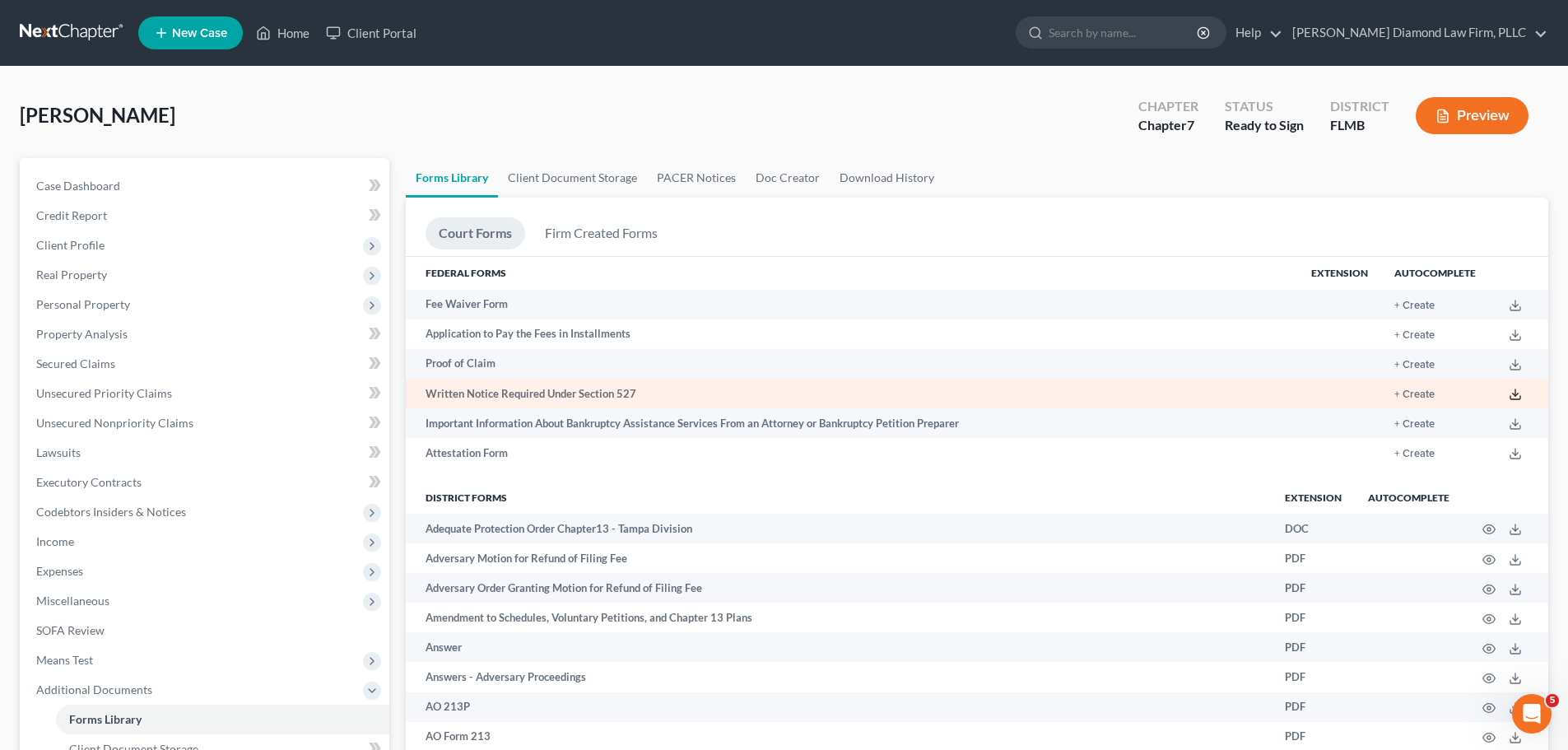
click at [1515, 394] on line at bounding box center [1515, 392] width 0 height 6
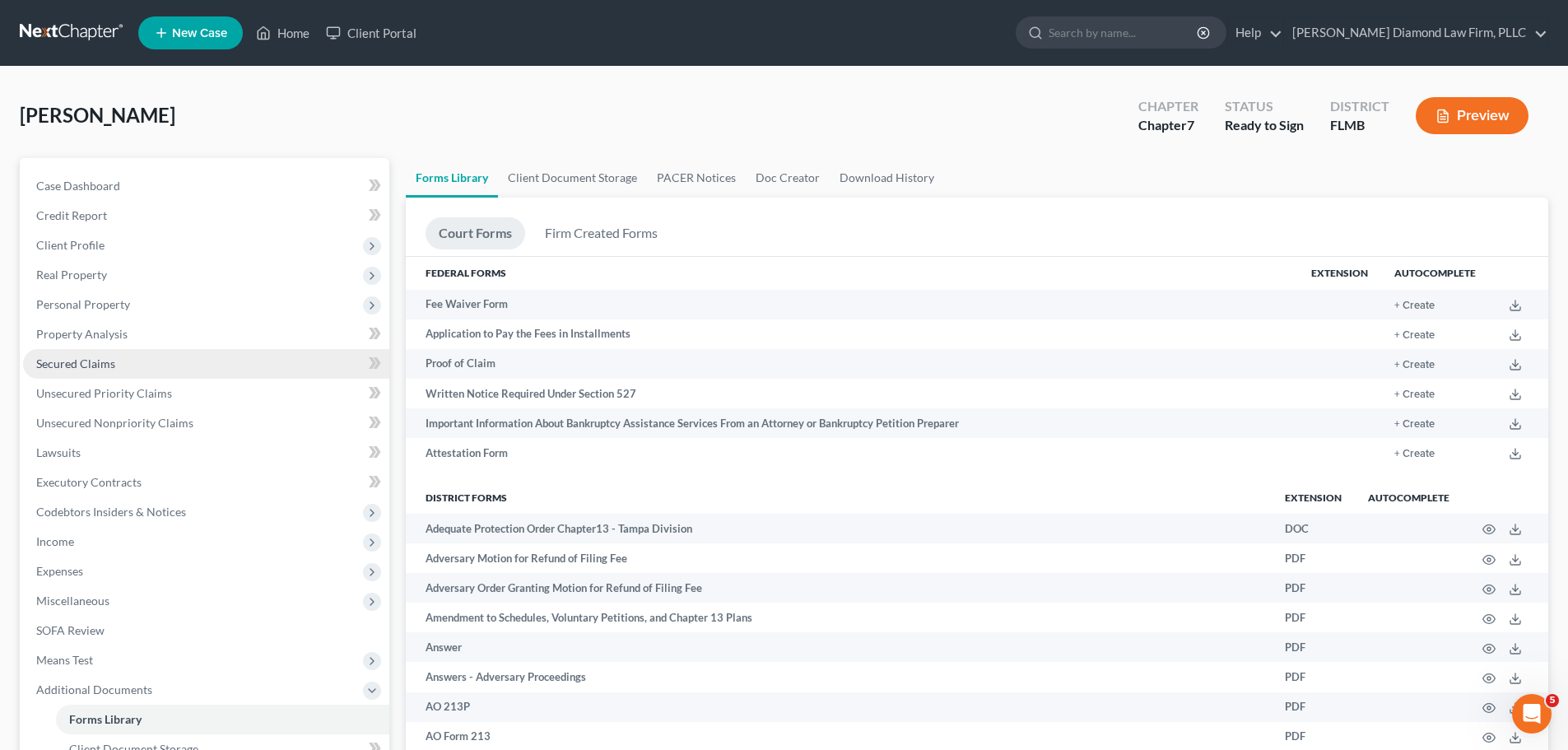
drag, startPoint x: 531, startPoint y: 97, endPoint x: 124, endPoint y: 354, distance: 481.4
click at [531, 97] on div "[PERSON_NAME] Upgraded Chapter Chapter 7 Status Ready to Sign District [GEOGRAP…" at bounding box center [784, 122] width 1529 height 71
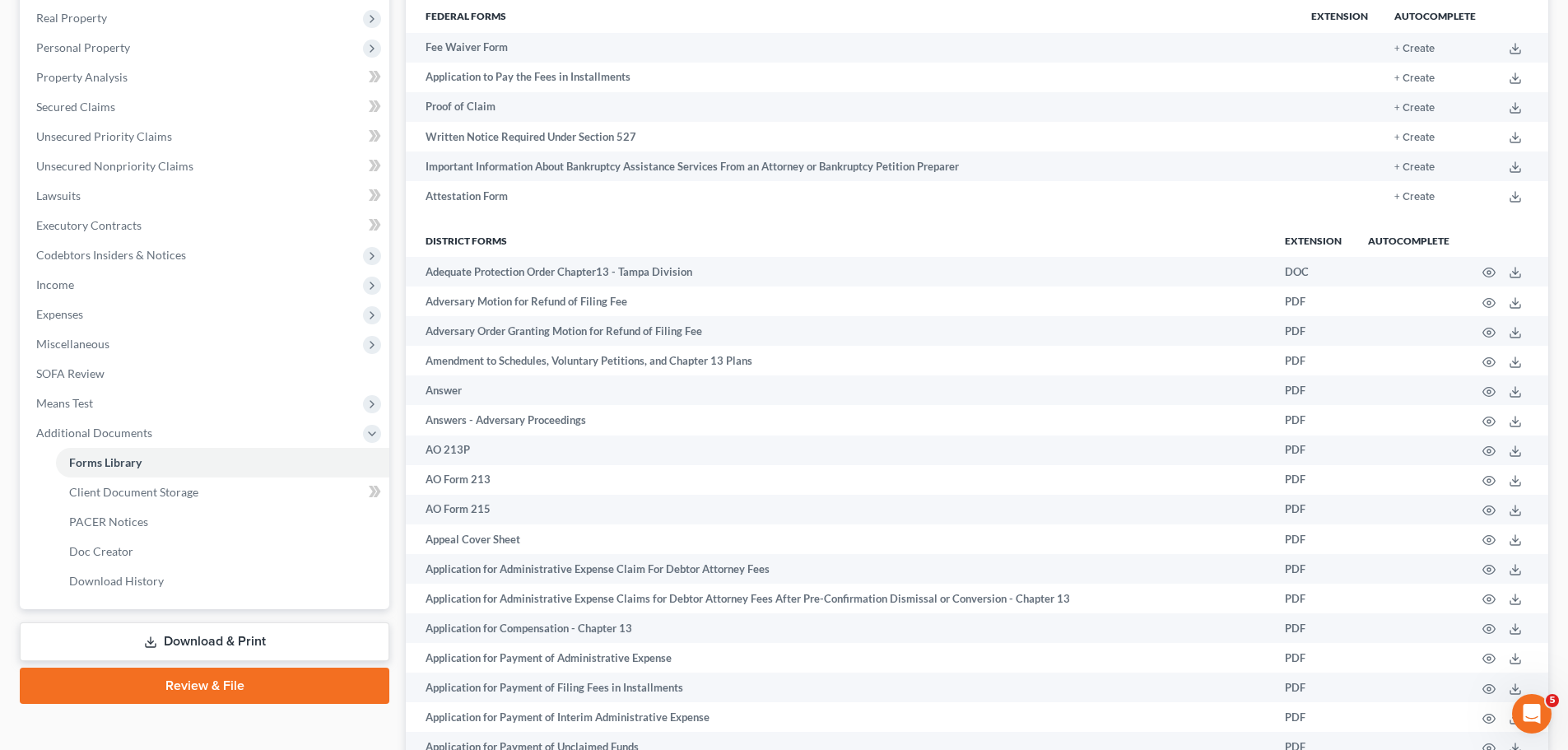
scroll to position [494, 0]
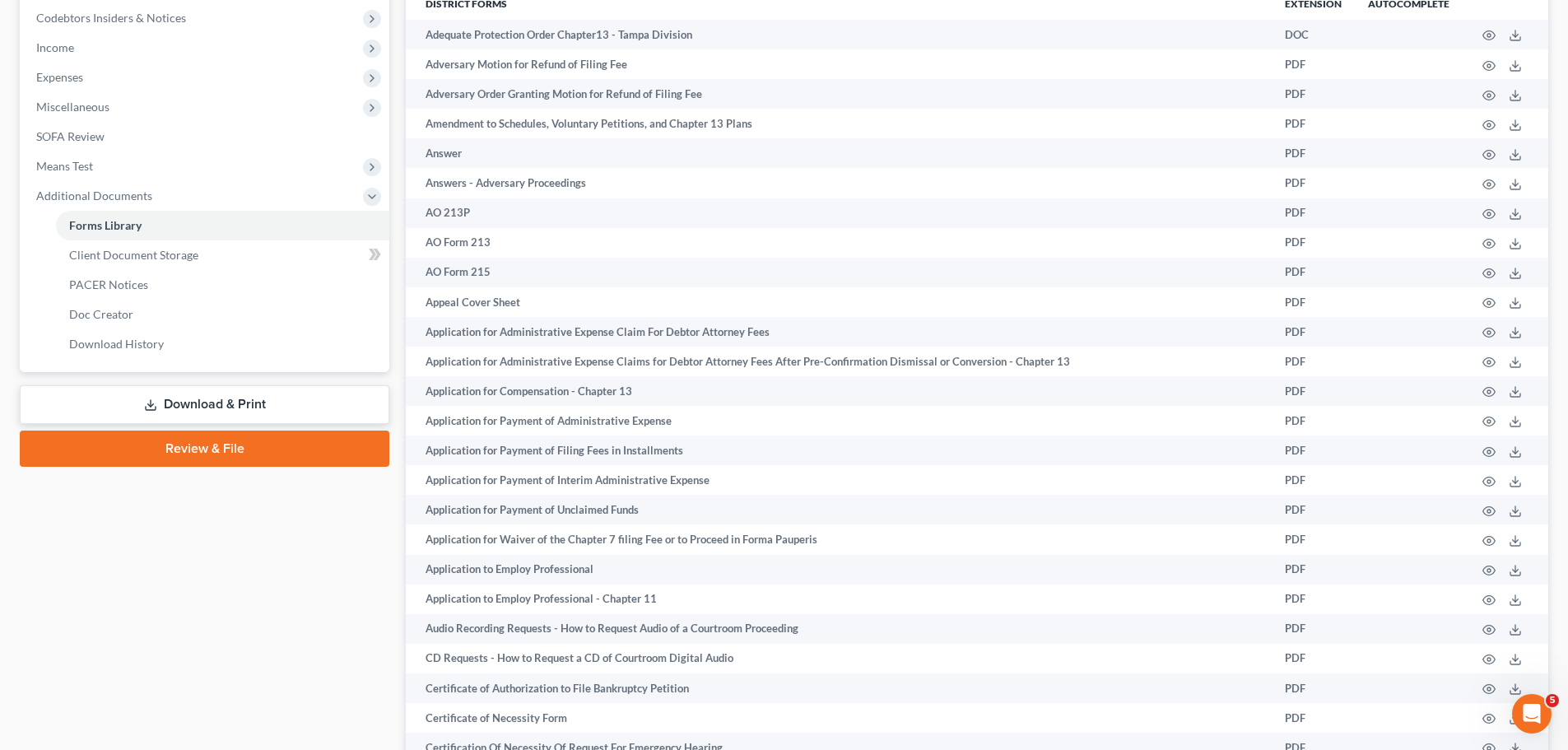
click at [163, 403] on link "Download & Print" at bounding box center [205, 405] width 370 height 38
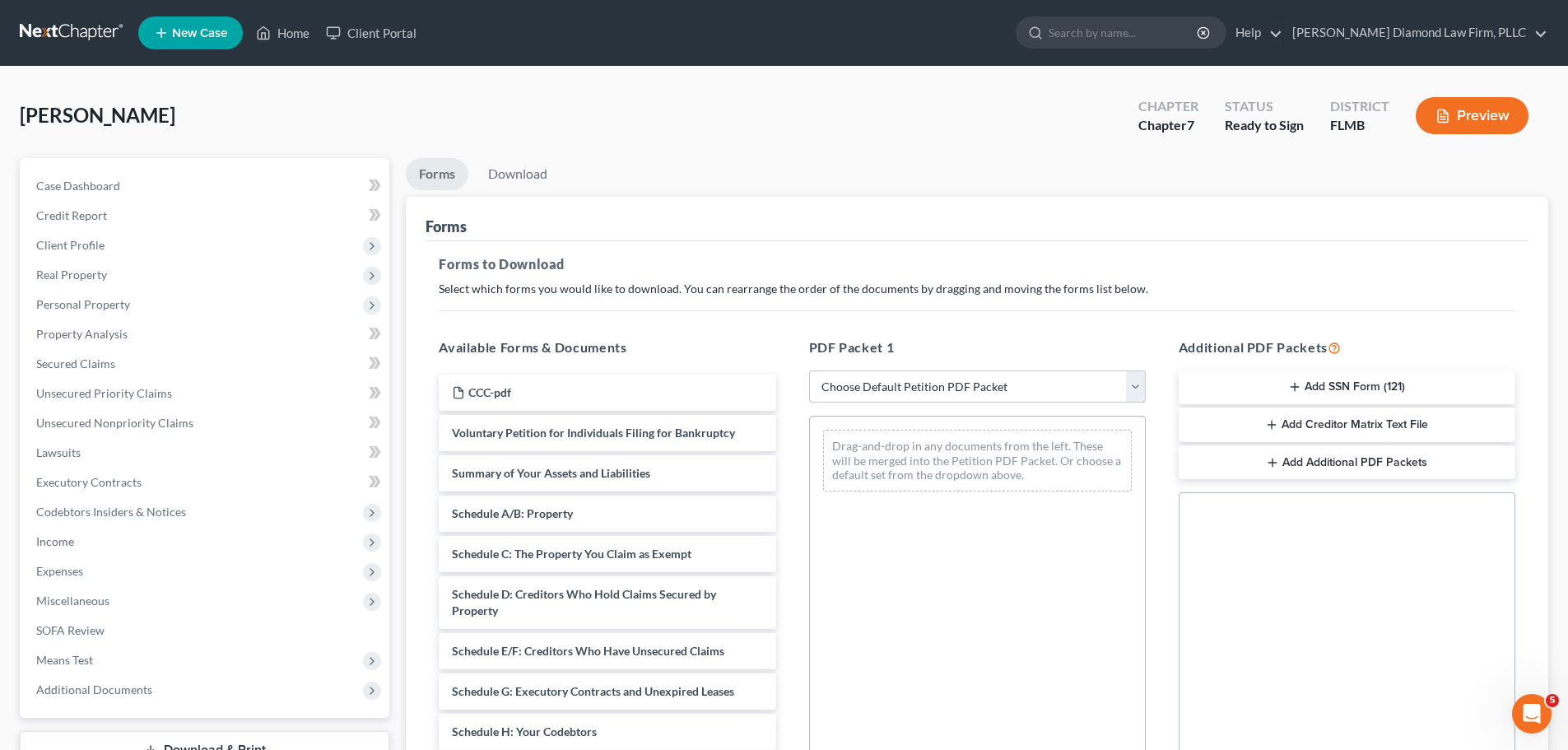
click at [875, 393] on select "Choose Default Petition PDF Packet Complete Bankruptcy Petition (all forms and …" at bounding box center [977, 387] width 337 height 33
select select "3"
click at [809, 371] on select "Choose Default Petition PDF Packet Complete Bankruptcy Petition (all forms and …" at bounding box center [977, 387] width 337 height 33
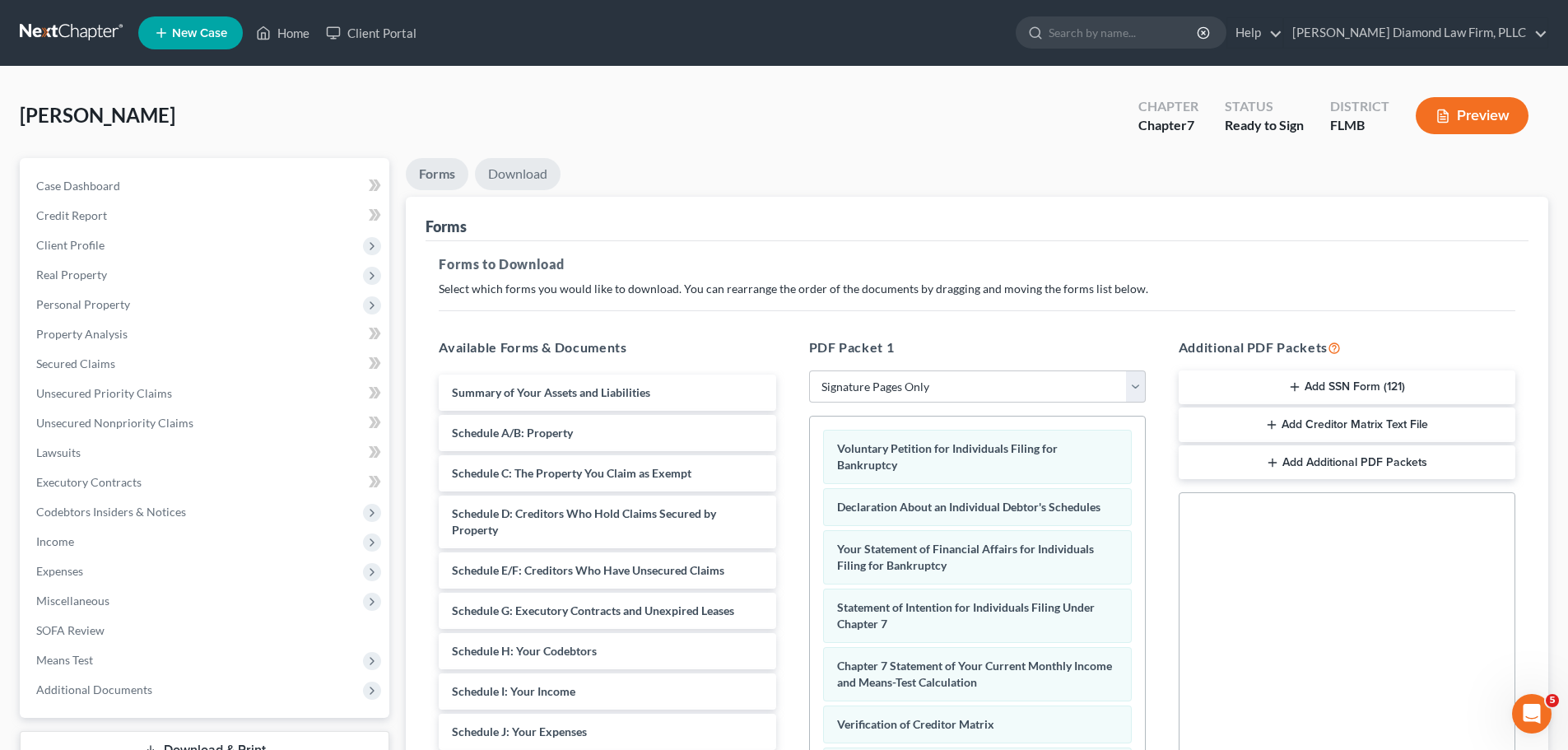
click at [528, 174] on link "Download" at bounding box center [518, 174] width 86 height 32
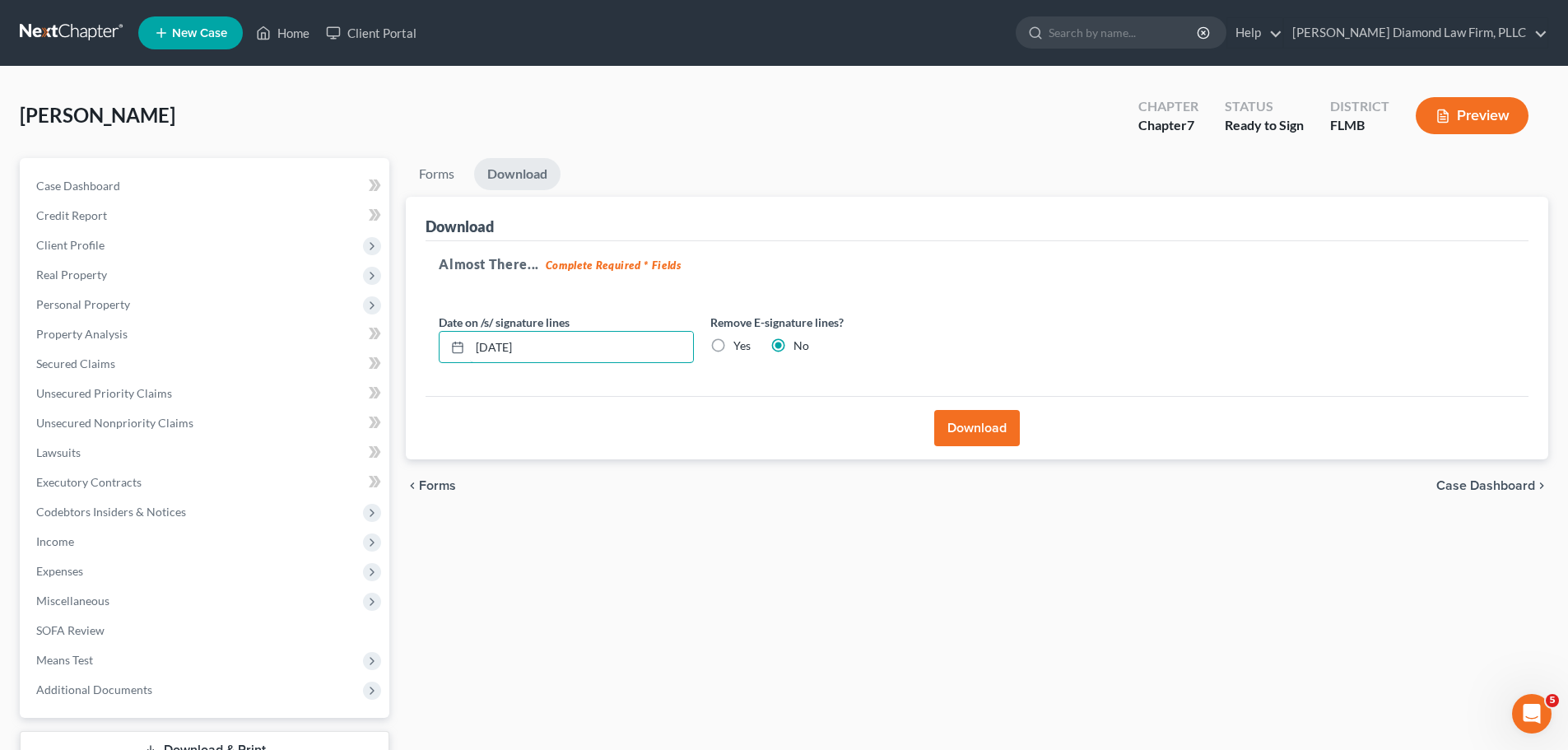
drag, startPoint x: 505, startPoint y: 350, endPoint x: 433, endPoint y: 357, distance: 72.3
click at [433, 357] on div "Date on /s/ signature lines [DATE]" at bounding box center [565, 338] width 271 height 50
click at [733, 351] on label "Yes" at bounding box center [742, 346] width 17 height 16
click at [740, 348] on input "Yes" at bounding box center [745, 343] width 11 height 11
radio input "true"
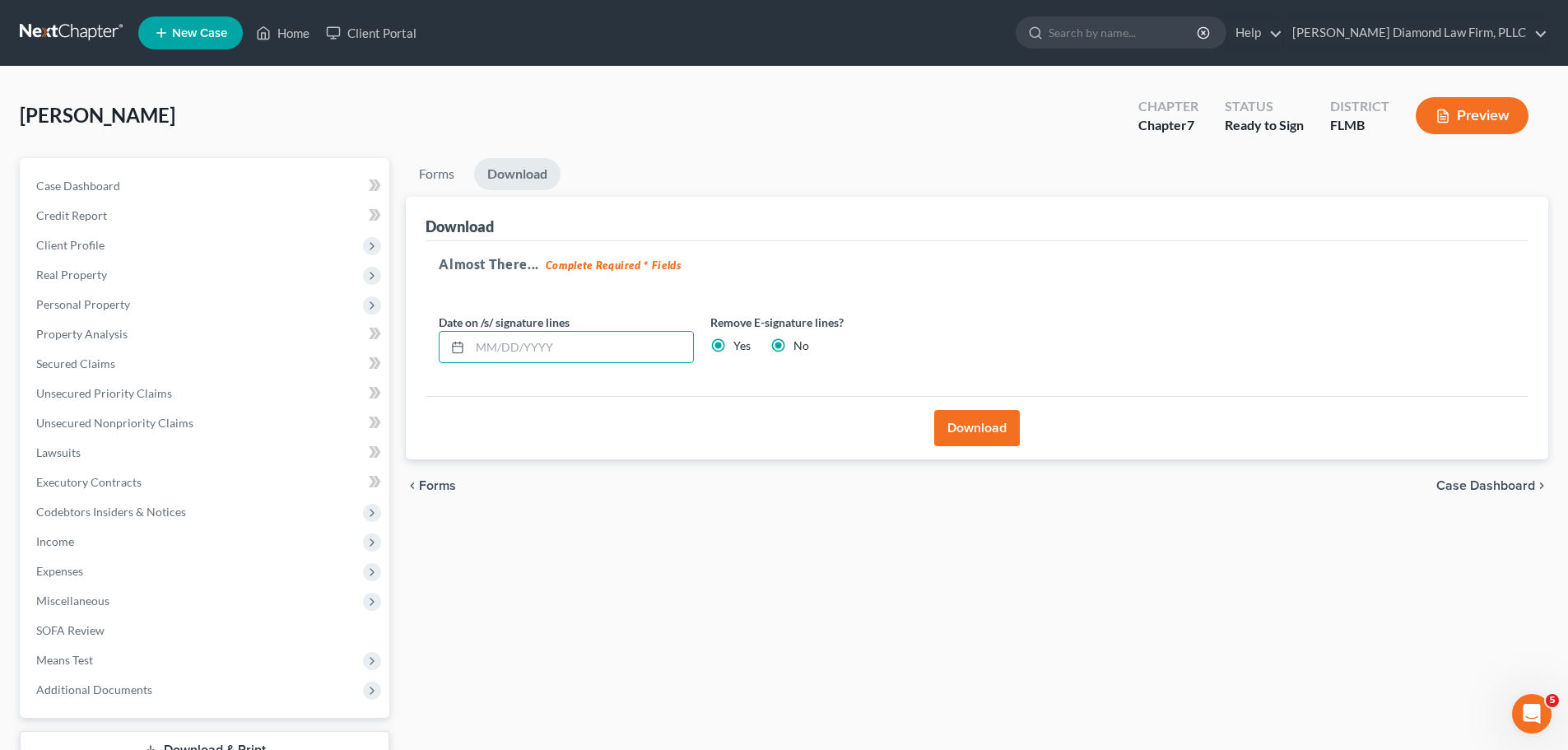
radio input "false"
click at [939, 413] on button "Download" at bounding box center [977, 428] width 86 height 37
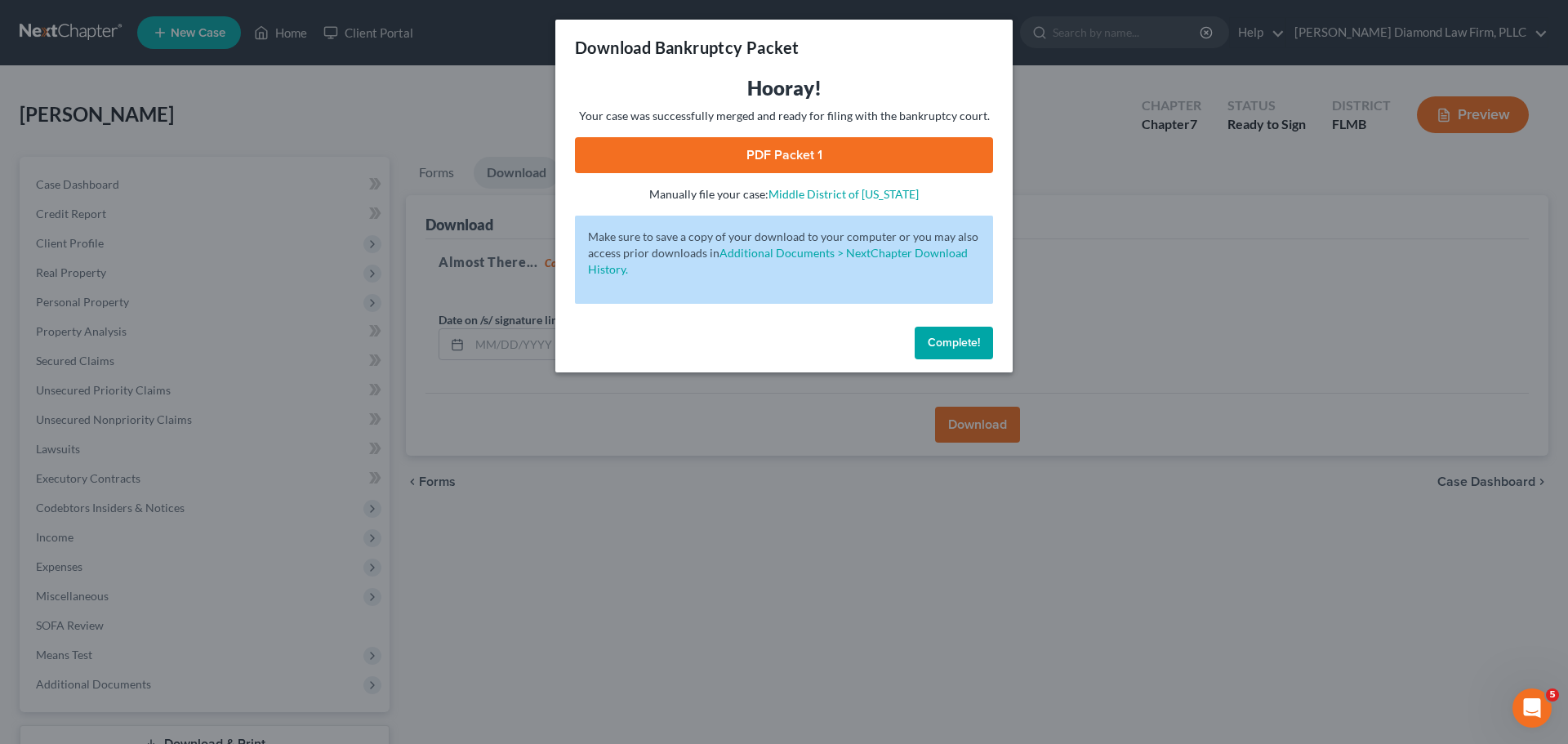
click at [774, 154] on link "PDF Packet 1" at bounding box center [784, 155] width 418 height 36
click at [940, 347] on span "Complete!" at bounding box center [954, 342] width 53 height 14
